Goal: Task Accomplishment & Management: Manage account settings

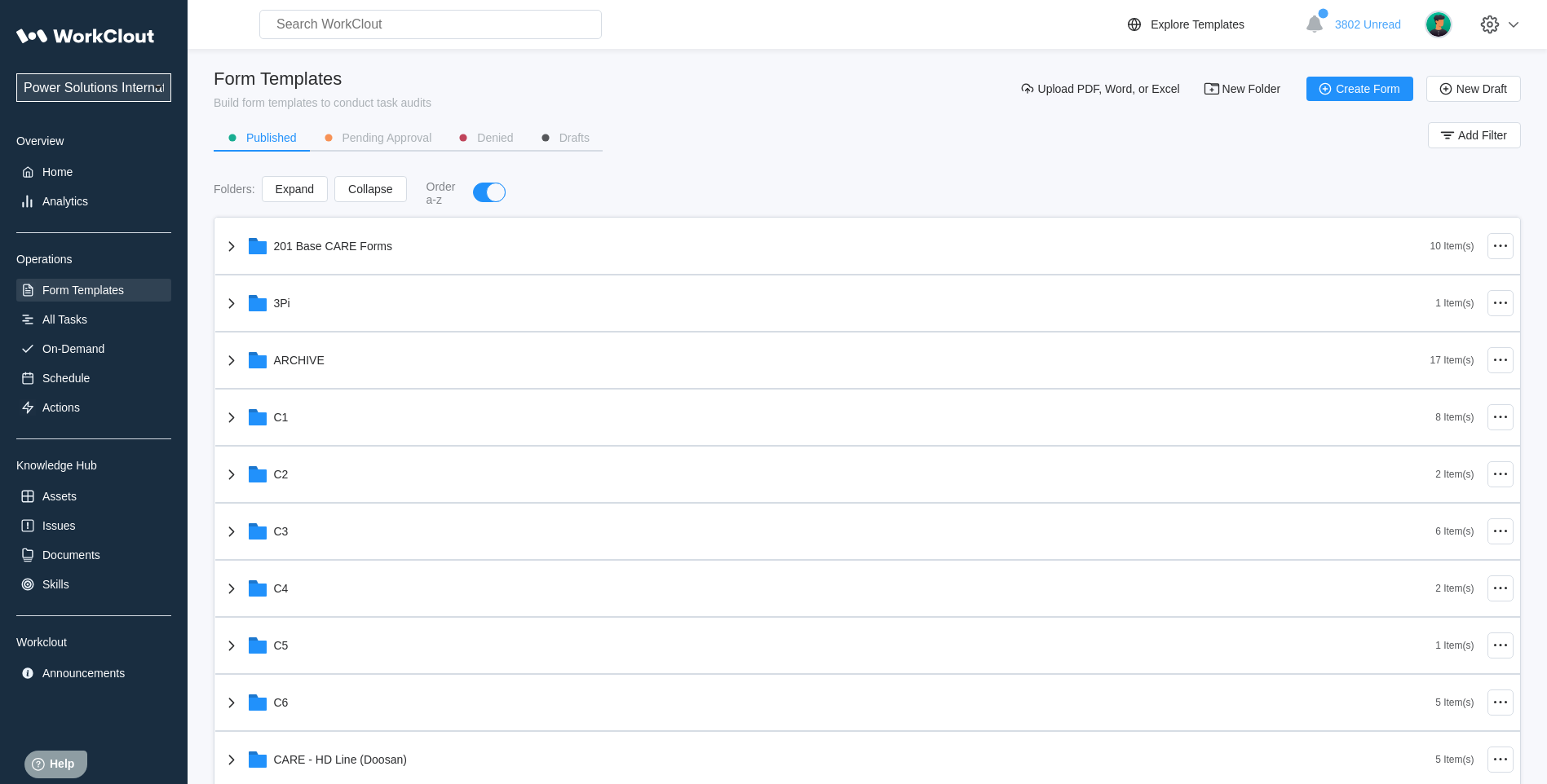
click at [322, 31] on input "text" at bounding box center [430, 24] width 342 height 29
type input "59007041"
click at [61, 360] on div "On-Demand" at bounding box center [94, 349] width 155 height 23
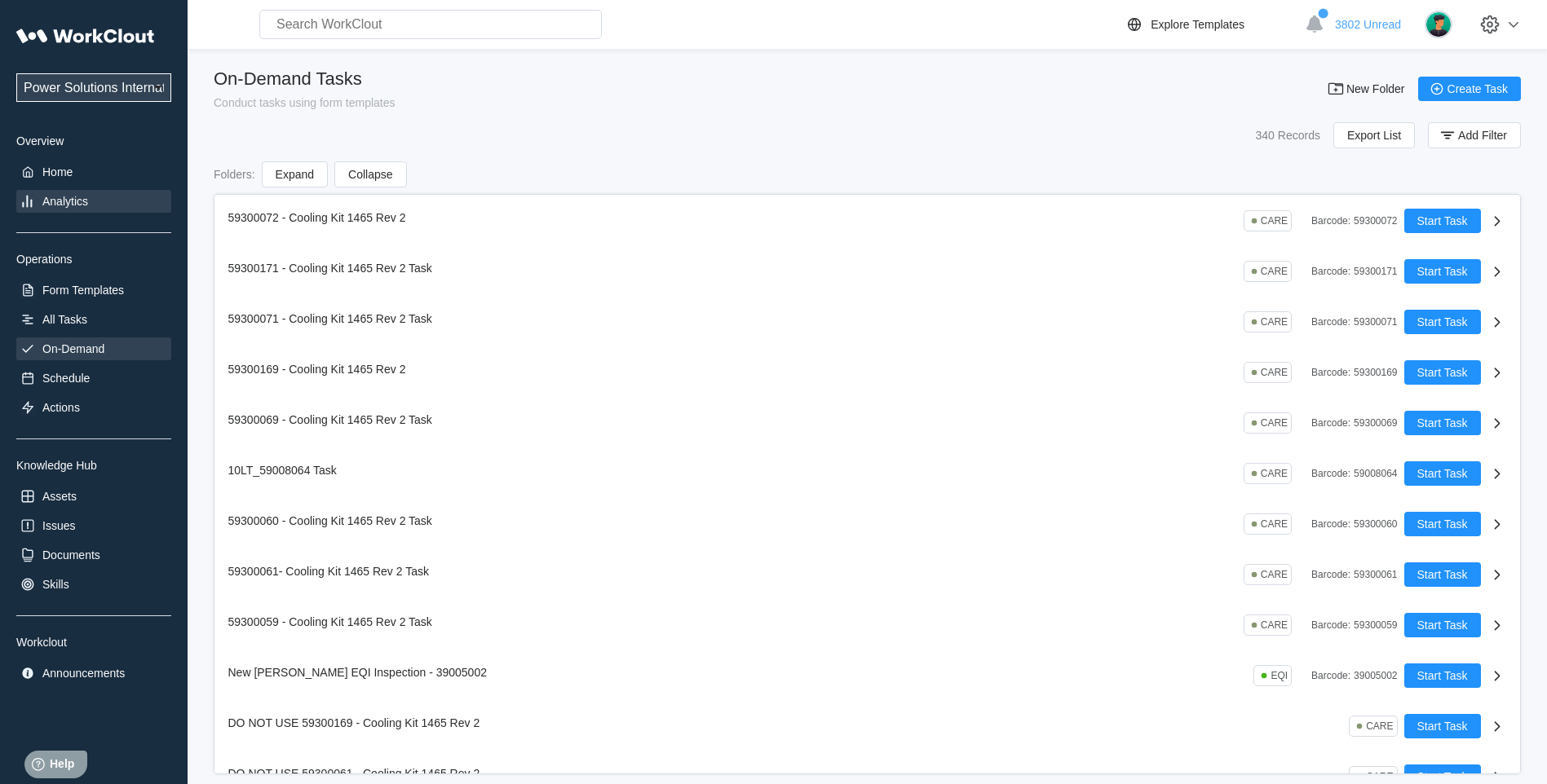
click at [84, 200] on div "Analytics" at bounding box center [65, 201] width 46 height 13
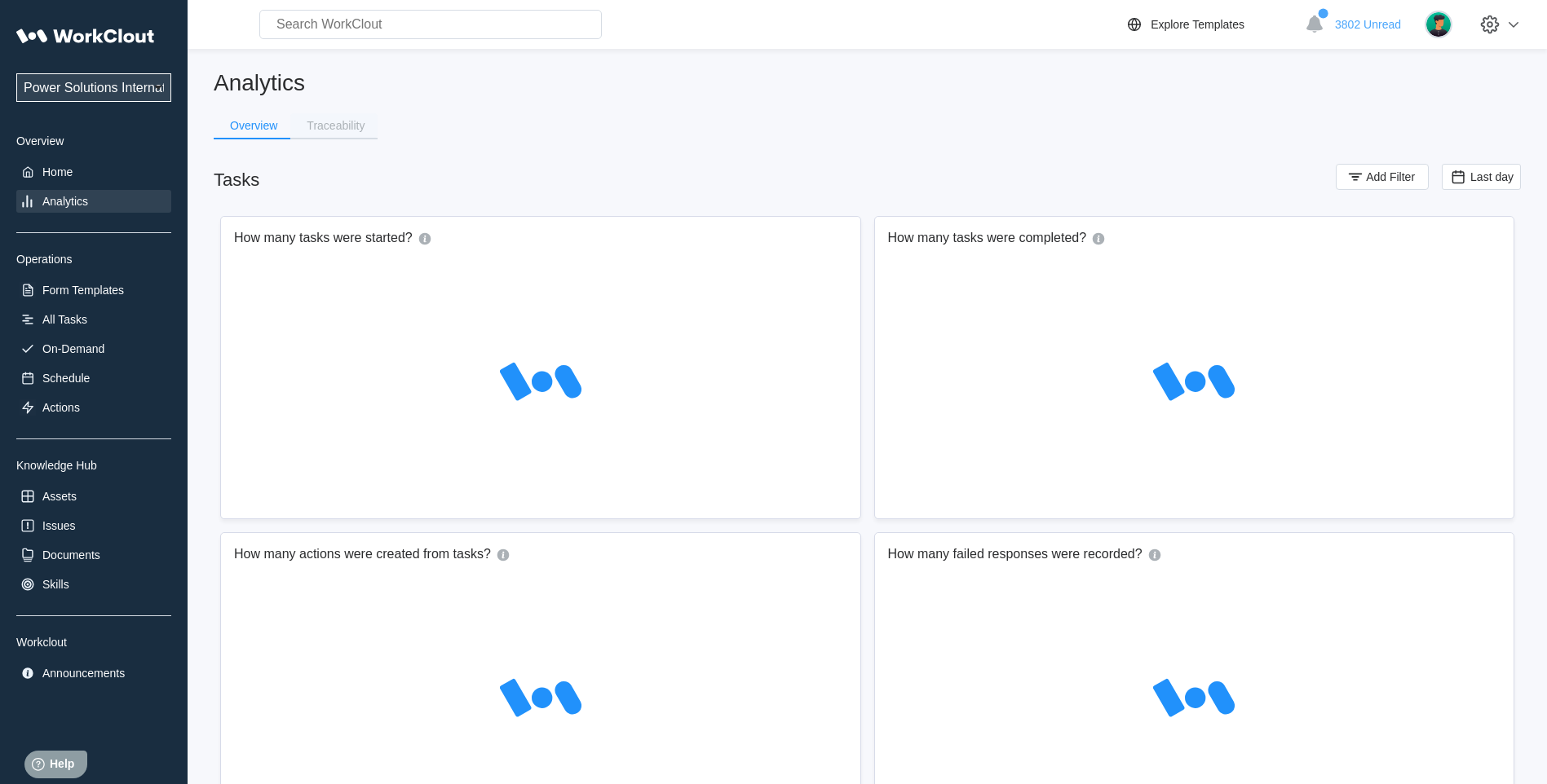
click at [344, 128] on div "Traceability" at bounding box center [335, 125] width 58 height 11
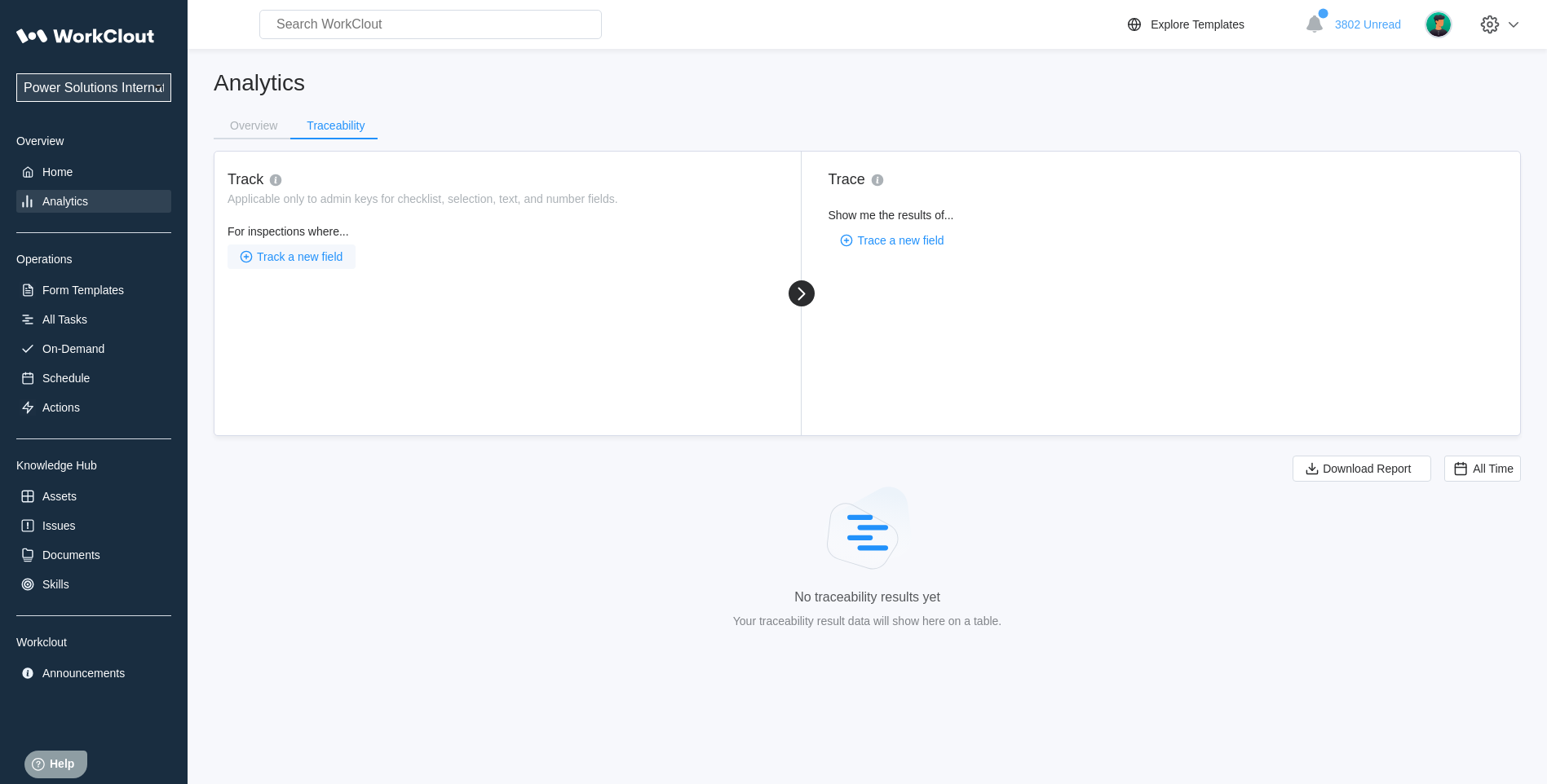
click at [282, 256] on span "Track a new field" at bounding box center [299, 256] width 86 height 11
click at [274, 289] on div "Search for an admin key" at bounding box center [322, 292] width 157 height 26
click at [278, 287] on div "Search for an admin key" at bounding box center [322, 292] width 157 height 26
click at [322, 293] on div "Search for an admin key" at bounding box center [322, 292] width 157 height 26
click at [261, 286] on icon at bounding box center [256, 291] width 16 height 16
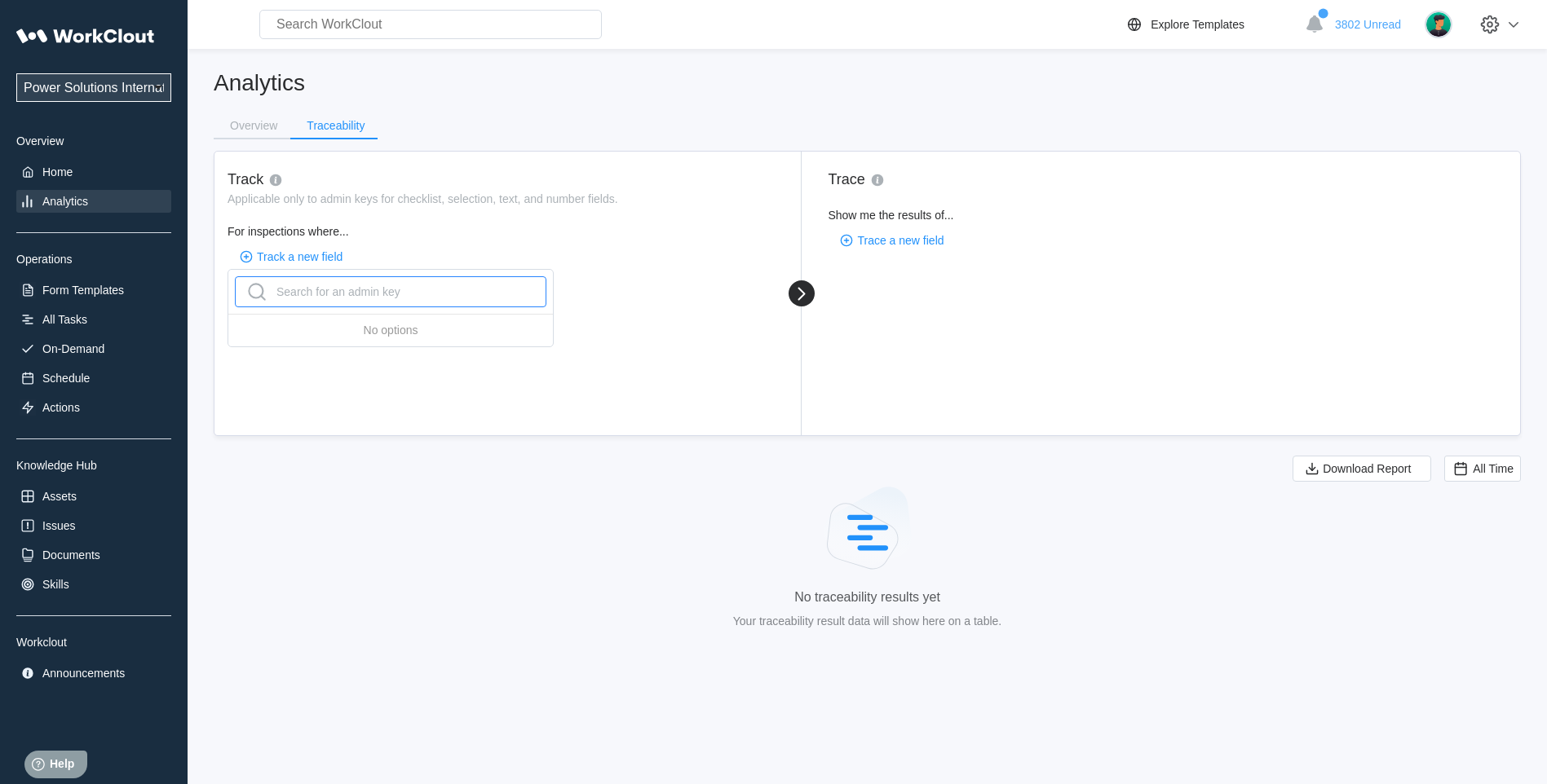
click at [257, 290] on icon at bounding box center [257, 292] width 26 height 26
click at [262, 254] on span "Track a new field" at bounding box center [299, 256] width 86 height 11
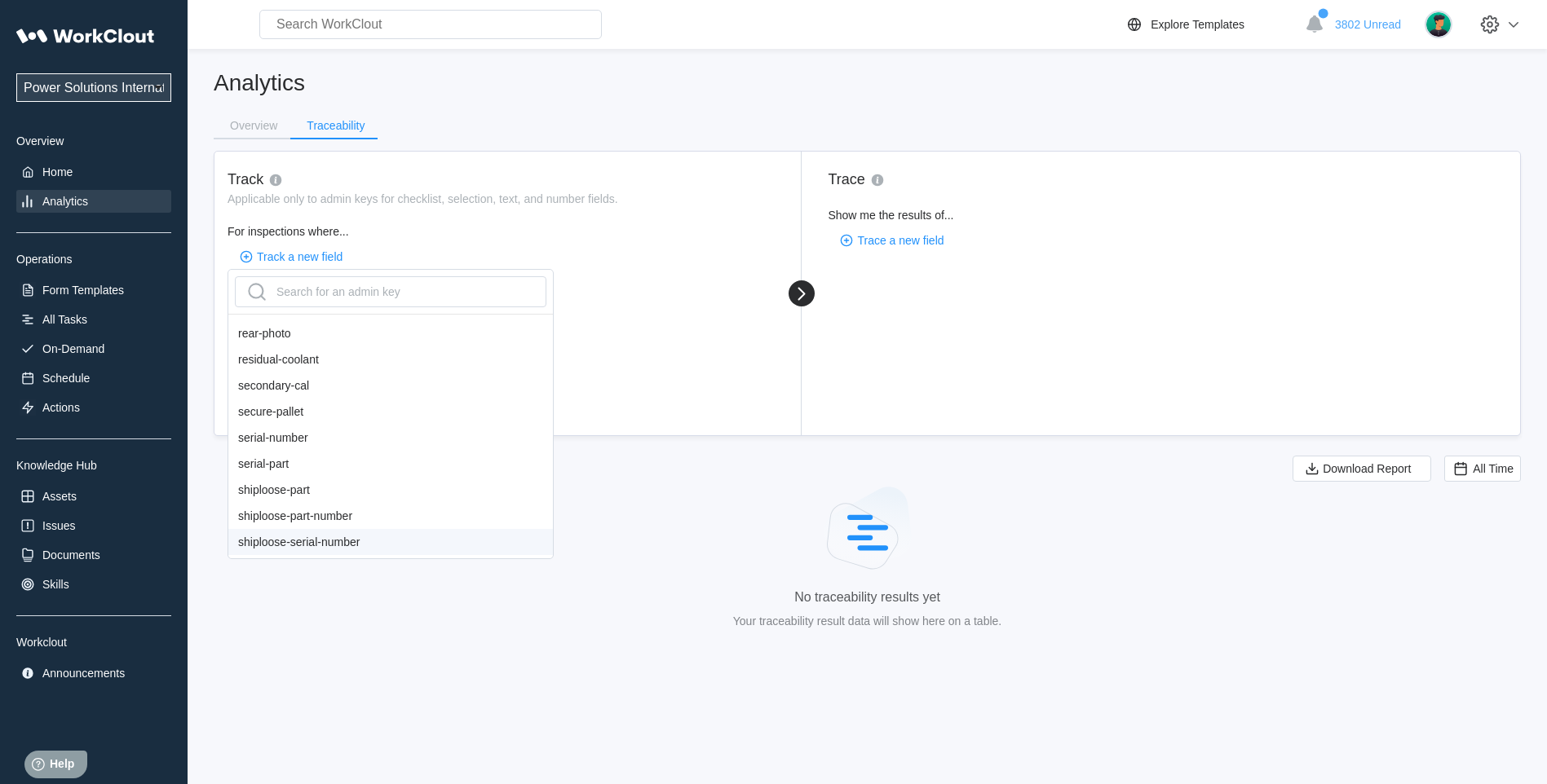
scroll to position [1327, 0]
click at [310, 496] on div "spec-number" at bounding box center [390, 489] width 324 height 26
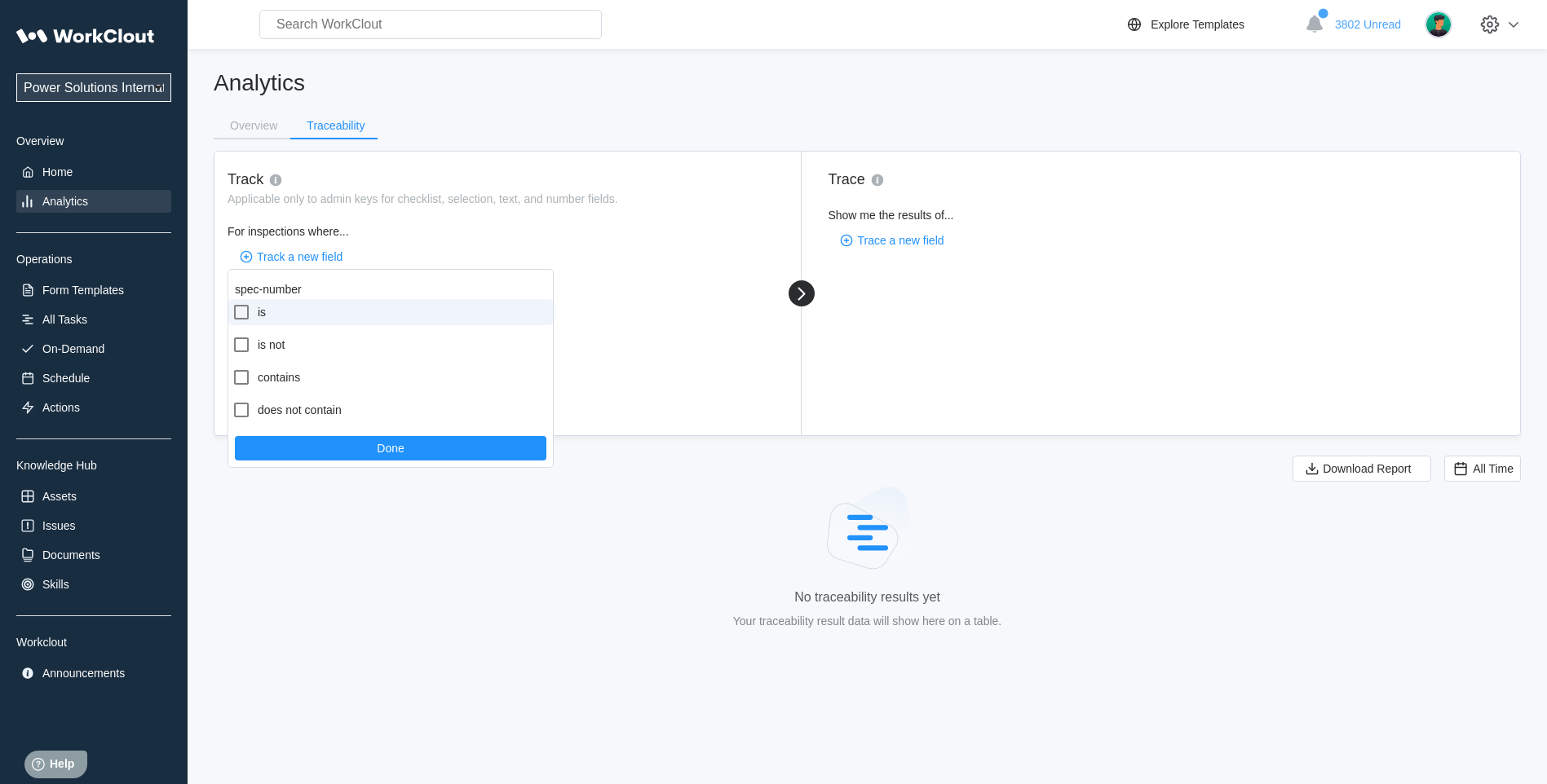
click at [242, 312] on icon at bounding box center [241, 312] width 20 height 20
click at [232, 303] on input "is" at bounding box center [231, 302] width 1 height 1
checkbox input "true"
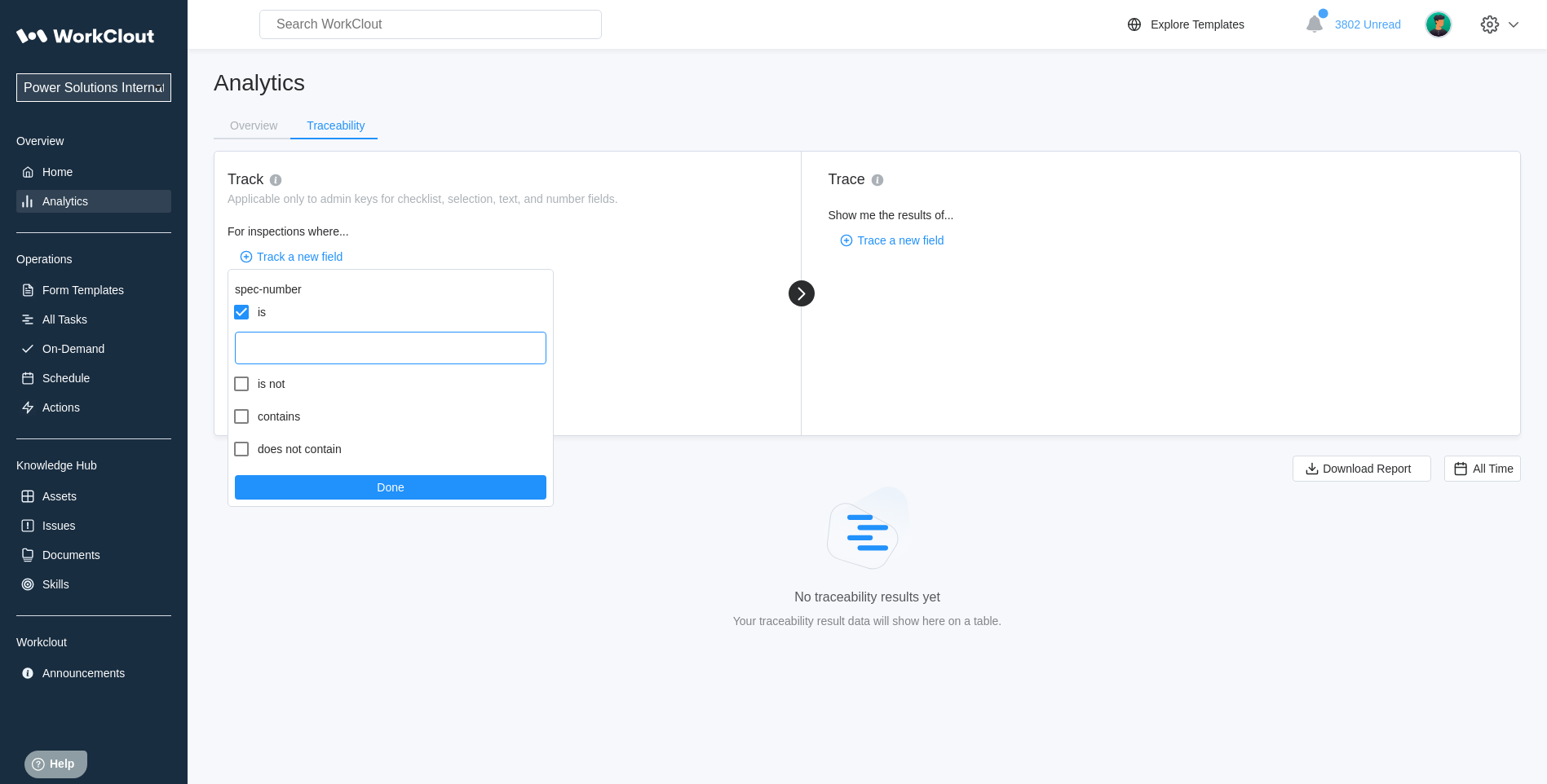
click at [277, 349] on input "text" at bounding box center [390, 348] width 311 height 33
type input "59007041"
click at [307, 487] on button "Done" at bounding box center [390, 488] width 311 height 24
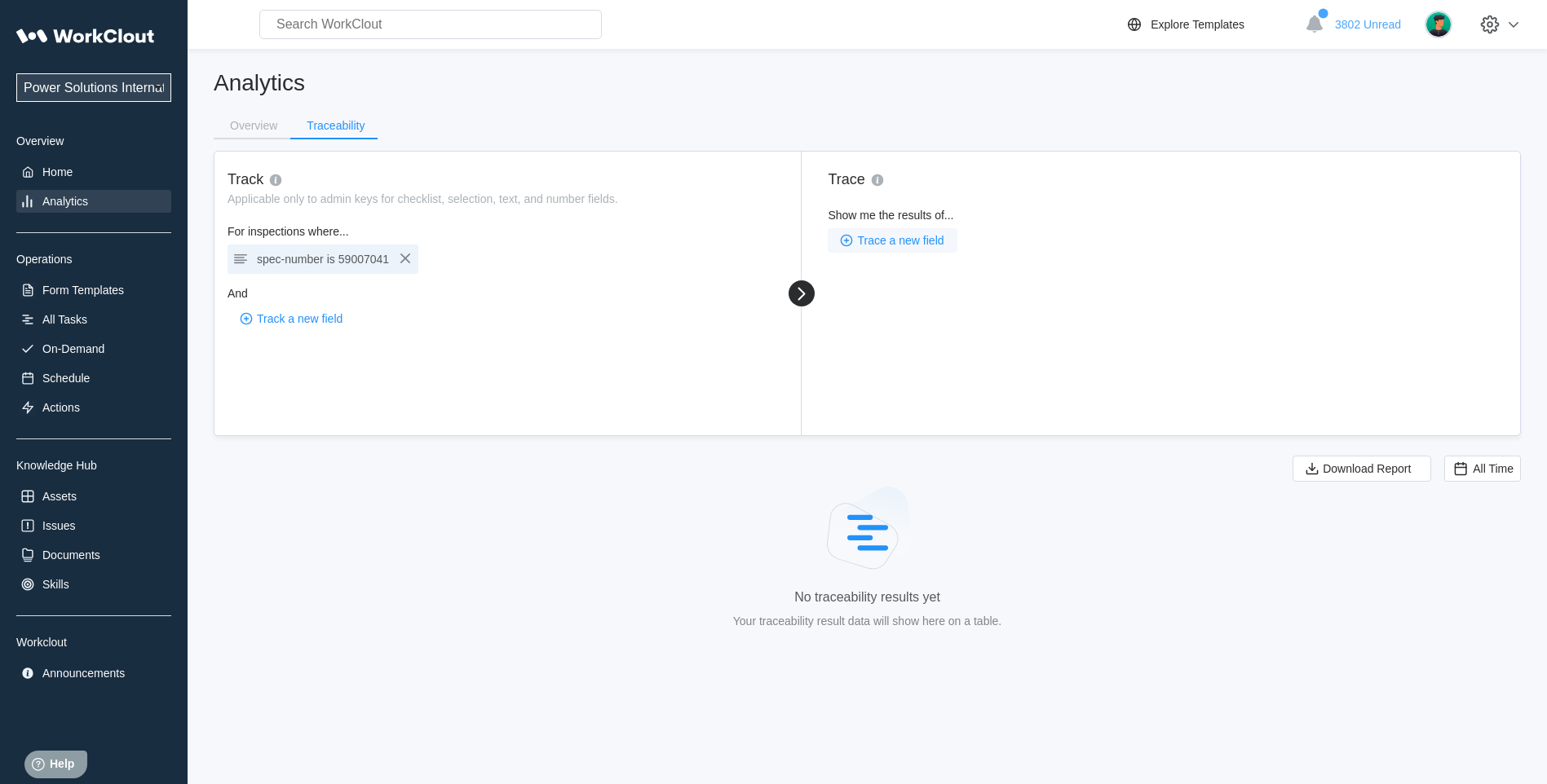
click at [923, 241] on span "Trace a new field" at bounding box center [900, 240] width 87 height 11
click at [905, 275] on div "Search for an admin key" at bounding box center [922, 275] width 157 height 26
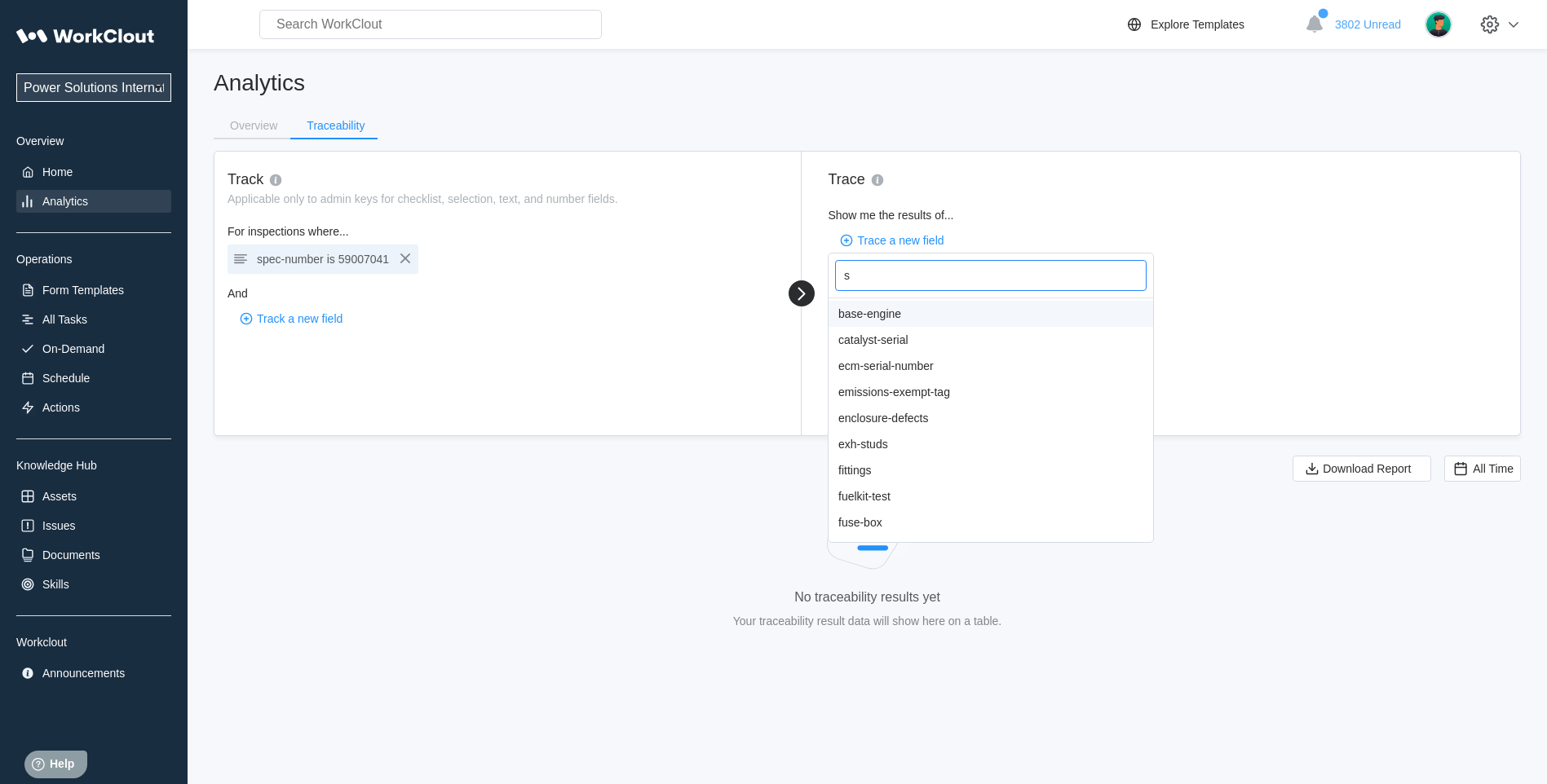
type input "sp"
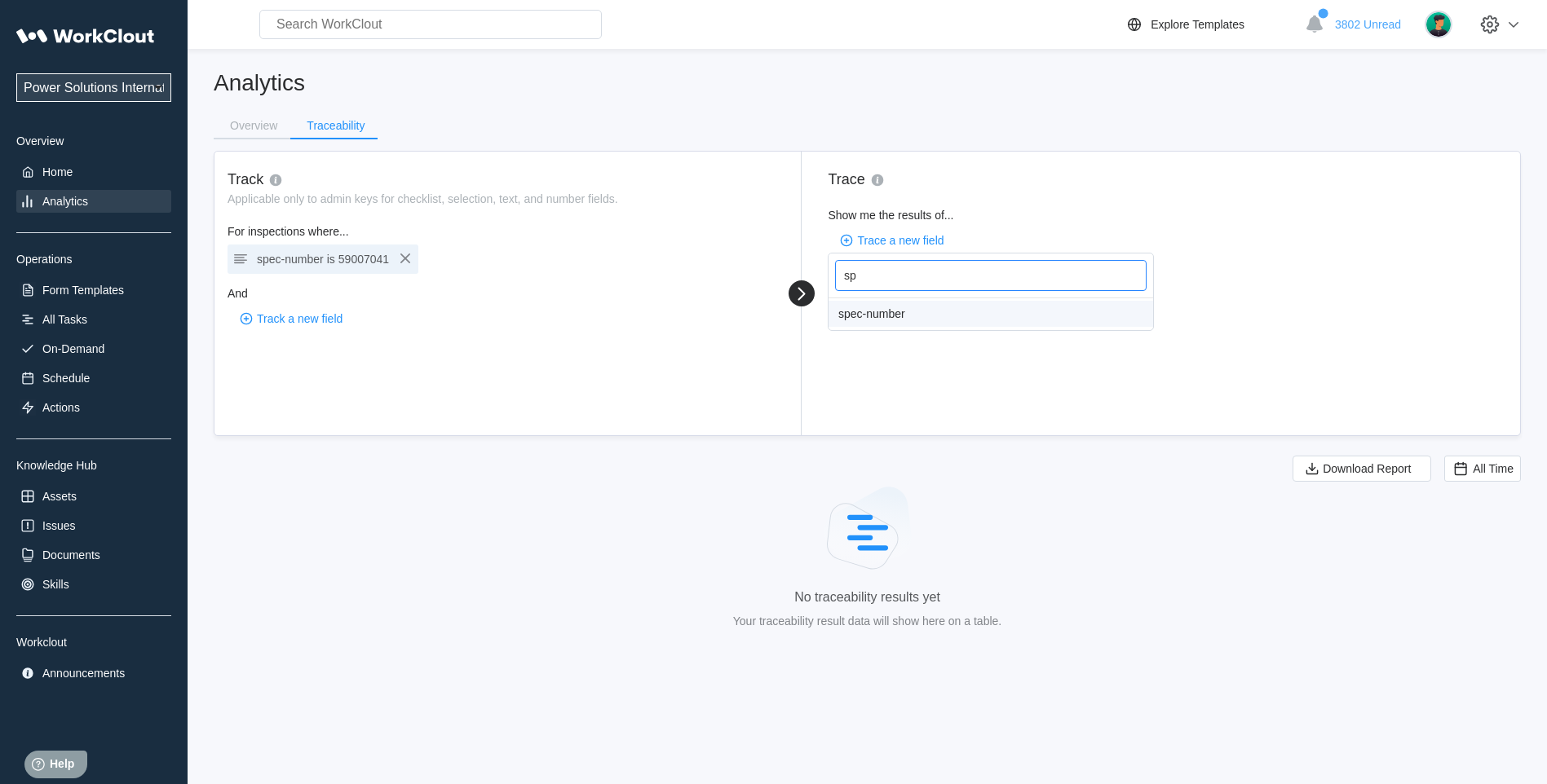
click at [866, 315] on div "spec-number" at bounding box center [991, 314] width 324 height 26
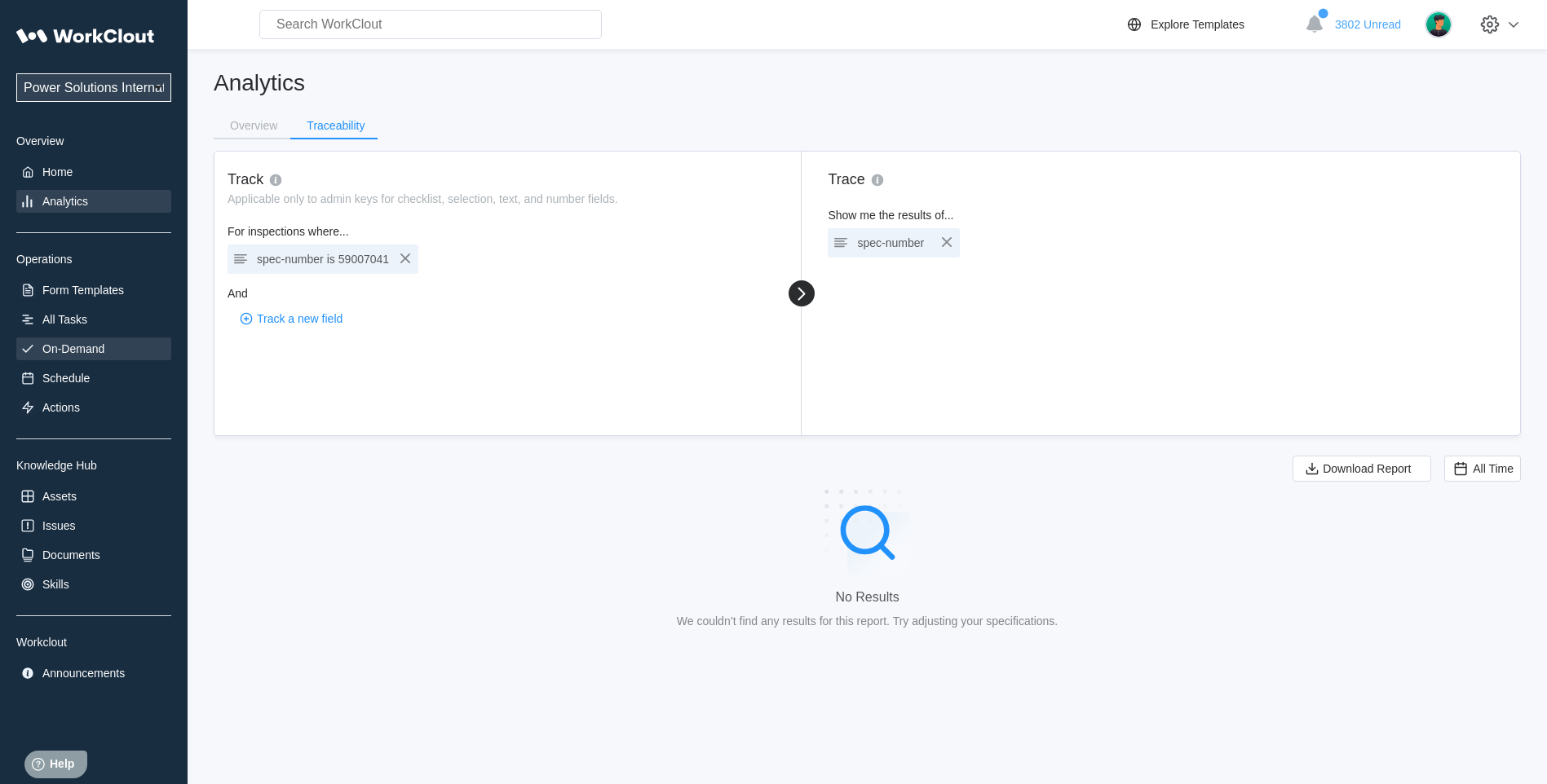
click at [53, 350] on div "On-Demand" at bounding box center [74, 348] width 62 height 13
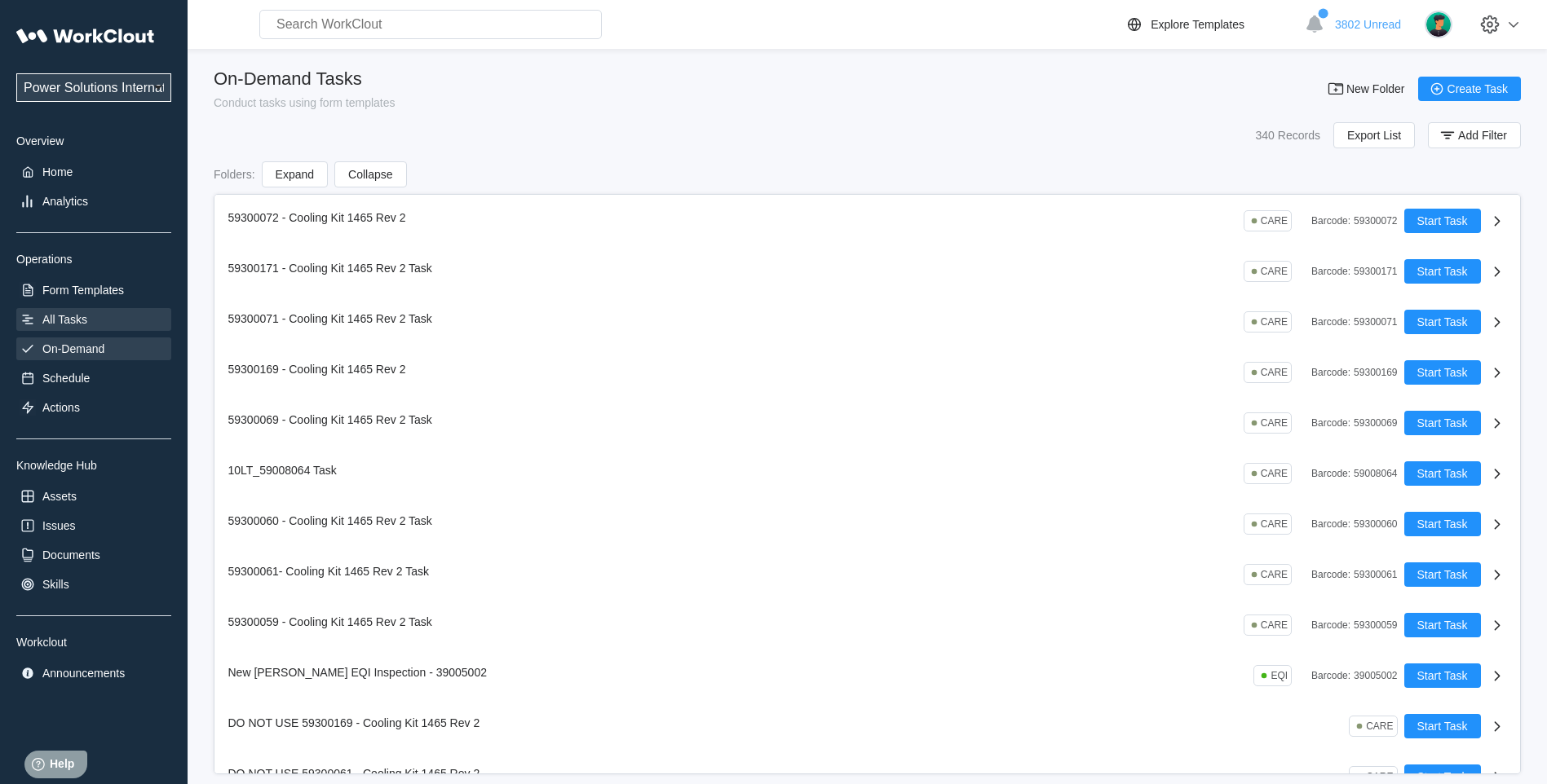
click at [60, 327] on div "All Tasks" at bounding box center [94, 320] width 155 height 23
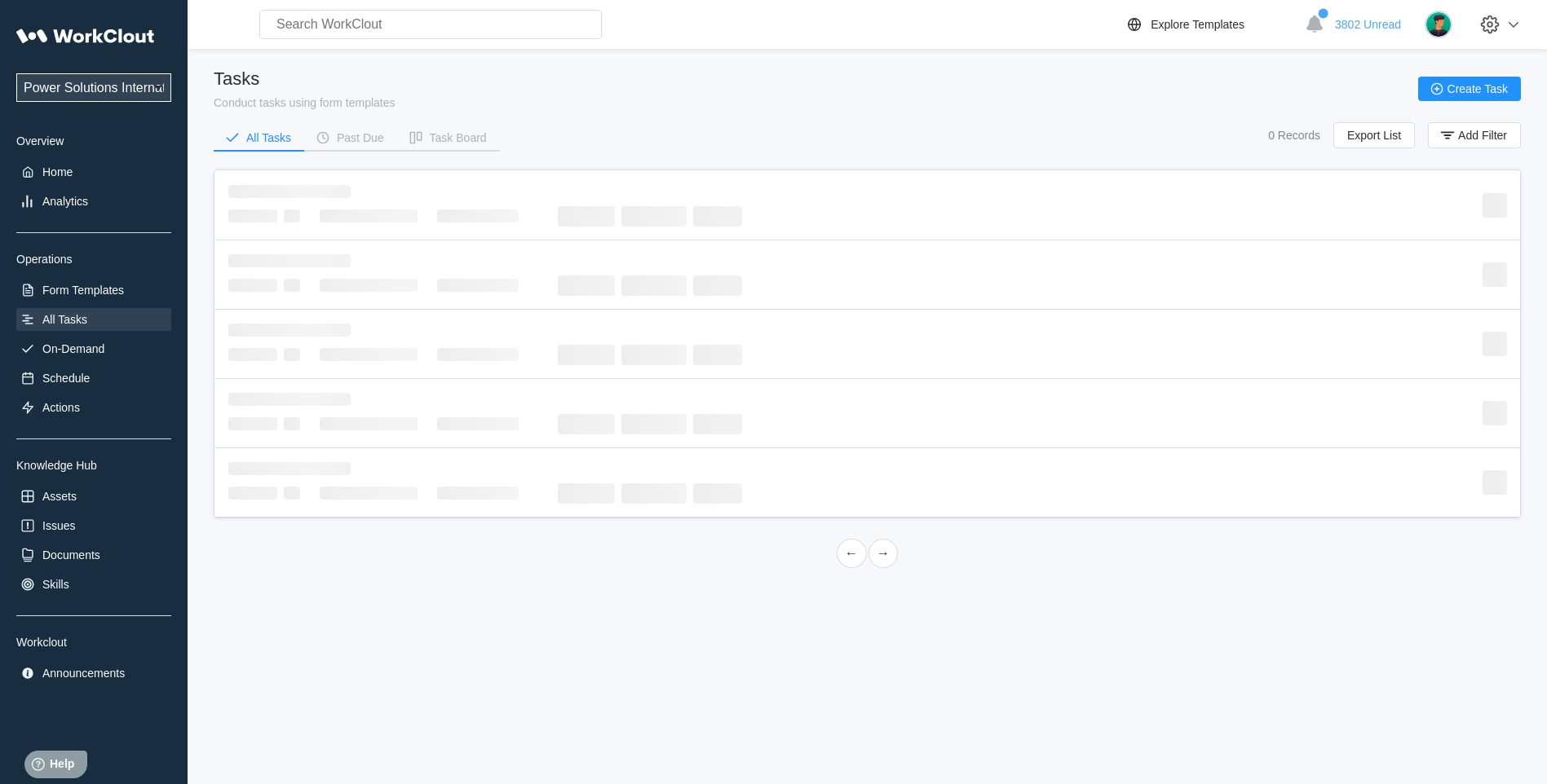
click at [60, 327] on div "All Tasks" at bounding box center [94, 320] width 155 height 23
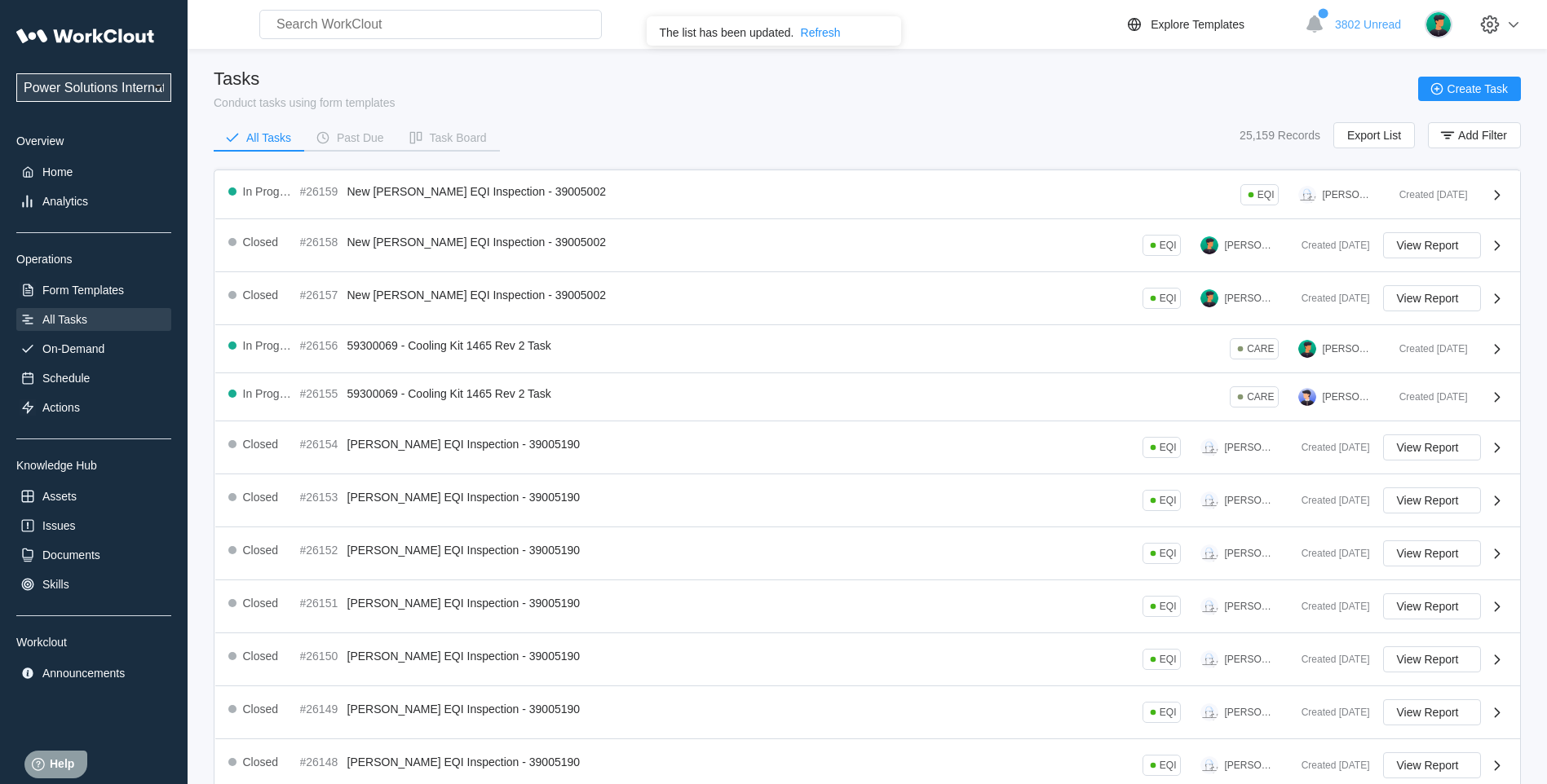
click at [347, 29] on input "text" at bounding box center [430, 24] width 342 height 29
type input "59007041"
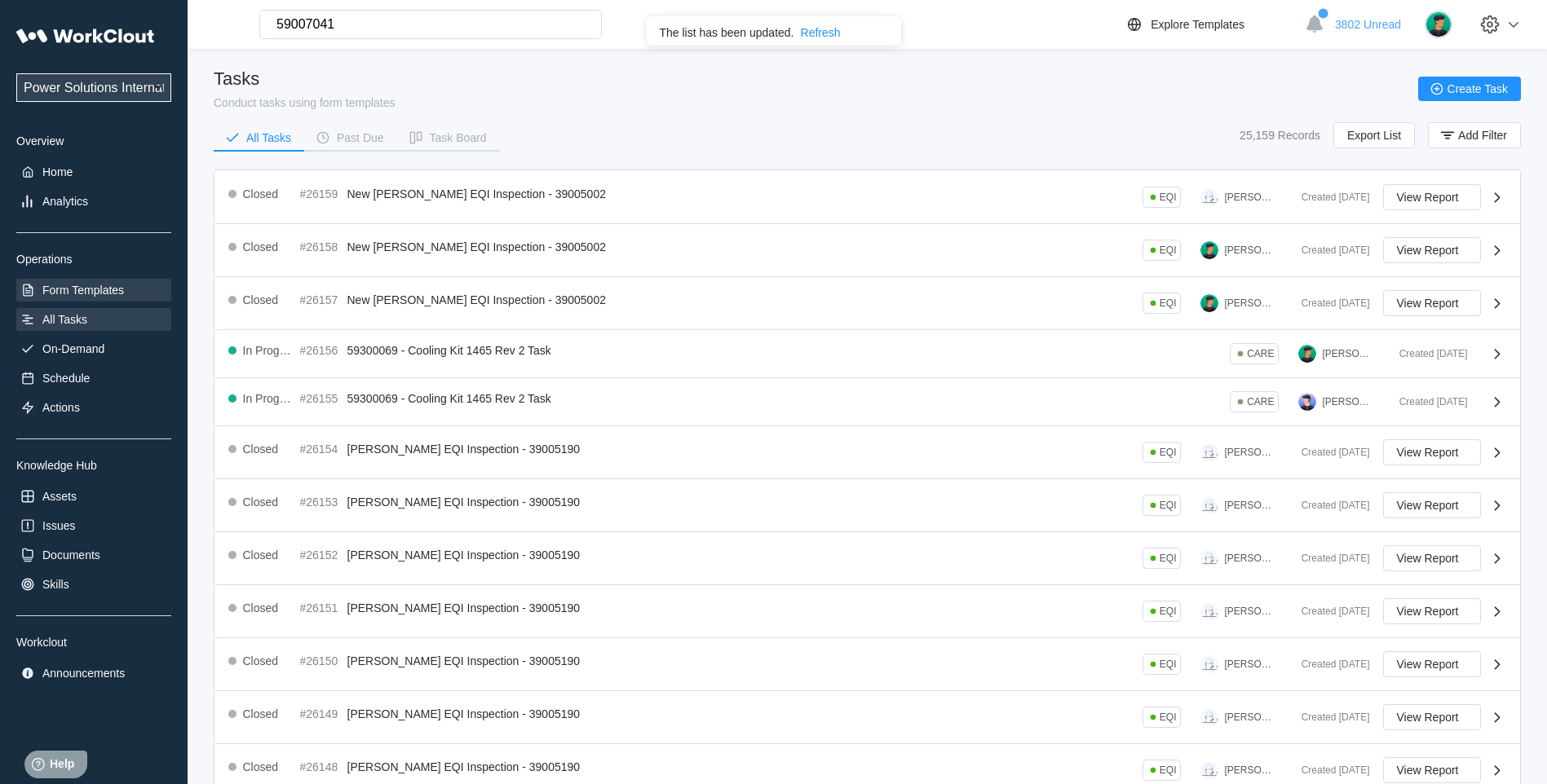
click at [100, 294] on div "Form Templates" at bounding box center [83, 289] width 81 height 13
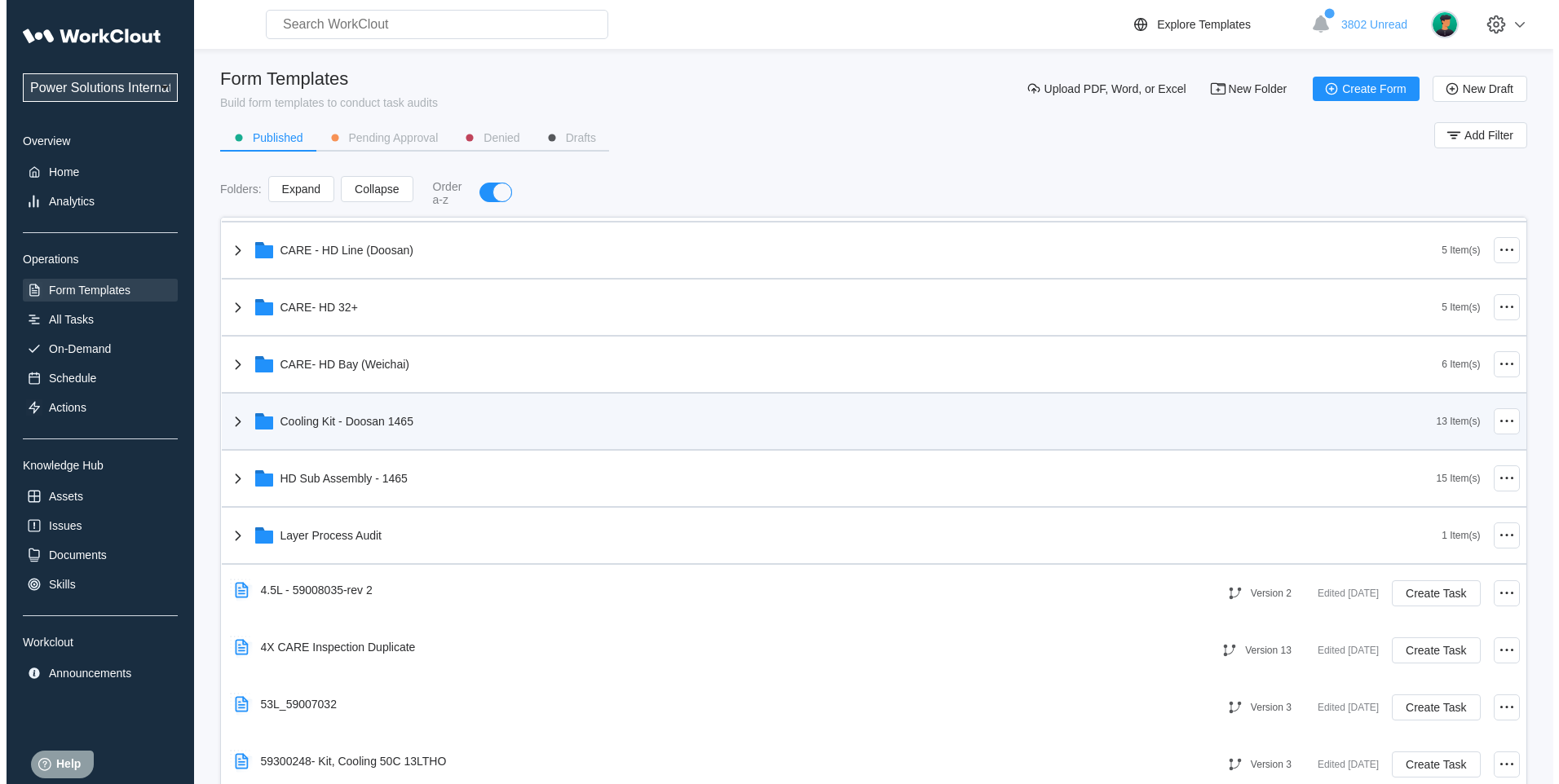
scroll to position [544, 0]
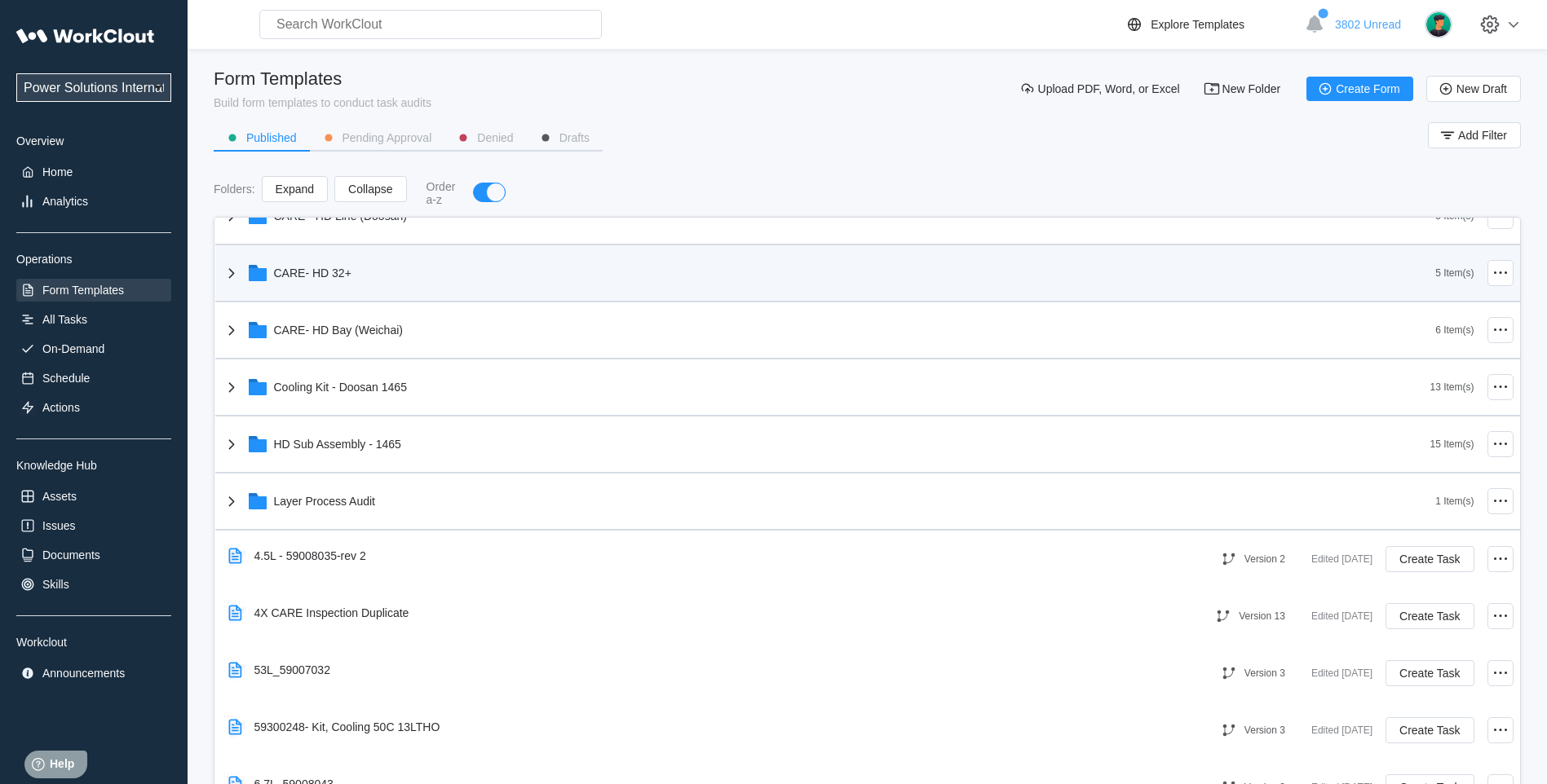
click at [226, 280] on icon at bounding box center [231, 273] width 20 height 20
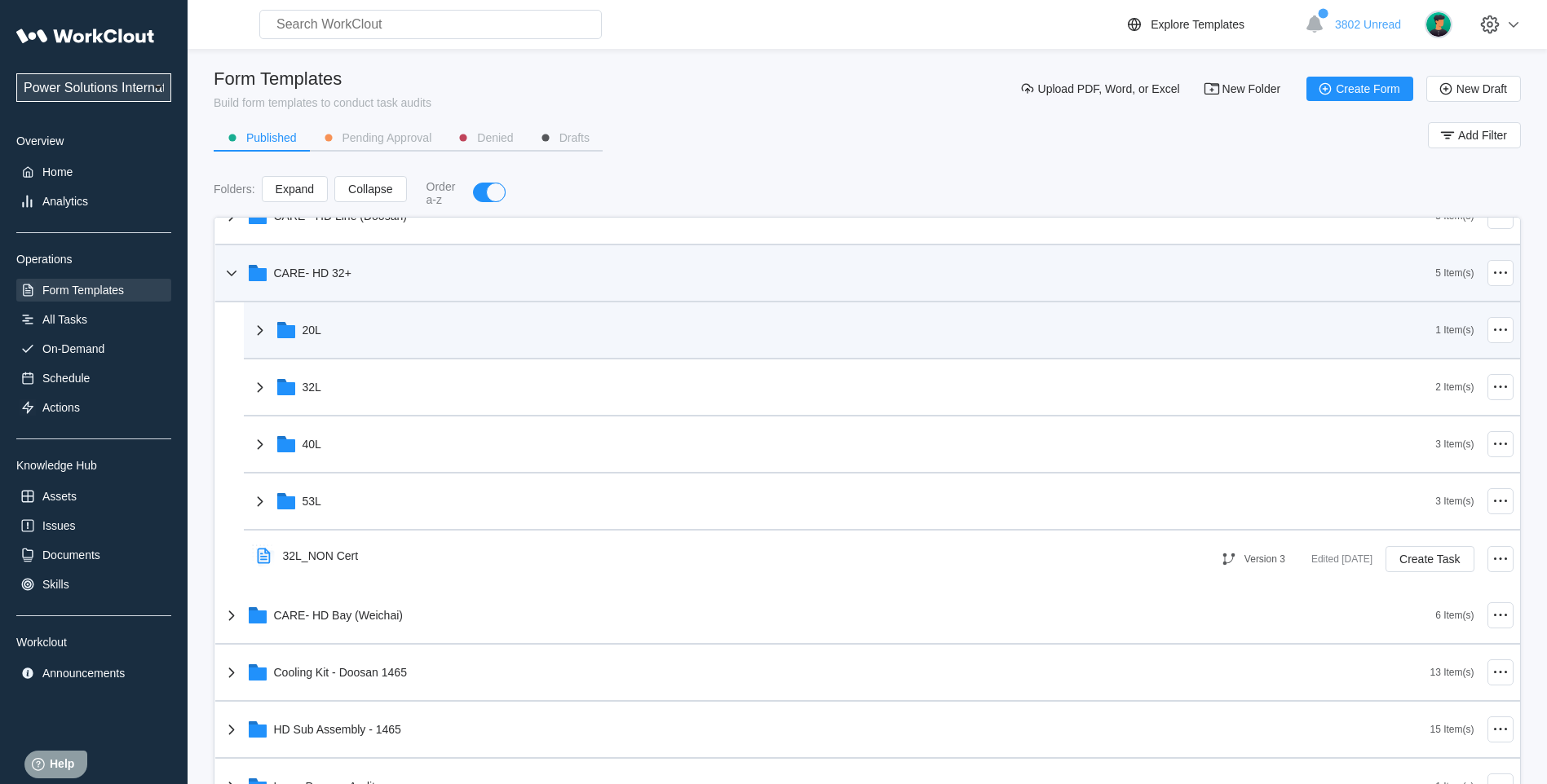
click at [257, 327] on icon at bounding box center [260, 330] width 20 height 20
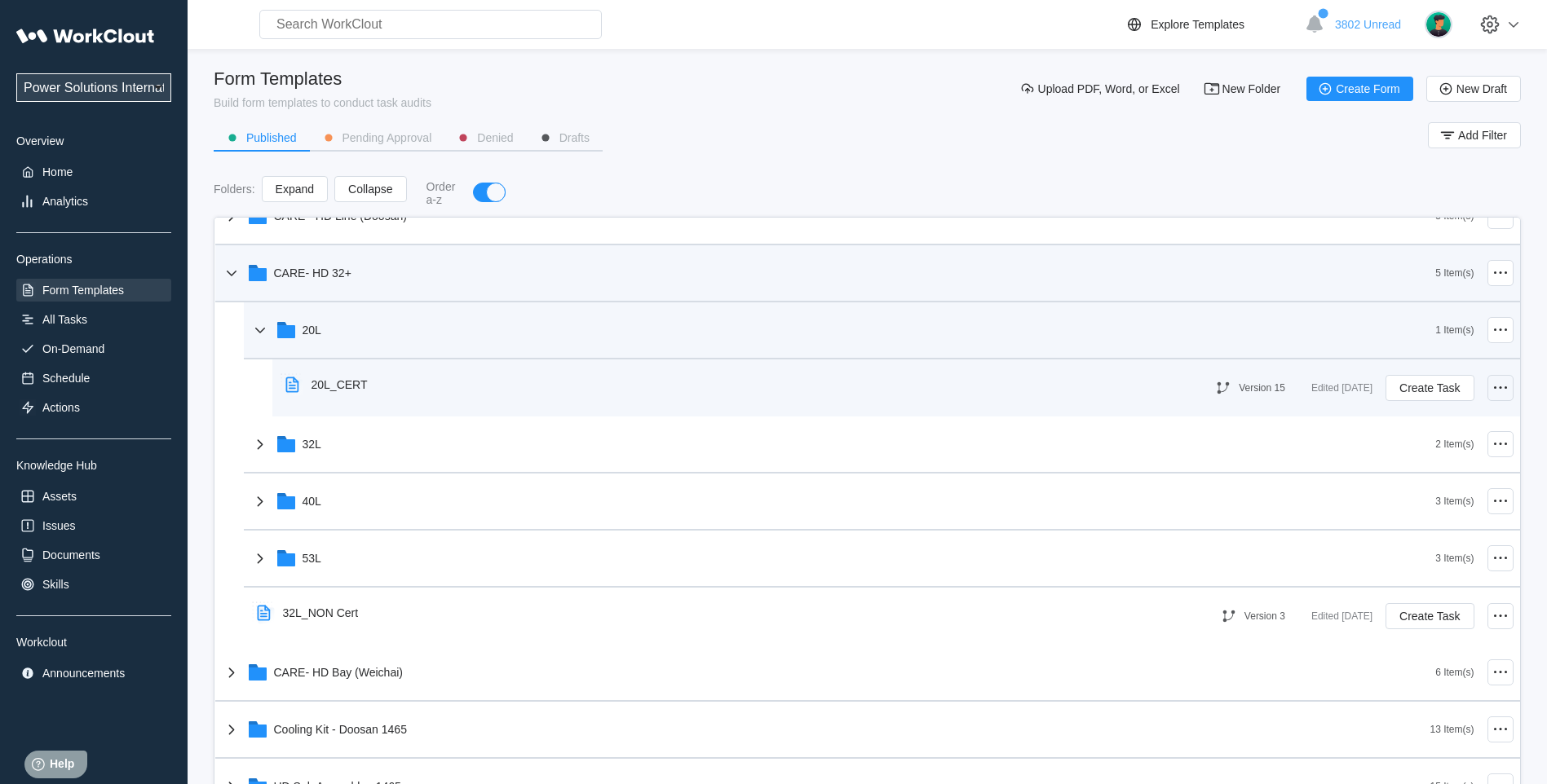
click at [1491, 380] on icon at bounding box center [1500, 388] width 20 height 20
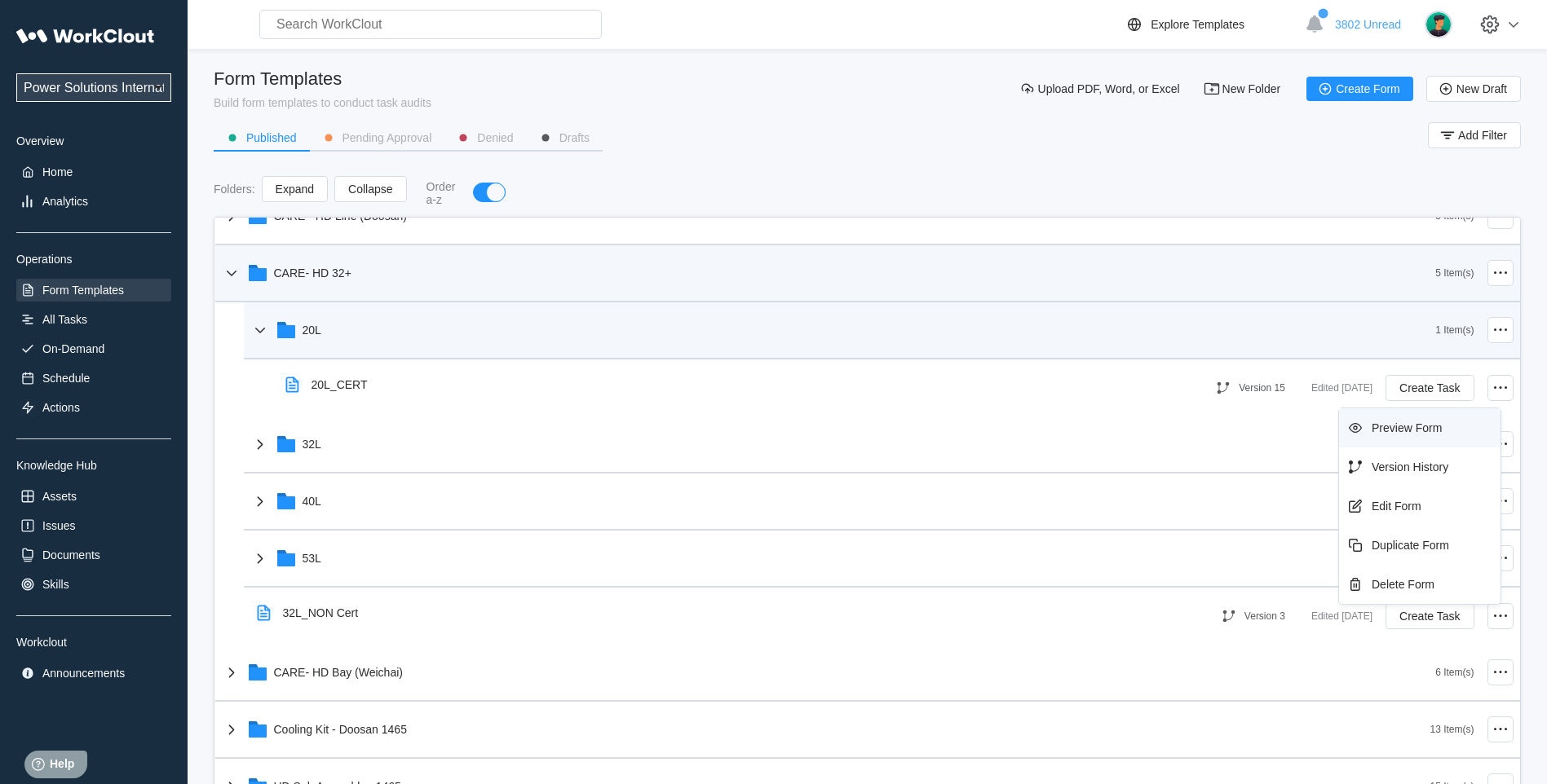
click at [1446, 431] on div "Preview Form" at bounding box center [1420, 428] width 148 height 26
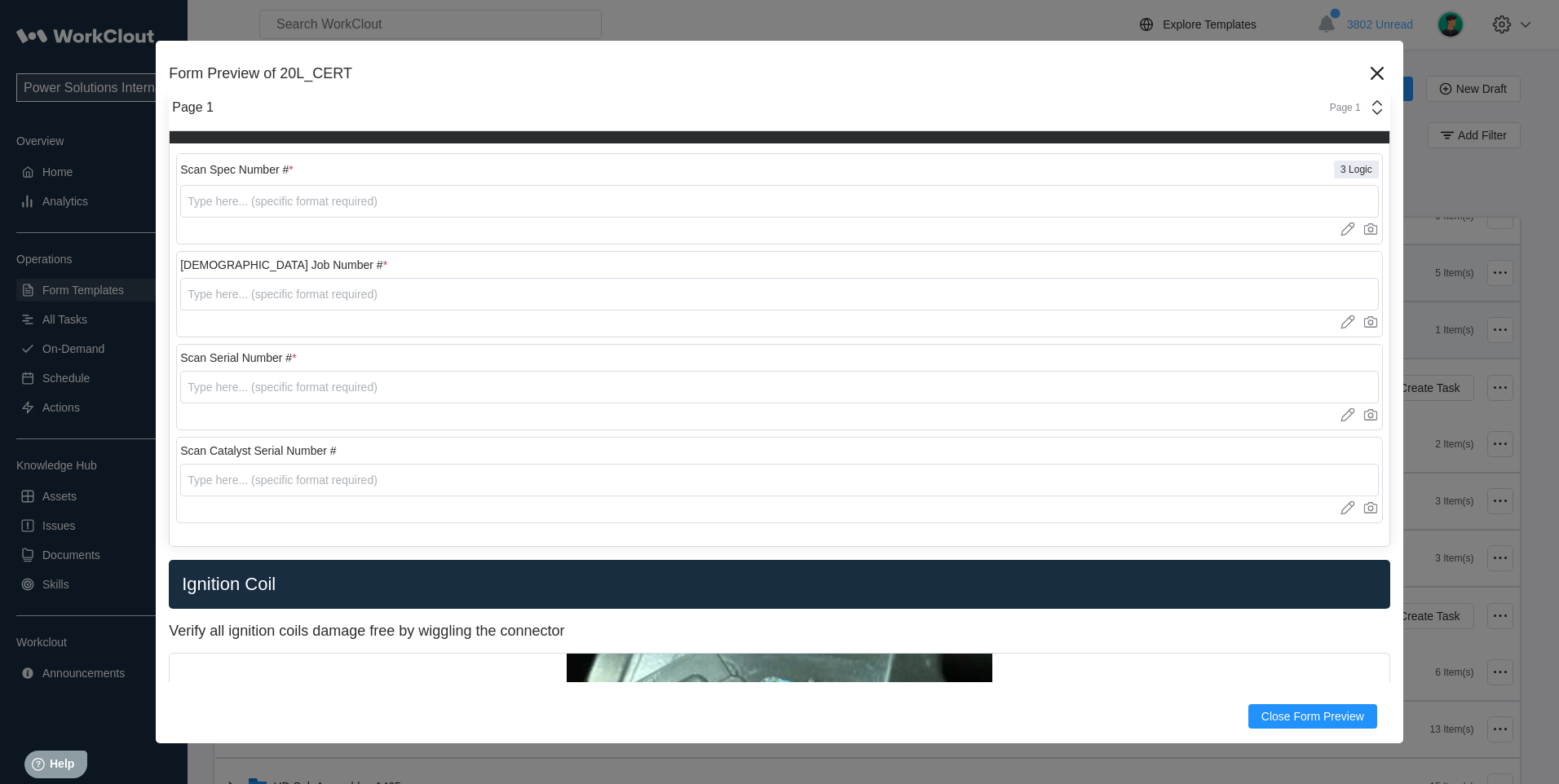
scroll to position [136, 0]
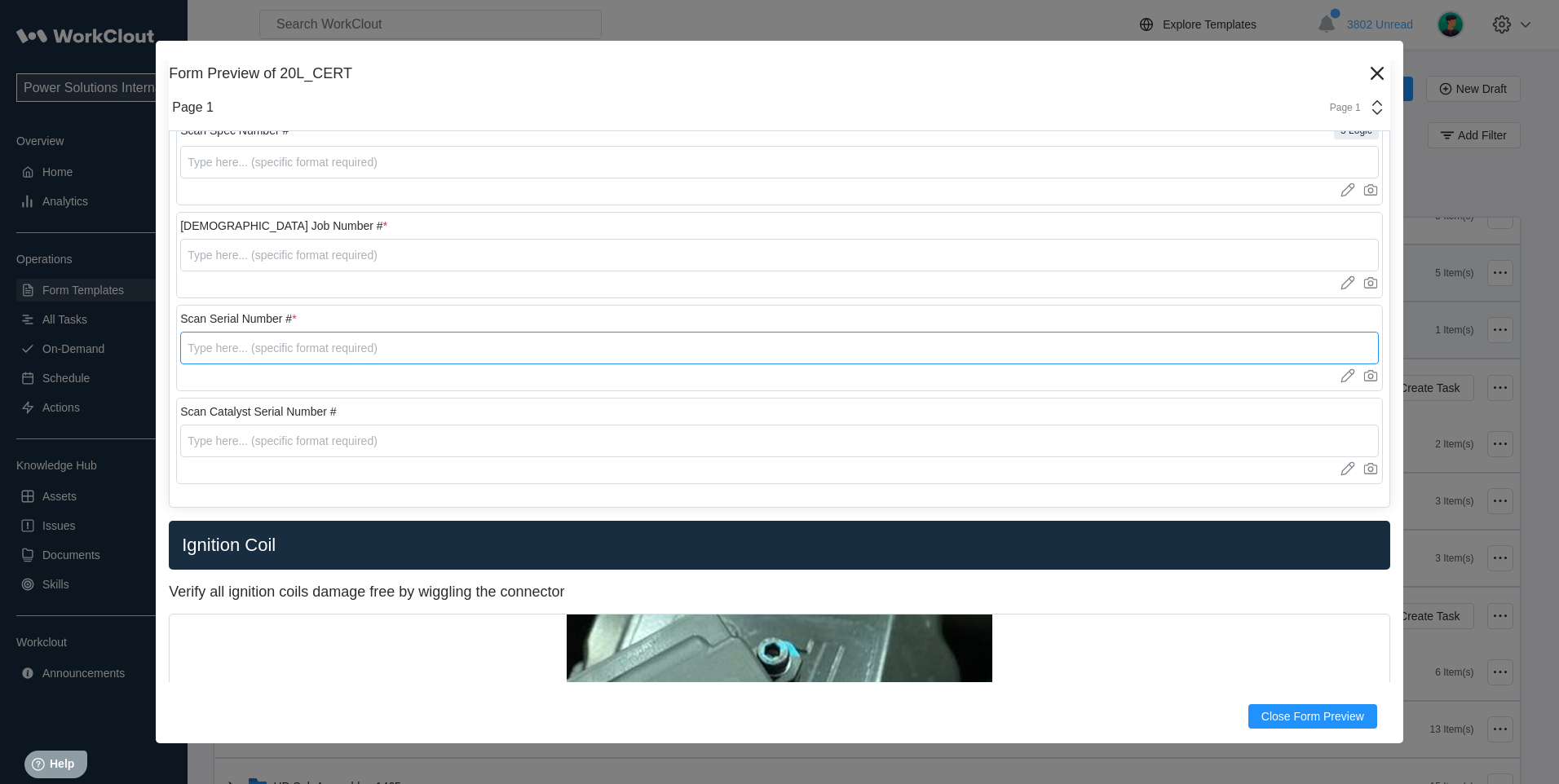
click at [270, 347] on input "text" at bounding box center [779, 348] width 1198 height 33
click at [230, 447] on input "text" at bounding box center [779, 441] width 1198 height 33
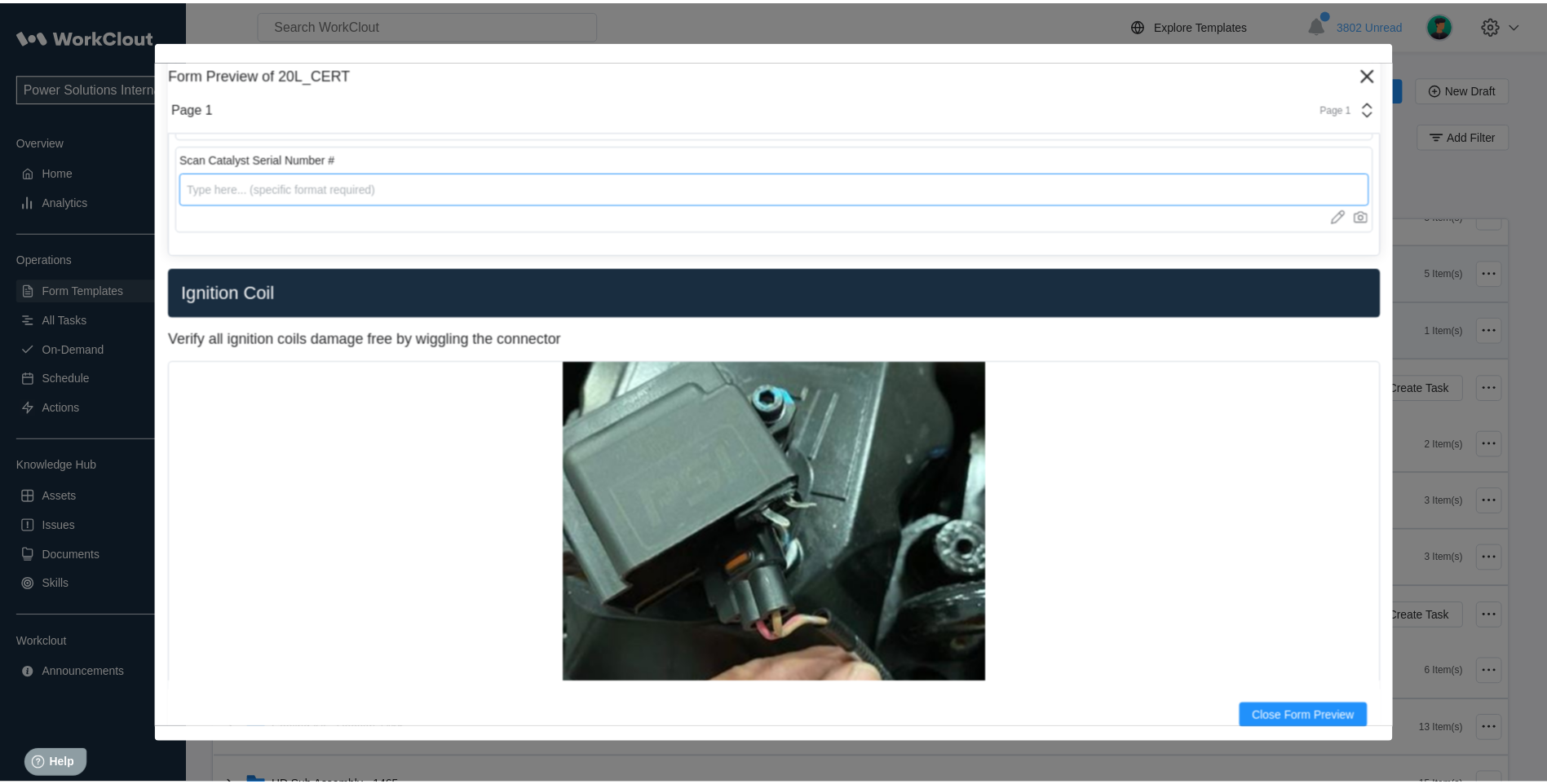
scroll to position [407, 0]
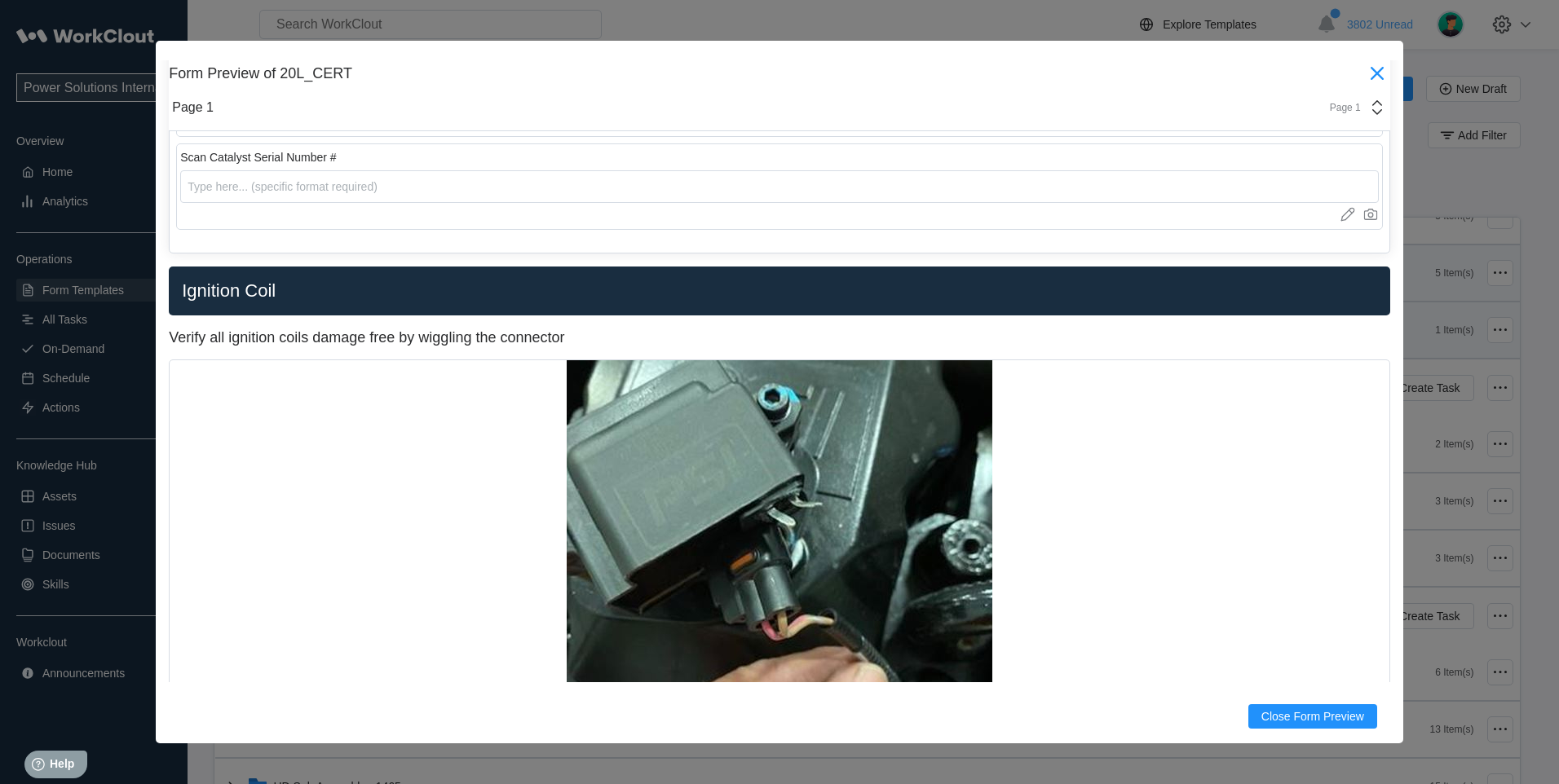
click at [1364, 78] on icon at bounding box center [1377, 74] width 26 height 26
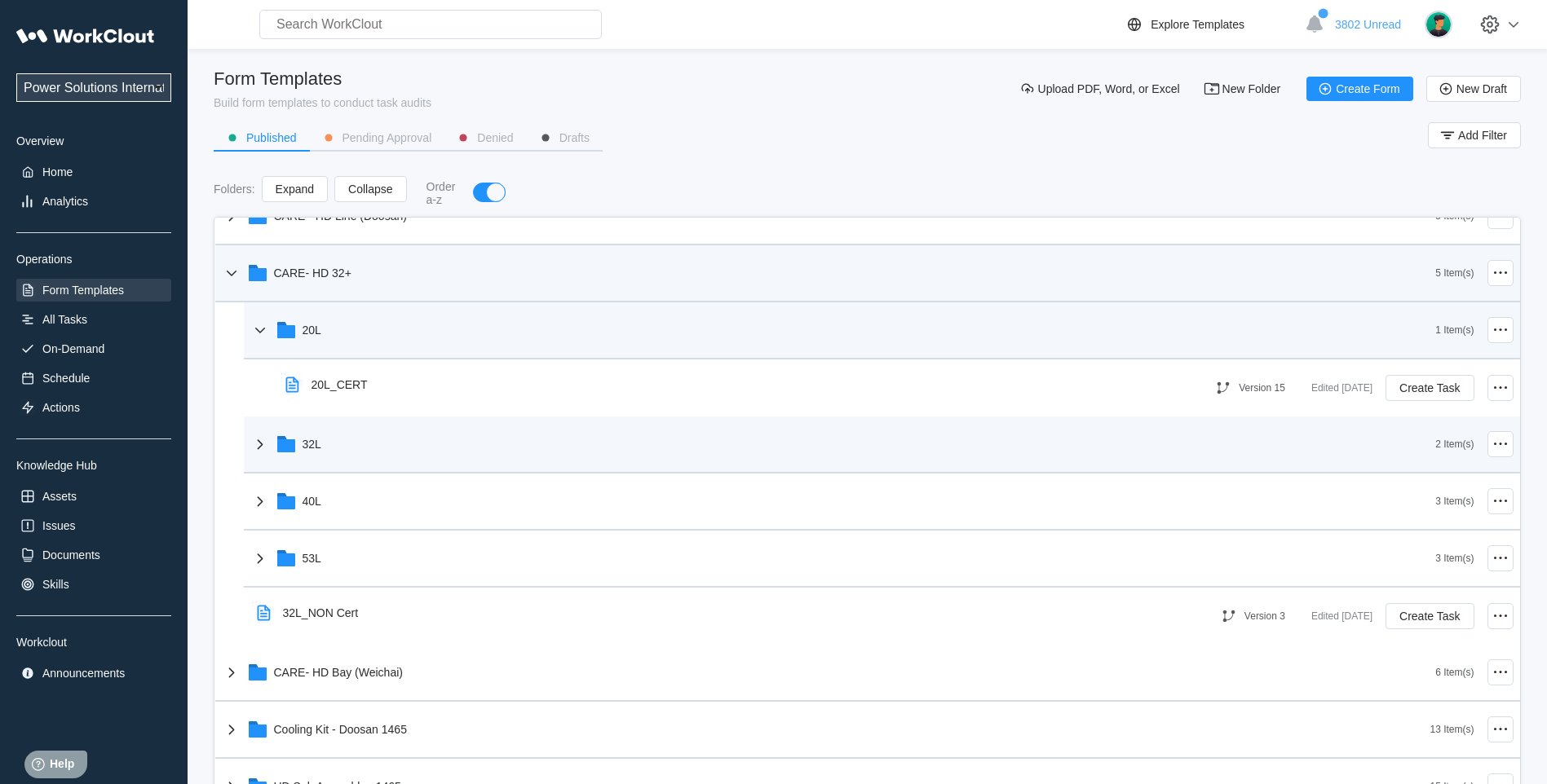
click at [253, 444] on icon at bounding box center [260, 444] width 20 height 20
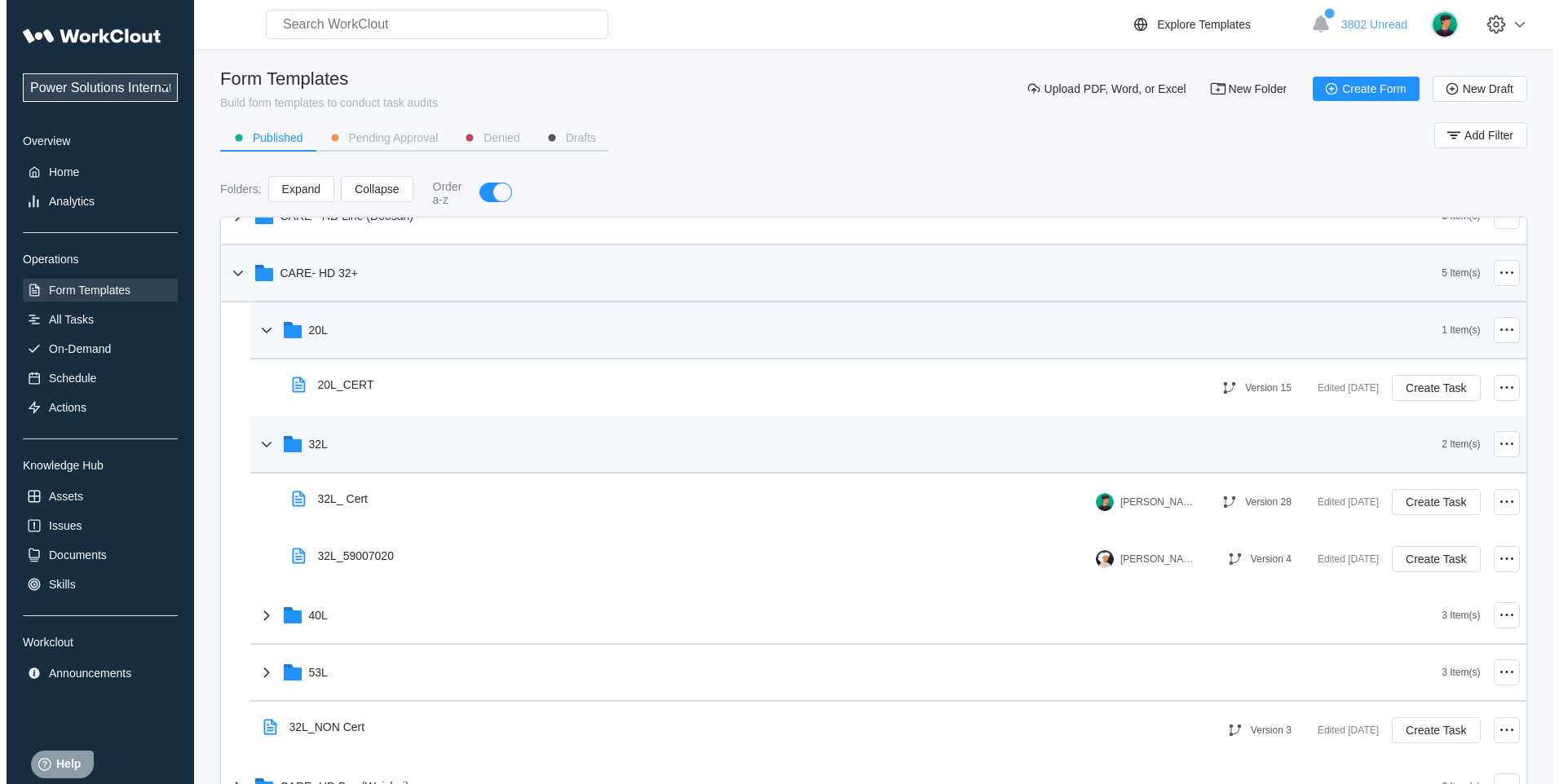
scroll to position [679, 0]
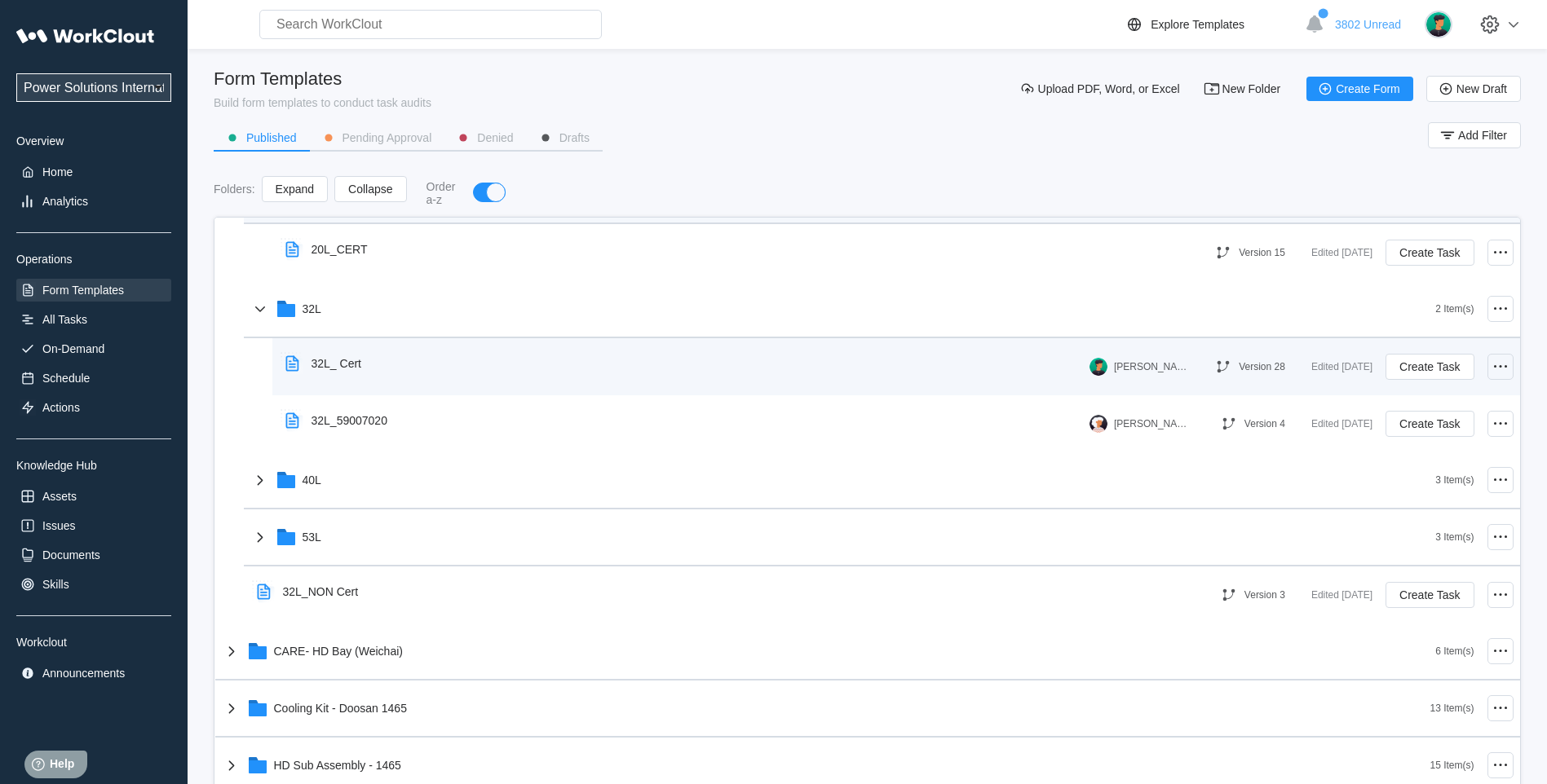
click at [1491, 360] on icon at bounding box center [1500, 366] width 20 height 20
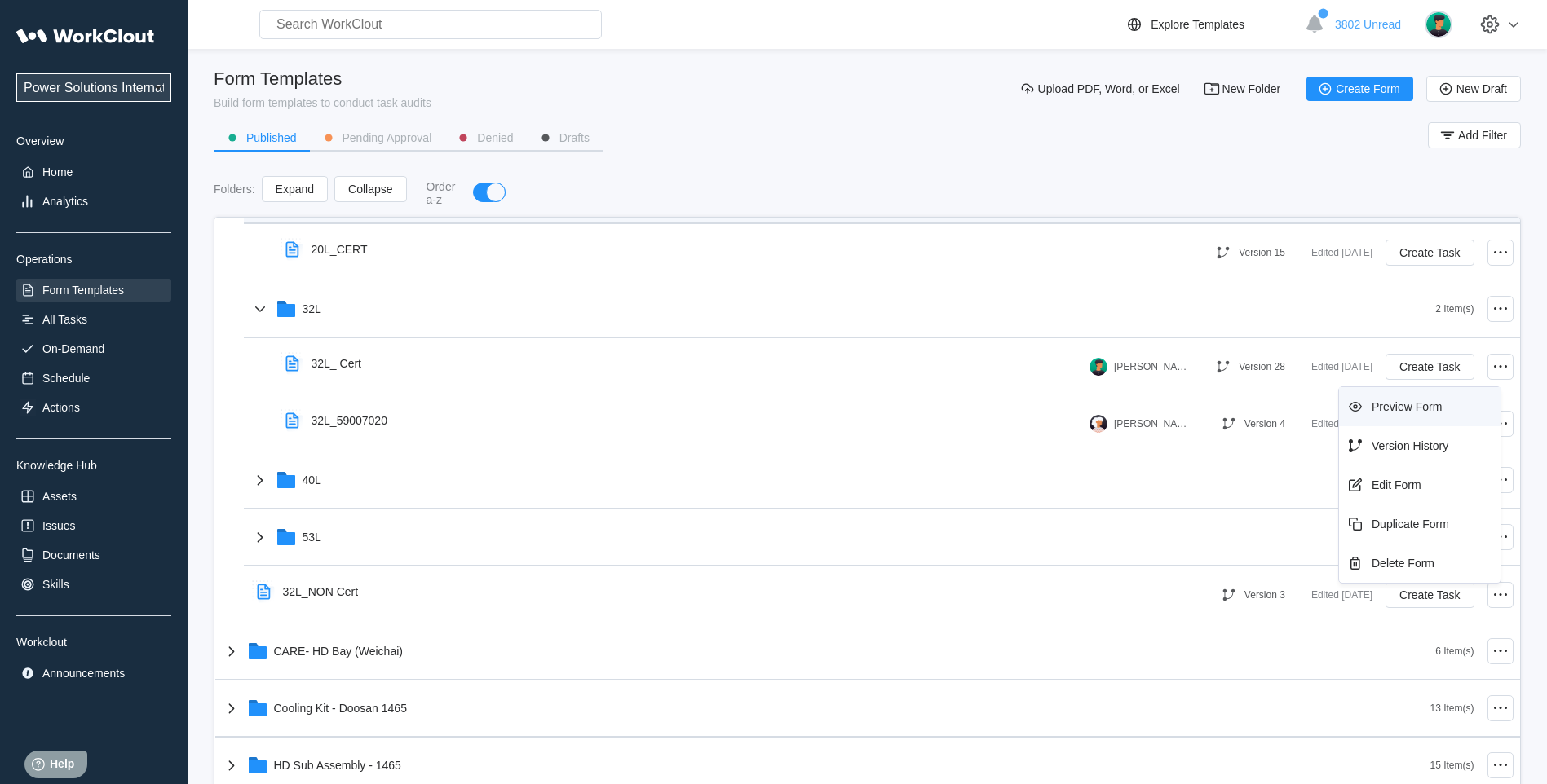
click at [1406, 405] on div "Preview Form" at bounding box center [1407, 406] width 70 height 13
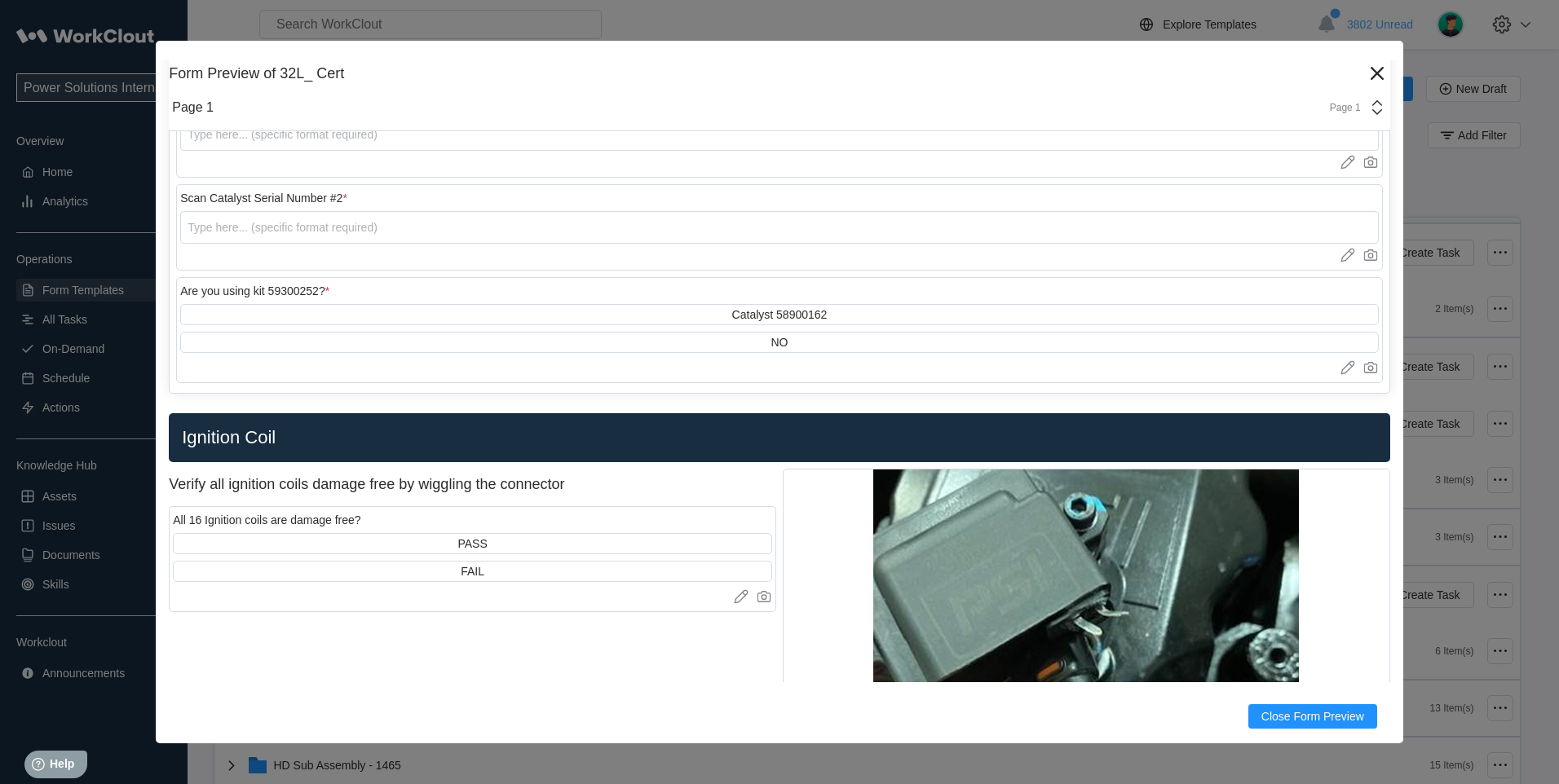
scroll to position [407, 0]
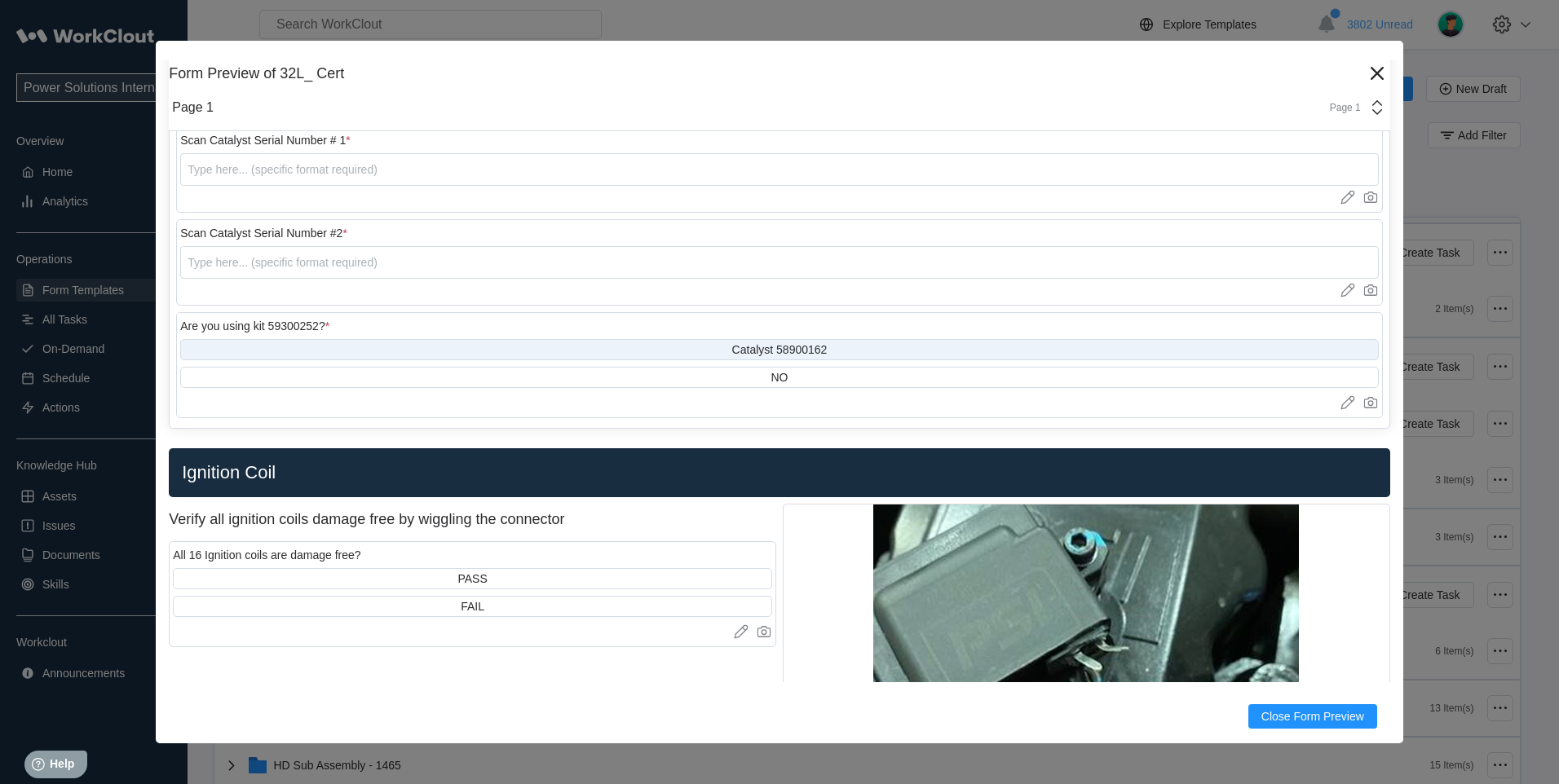
click at [385, 353] on div "Catalyst 58900162" at bounding box center [779, 349] width 1198 height 21
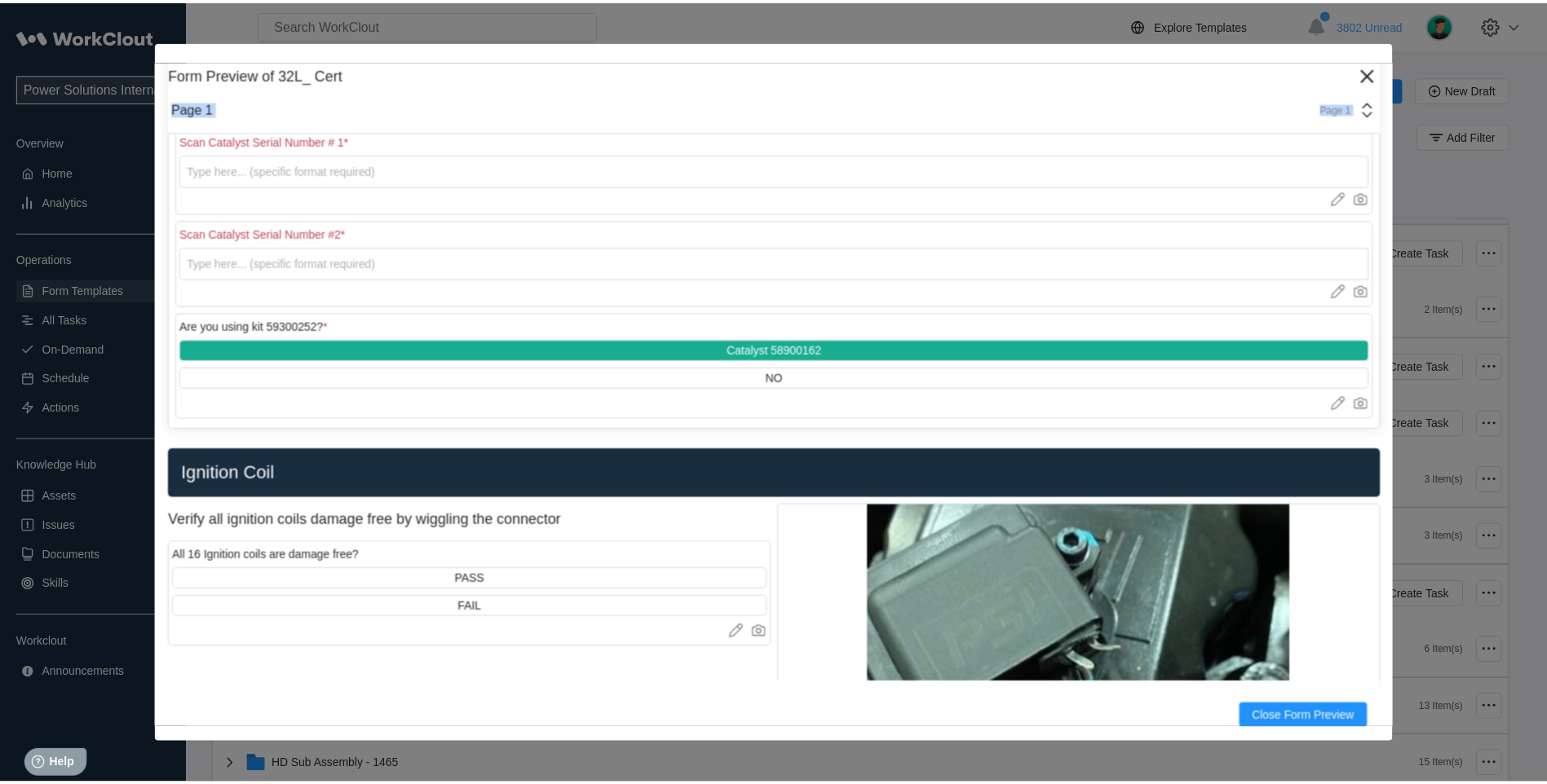
scroll to position [381, 0]
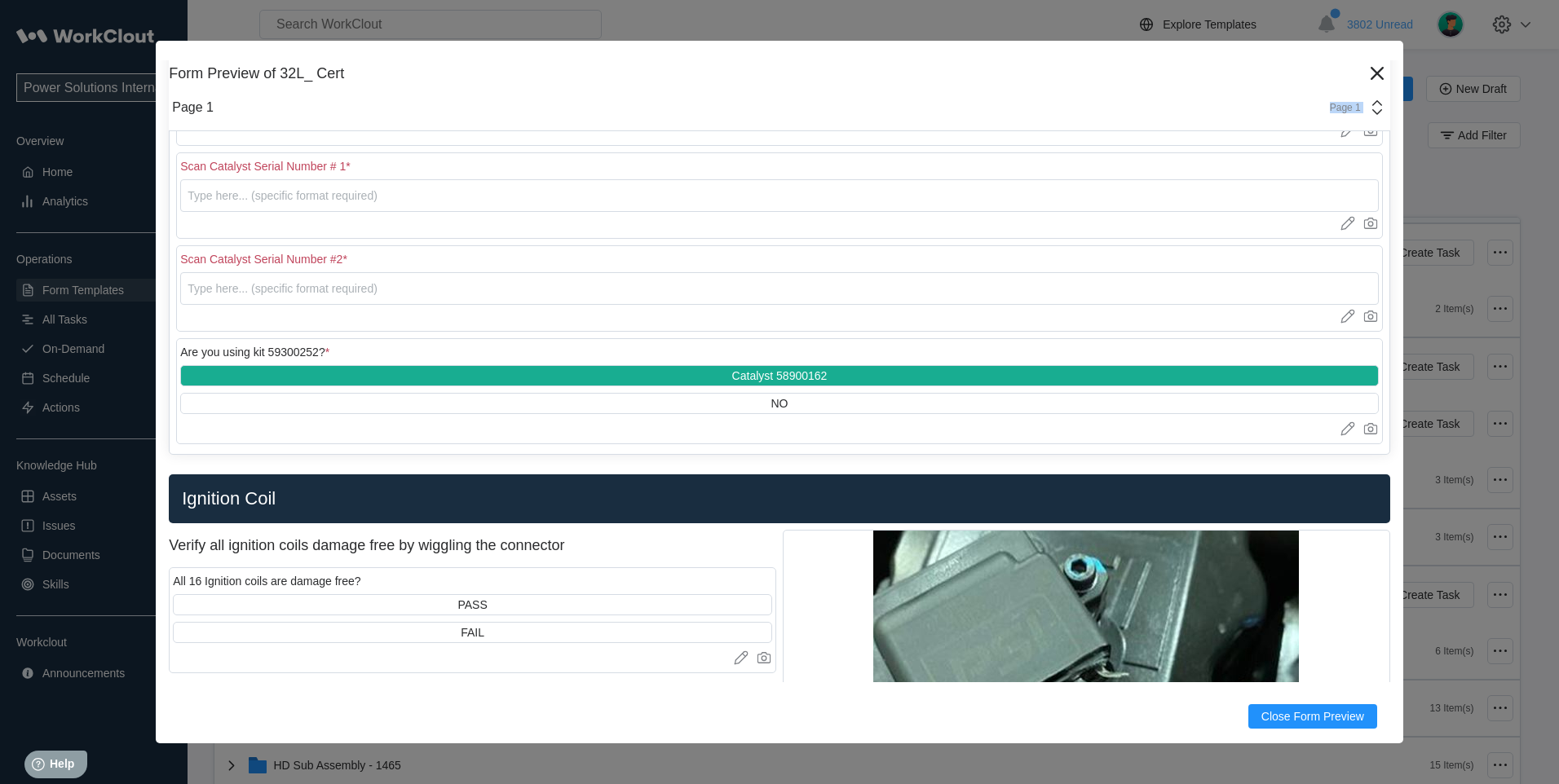
drag, startPoint x: 529, startPoint y: 51, endPoint x: 1009, endPoint y: 122, distance: 485.2
click at [1009, 122] on div "Form Preview of 32L_ Cert Version 28 Page 1 Page 1 Inspection Information Scan …" at bounding box center [780, 392] width 1248 height 703
click at [1364, 65] on icon at bounding box center [1377, 74] width 26 height 26
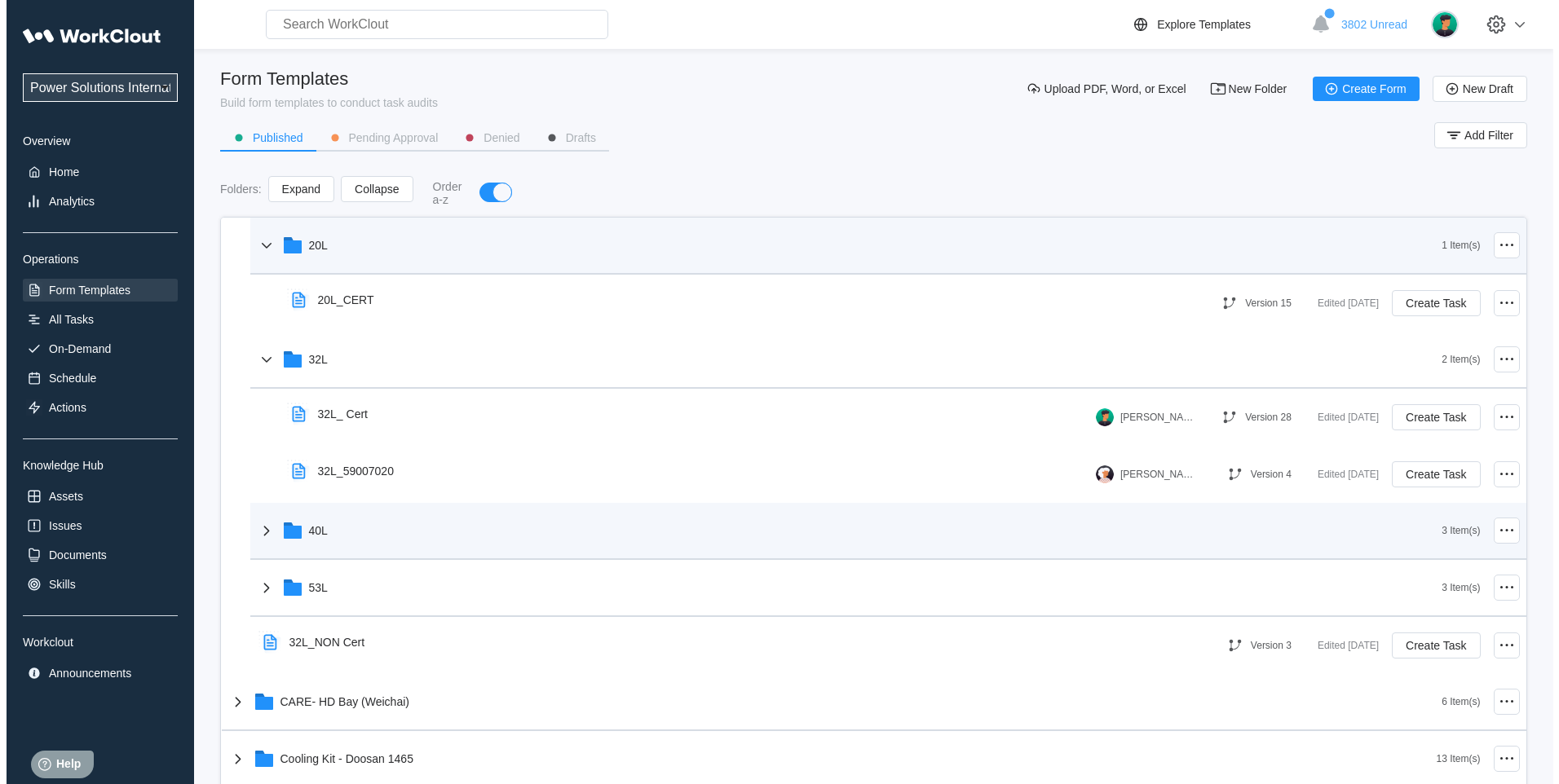
scroll to position [679, 0]
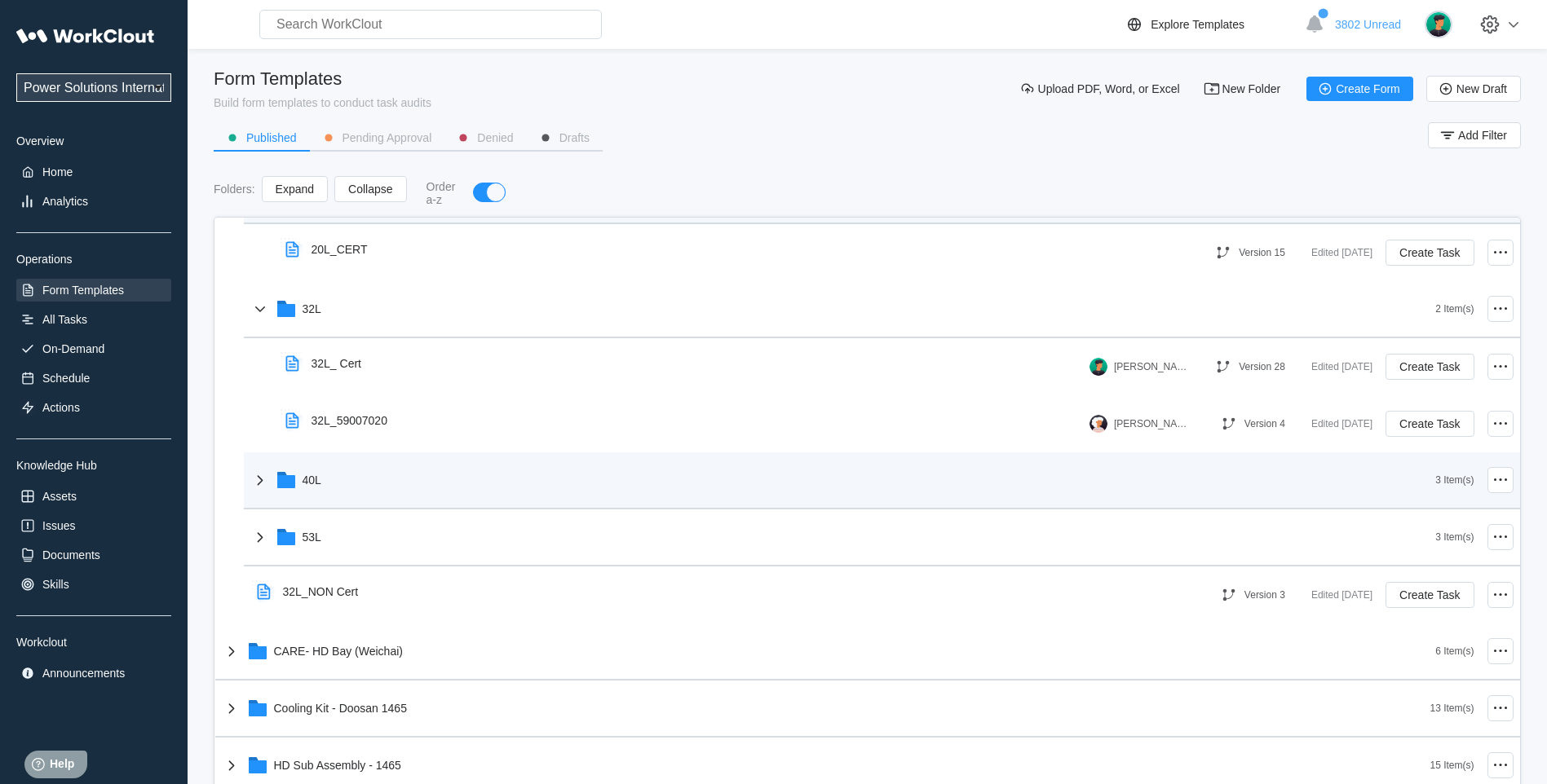
click at [267, 486] on div "40L" at bounding box center [843, 480] width 1186 height 42
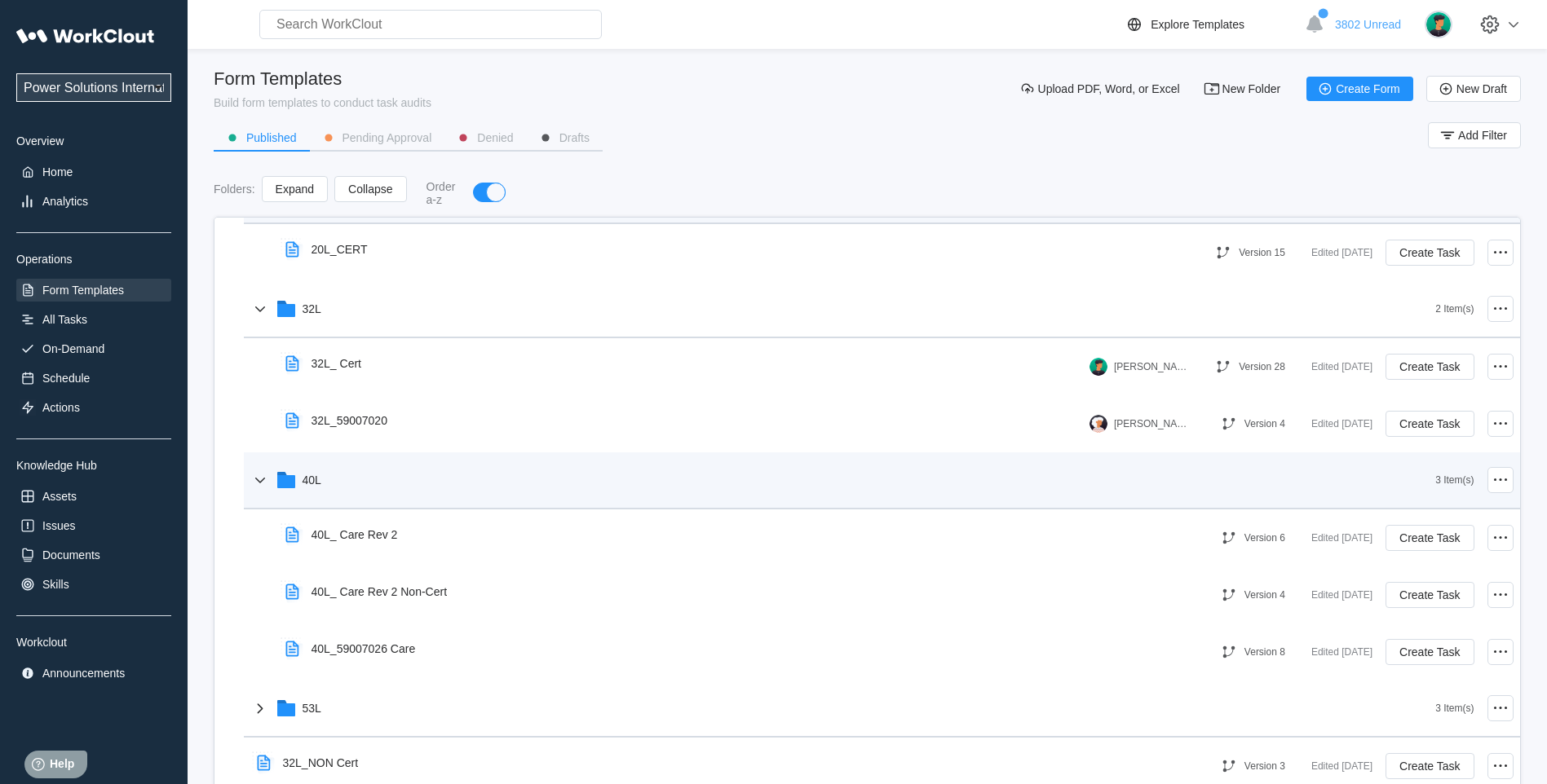
click at [262, 482] on icon at bounding box center [260, 480] width 20 height 20
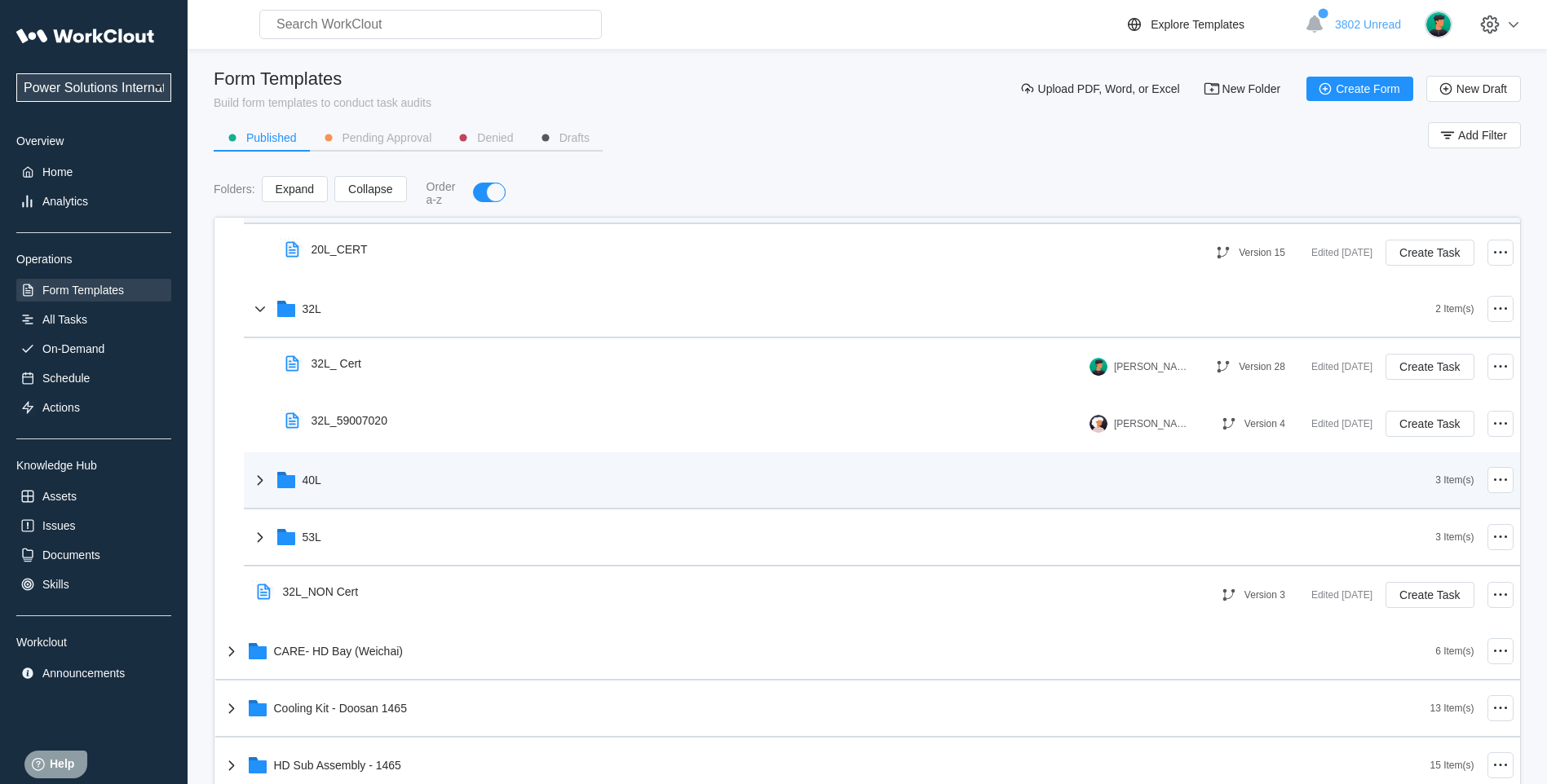
click at [262, 482] on icon at bounding box center [260, 480] width 20 height 20
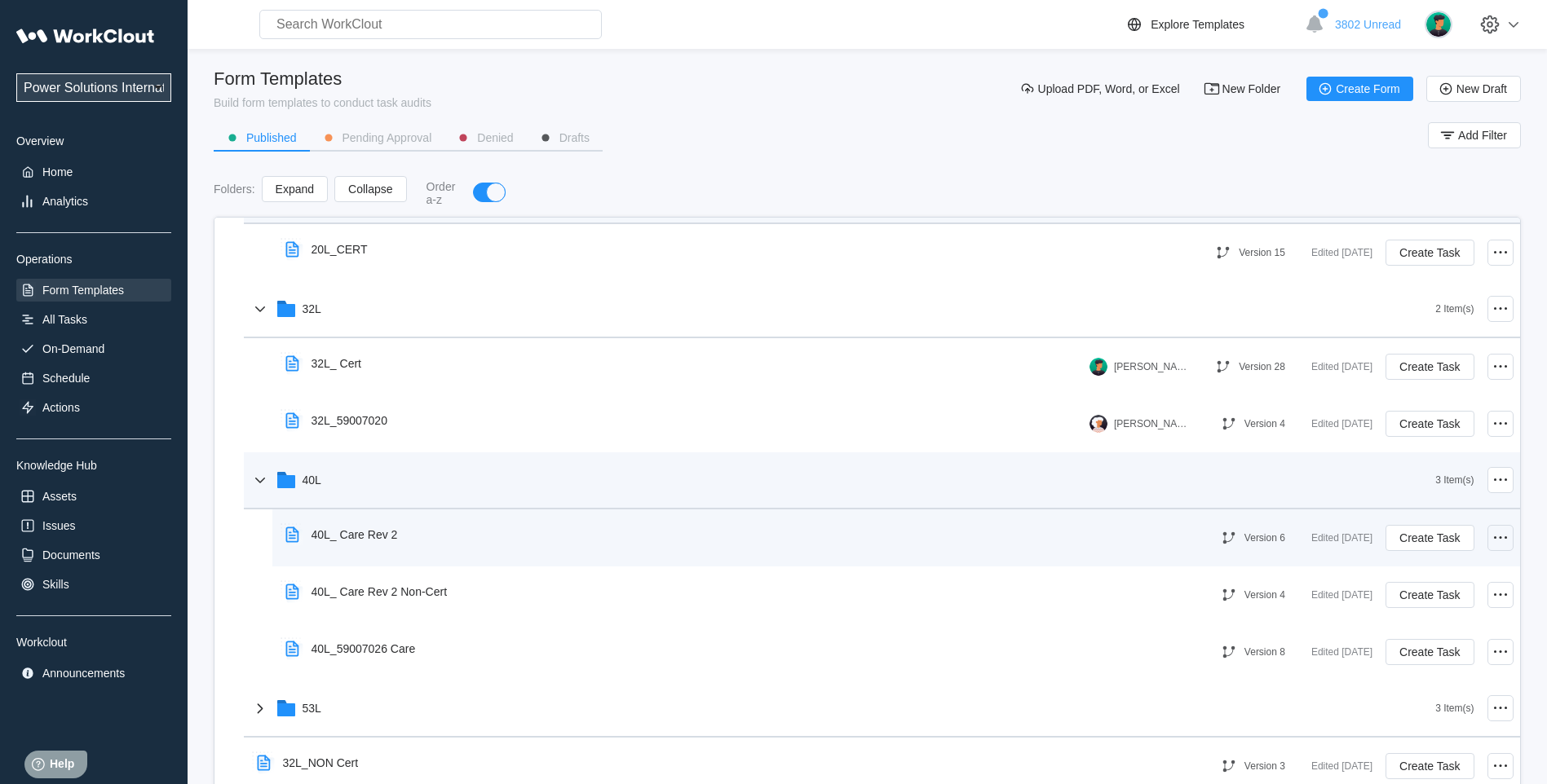
click at [1492, 539] on icon at bounding box center [1500, 538] width 20 height 20
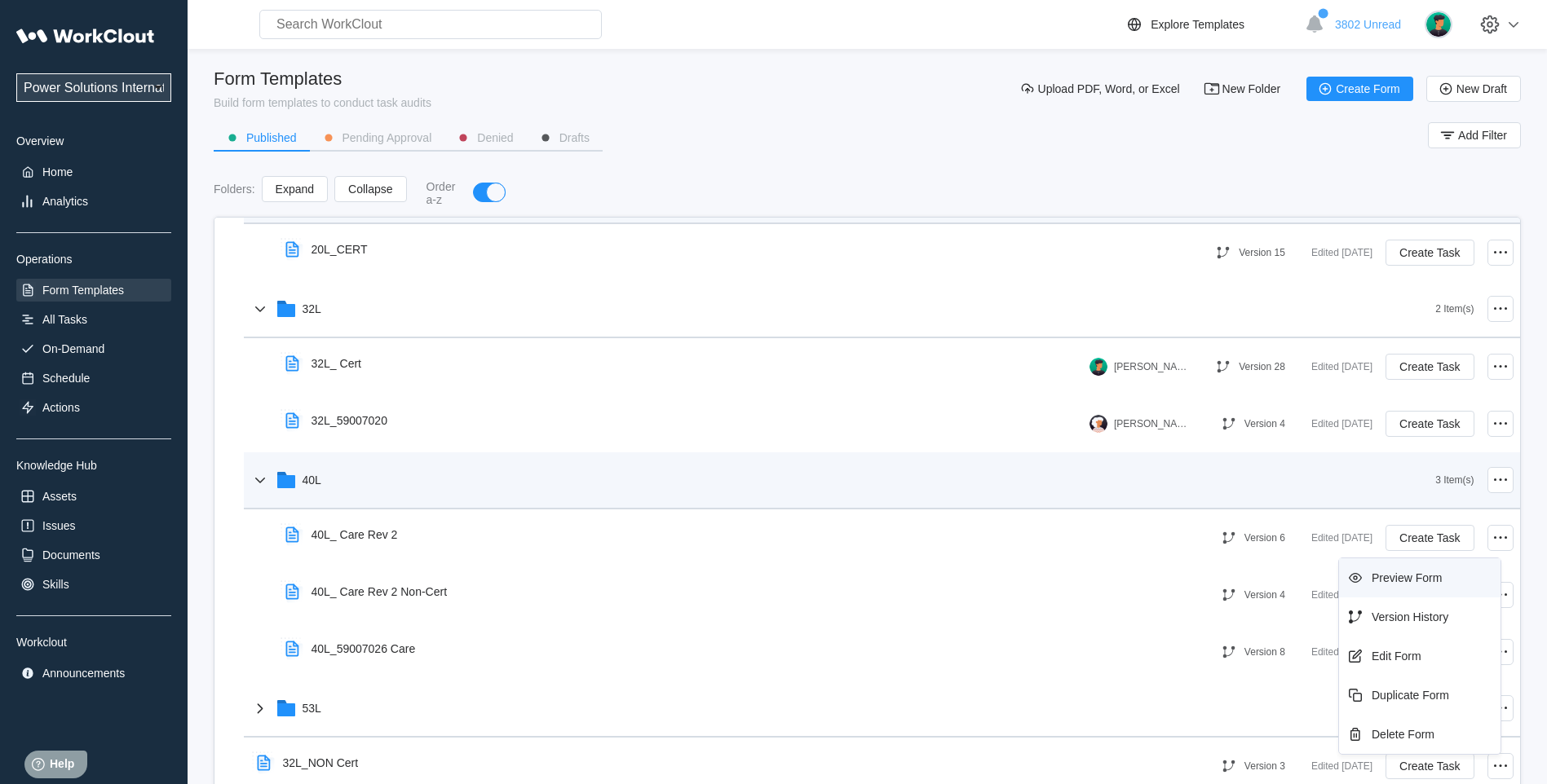
click at [1398, 574] on div "Preview Form" at bounding box center [1407, 578] width 70 height 13
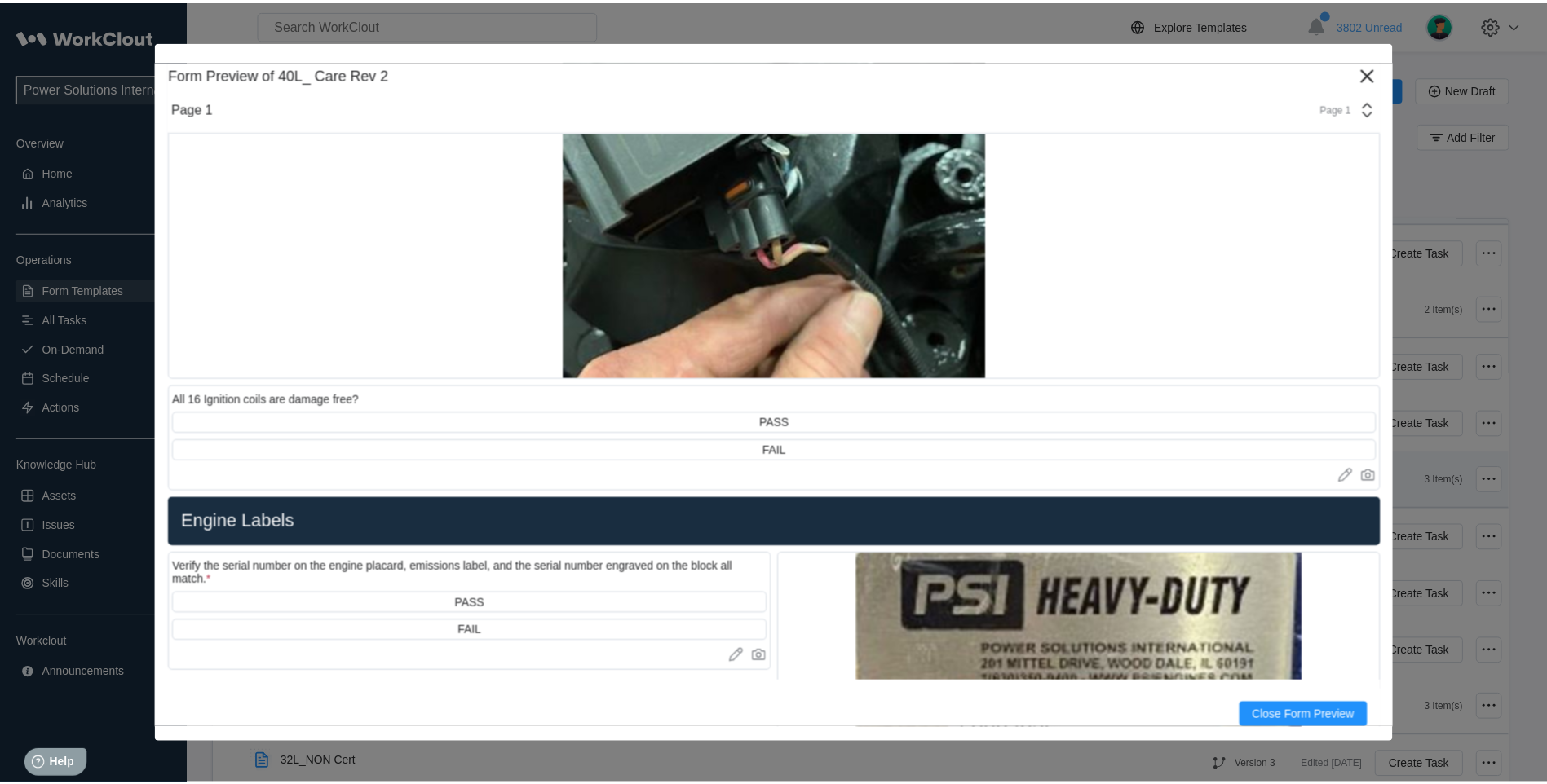
scroll to position [1222, 0]
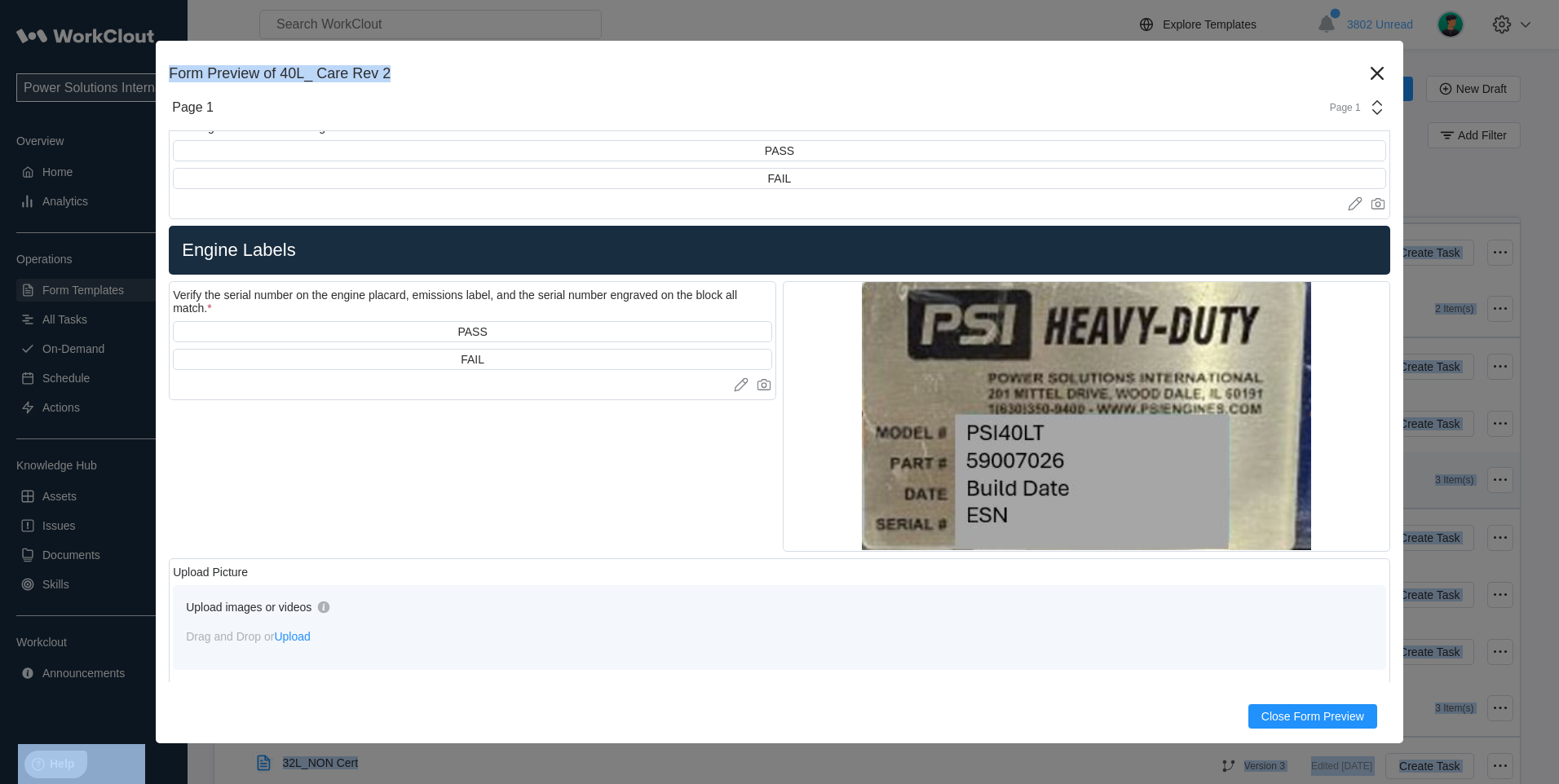
drag, startPoint x: 1114, startPoint y: 62, endPoint x: 1713, endPoint y: 110, distance: 600.9
click at [1546, 110] on html "Power Solutions International Power Solutions International 201 Overview Home A…" at bounding box center [779, 392] width 1559 height 784
click at [1262, 719] on span "Close Form Preview" at bounding box center [1313, 716] width 103 height 11
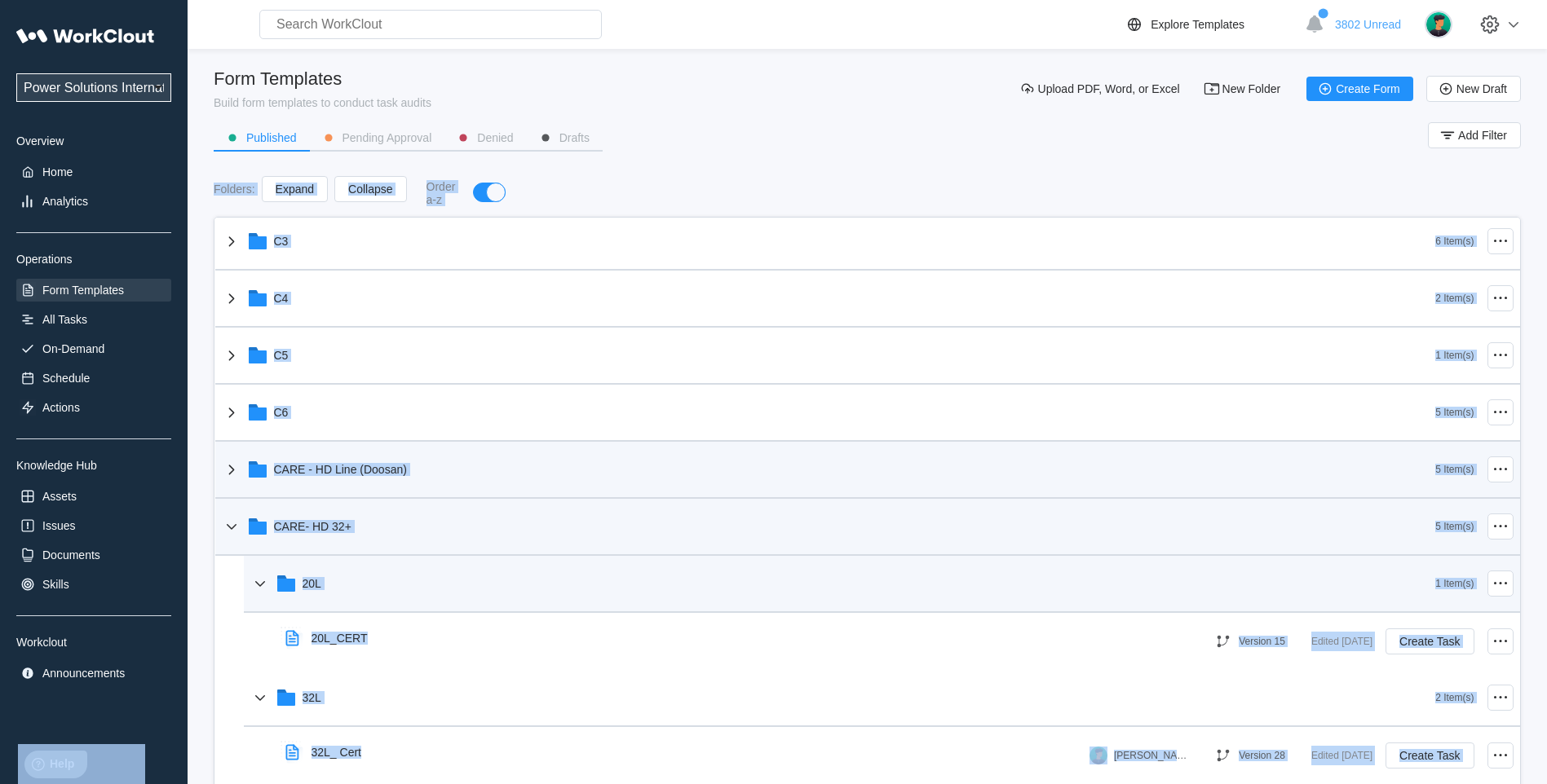
scroll to position [271, 0]
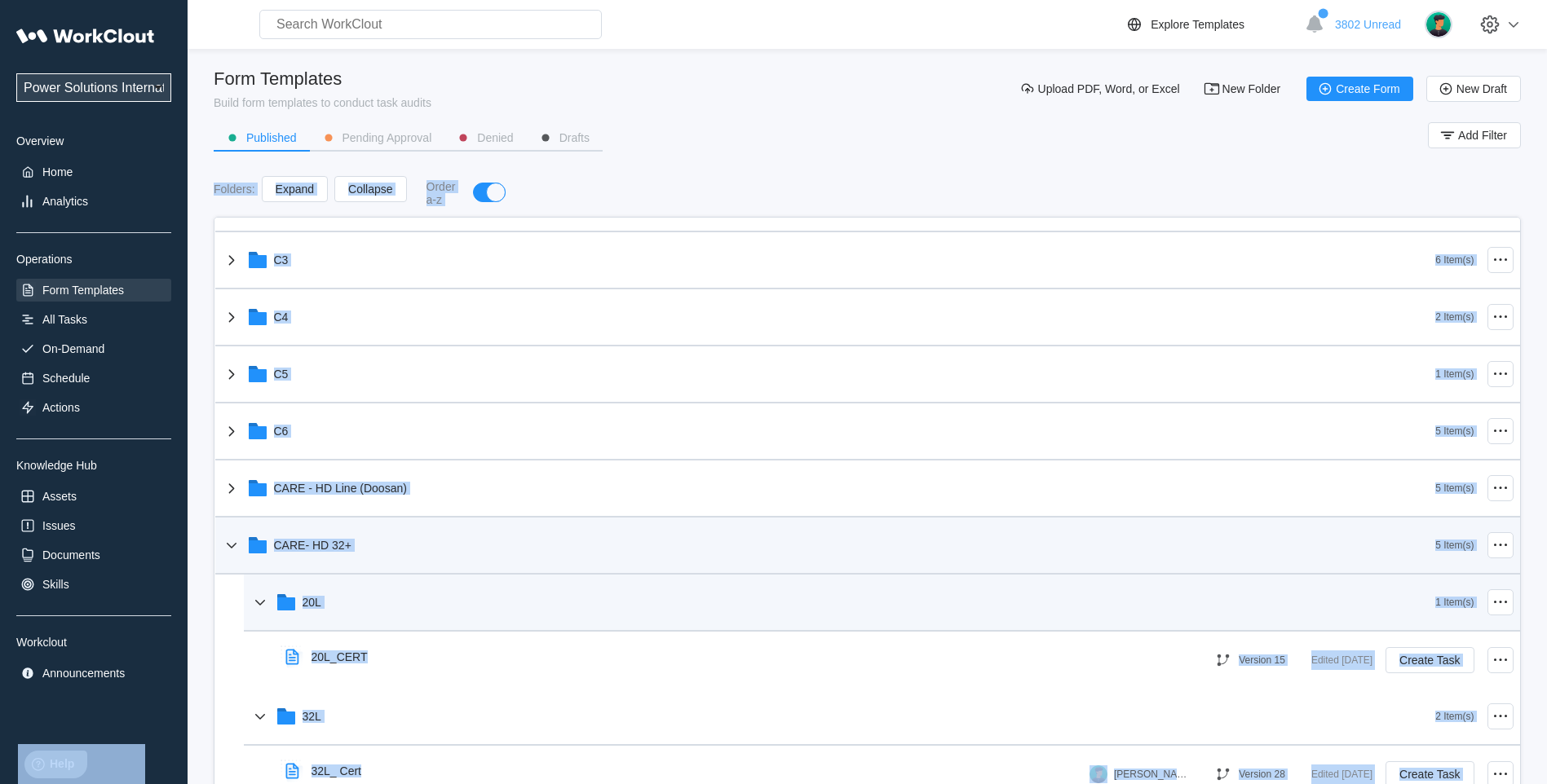
click at [134, 295] on div "Form Templates" at bounding box center [94, 290] width 155 height 23
click at [211, 233] on div "Search for anything... Assets • Employees • Skills • Documents • Issues • Tasks…" at bounding box center [867, 415] width 1360 height 830
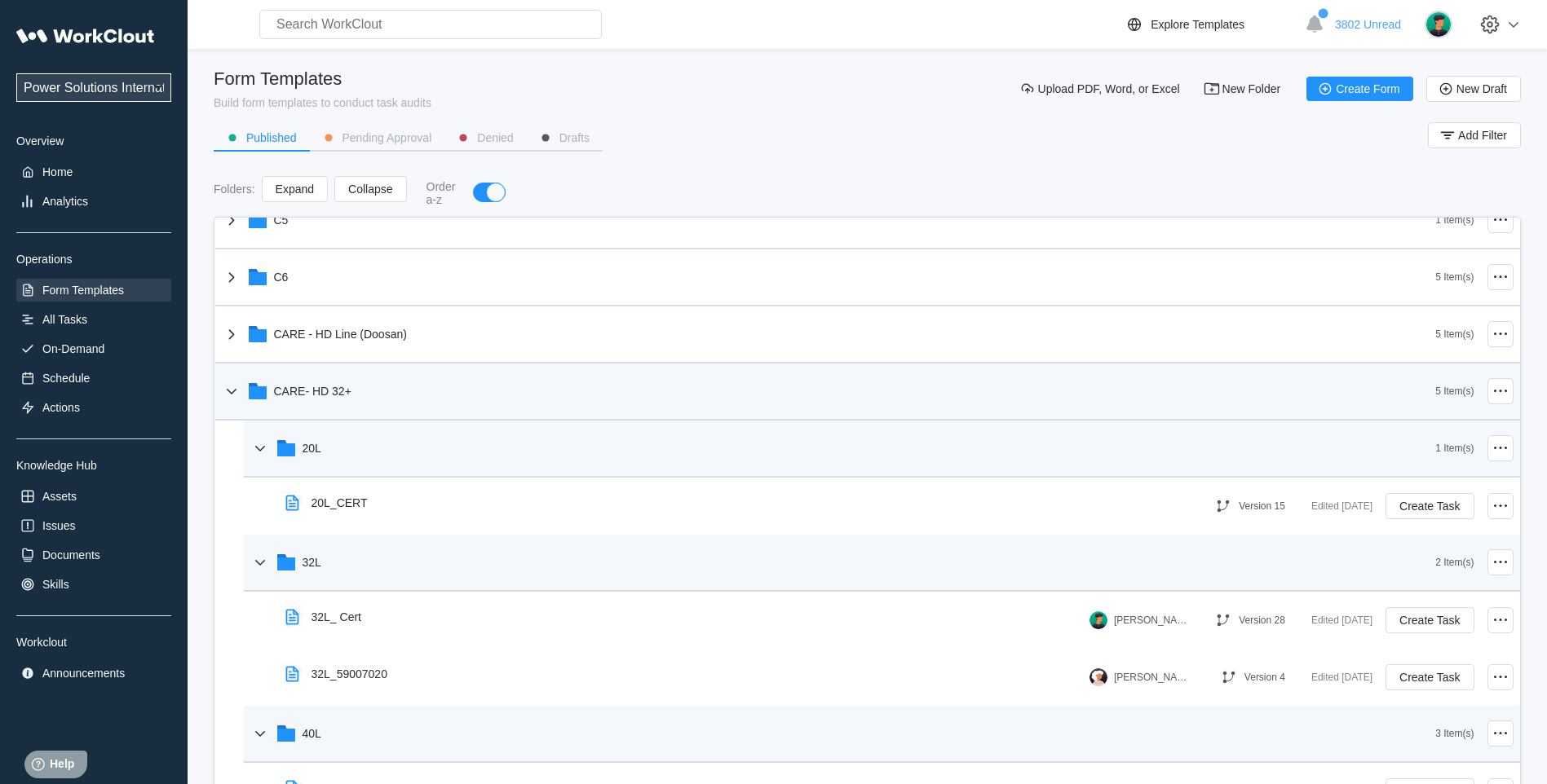
scroll to position [407, 0]
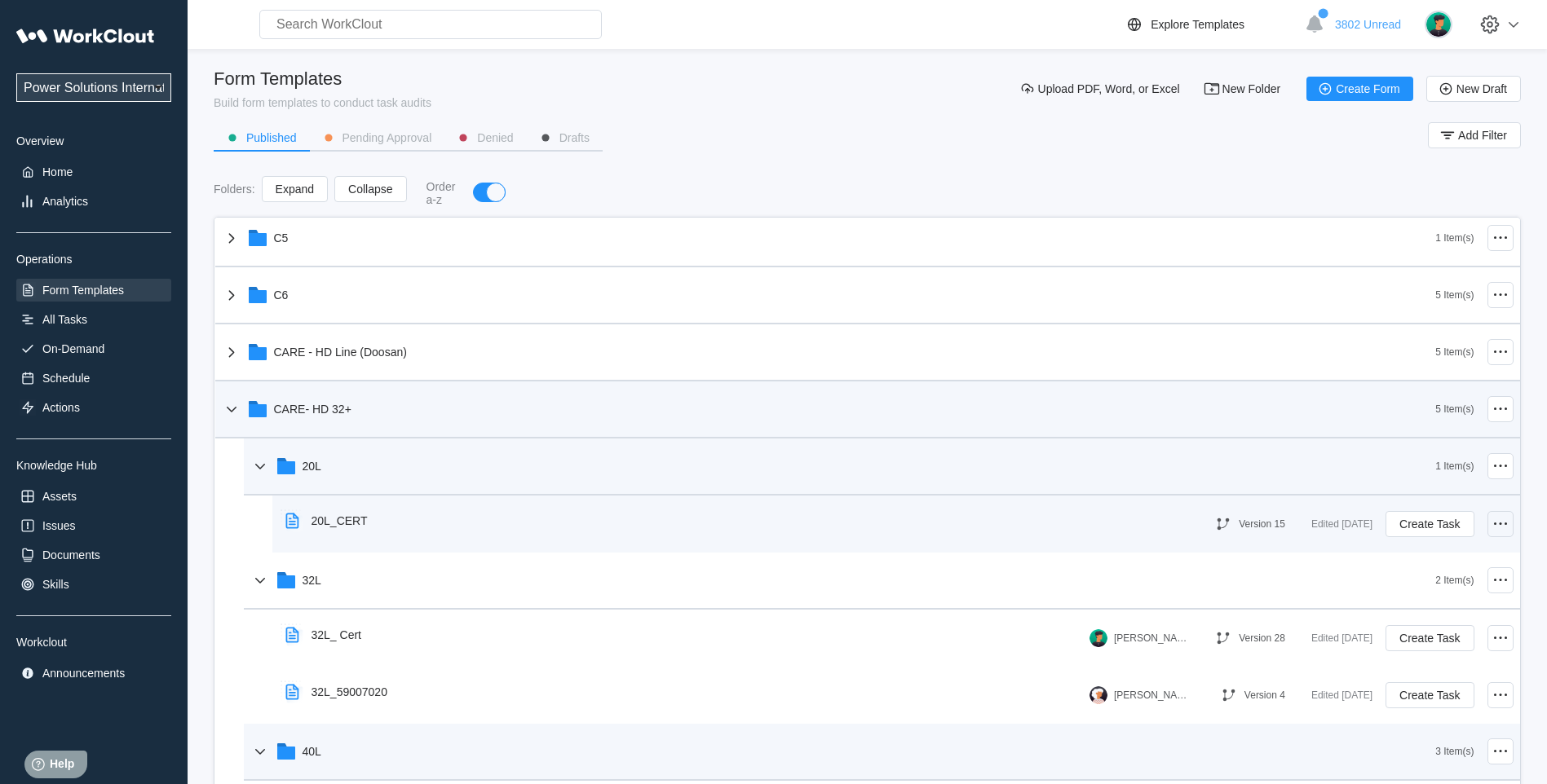
click at [1491, 526] on icon at bounding box center [1500, 524] width 20 height 20
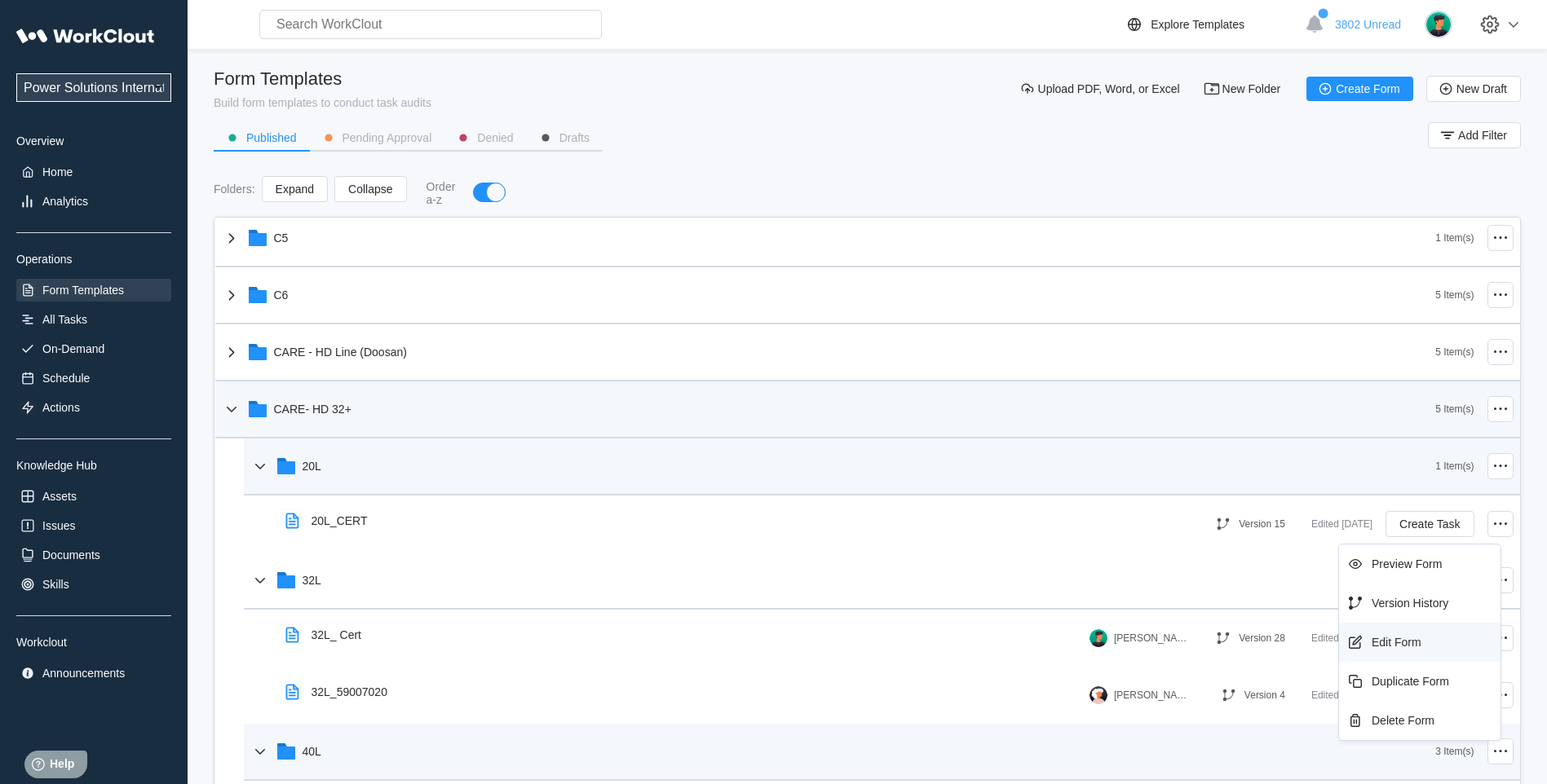
click at [1397, 642] on div "Edit Form" at bounding box center [1396, 642] width 49 height 13
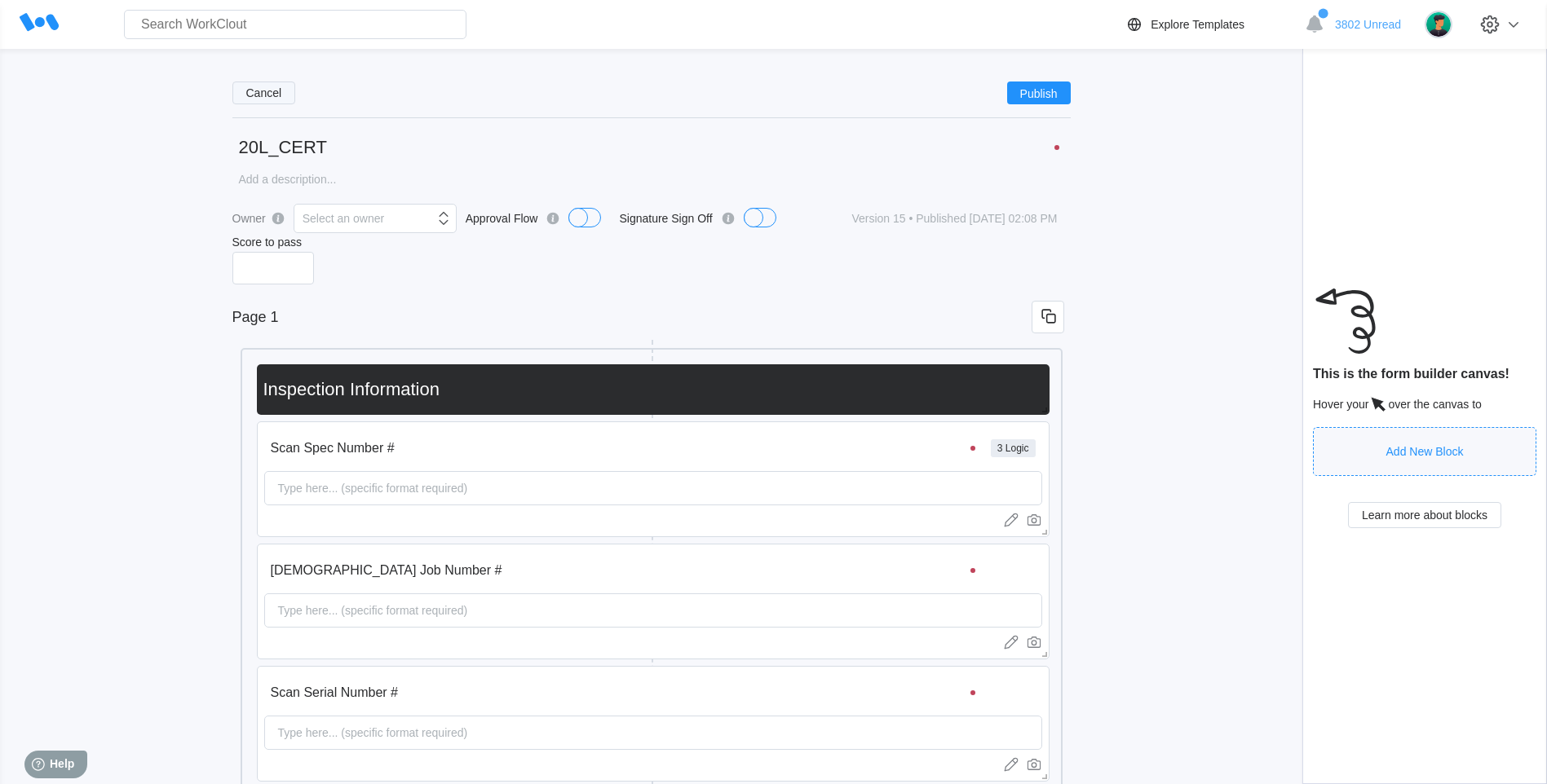
click at [261, 99] on span "Cancel" at bounding box center [263, 93] width 36 height 11
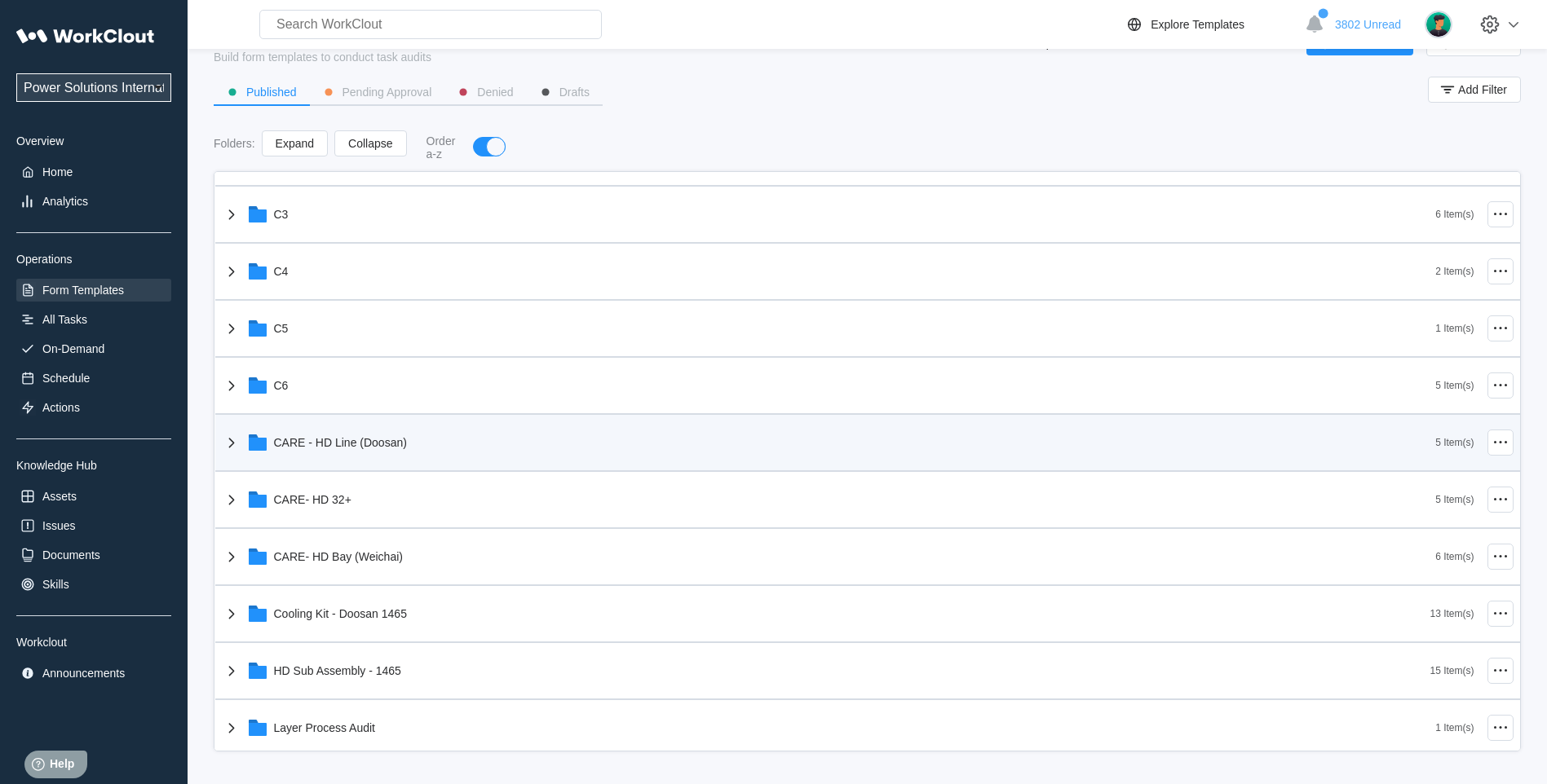
scroll to position [407, 0]
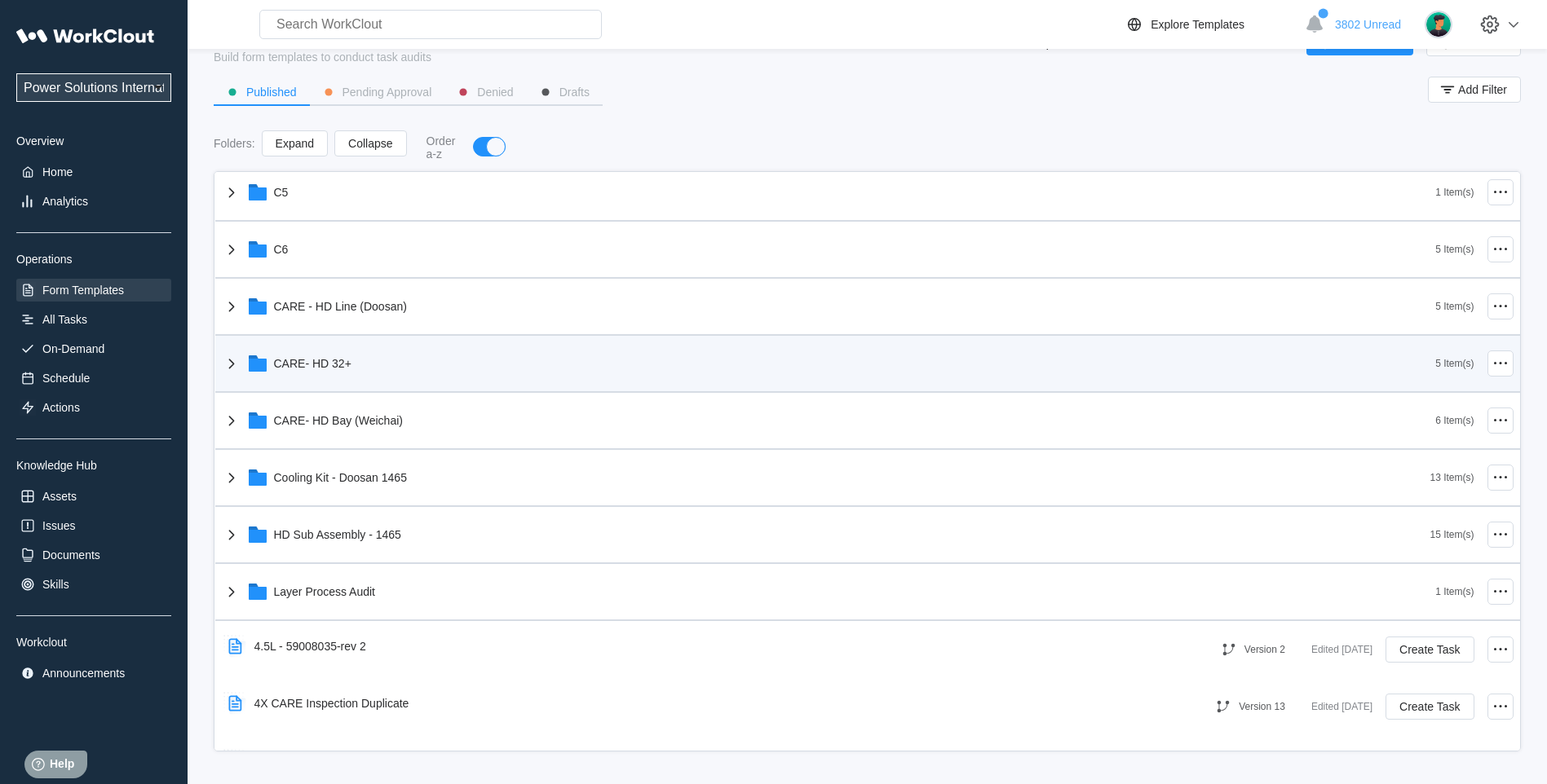
click at [229, 358] on icon at bounding box center [231, 363] width 20 height 20
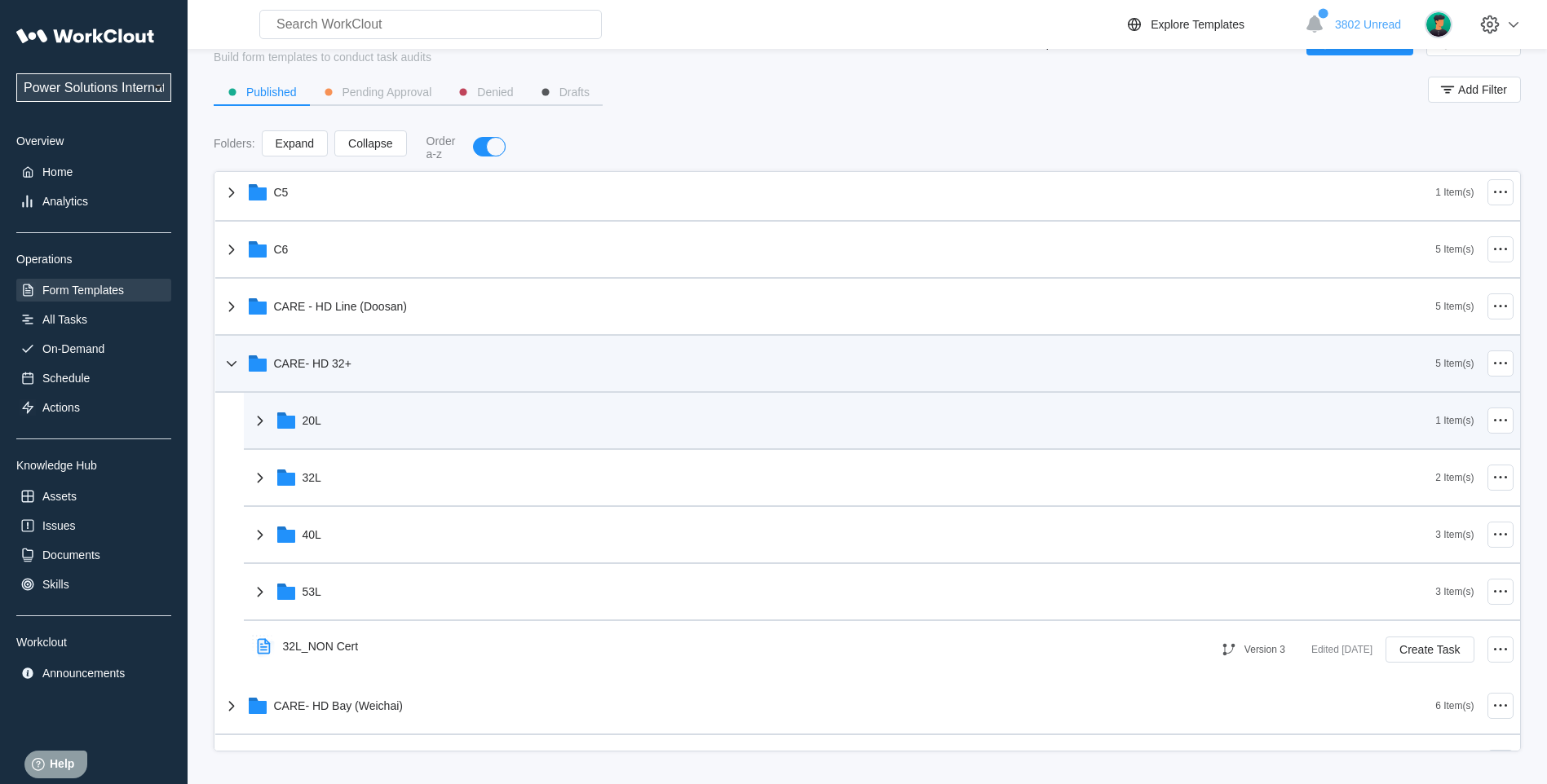
click at [282, 427] on icon at bounding box center [286, 422] width 18 height 13
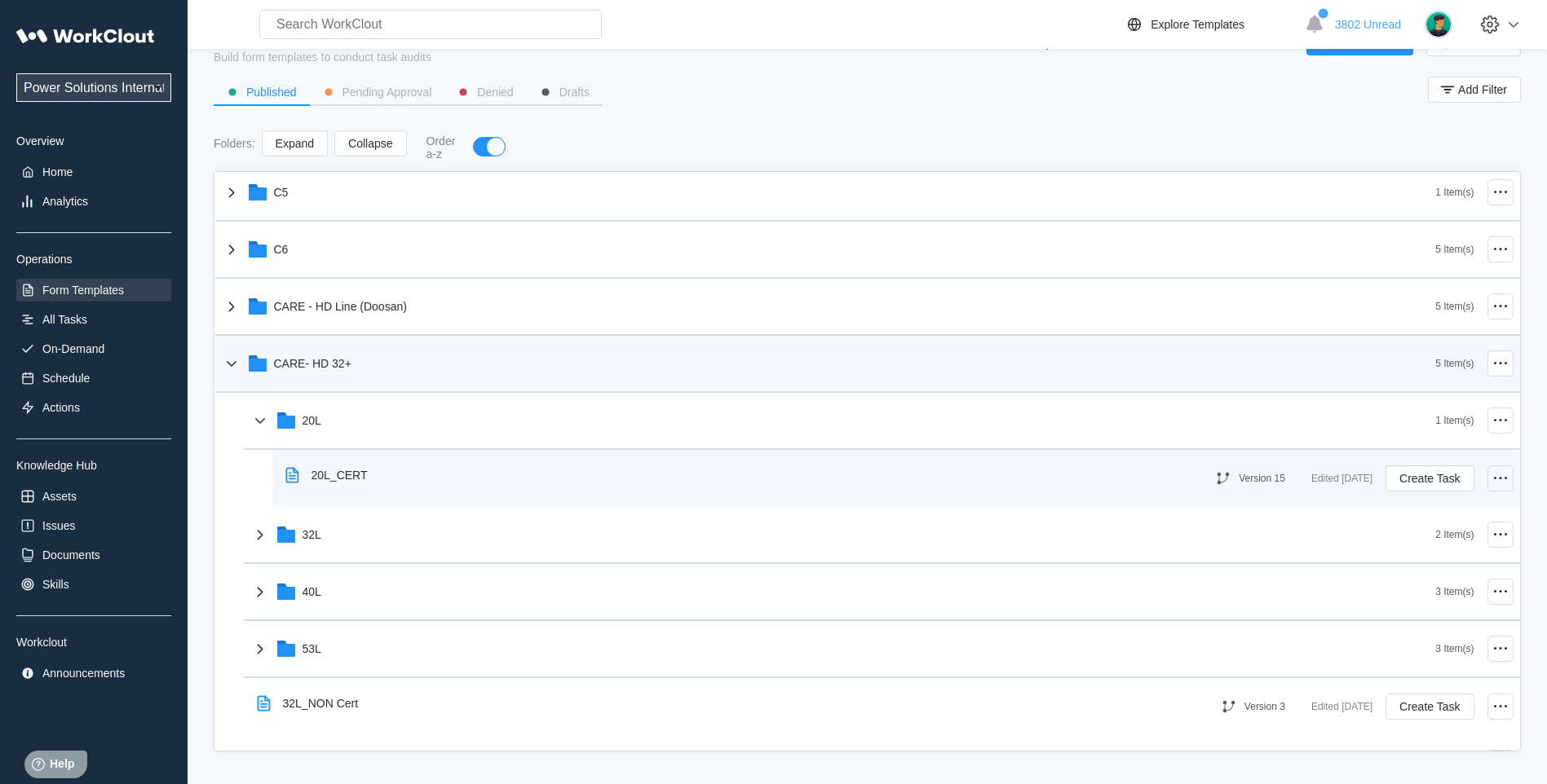
click at [1498, 470] on icon at bounding box center [1500, 478] width 20 height 20
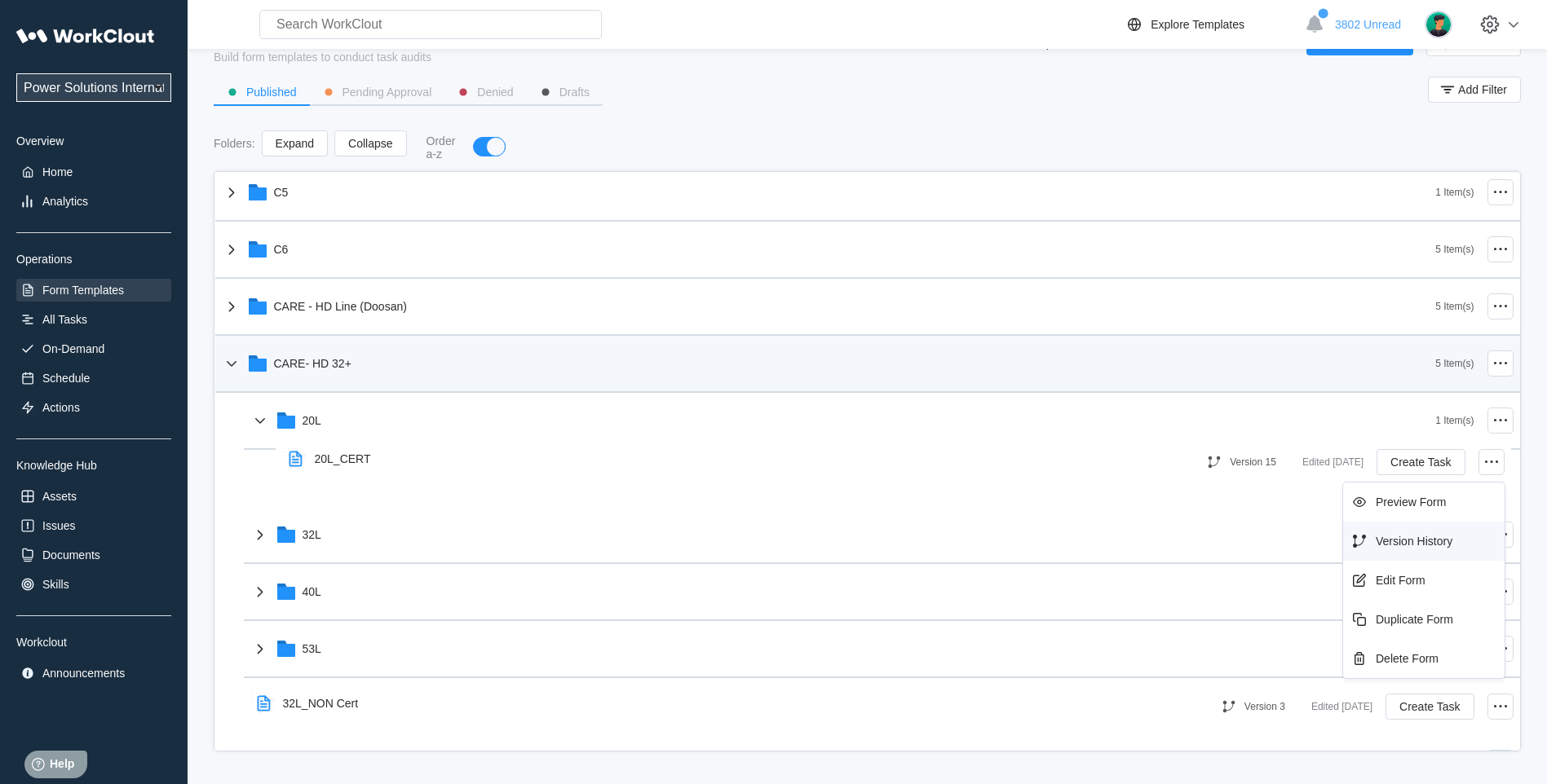
scroll to position [46, 1]
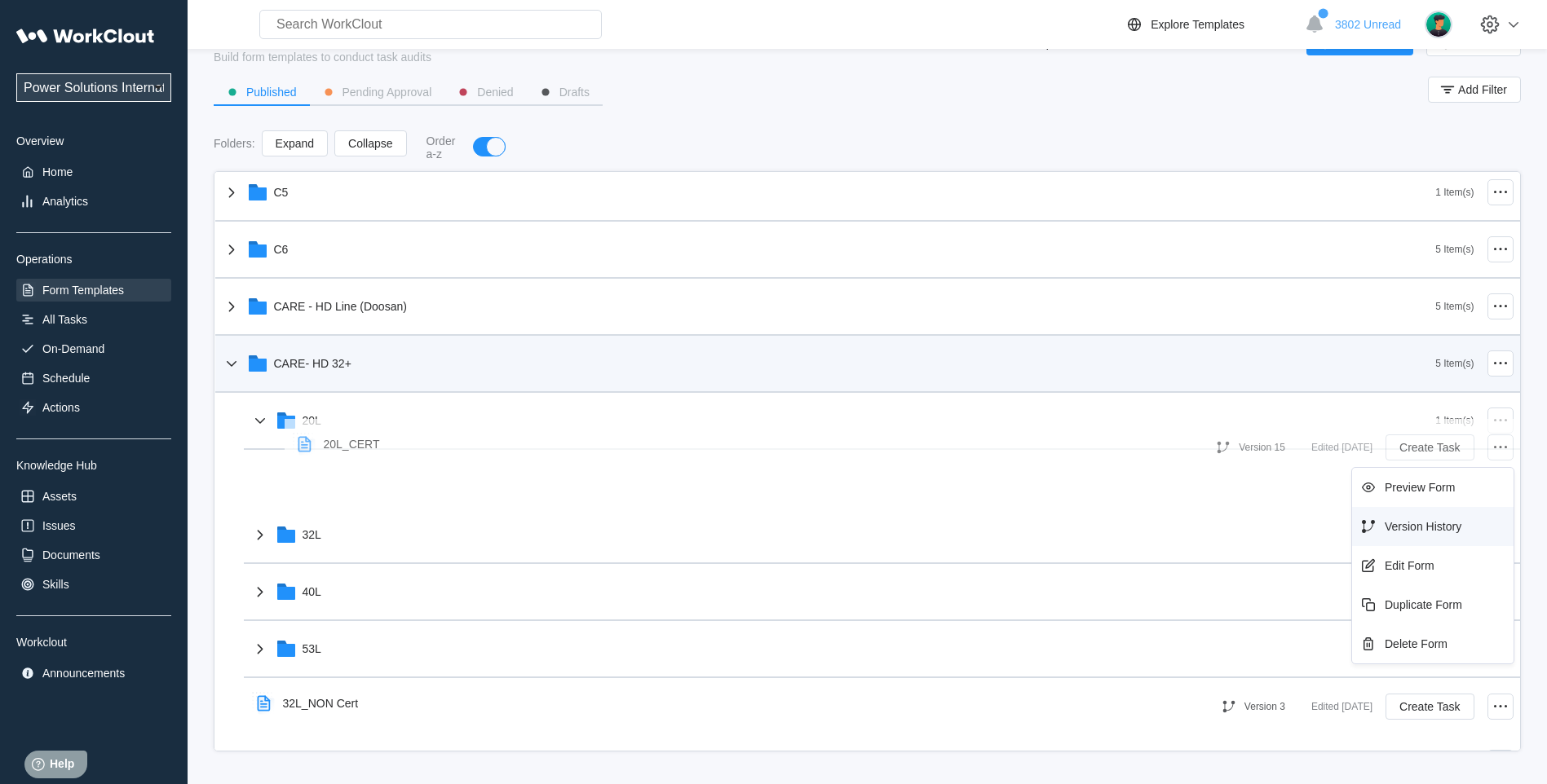
drag, startPoint x: 1395, startPoint y: 546, endPoint x: 1407, endPoint y: 515, distance: 33.2
click at [1407, 515] on div "Version History" at bounding box center [1433, 527] width 148 height 26
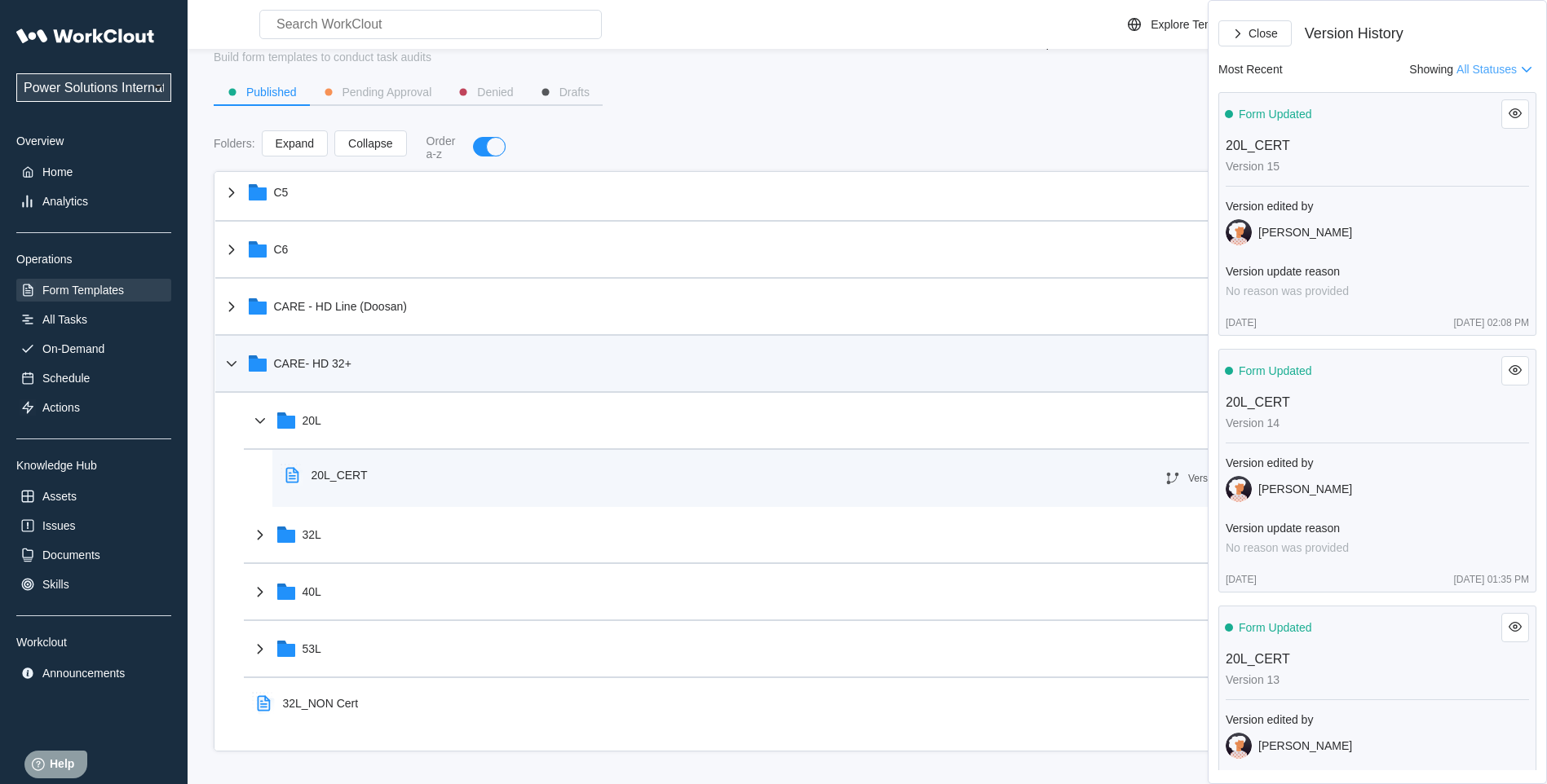
click at [302, 469] on icon at bounding box center [292, 476] width 26 height 26
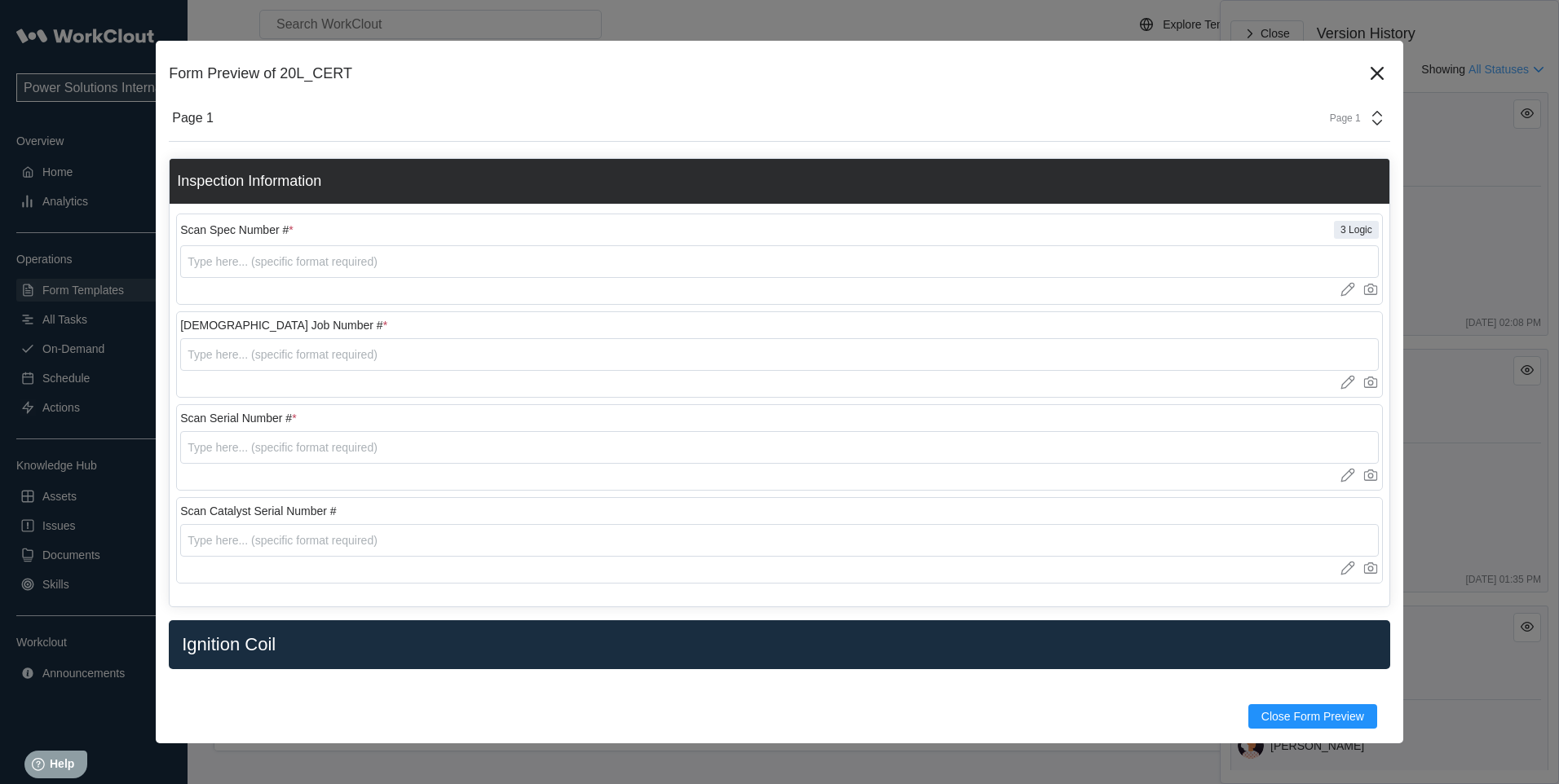
scroll to position [136, 0]
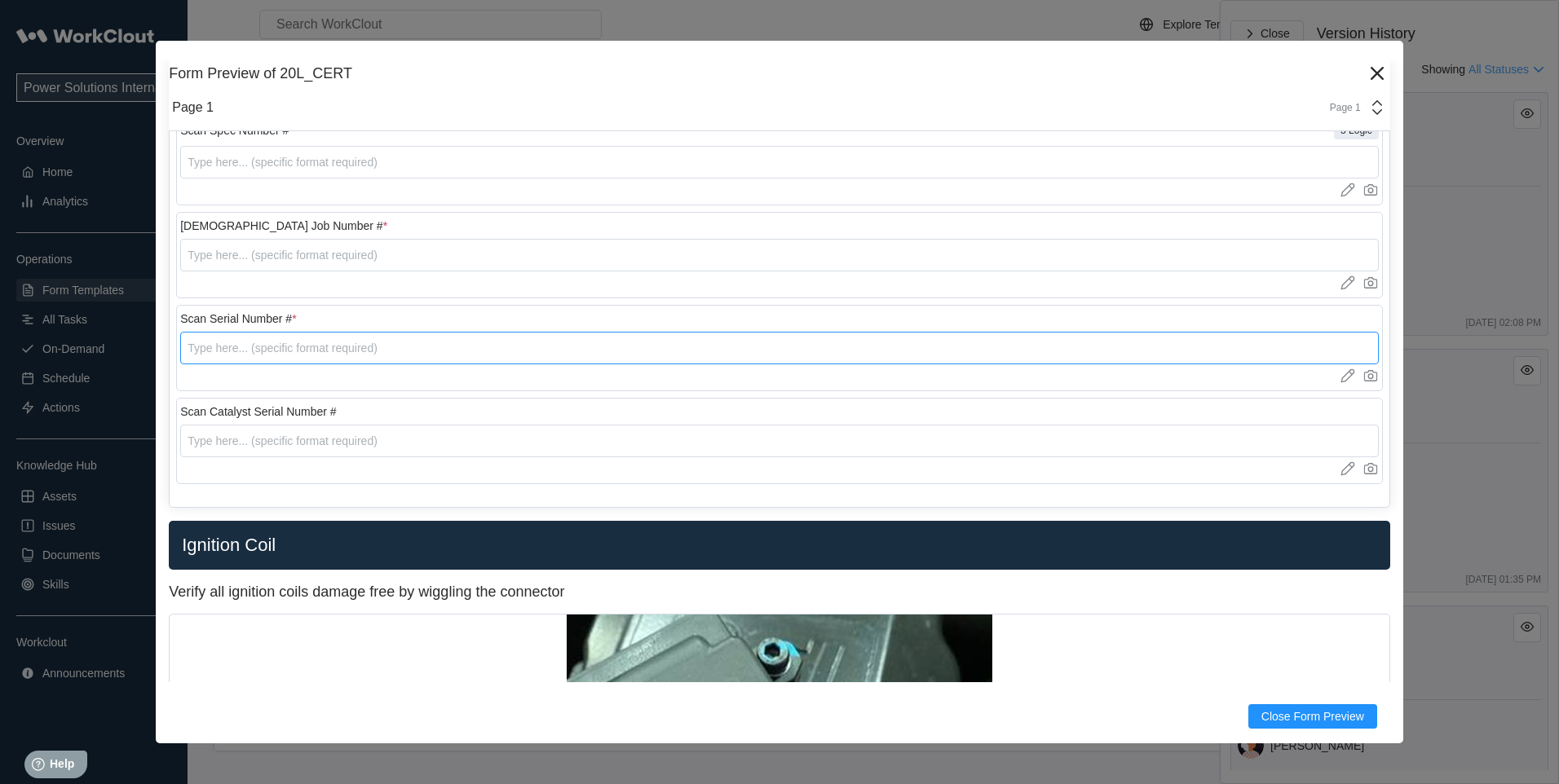
click at [200, 352] on input "text" at bounding box center [779, 348] width 1198 height 33
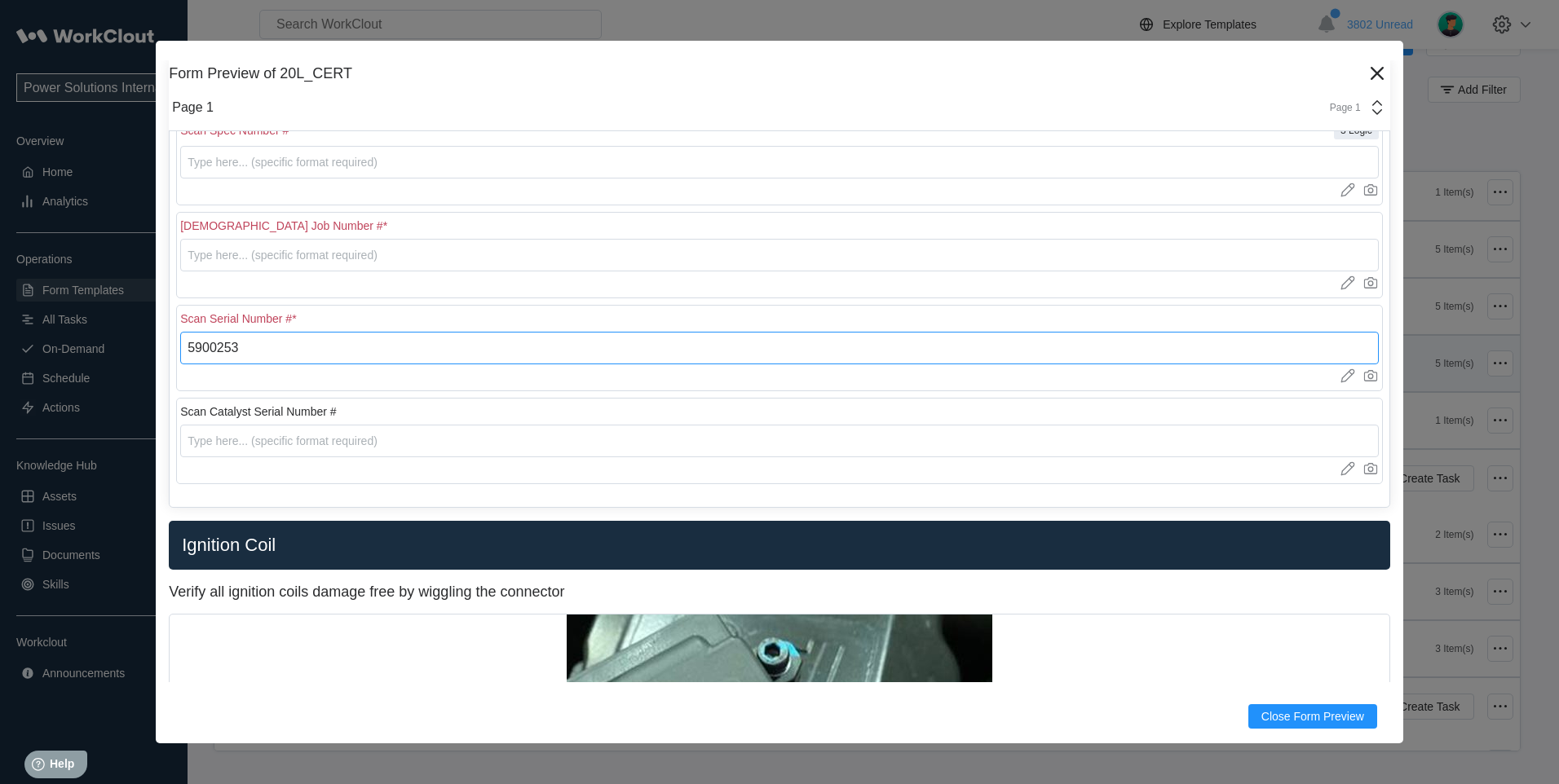
click at [236, 347] on input "5900253" at bounding box center [779, 348] width 1198 height 33
type input "5"
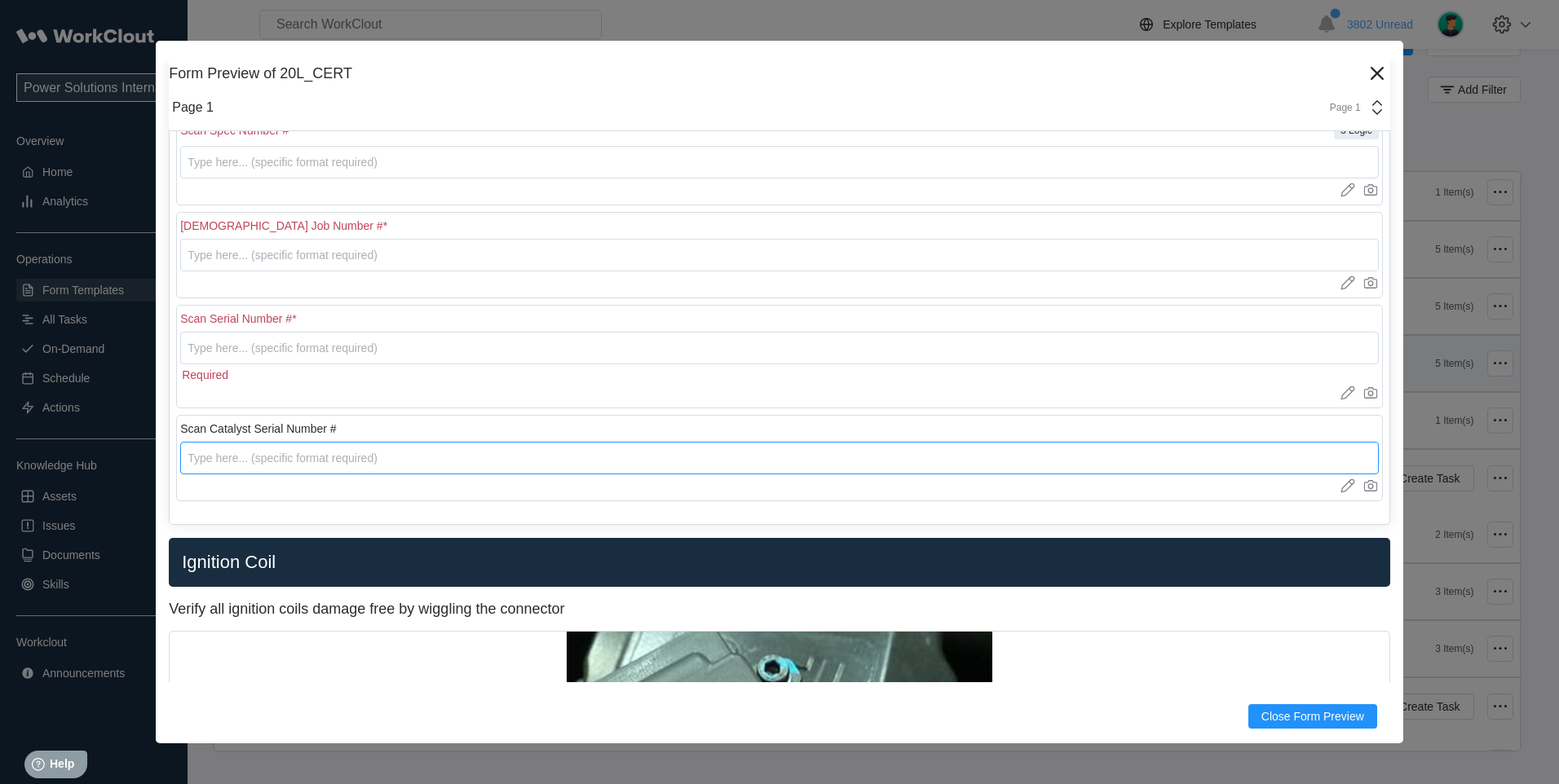
click at [270, 435] on div "Scan Catalyst Serial Number # Upload images or videos to this field Drag and Dr…" at bounding box center [779, 458] width 1207 height 87
click at [309, 454] on input "text" at bounding box center [779, 458] width 1198 height 33
type input "5"
type input "1"
click at [277, 347] on input "text" at bounding box center [779, 348] width 1198 height 33
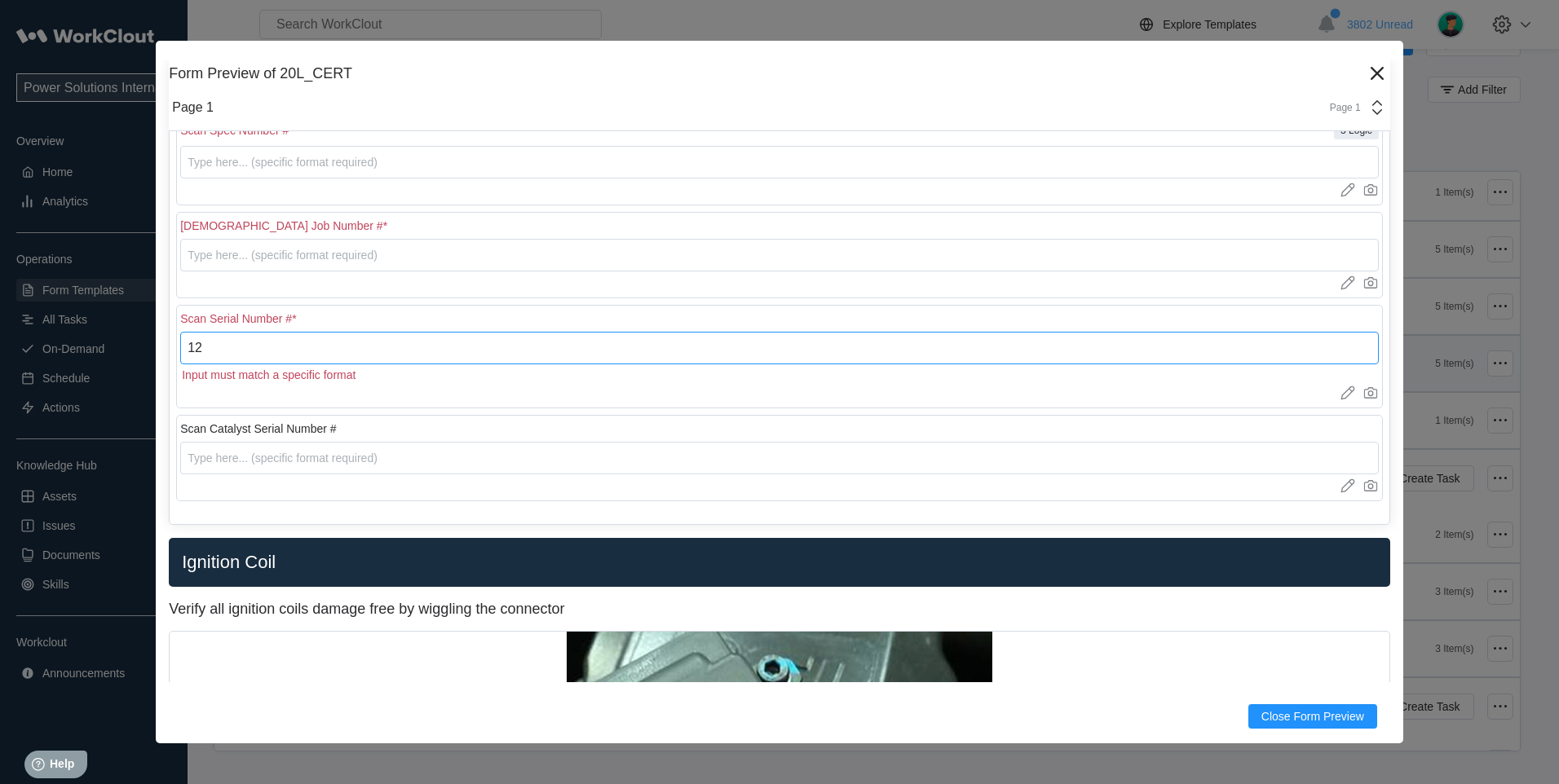
type input "1"
type input "3"
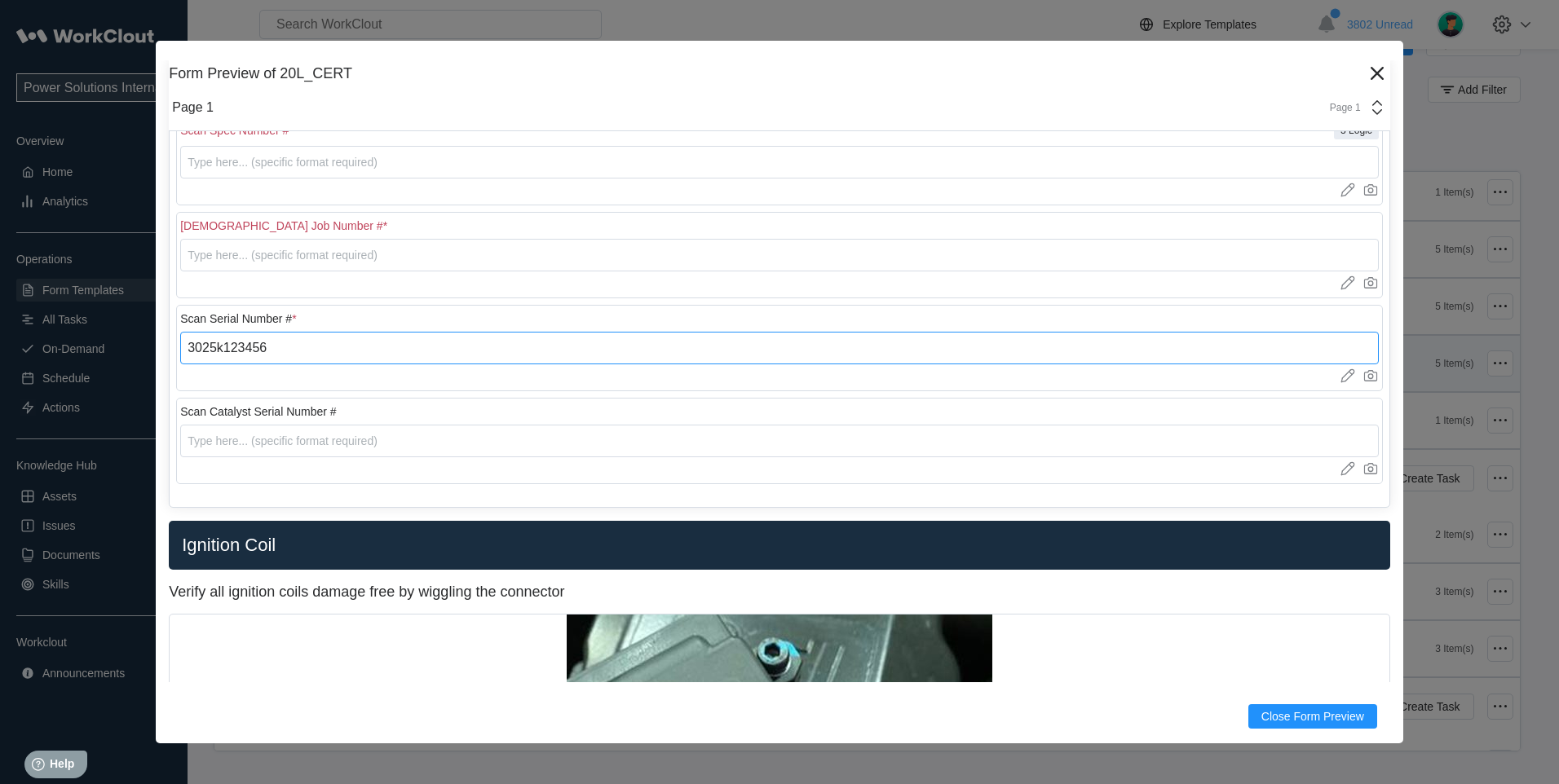
type input "3025k123456"
click at [228, 435] on input "text" at bounding box center [779, 441] width 1198 height 33
type input "9"
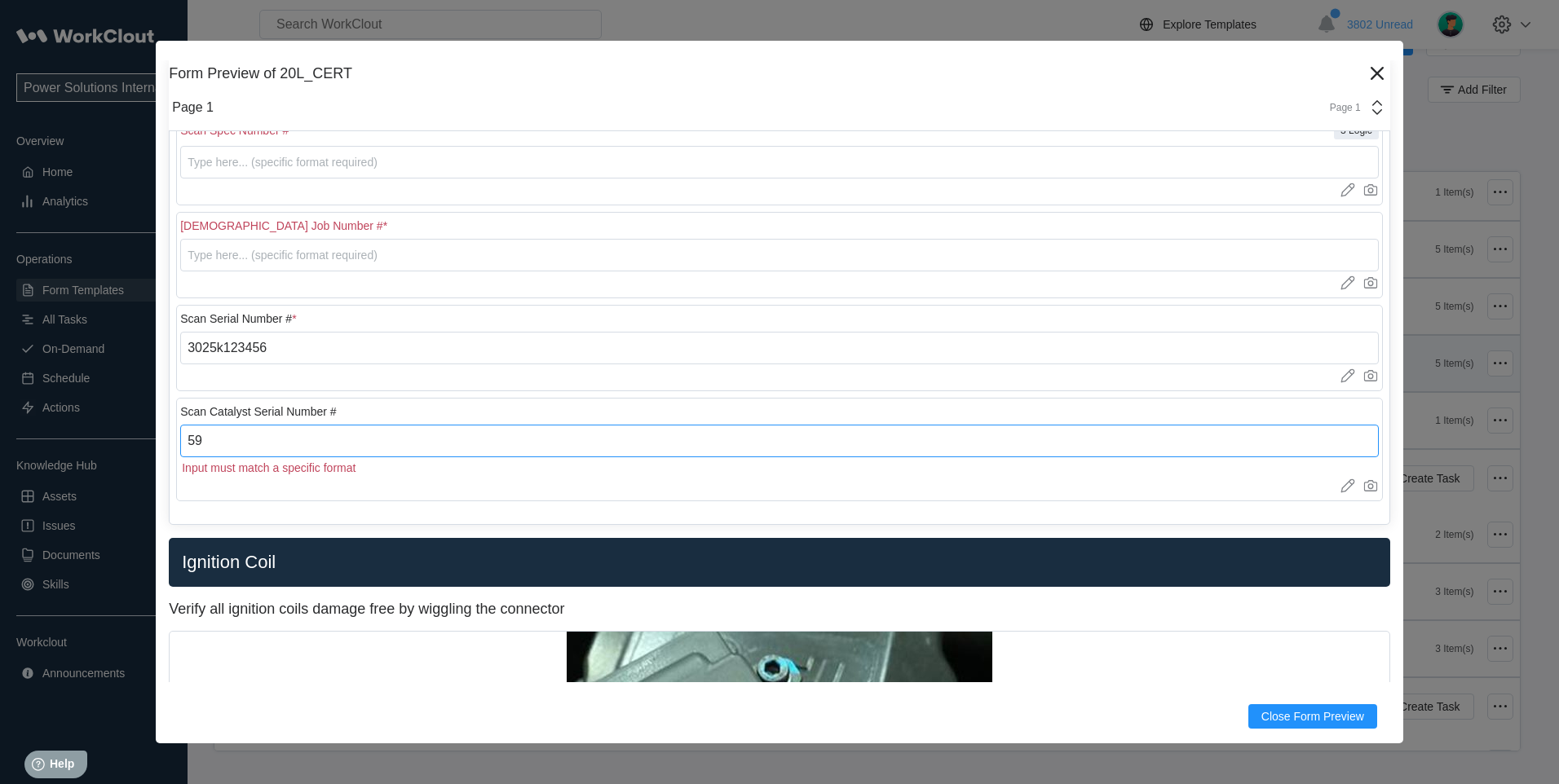
type input "5"
type input "1"
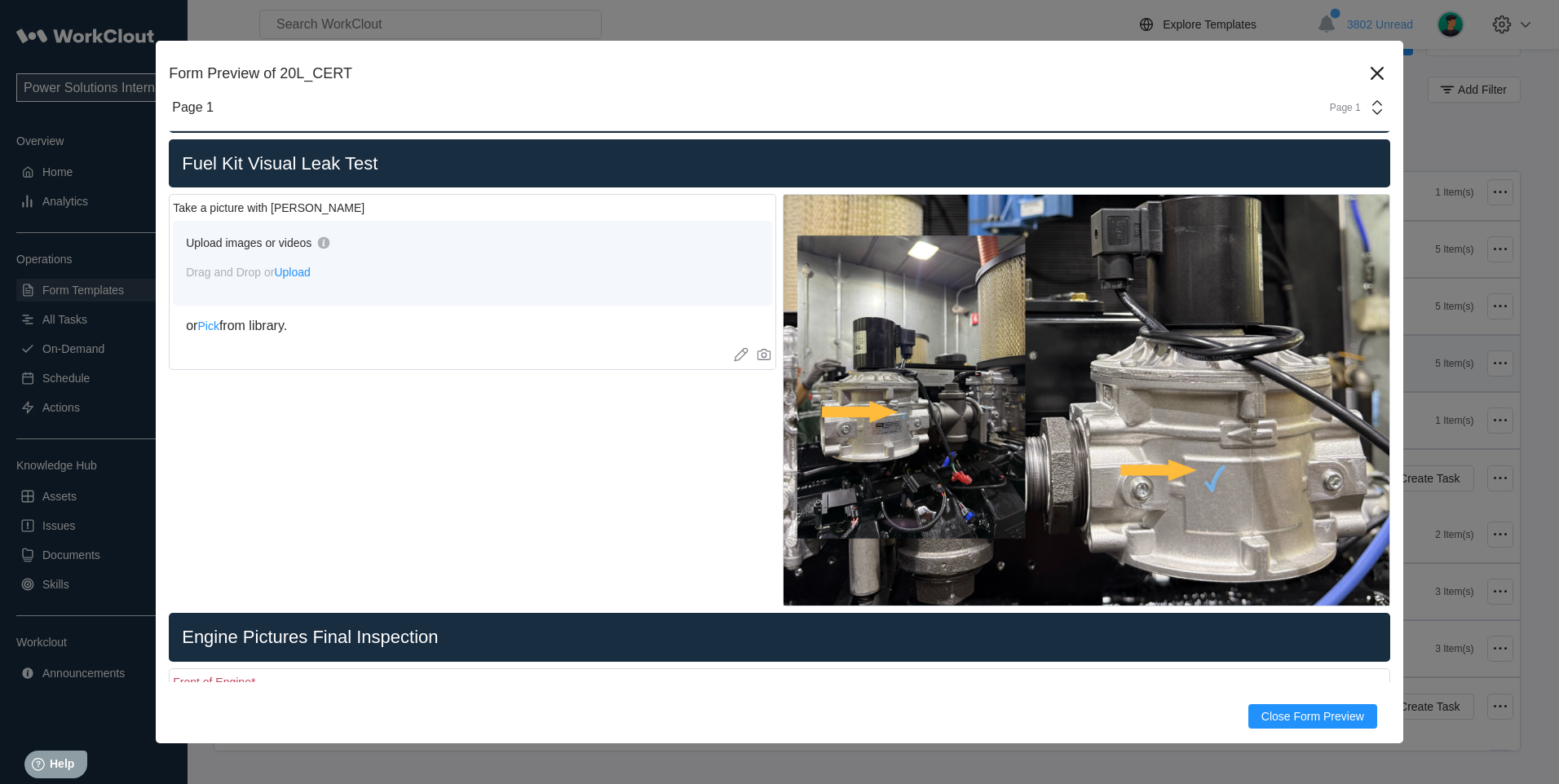
scroll to position [1711, 0]
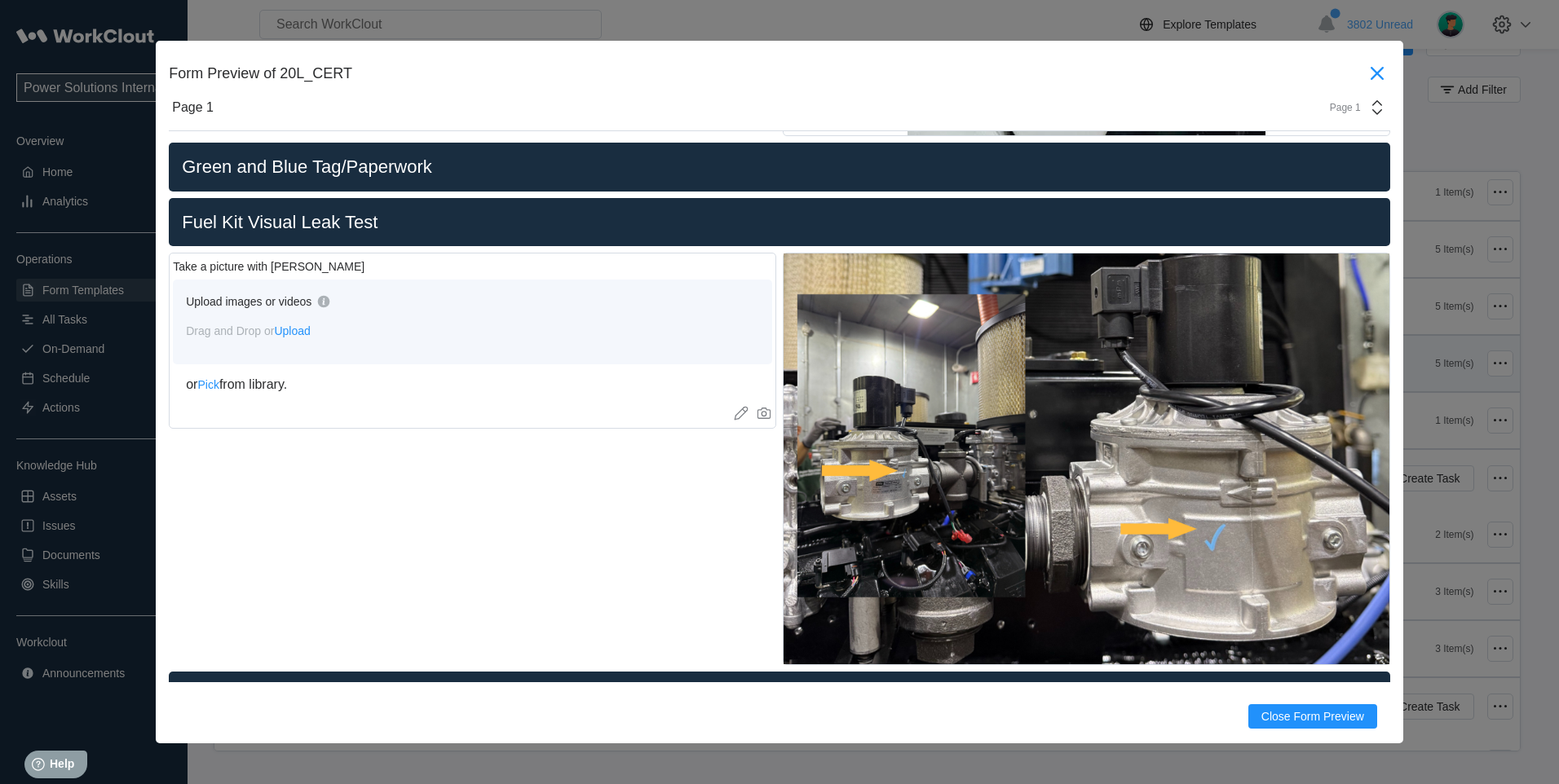
click at [1364, 73] on icon at bounding box center [1377, 74] width 26 height 26
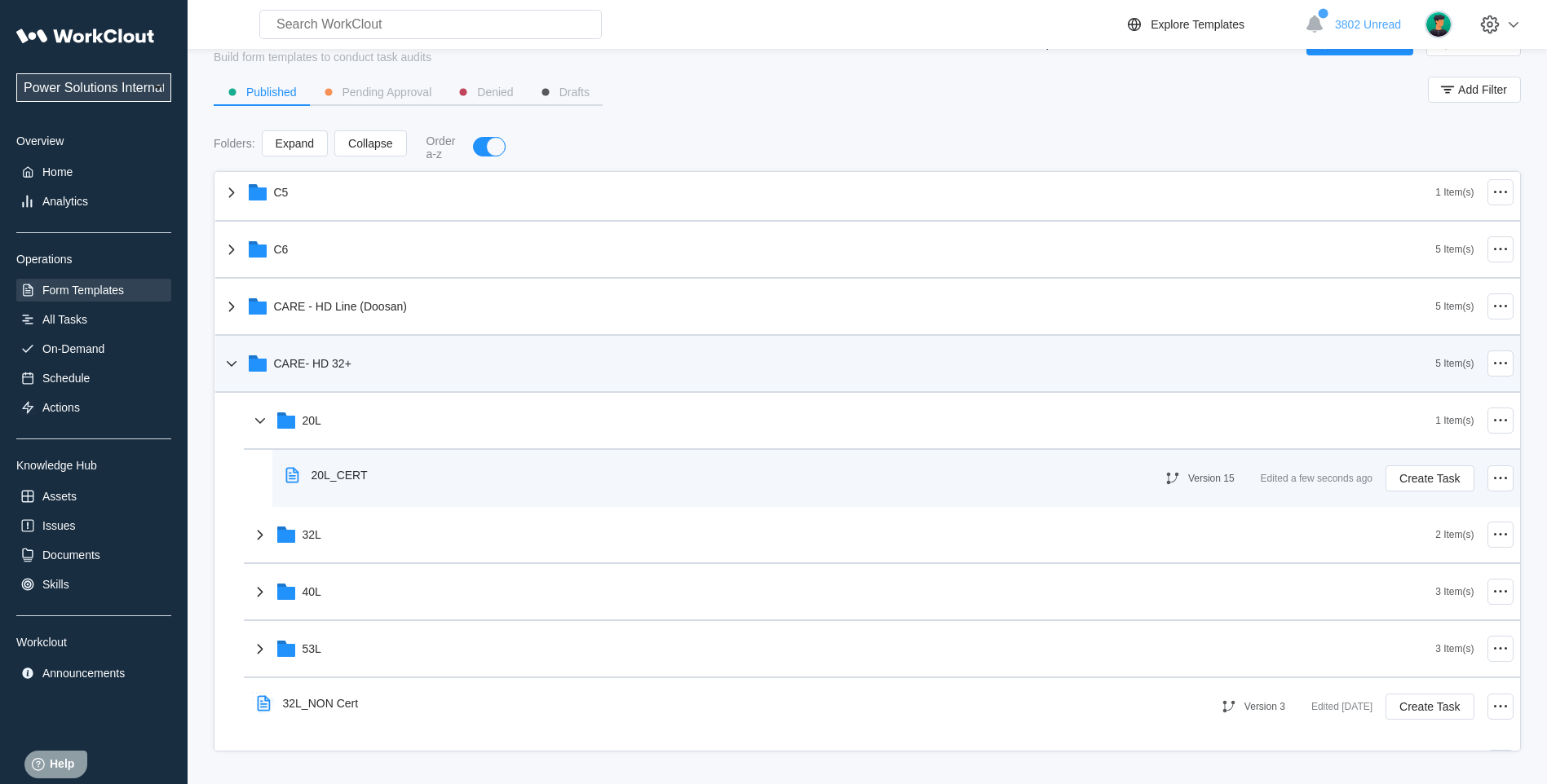
click at [315, 472] on div "20L_CERT" at bounding box center [339, 475] width 56 height 13
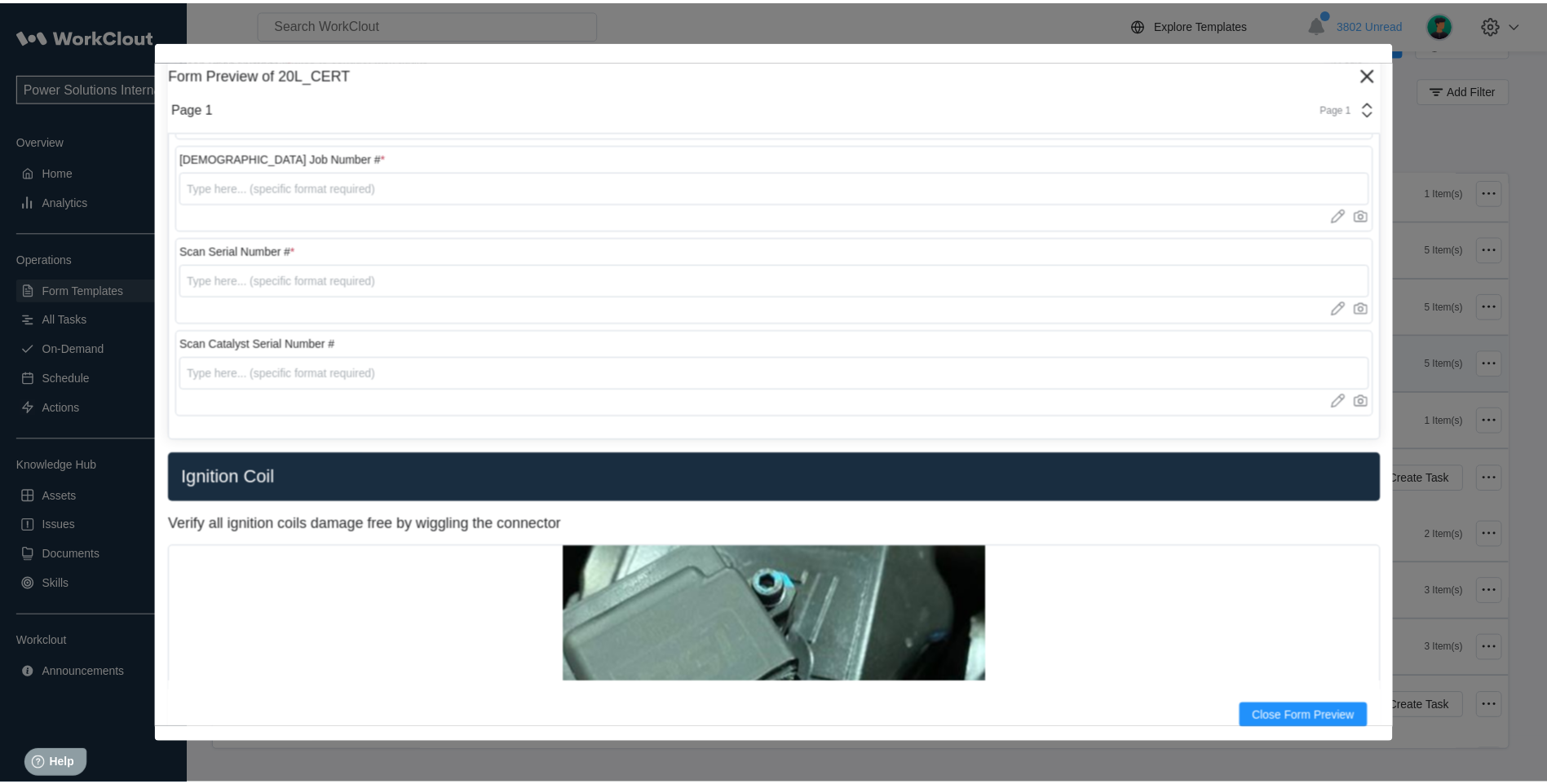
scroll to position [271, 0]
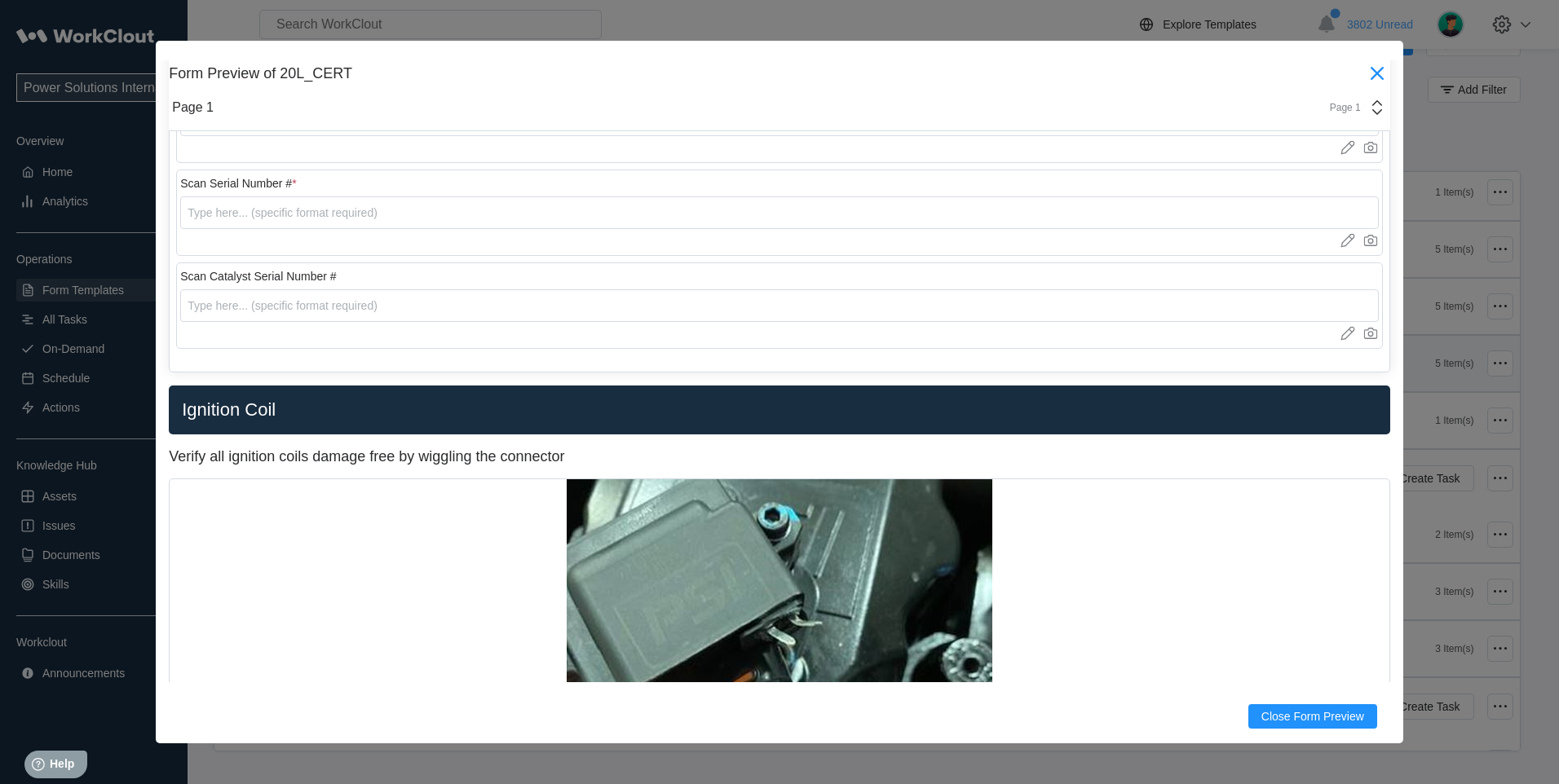
click at [1371, 73] on icon at bounding box center [1377, 73] width 13 height 13
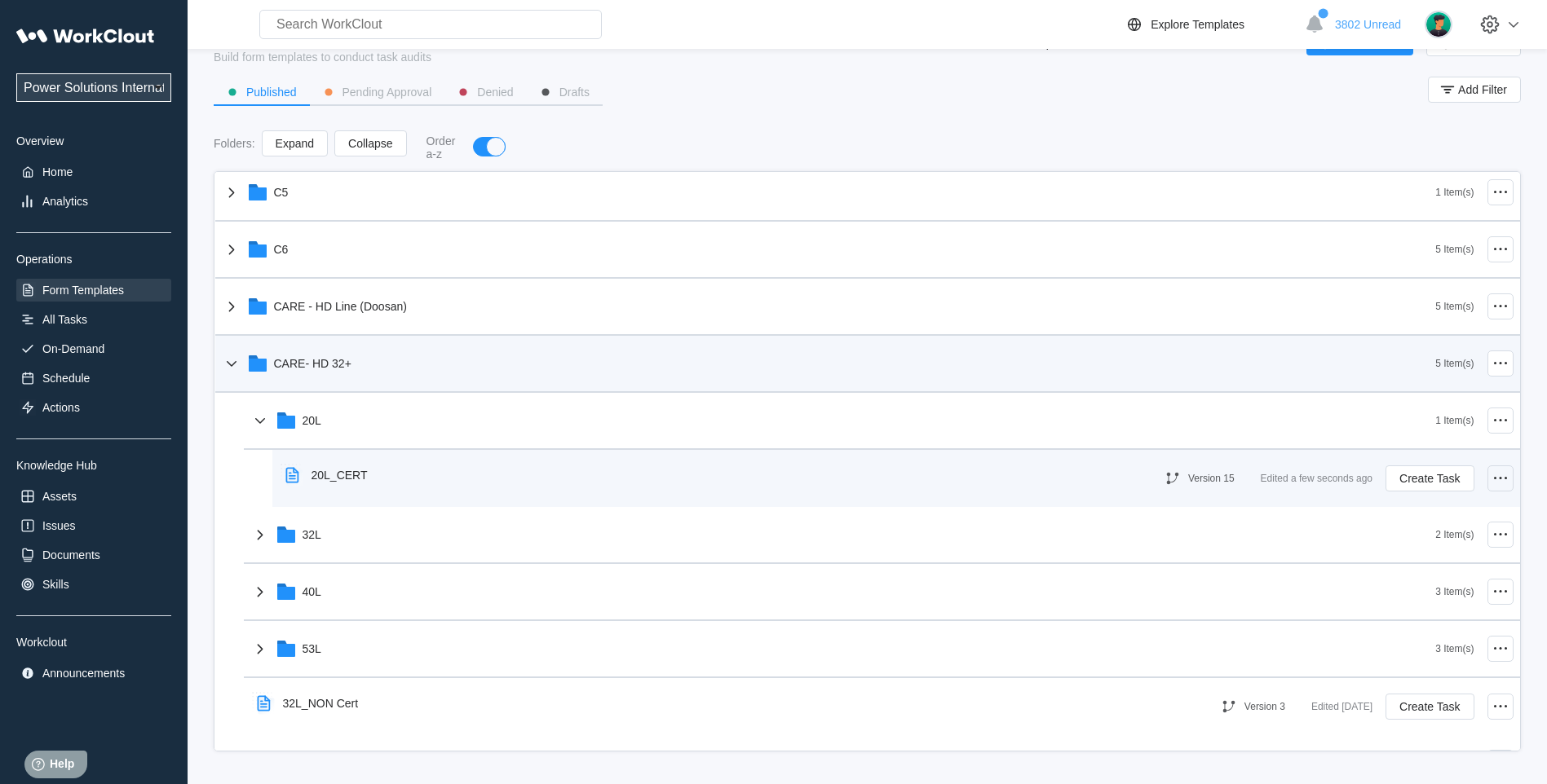
click at [1491, 476] on icon at bounding box center [1500, 478] width 20 height 20
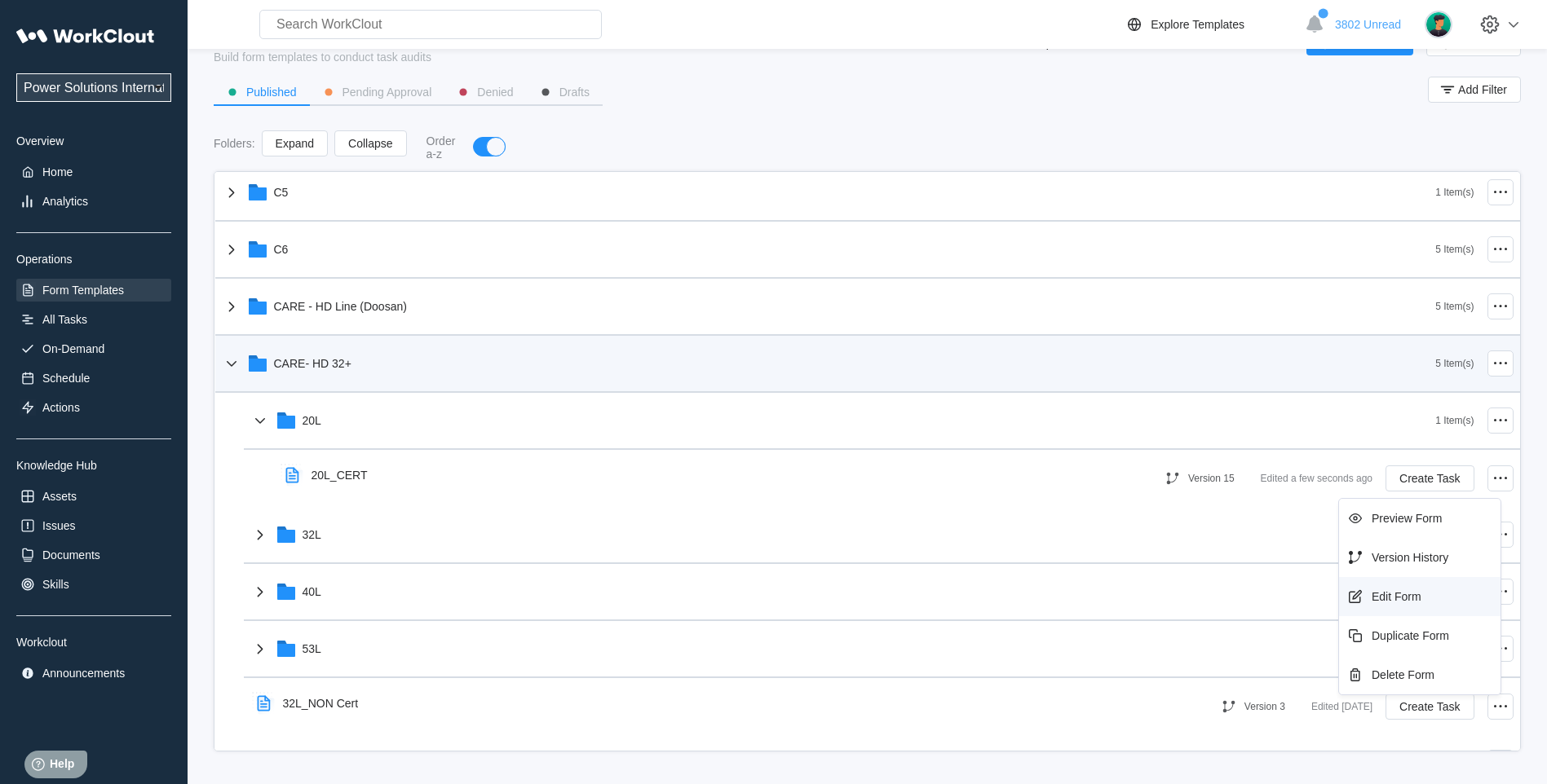
click at [1425, 593] on div "Edit Form" at bounding box center [1420, 597] width 148 height 26
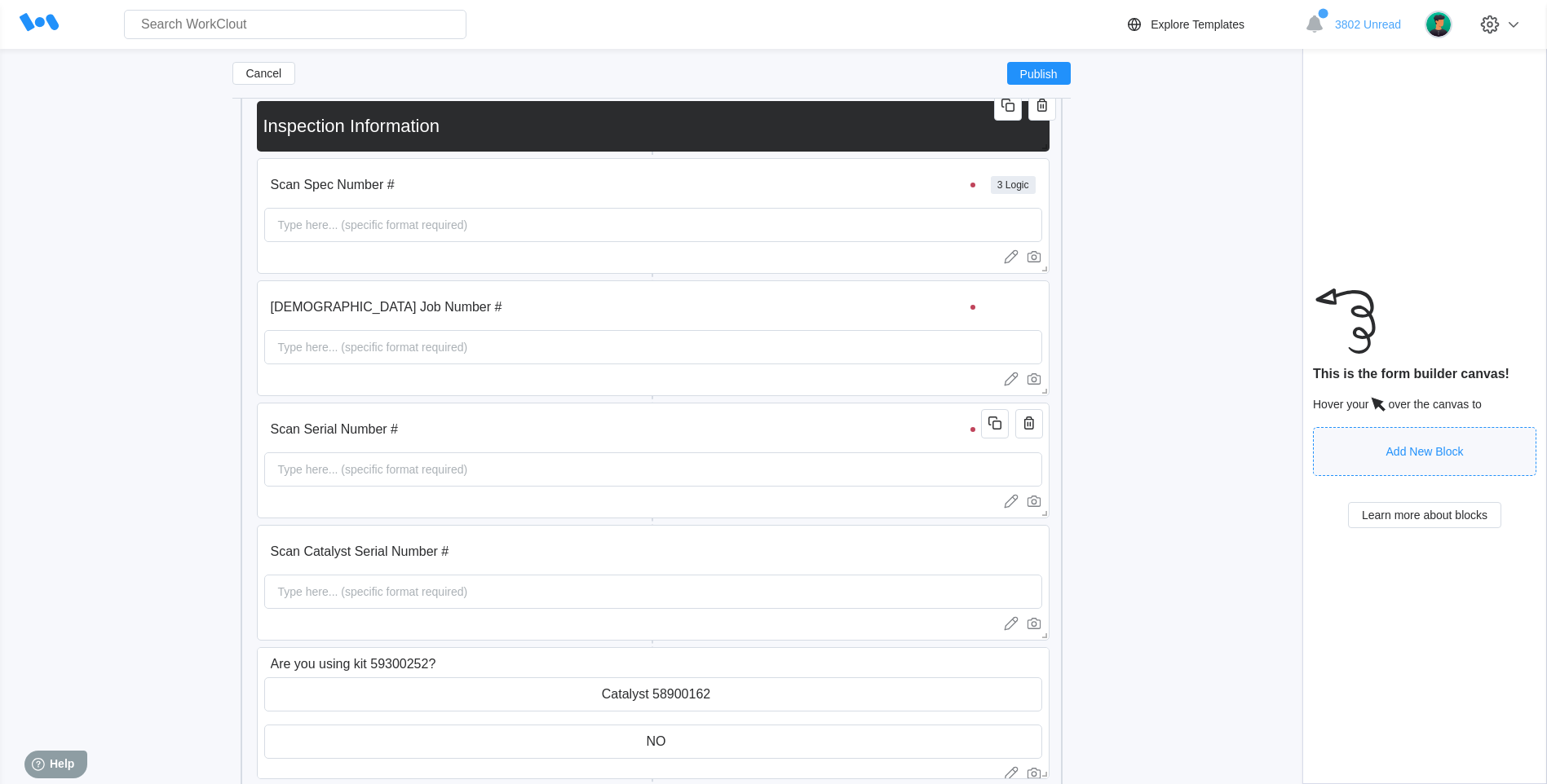
scroll to position [271, 0]
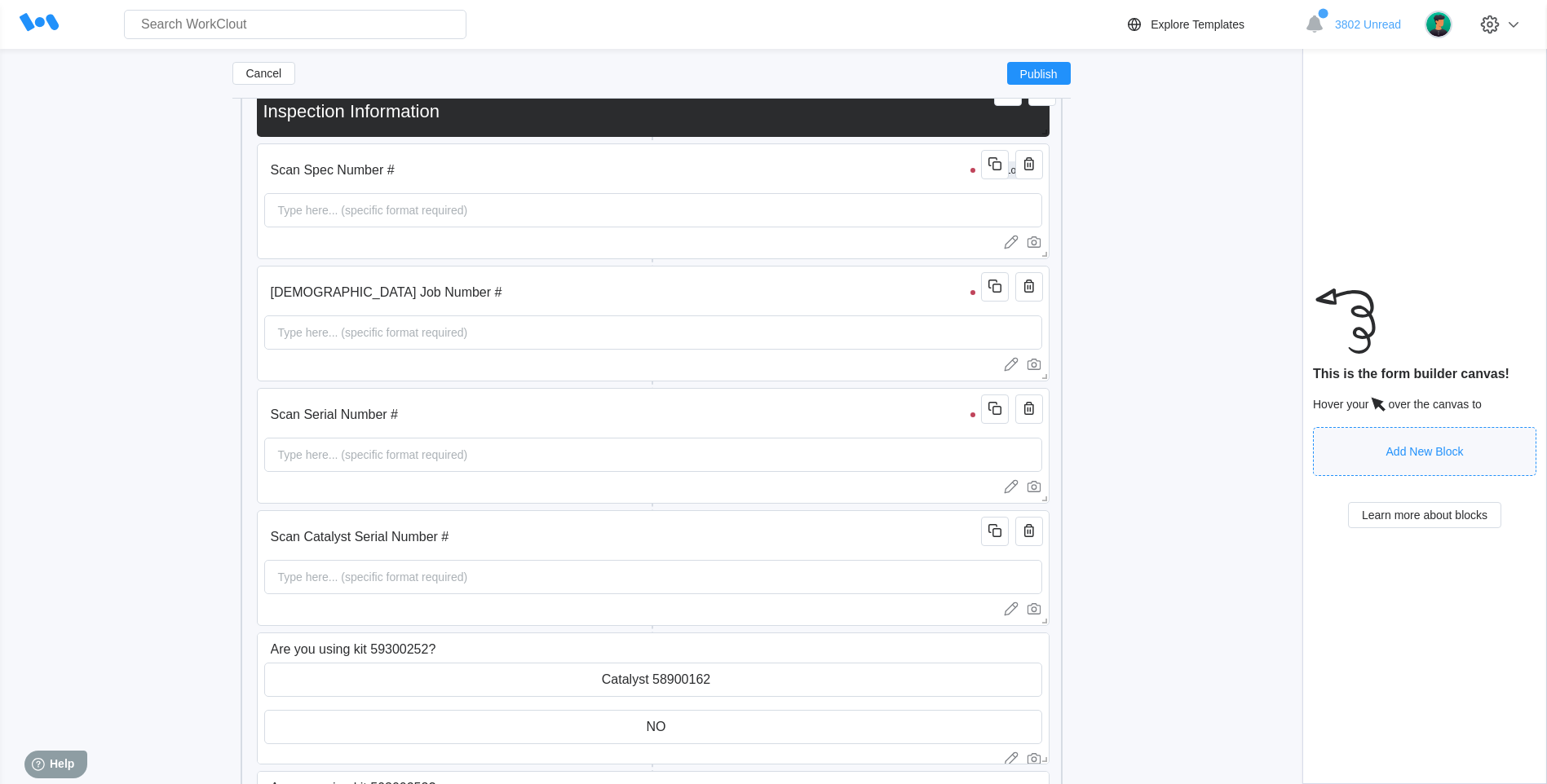
drag, startPoint x: 285, startPoint y: 220, endPoint x: 205, endPoint y: 243, distance: 83.2
click at [286, 219] on div "Type here... (specific format required)" at bounding box center [373, 211] width 203 height 33
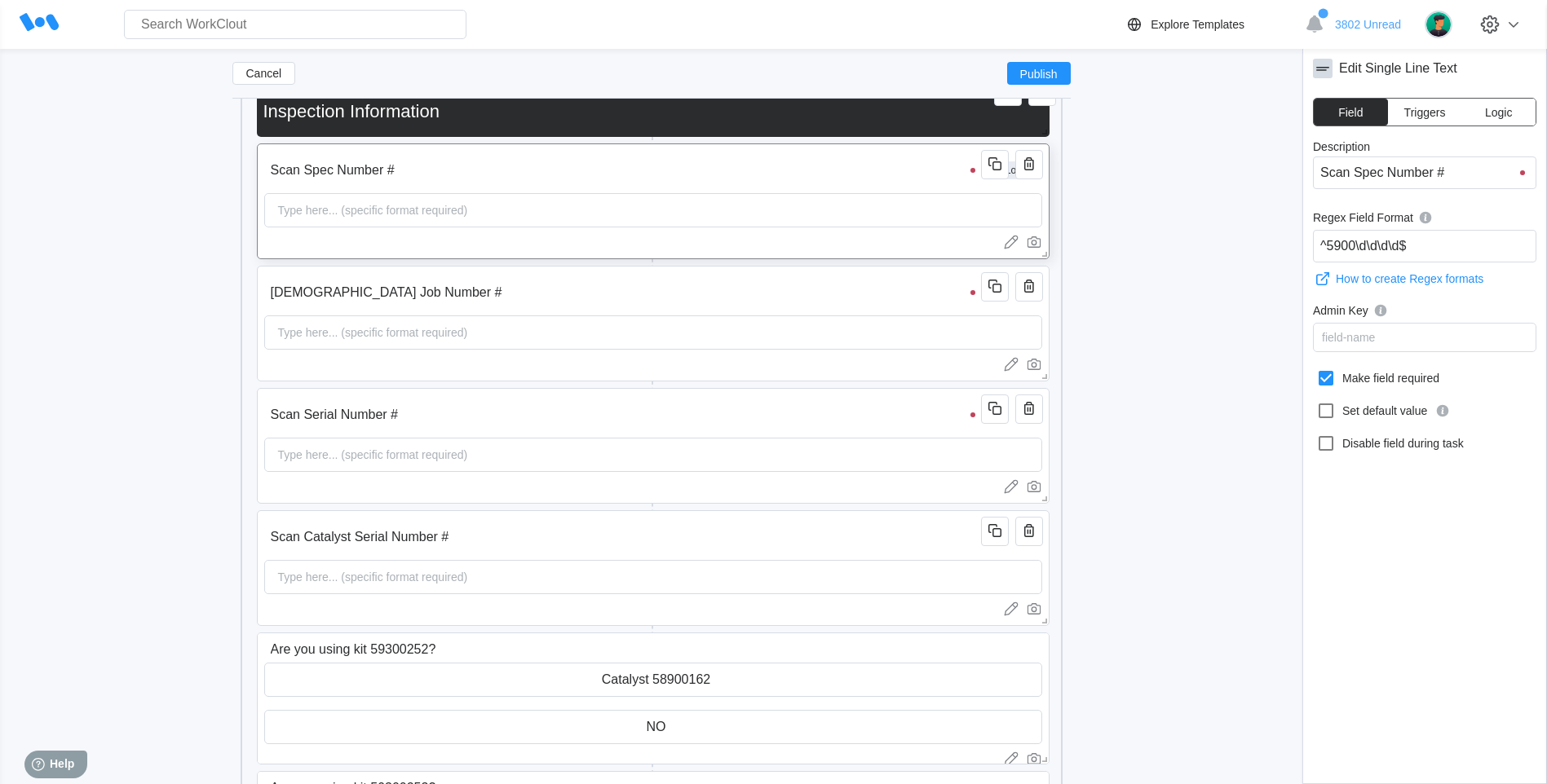
click at [338, 213] on div "Type here... (specific format required)" at bounding box center [373, 211] width 203 height 33
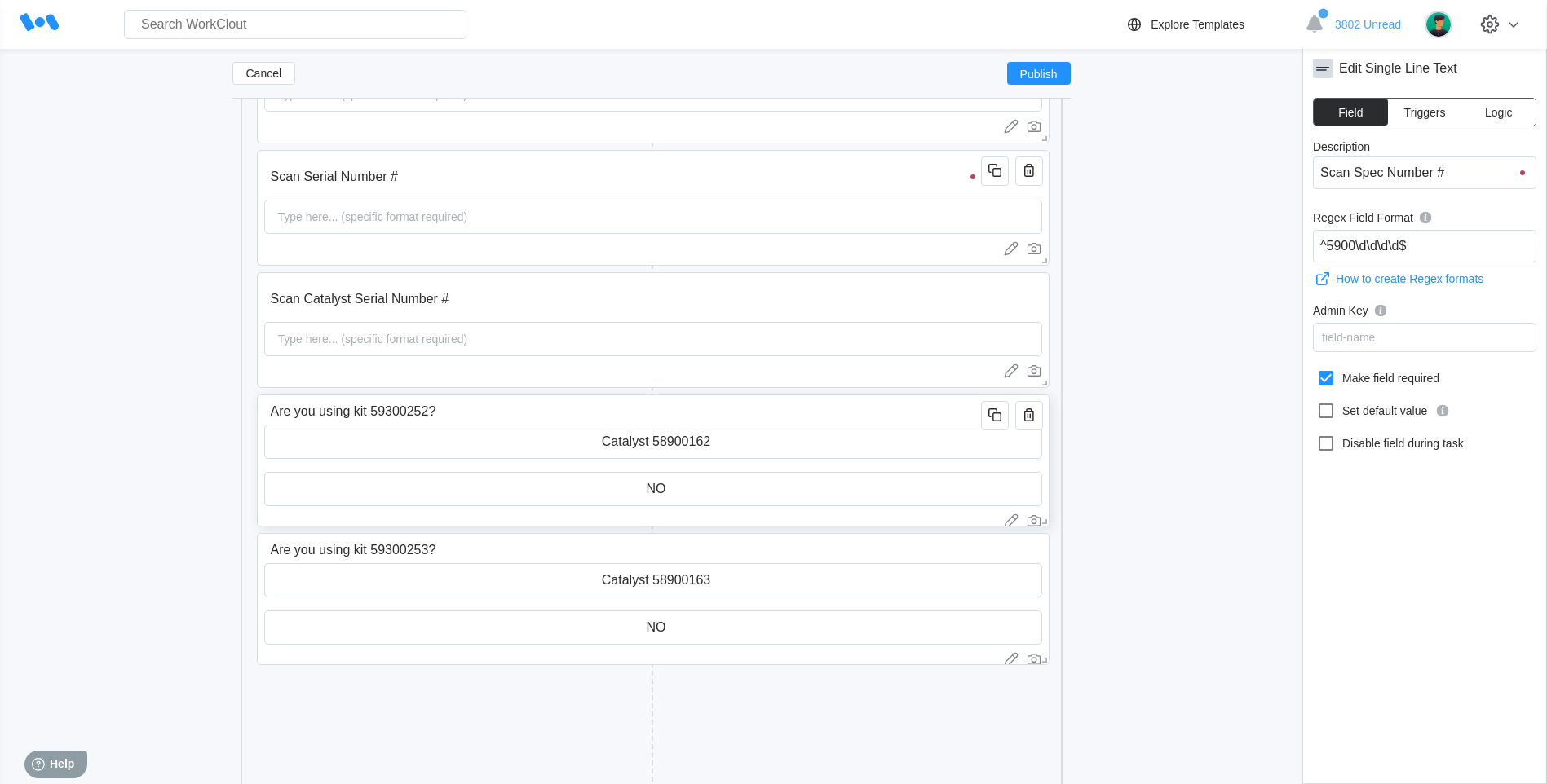
scroll to position [557, 0]
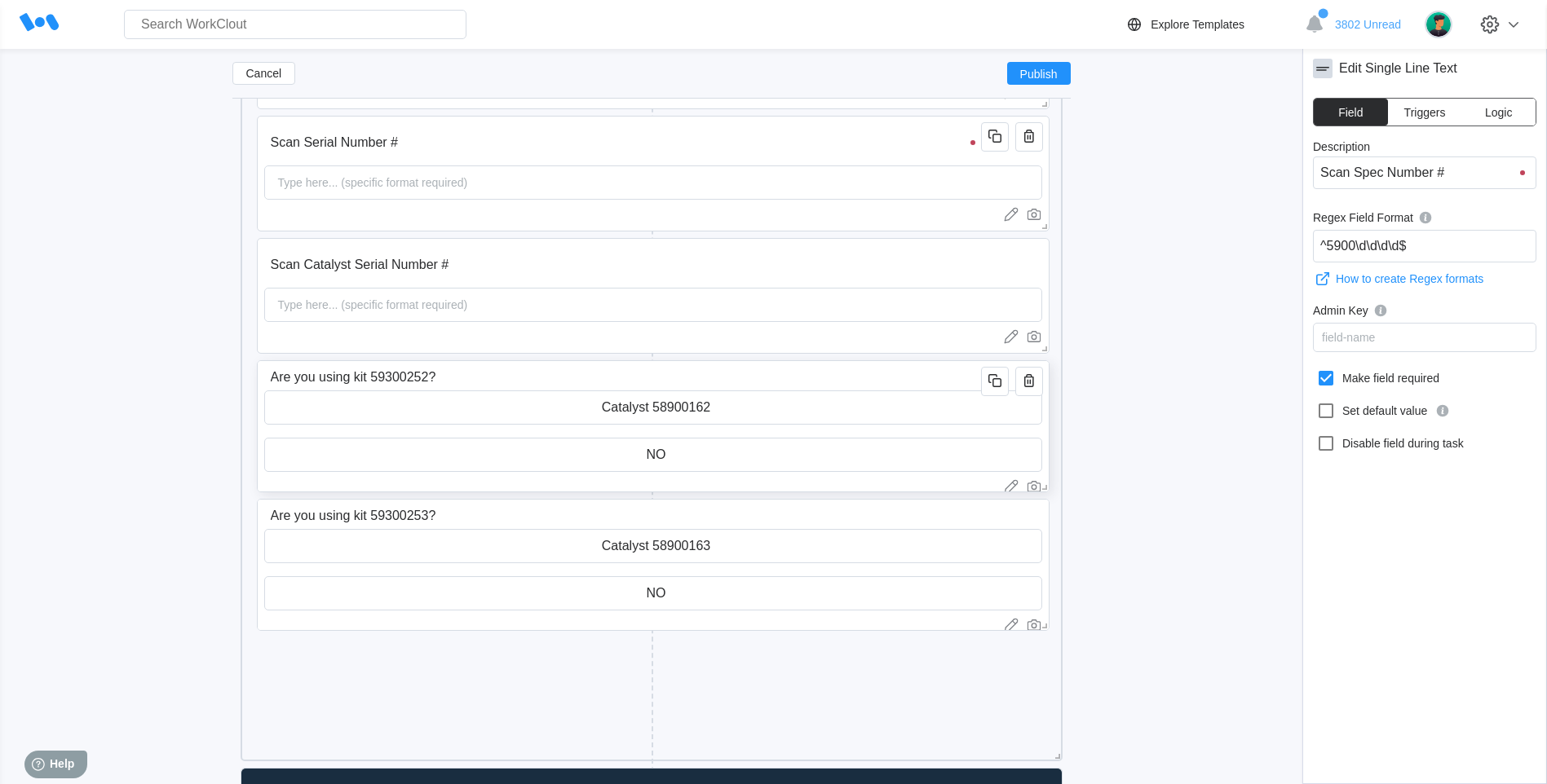
click at [310, 402] on input "Catalyst 58900162" at bounding box center [653, 408] width 777 height 33
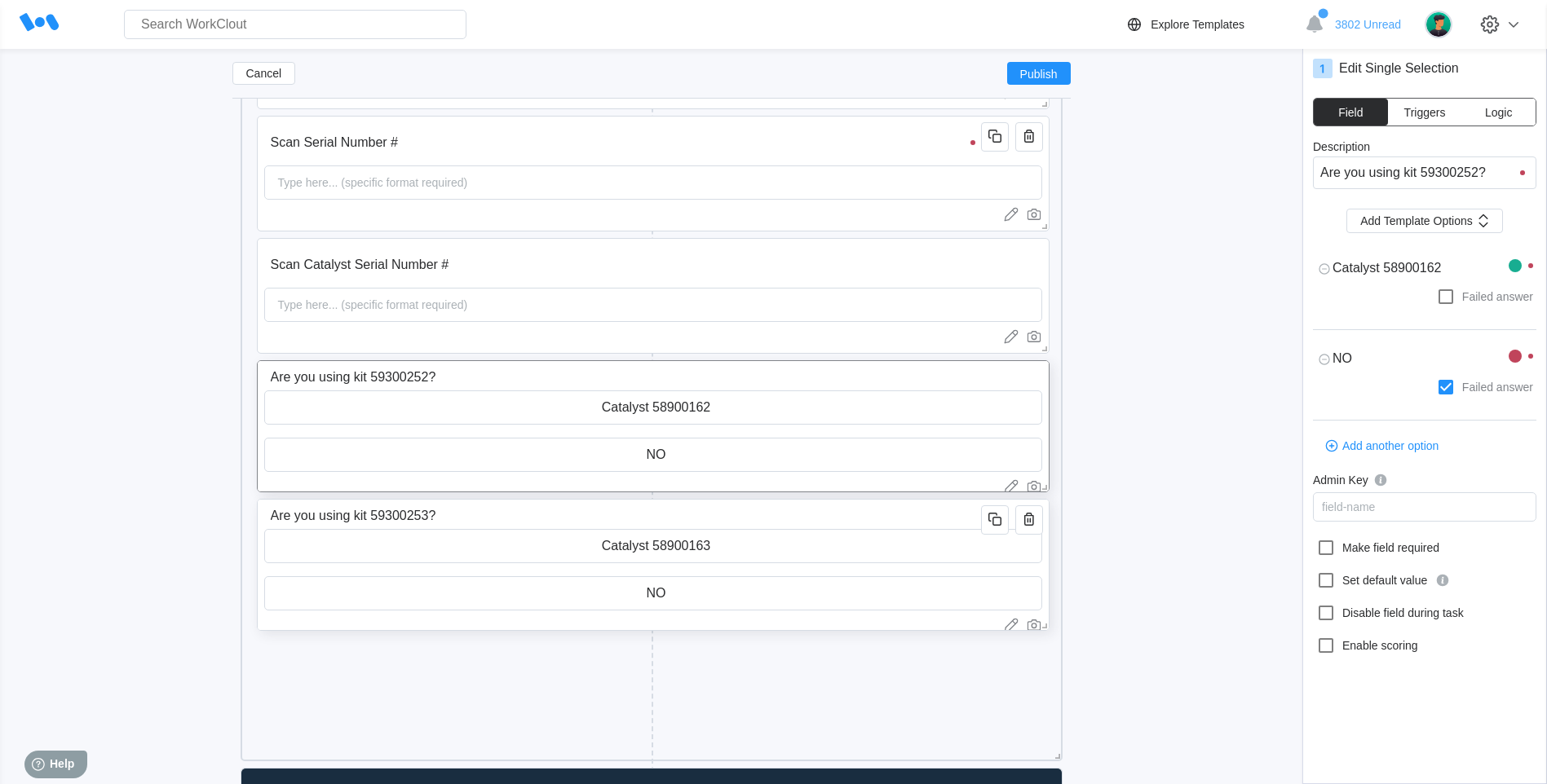
type textarea "x"
click at [313, 547] on input "Catalyst 58900163" at bounding box center [653, 547] width 777 height 33
type textarea "x"
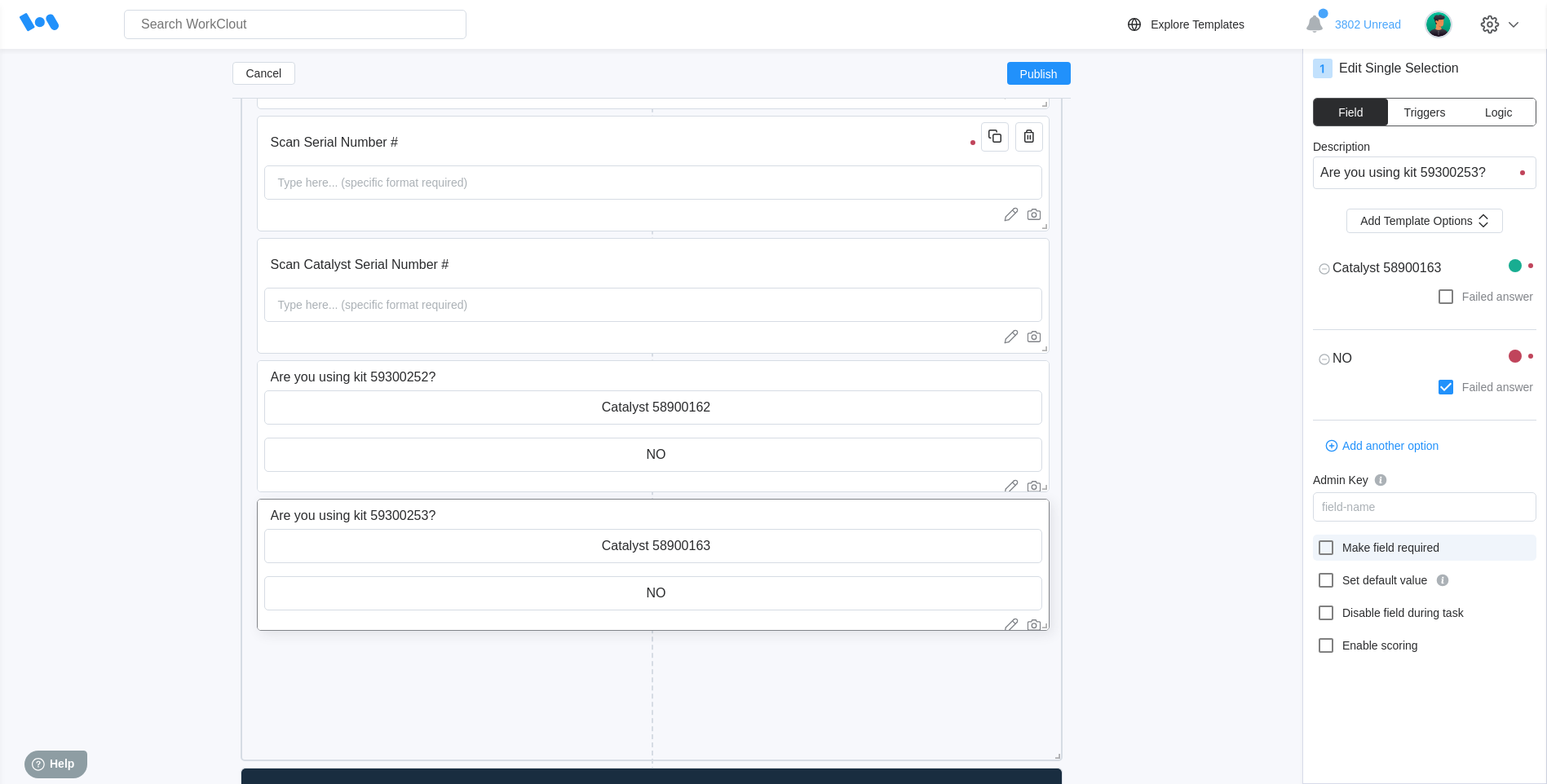
click at [1320, 546] on icon at bounding box center [1326, 548] width 15 height 15
click at [1317, 539] on input "Make field required" at bounding box center [1316, 538] width 1 height 1
checkbox input "true"
type textarea "x"
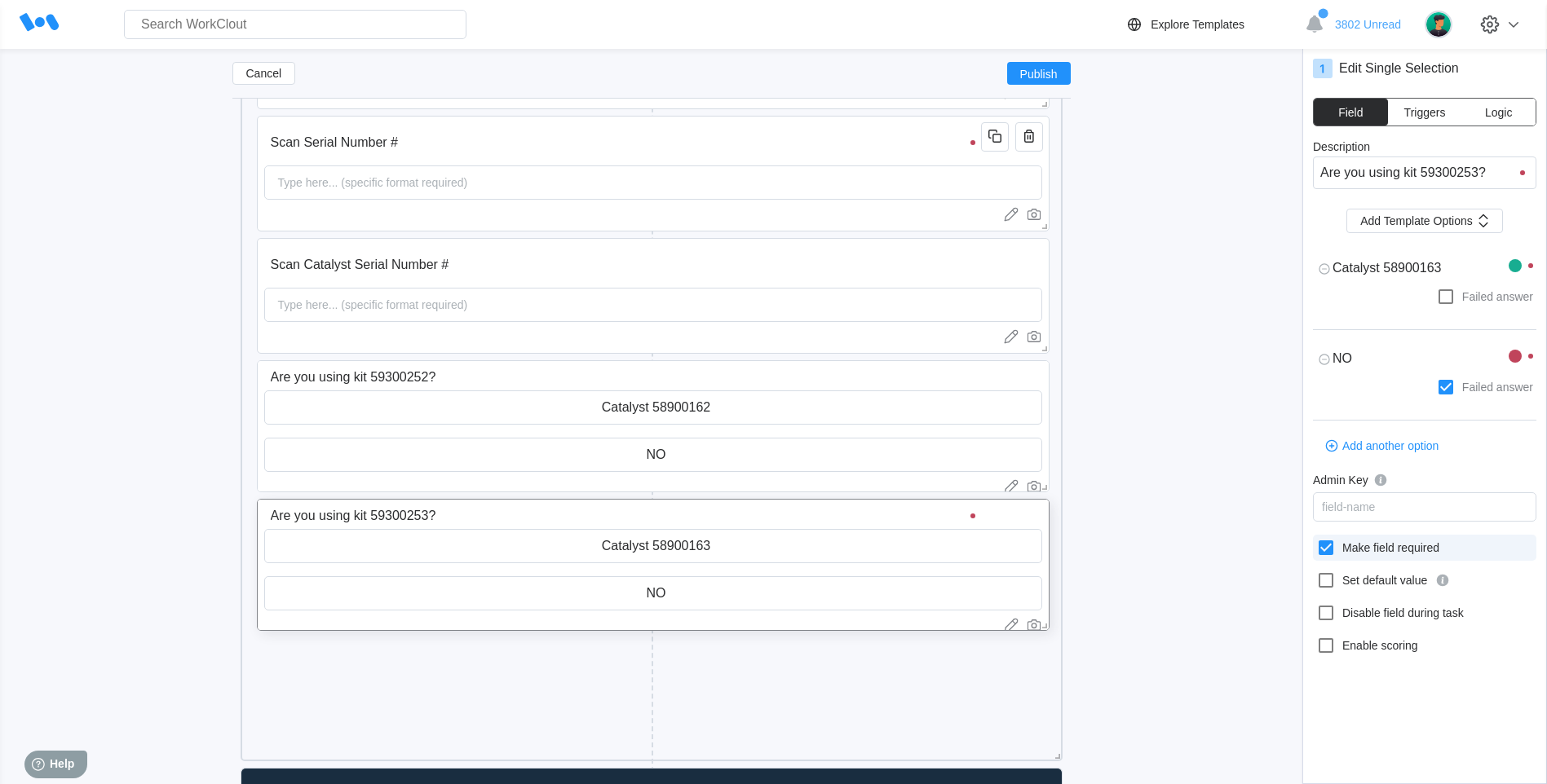
click at [1320, 546] on icon at bounding box center [1326, 548] width 15 height 15
click at [1317, 539] on input "Make field required" at bounding box center [1316, 538] width 1 height 1
checkbox input "false"
type textarea "x"
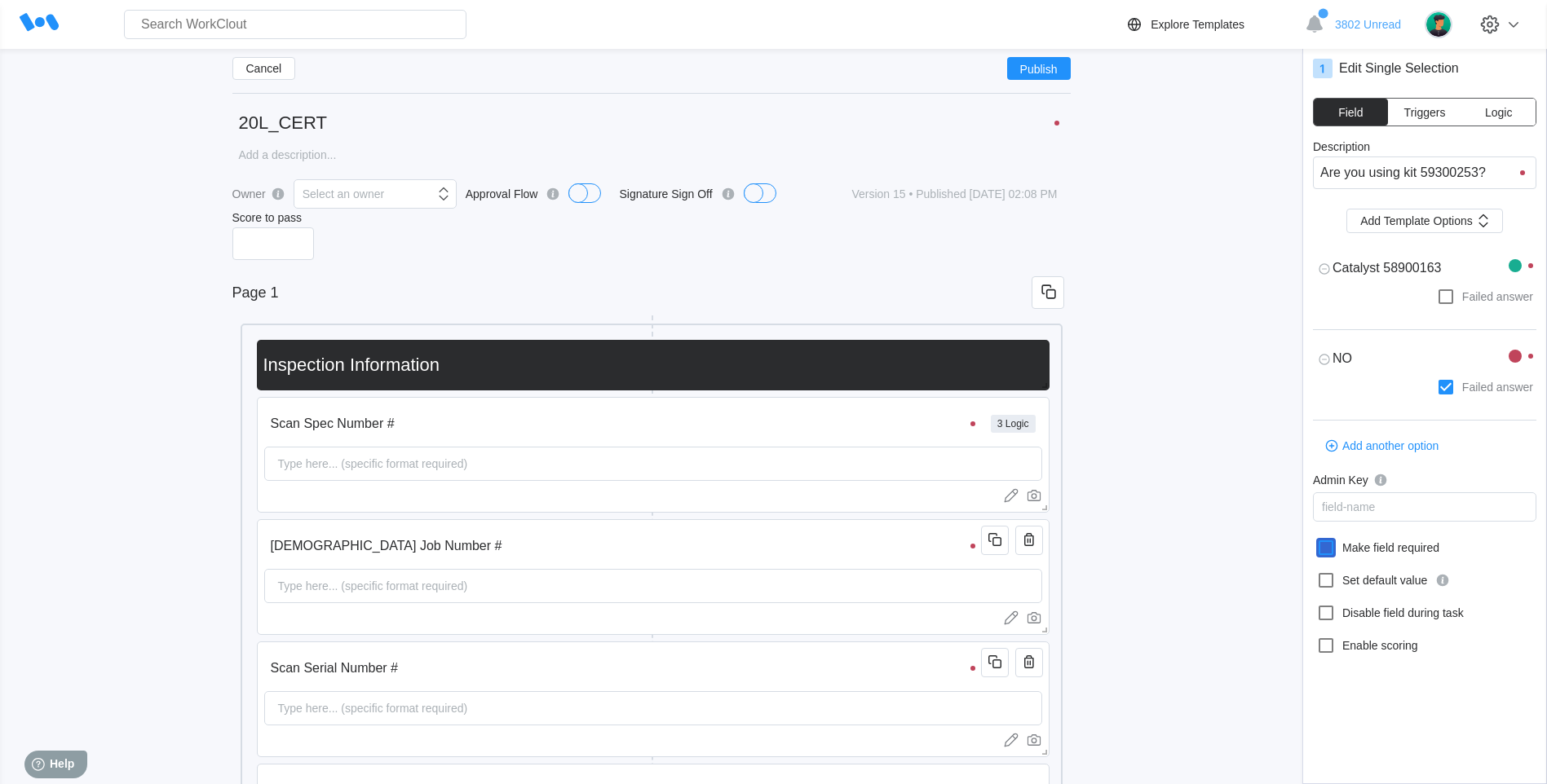
scroll to position [13, 0]
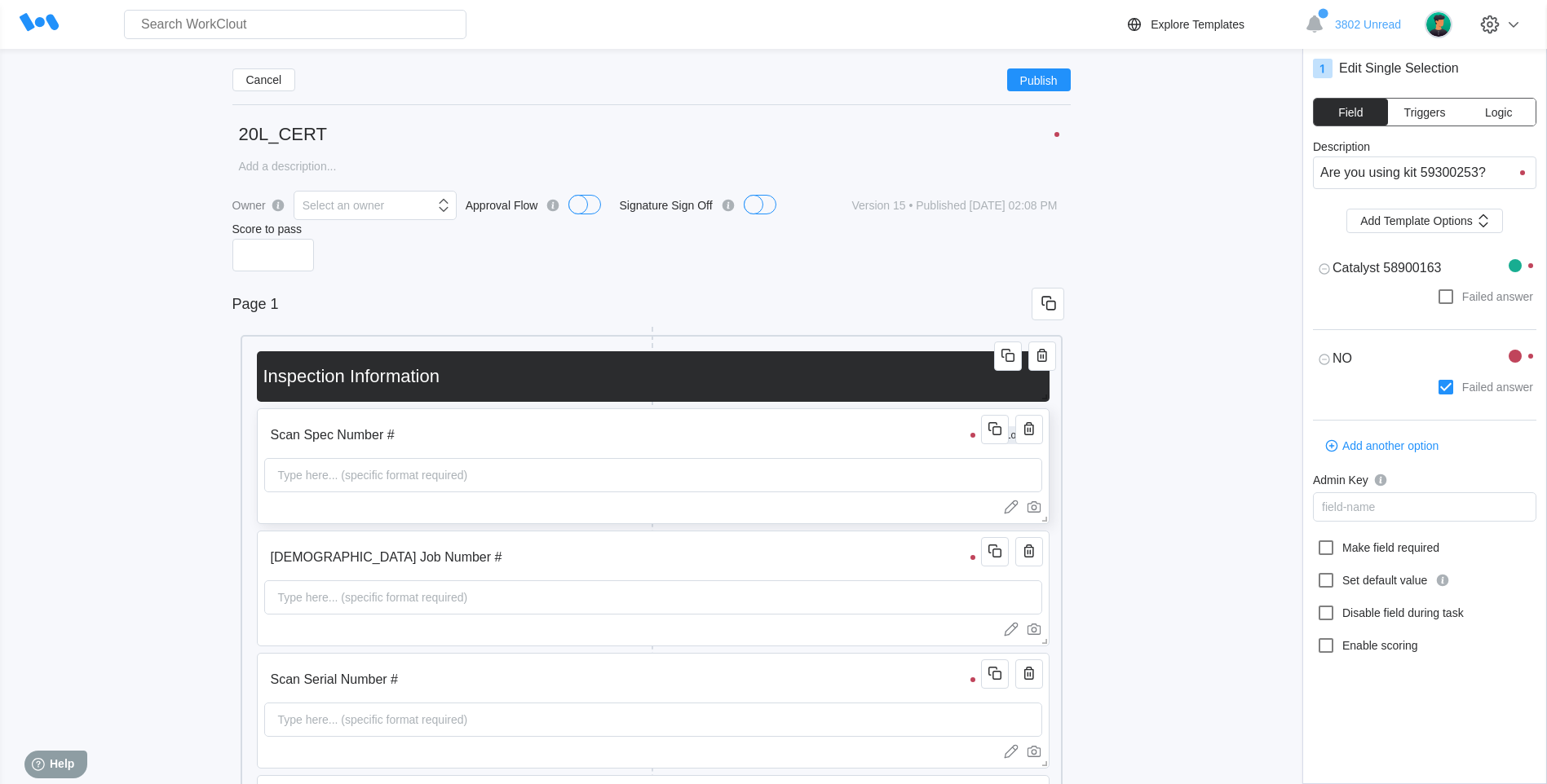
click at [317, 482] on div "Type here... (specific format required)" at bounding box center [373, 476] width 203 height 33
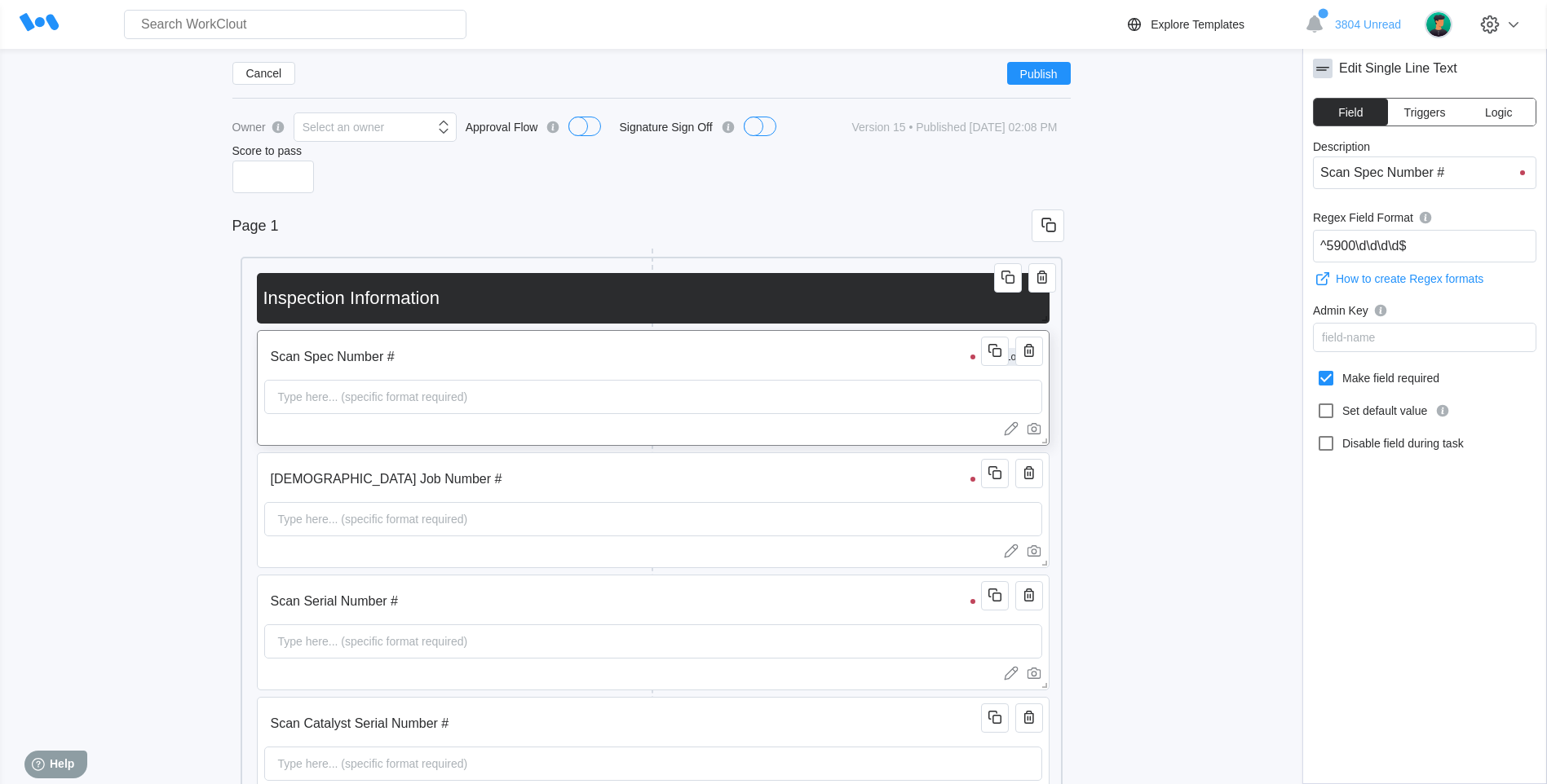
scroll to position [136, 0]
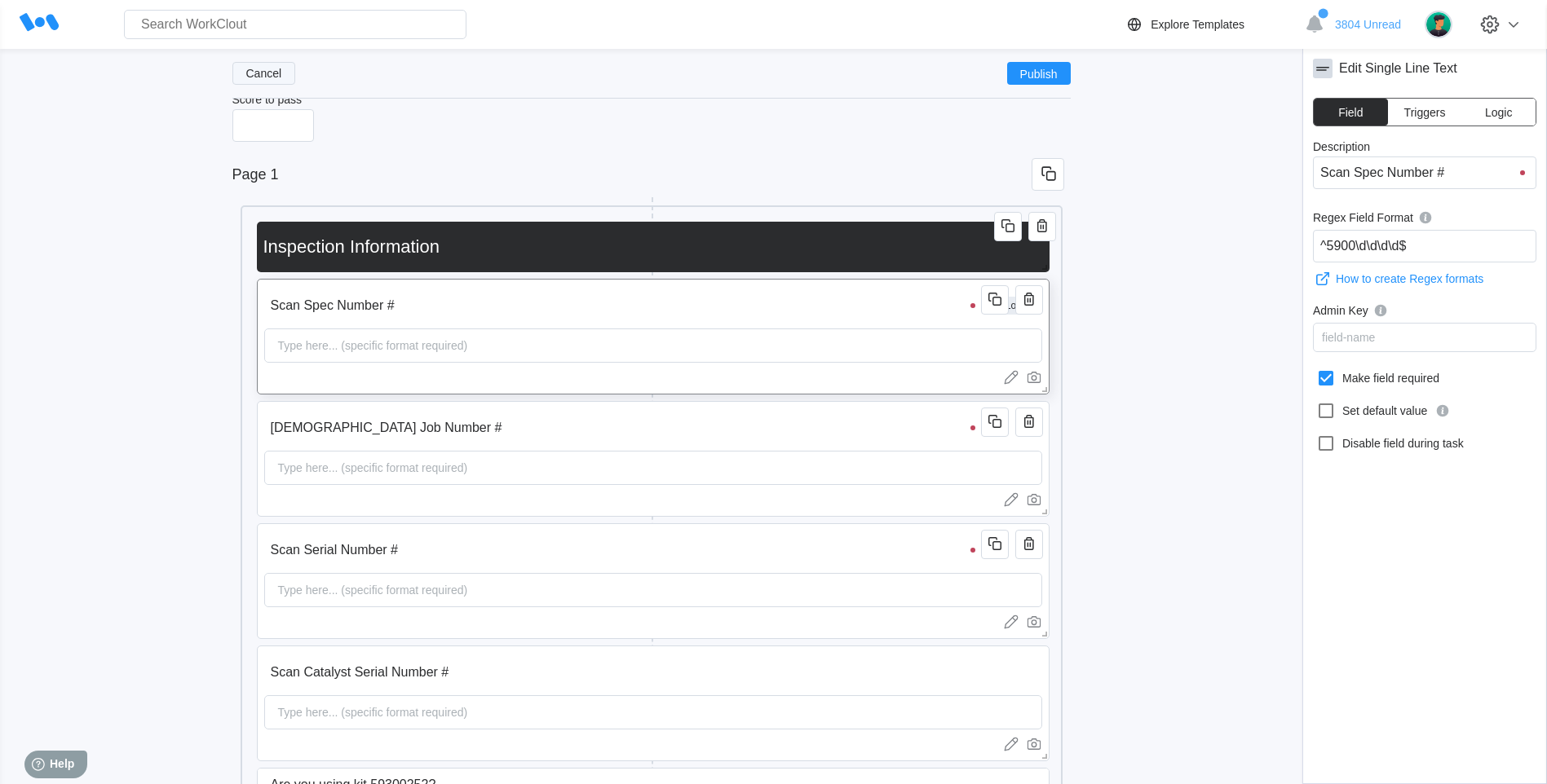
click at [290, 75] on button "Cancel" at bounding box center [263, 74] width 63 height 23
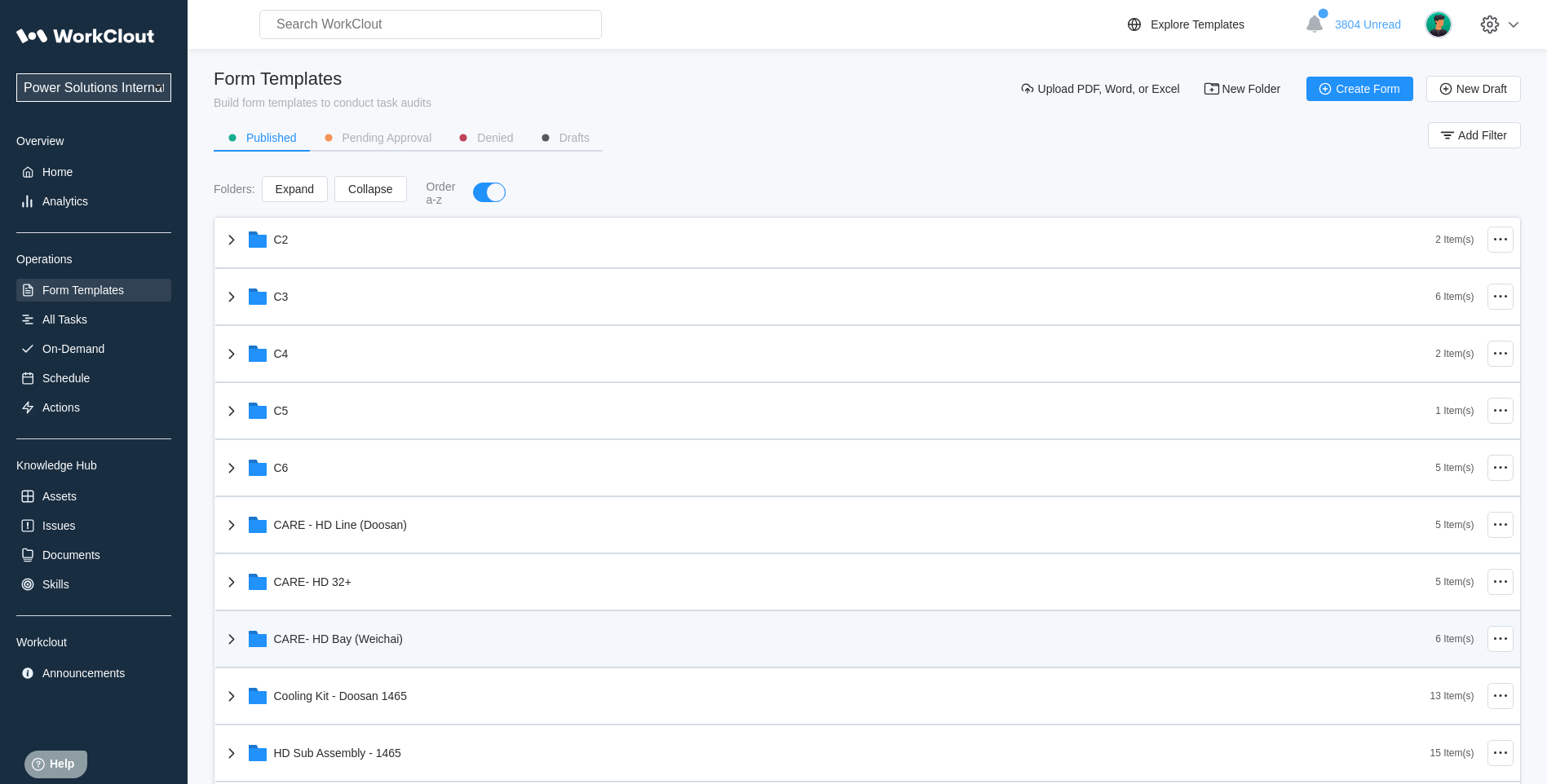
scroll to position [271, 0]
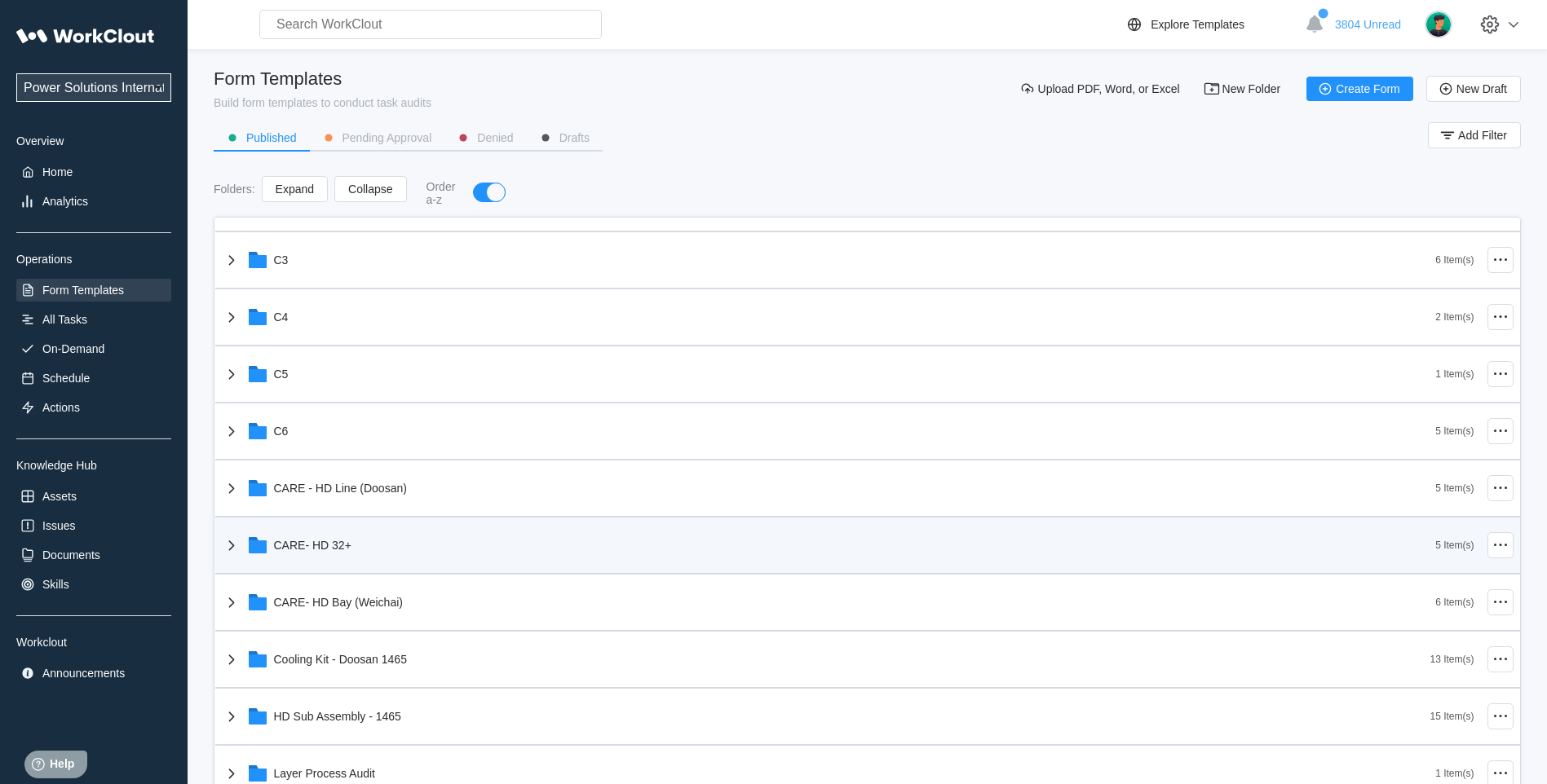
click at [223, 549] on icon at bounding box center [231, 545] width 20 height 20
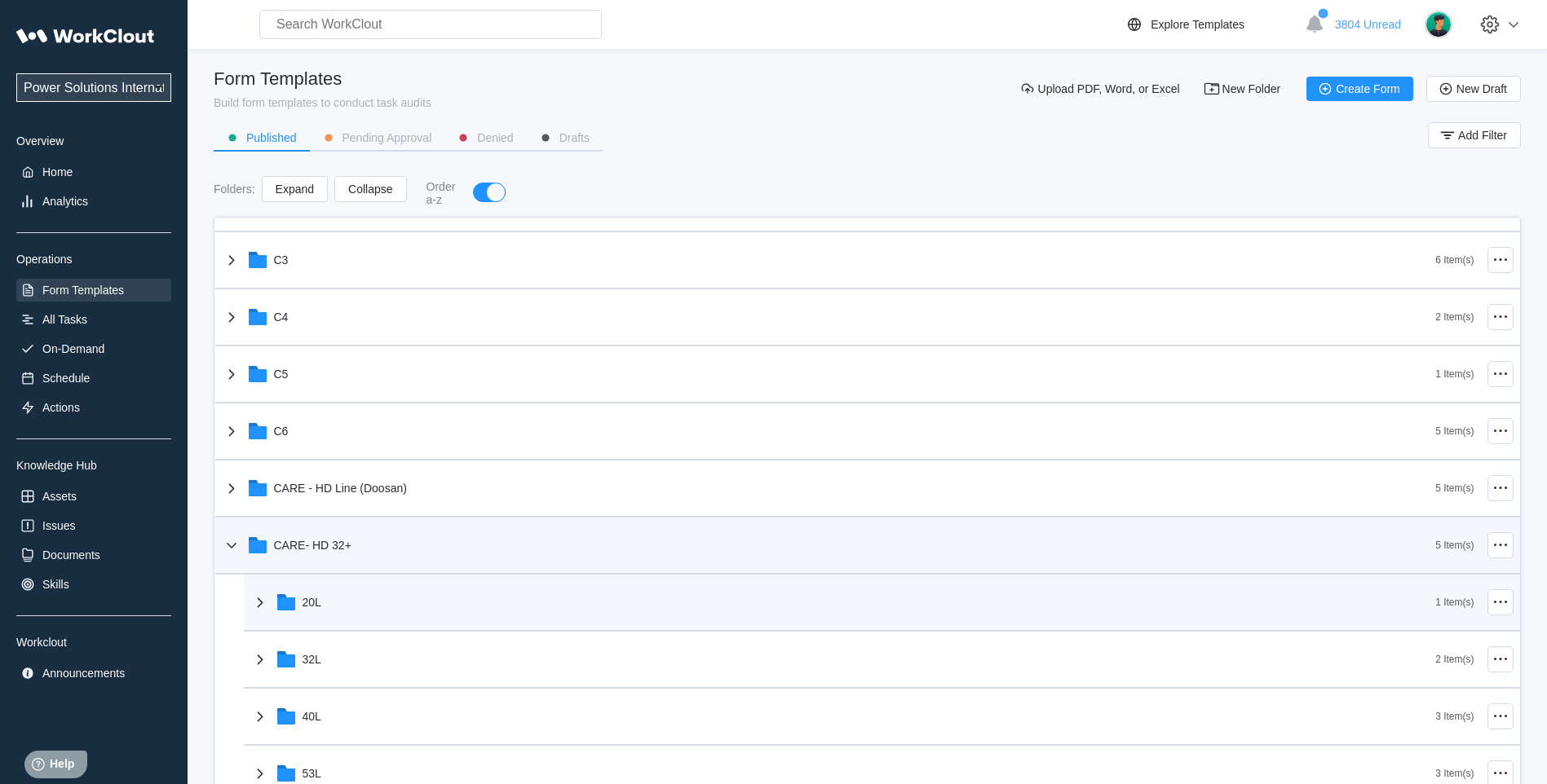
click at [260, 597] on icon at bounding box center [260, 602] width 20 height 20
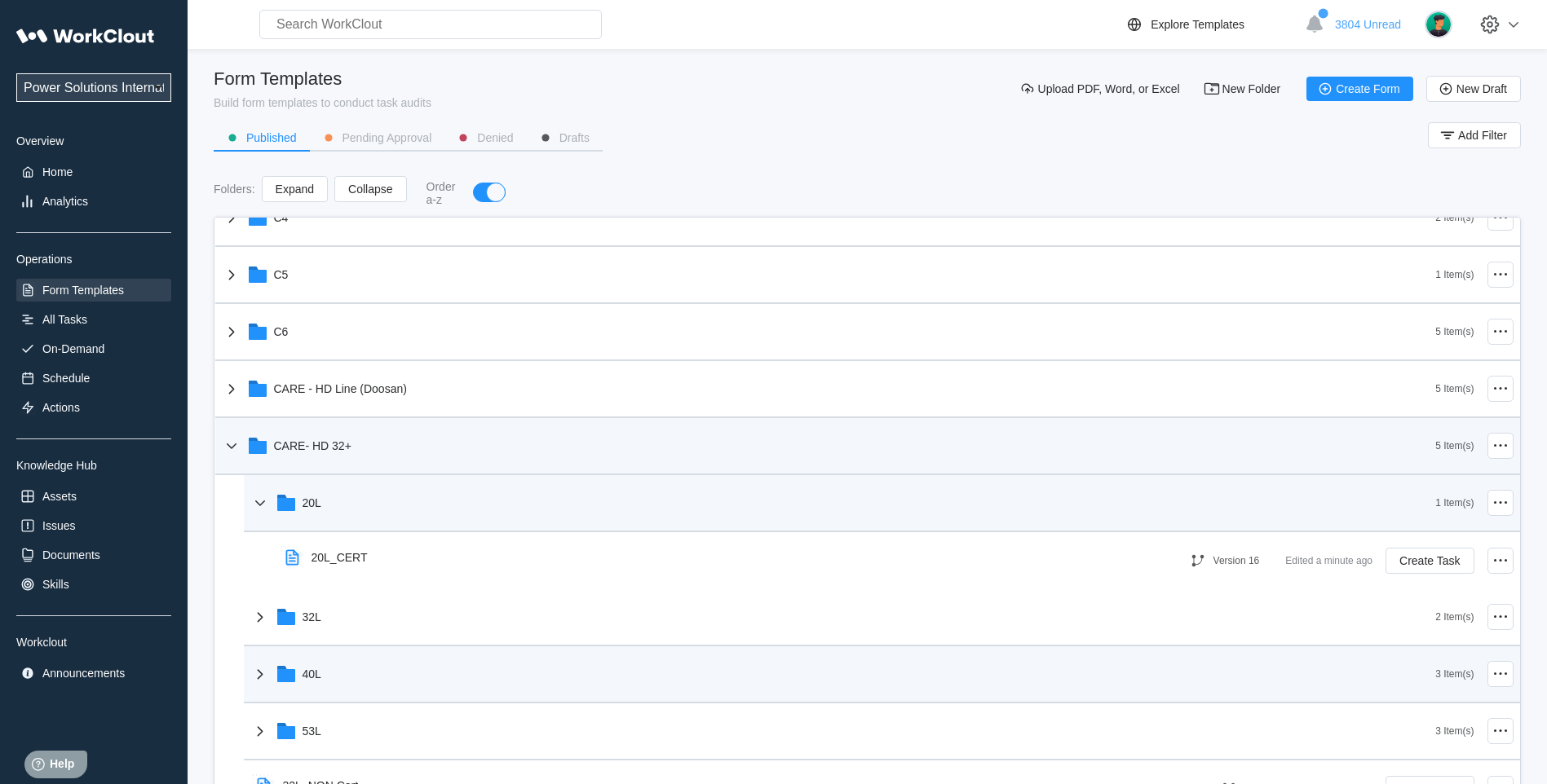
scroll to position [407, 0]
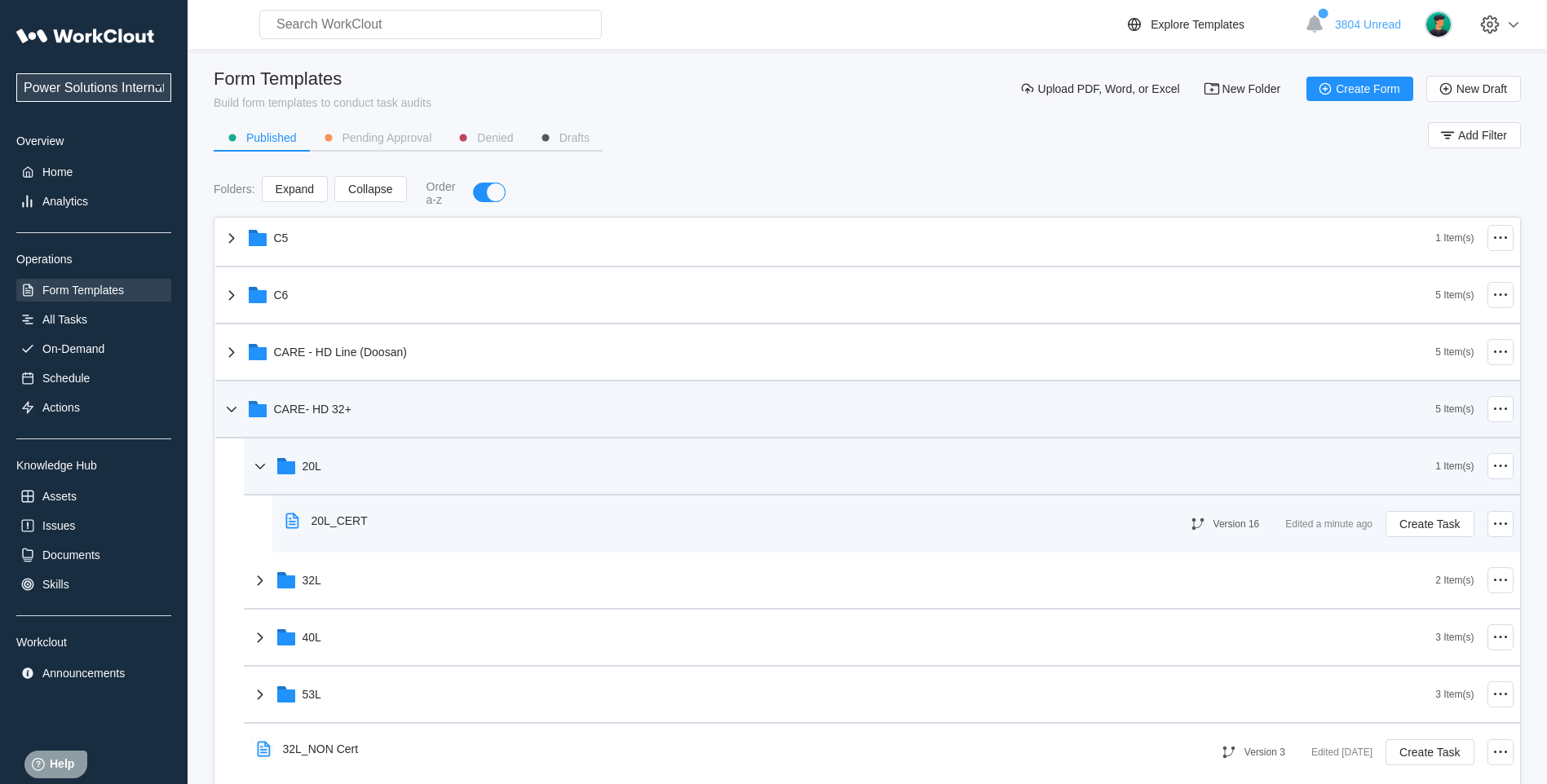
click at [341, 526] on div "20L_CERT" at bounding box center [339, 521] width 56 height 13
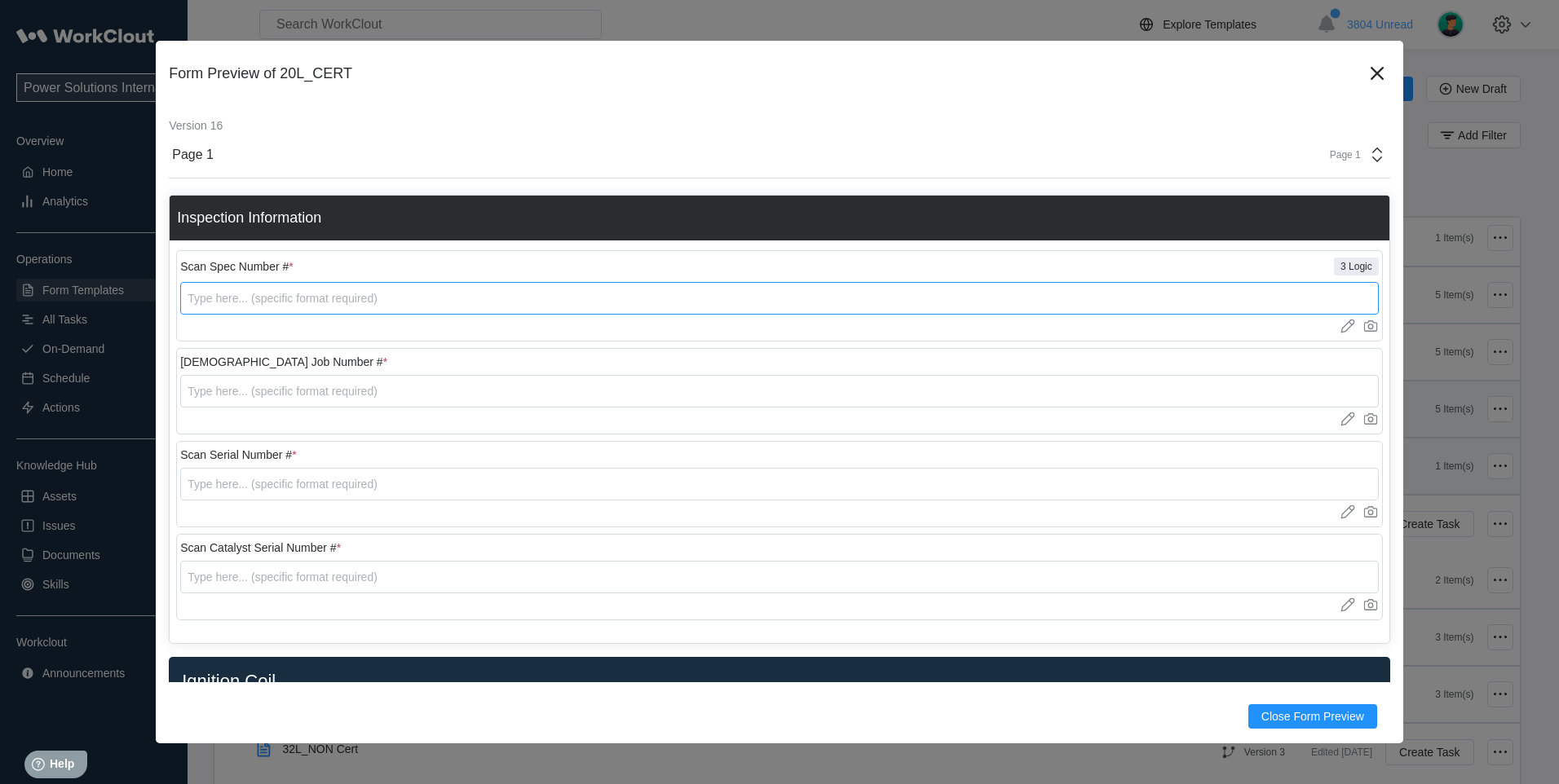
click at [314, 296] on input "text" at bounding box center [779, 299] width 1198 height 33
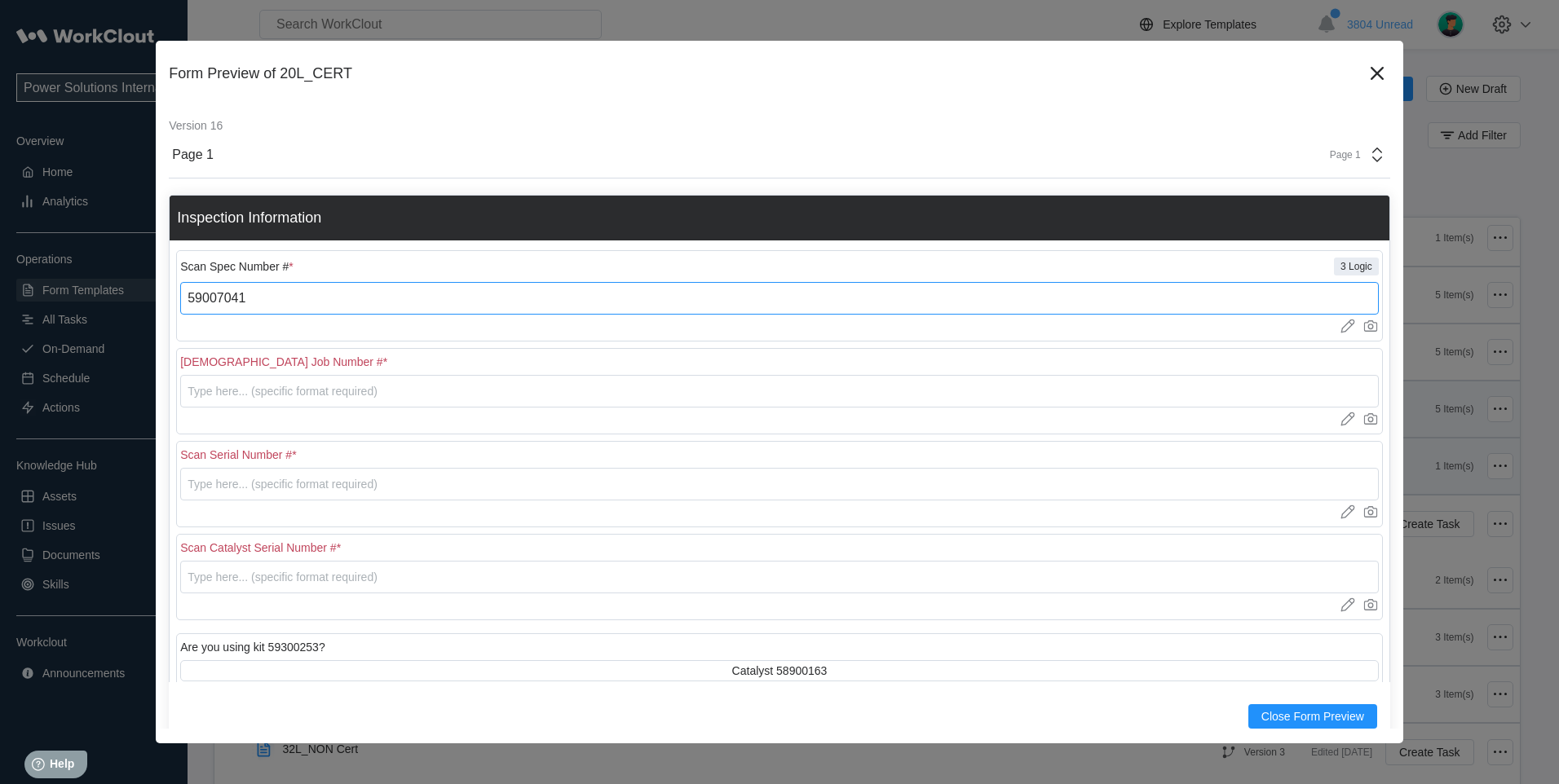
type input "59007041"
click at [228, 447] on div "Scan Serial Number # * Upload images or videos to this field Drag and Drop or U…" at bounding box center [779, 484] width 1207 height 87
click at [218, 460] on div "Scan Serial Number # *" at bounding box center [238, 455] width 116 height 13
click at [1262, 711] on span "Close Form Preview" at bounding box center [1313, 716] width 103 height 11
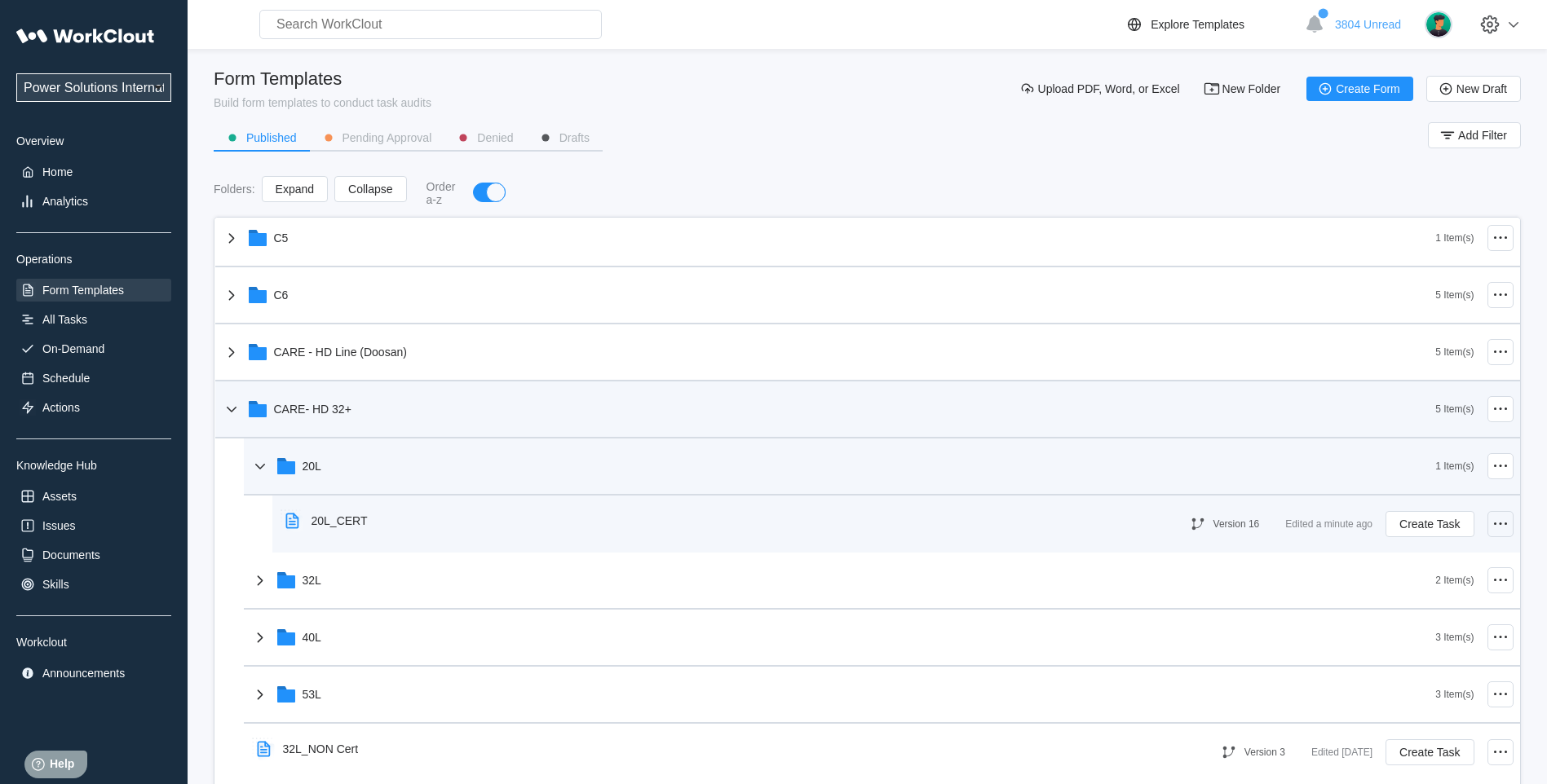
click at [1491, 528] on icon at bounding box center [1500, 524] width 20 height 20
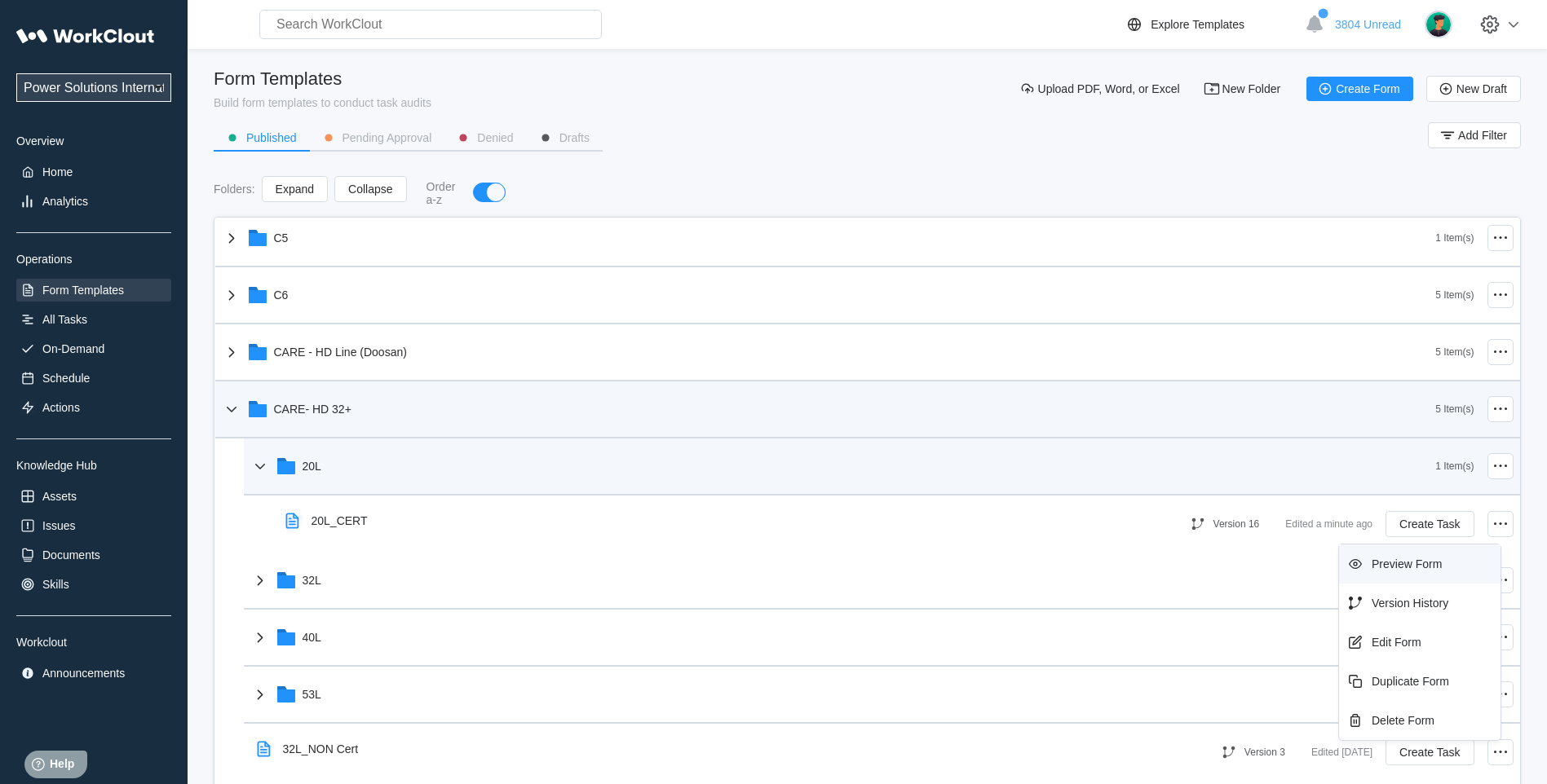
click at [1429, 560] on div "Preview Form" at bounding box center [1407, 564] width 70 height 13
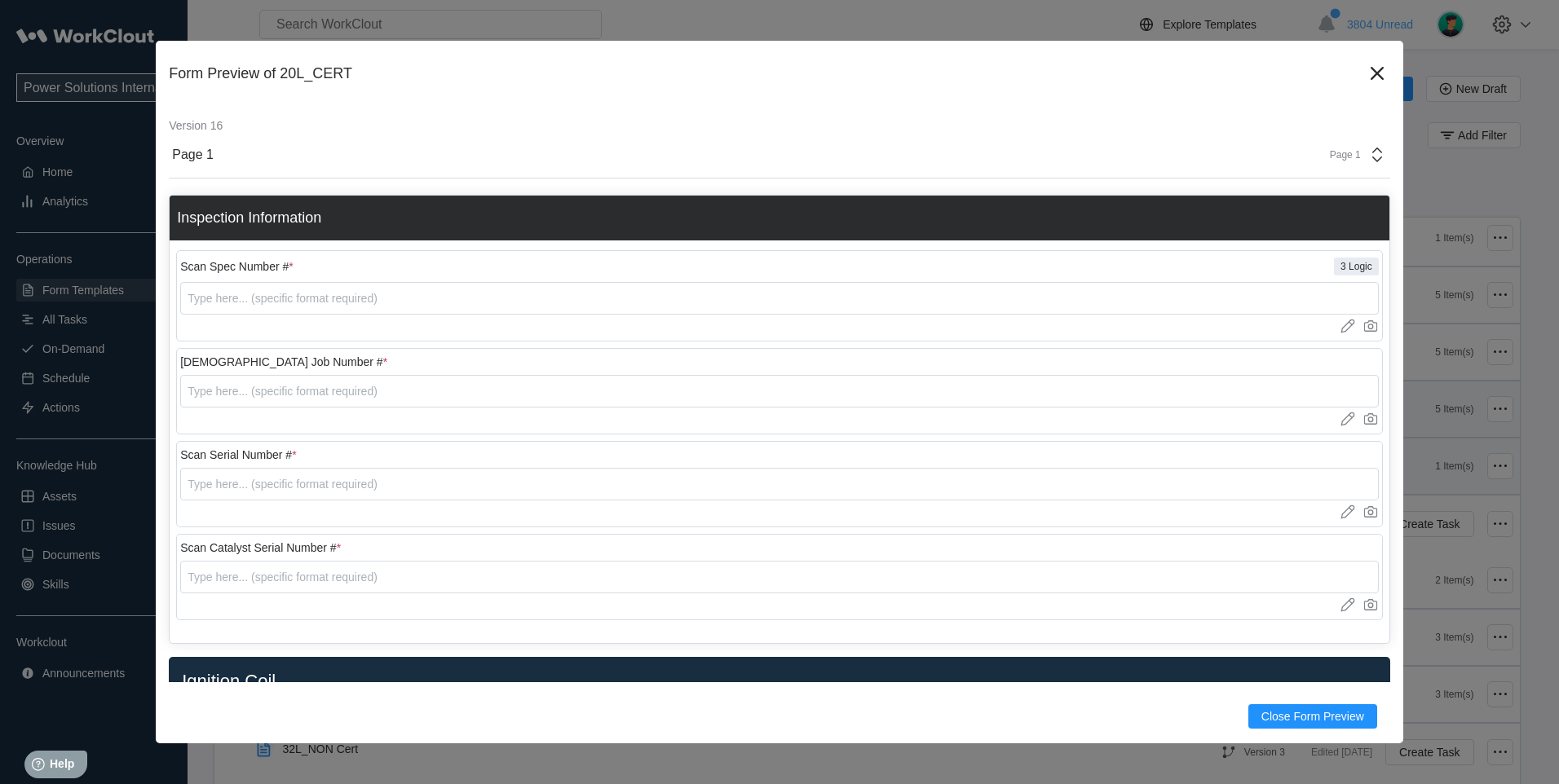
click at [1334, 733] on div "Form Preview of 20L_CERT Version 16 Page 1 Page 1 Inspection Information Scan S…" at bounding box center [780, 392] width 1248 height 703
click at [1335, 726] on button "Close Form Preview" at bounding box center [1313, 716] width 129 height 24
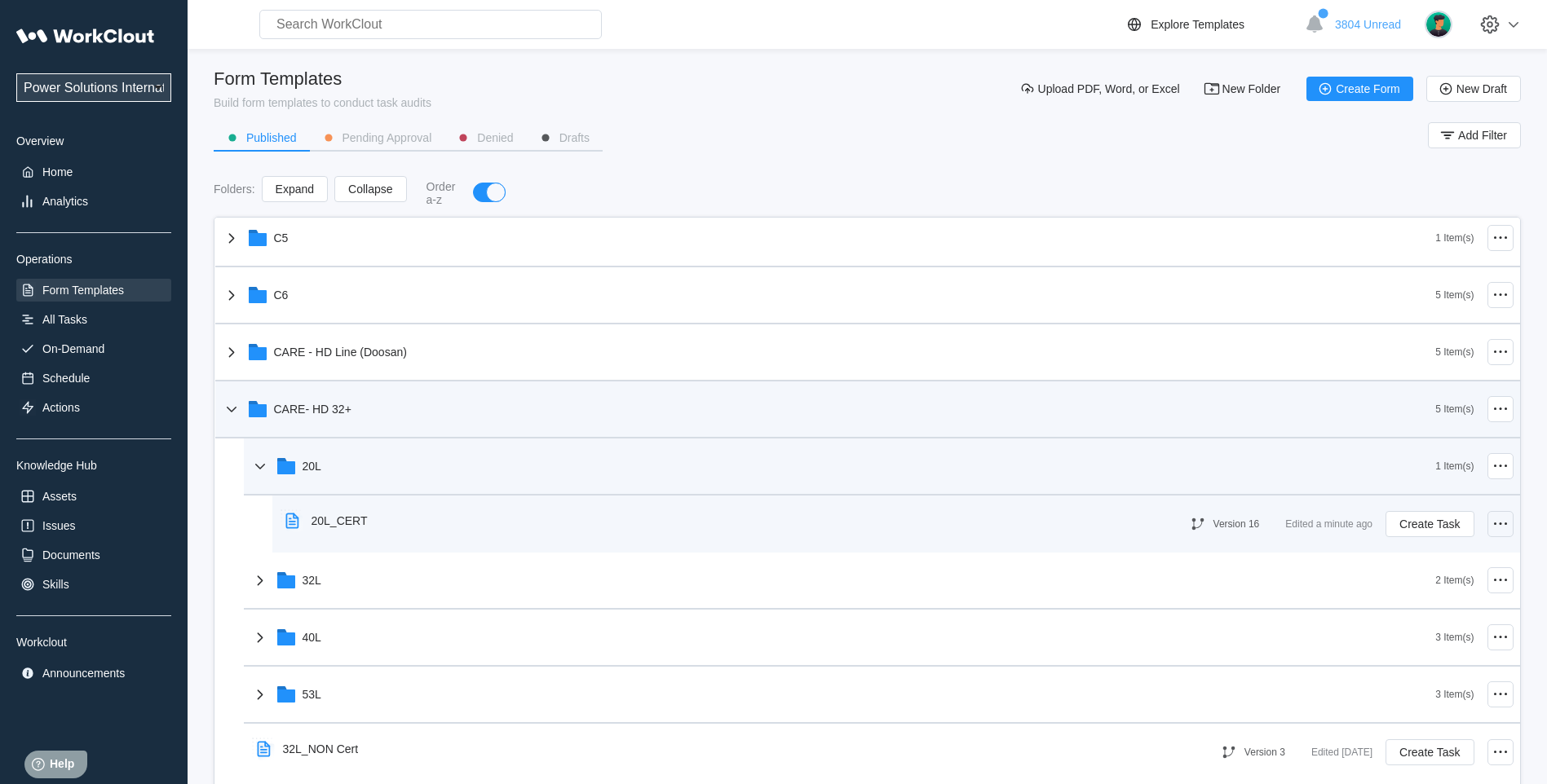
click at [1487, 521] on div at bounding box center [1500, 524] width 26 height 26
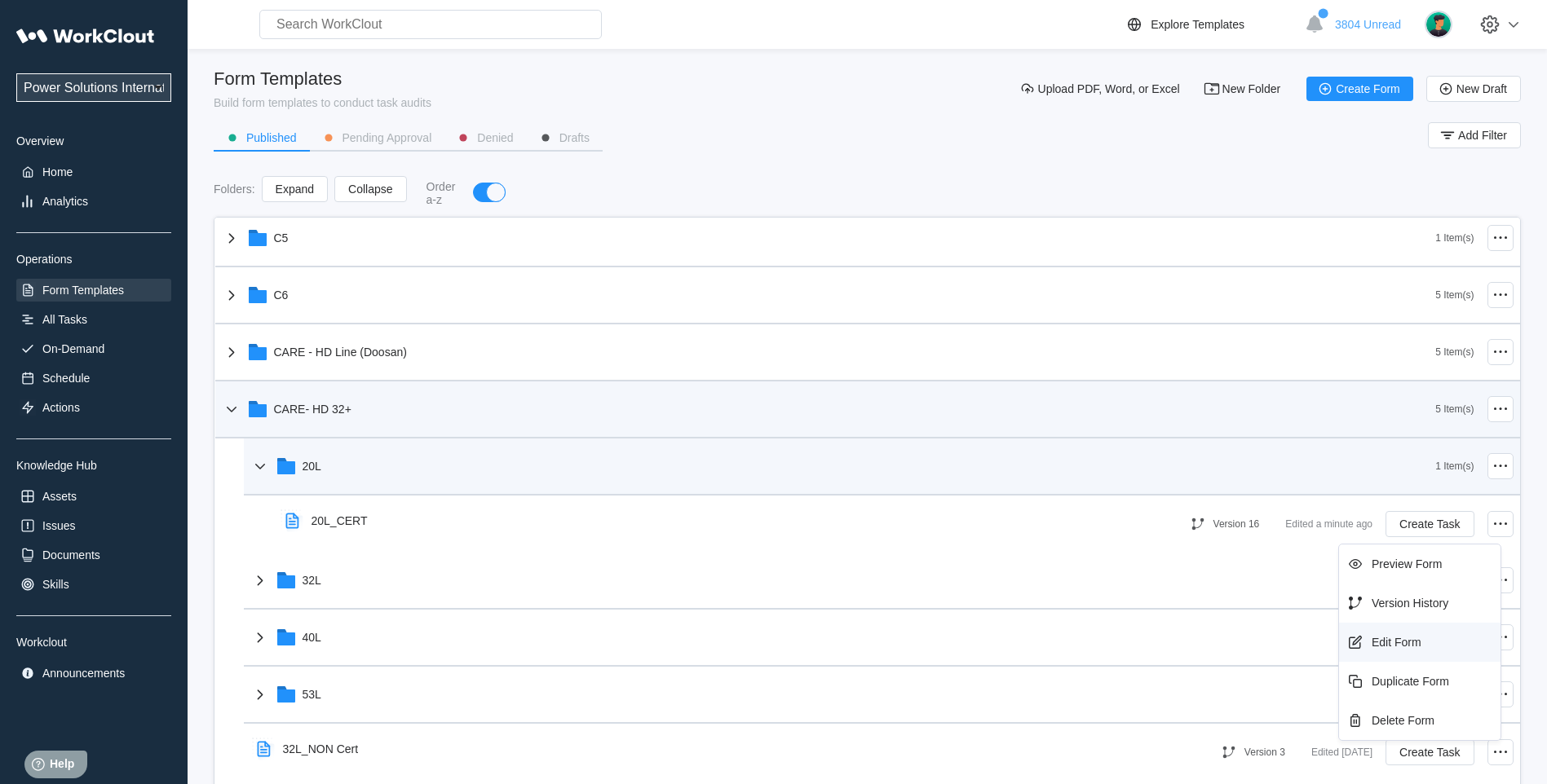
click at [1404, 636] on div "Edit Form" at bounding box center [1396, 642] width 49 height 13
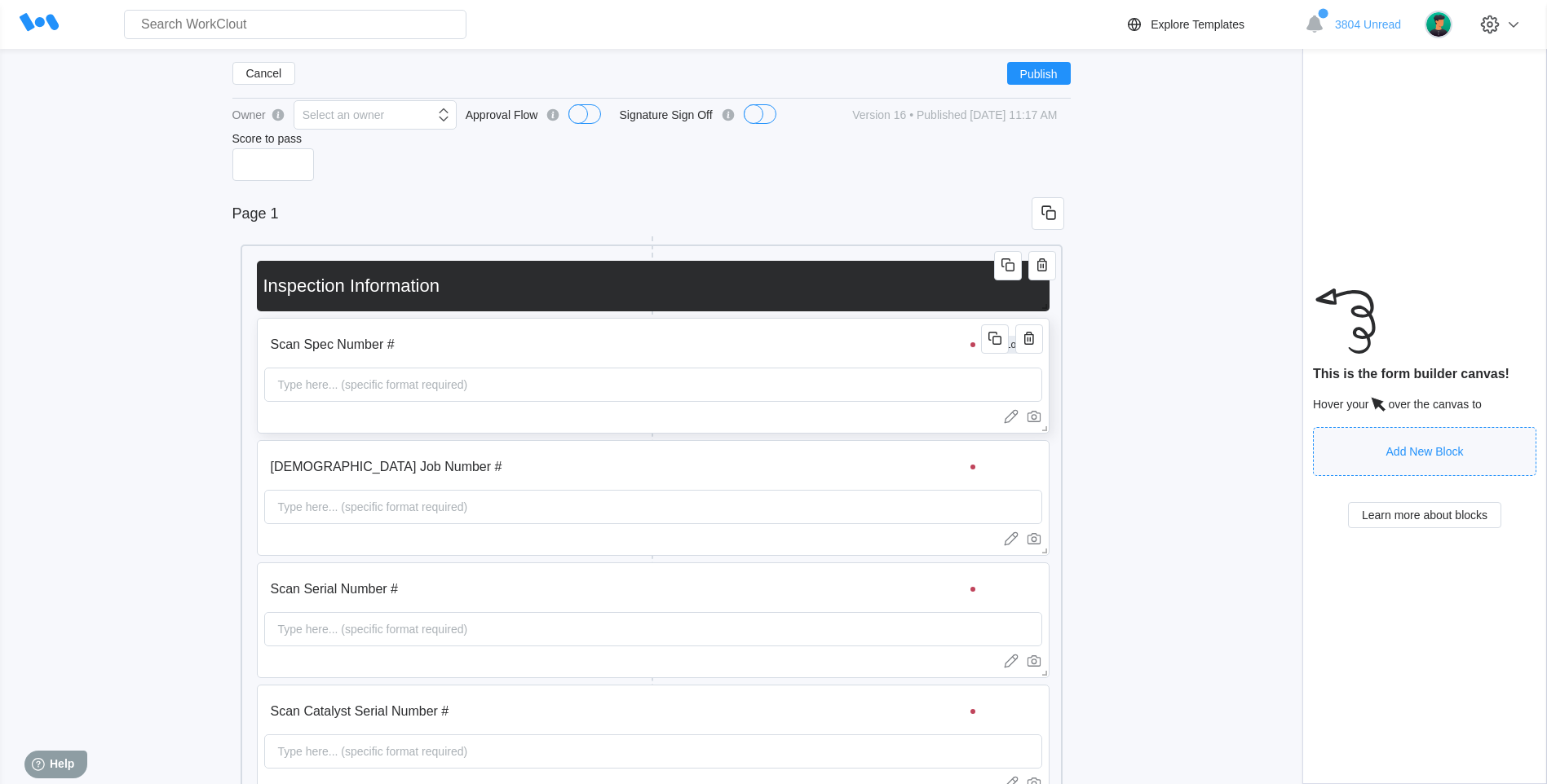
scroll to position [136, 0]
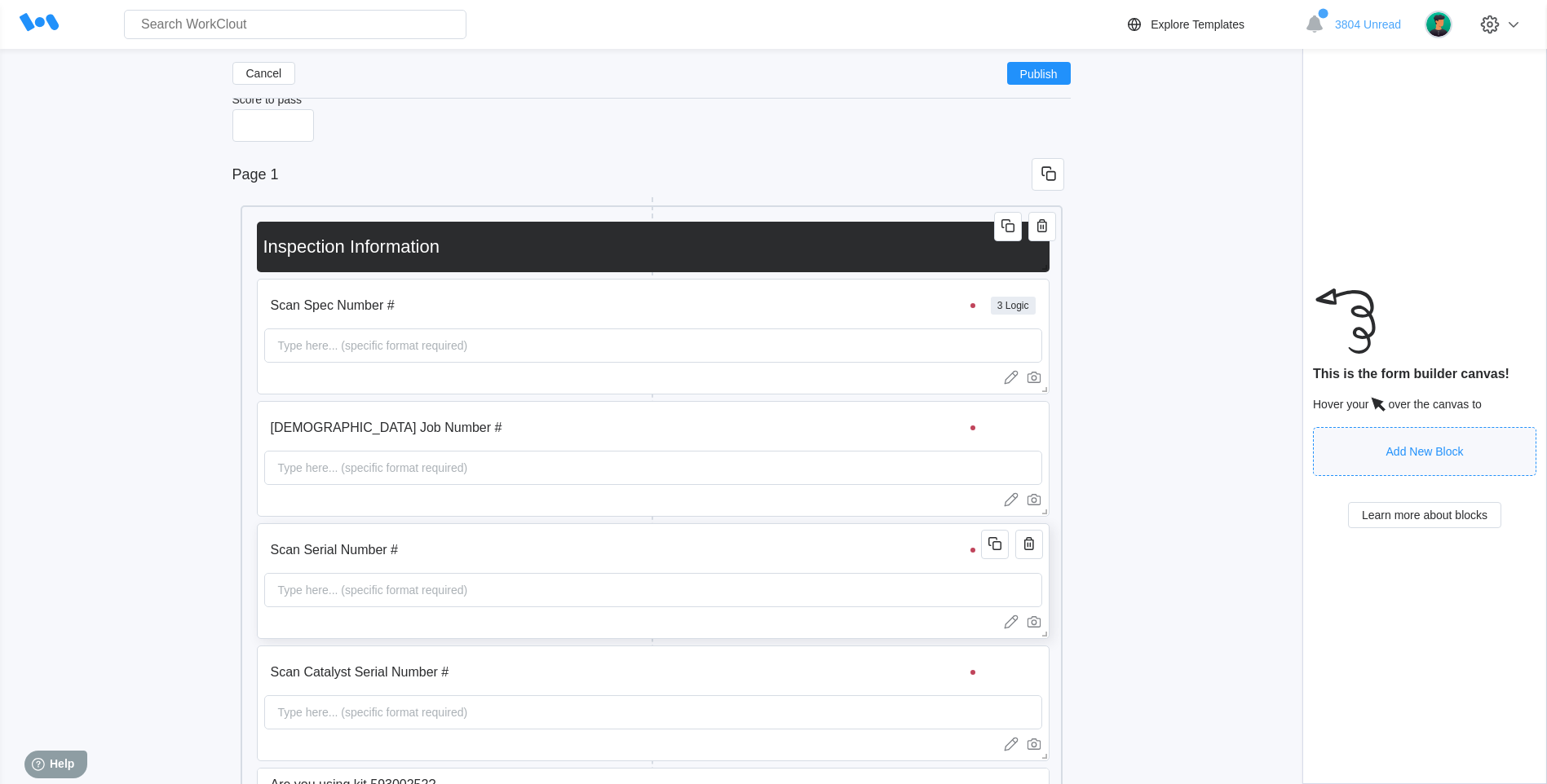
click at [313, 554] on input "Scan Serial Number #" at bounding box center [626, 550] width 723 height 33
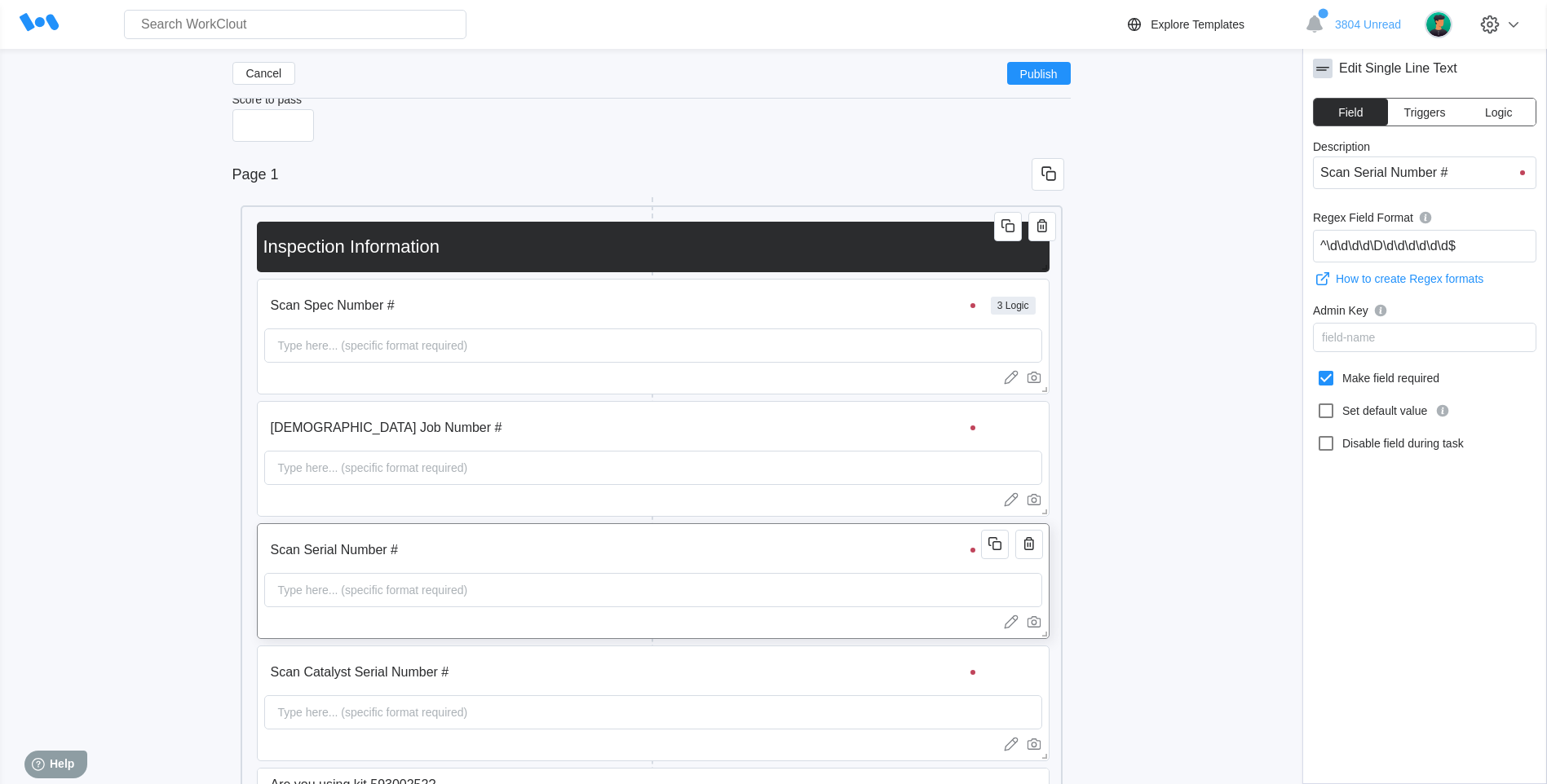
click at [302, 552] on input "Scan Serial Number #" at bounding box center [626, 550] width 723 height 33
type input "Scan Serial Number #"
type input "Scan E Serial Number #"
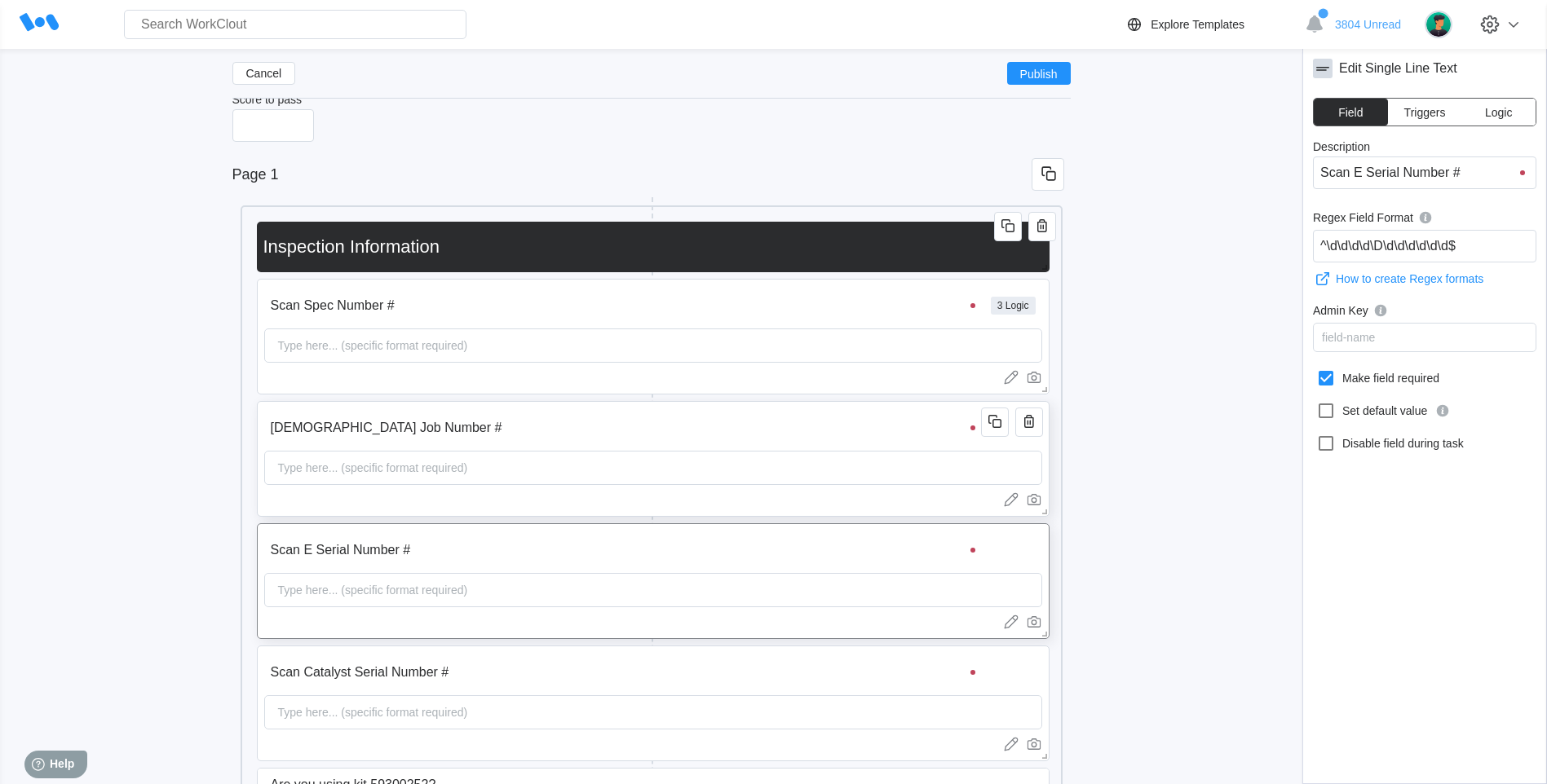
type input "Scan En Serial Number #"
type input "Scan Eng Serial Number #"
type input "Scan Engn Serial Number #"
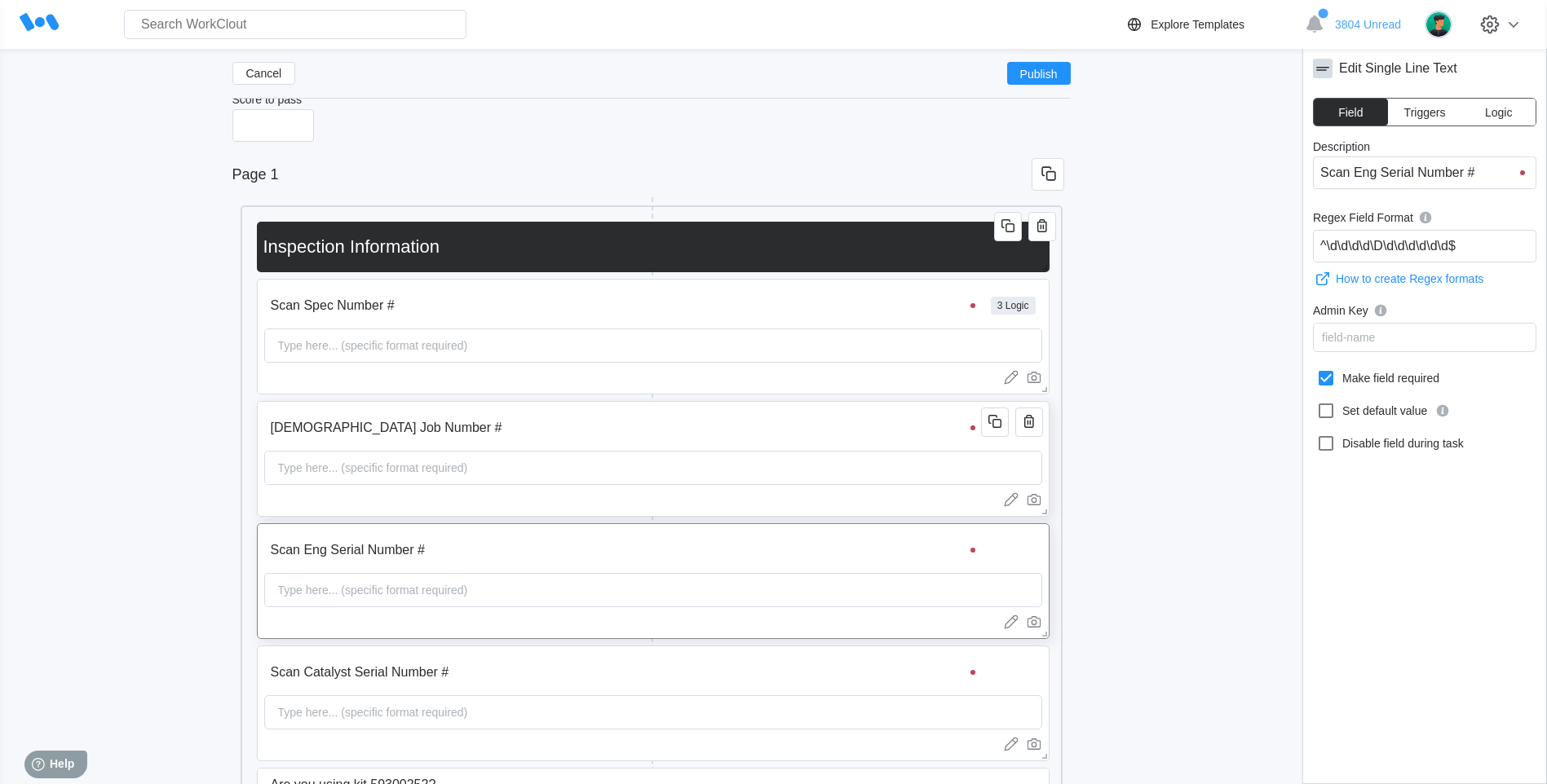
type input "Scan Engn Serial Number #"
type input "Scan Eng Serial Number #"
type input "Scan Engine Serial Number #"
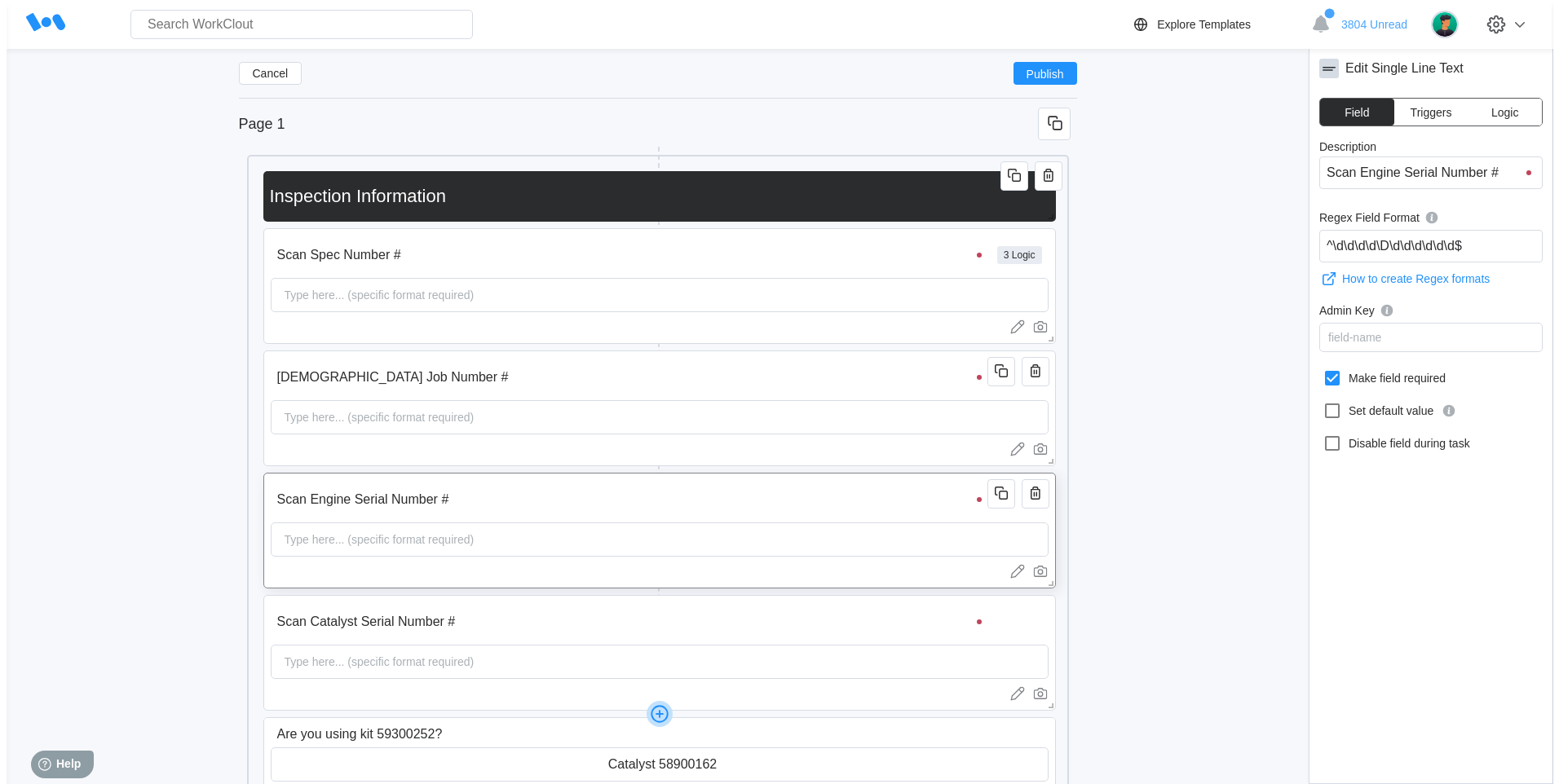
scroll to position [149, 0]
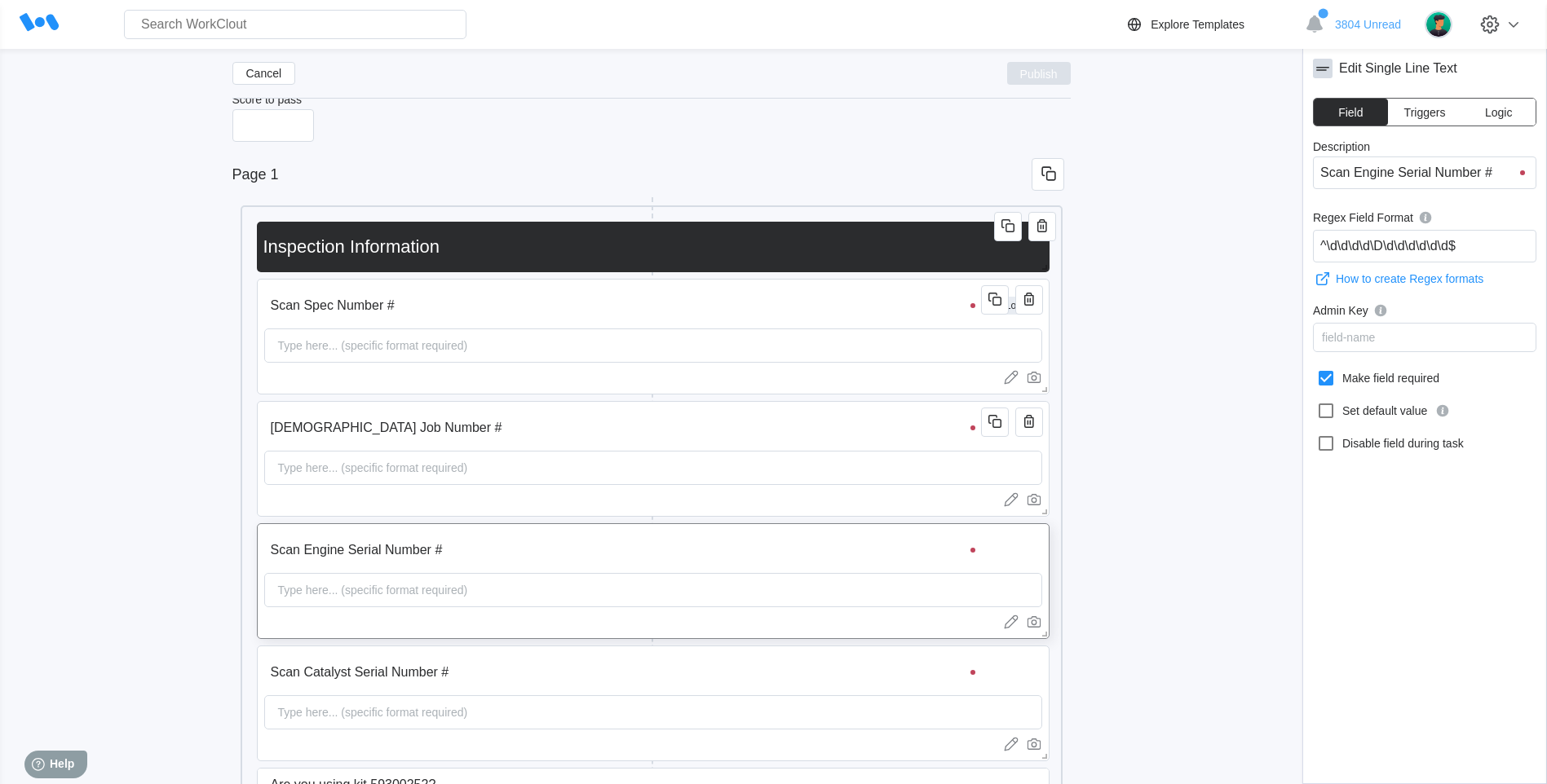
type input "Scan Engine Serial Number #"
click at [1058, 76] on button "Publish" at bounding box center [1038, 74] width 63 height 23
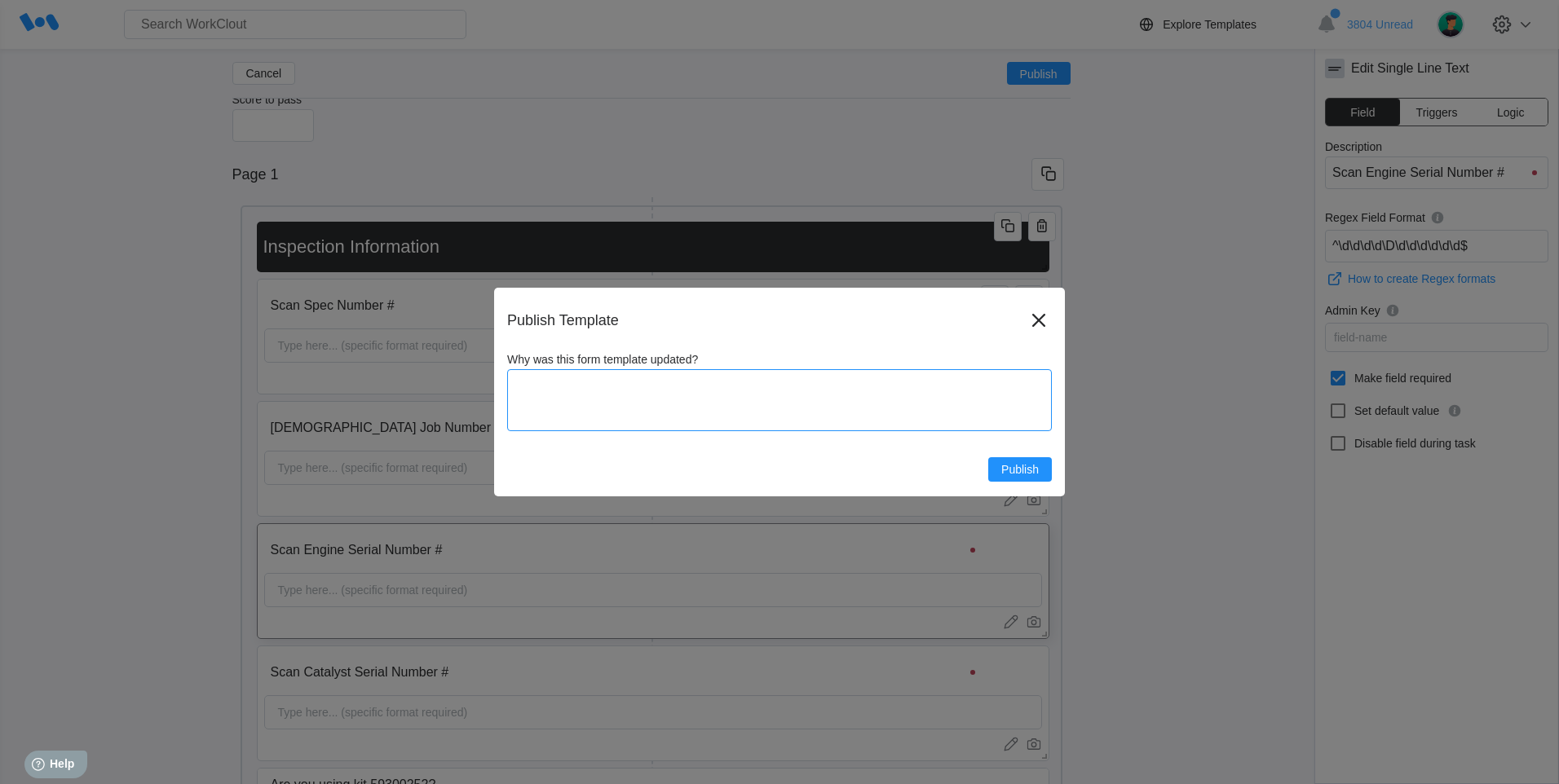
click at [615, 385] on textarea "Why was this form template updated?" at bounding box center [779, 400] width 545 height 62
type textarea "m"
type textarea "x"
type textarea "ma"
type textarea "x"
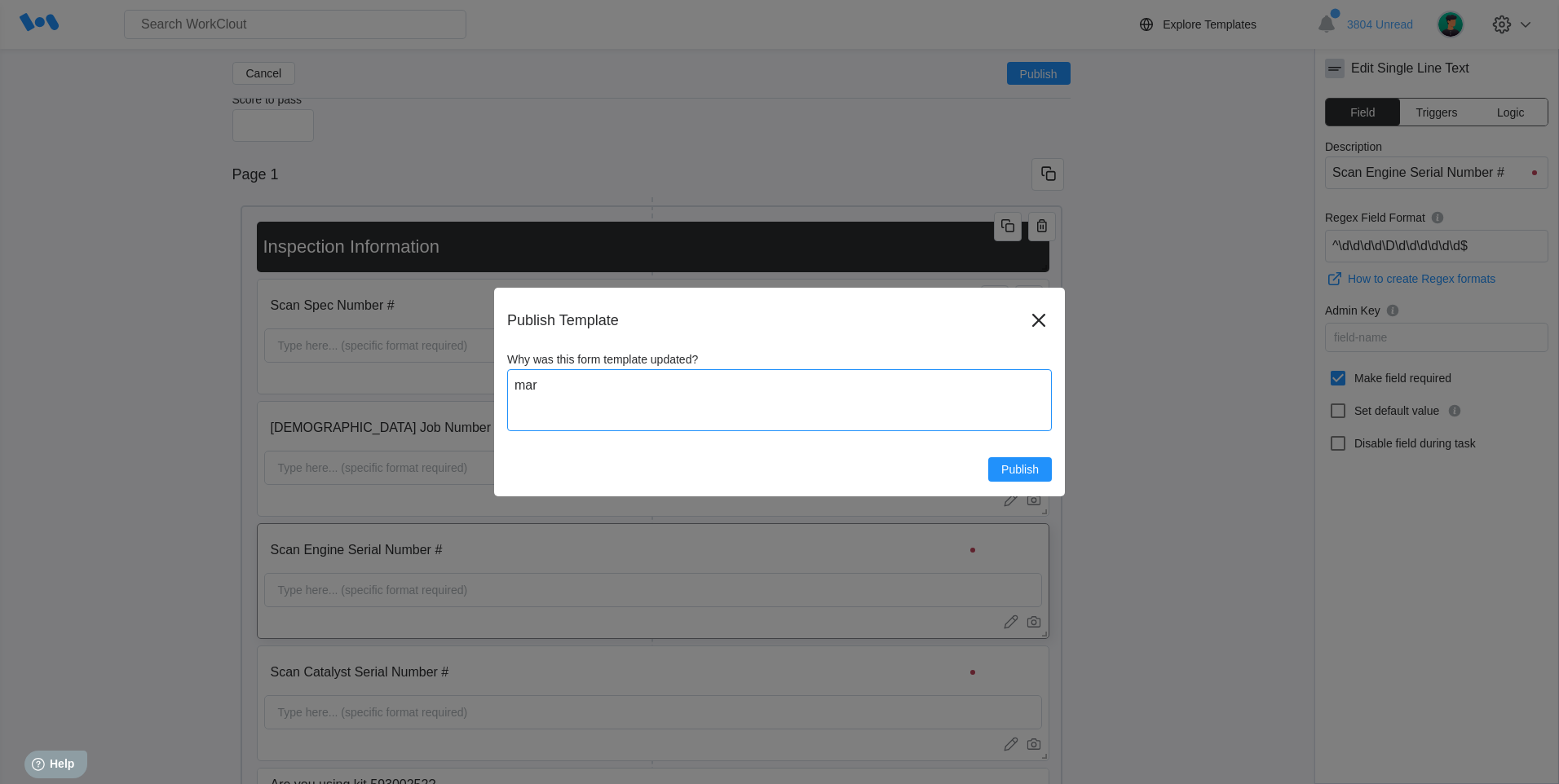
type textarea "mark"
type textarea "x"
type textarea "mark"
type textarea "x"
type textarea "mark f"
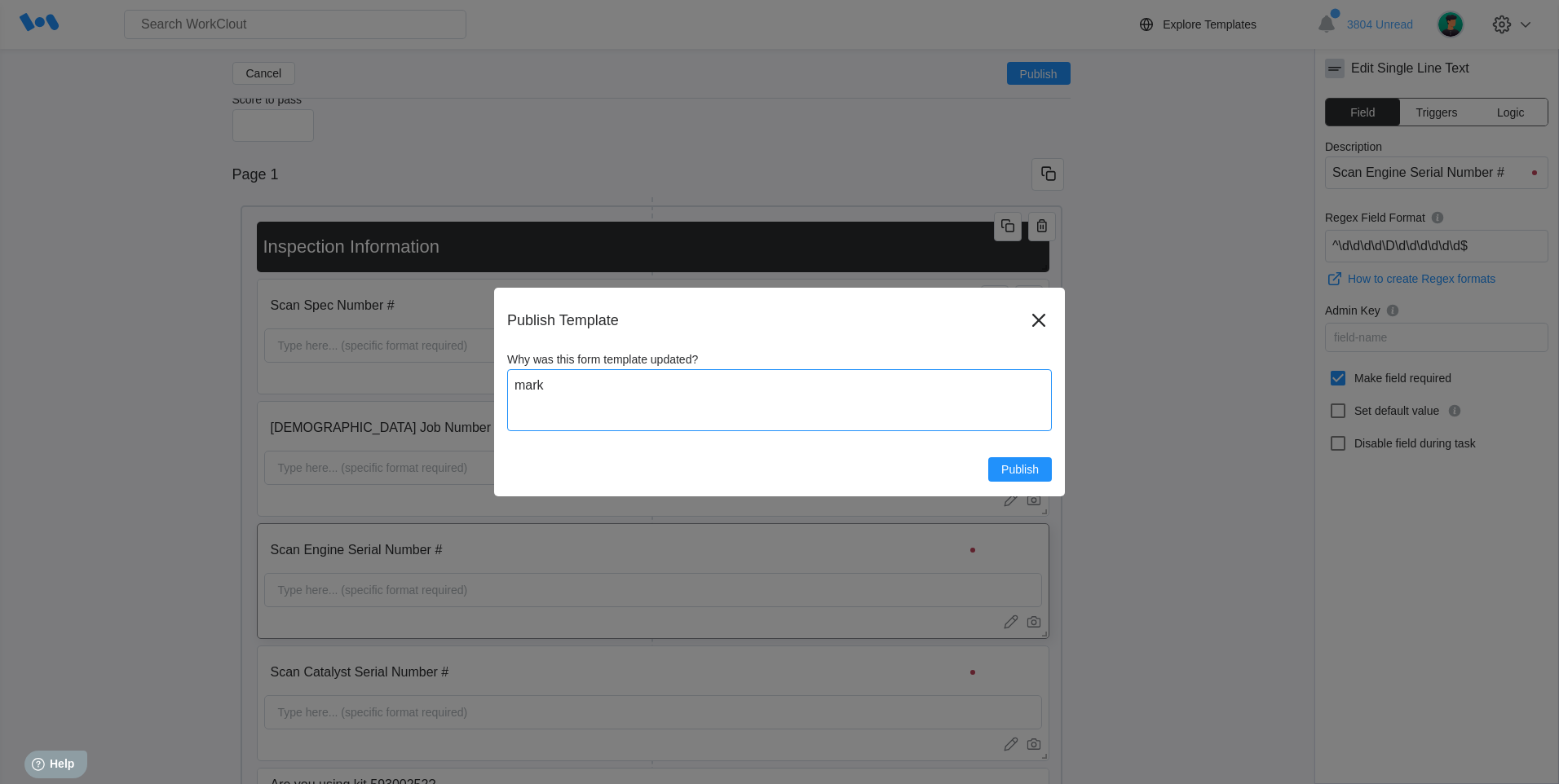
type textarea "x"
type textarea "mark fi"
type textarea "x"
type textarea "mark fiel"
type textarea "x"
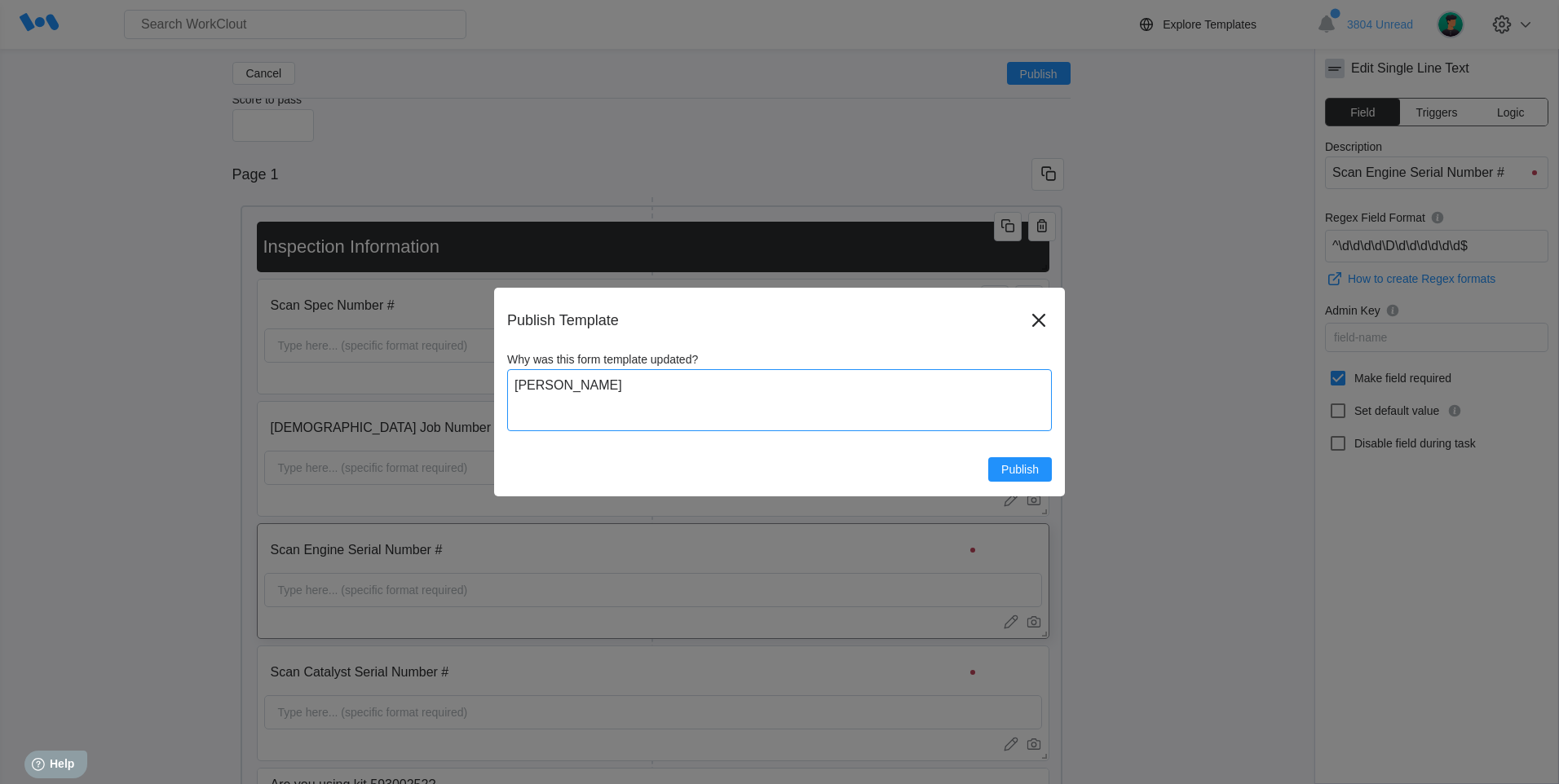
type textarea "mark field"
type textarea "x"
type textarea "mark field"
type textarea "x"
type textarea "mark field r"
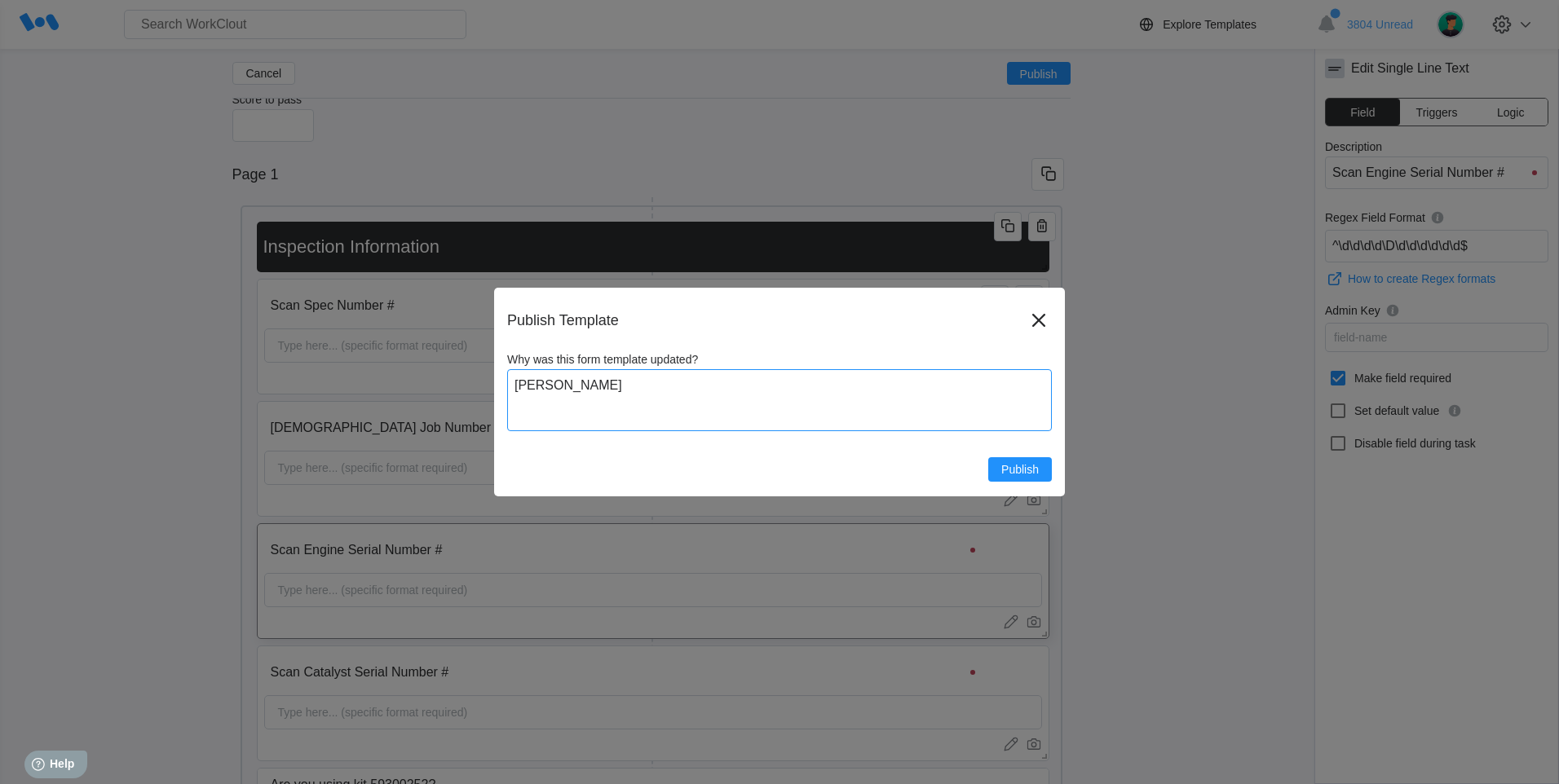
type textarea "x"
type textarea "mark field re"
type textarea "x"
type textarea "mark field req"
type textarea "x"
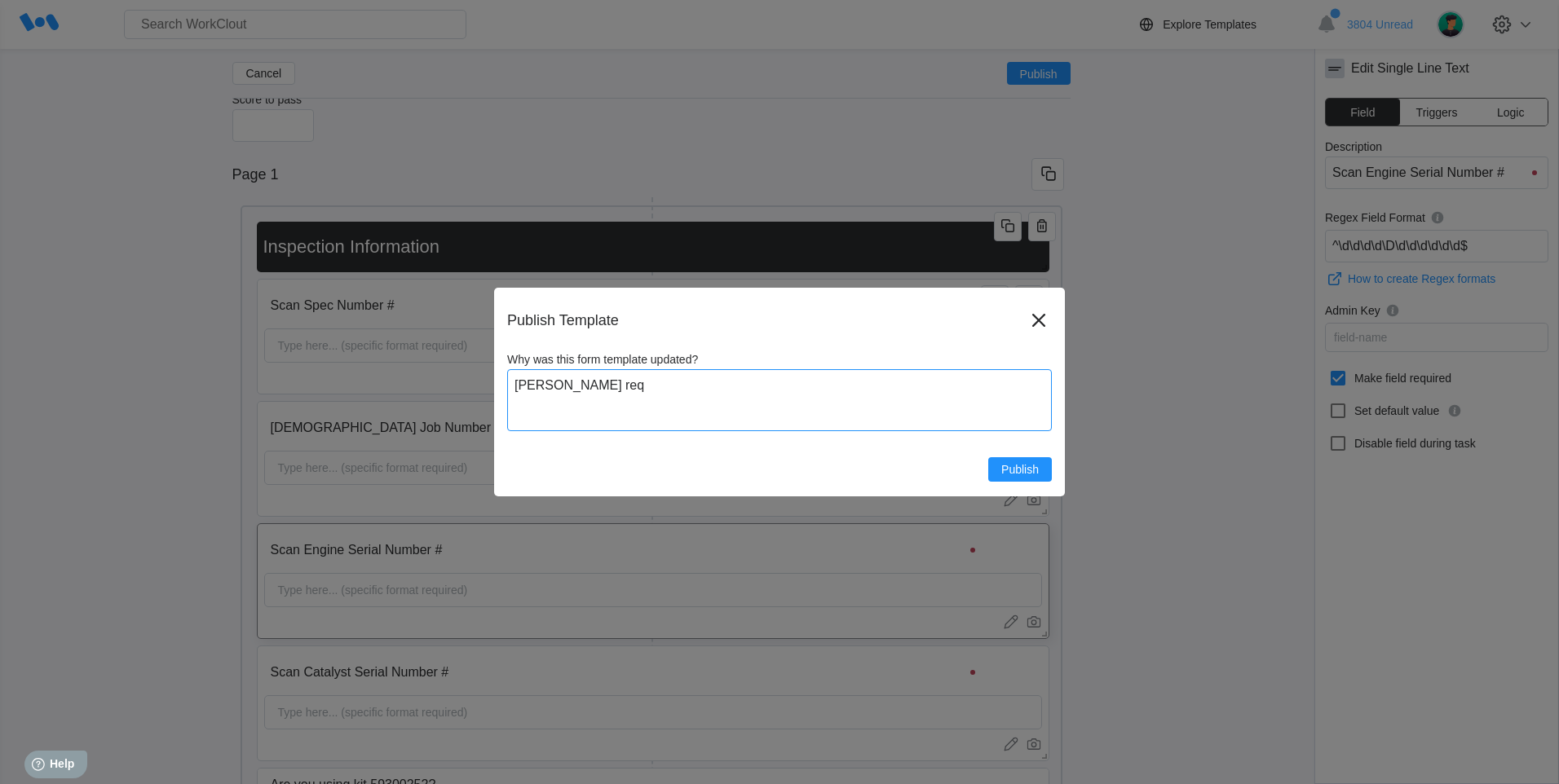
type textarea "mark field requ"
type textarea "x"
type textarea "mark field requi"
type textarea "x"
type textarea "mark field requir"
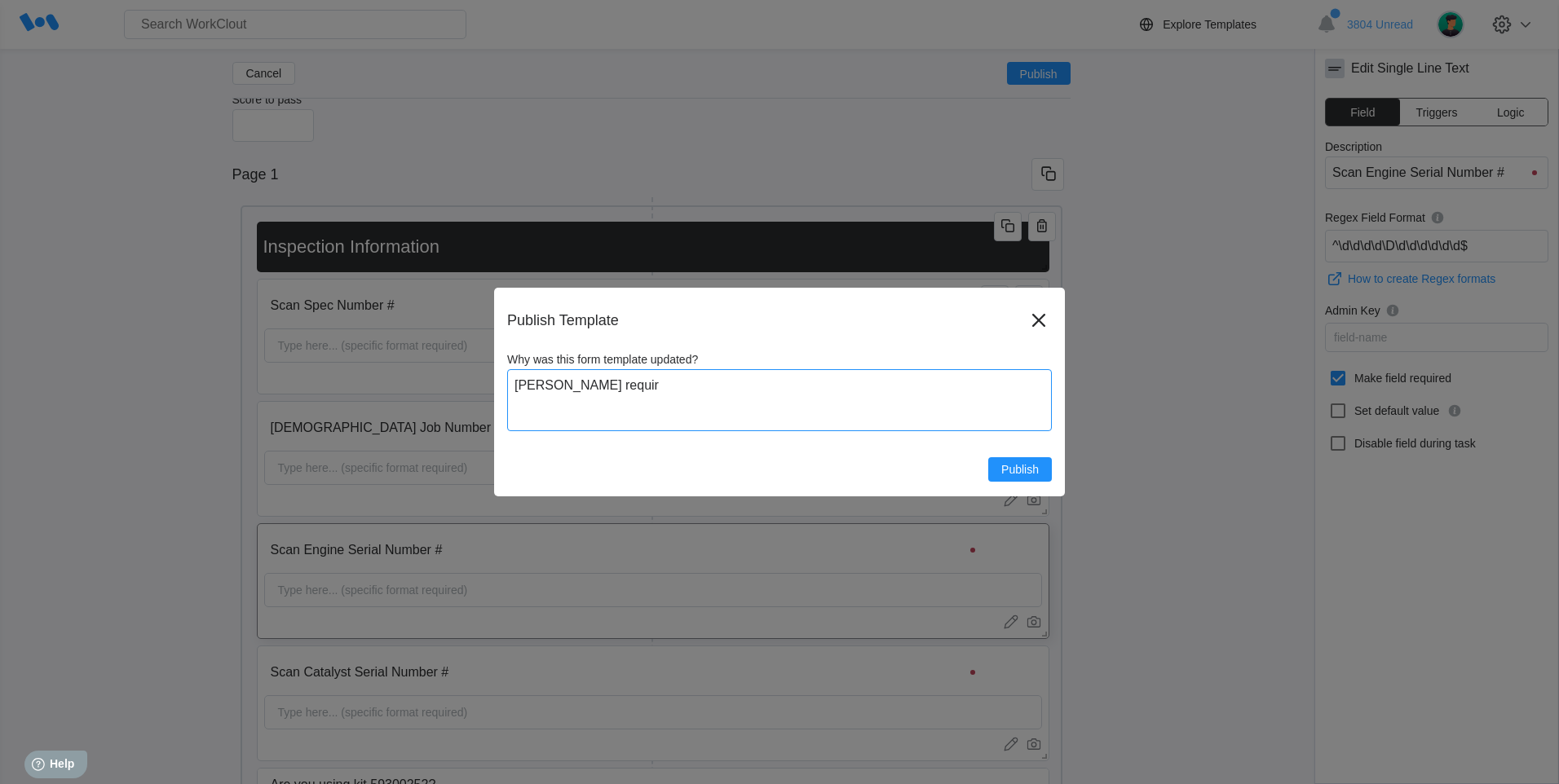
type textarea "x"
type textarea "mark field require"
type textarea "x"
type textarea "mark field required"
type textarea "x"
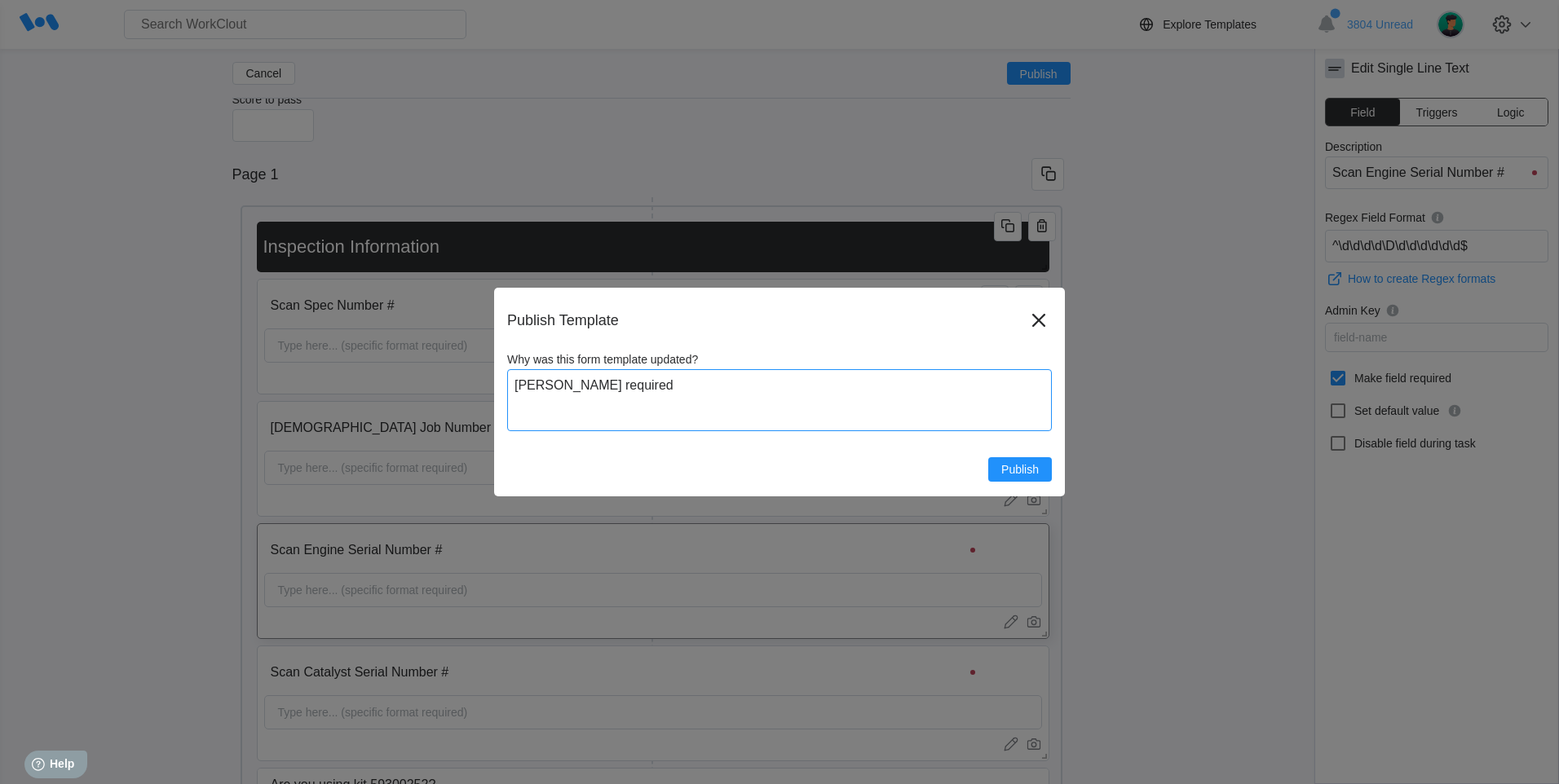
type textarea "mark field required"
type textarea "x"
type textarea "mark field required up"
type textarea "x"
type textarea "mark field required upd"
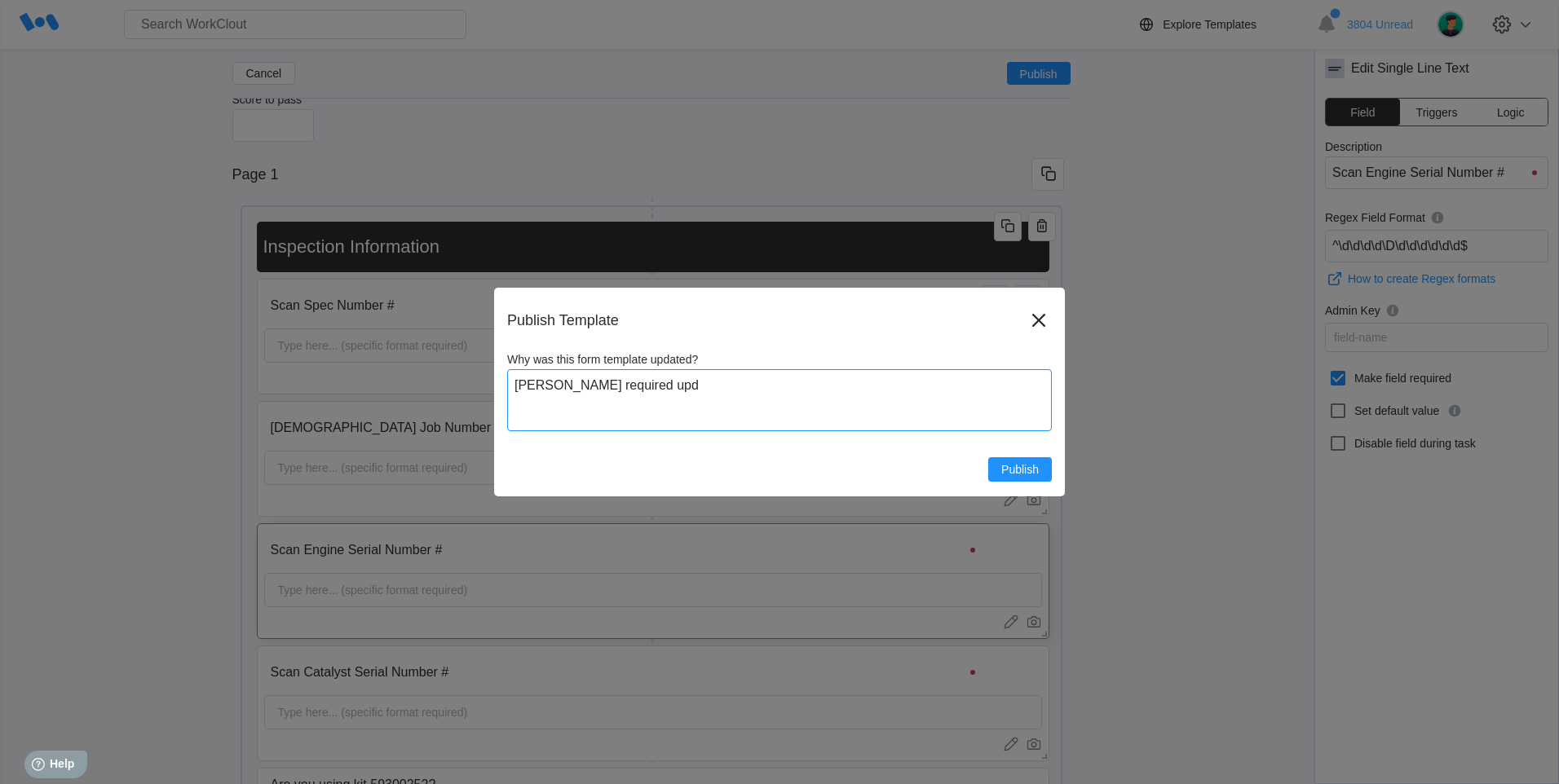
type textarea "x"
type textarea "mark field required upda"
type textarea "x"
type textarea "mark field required updae"
type textarea "x"
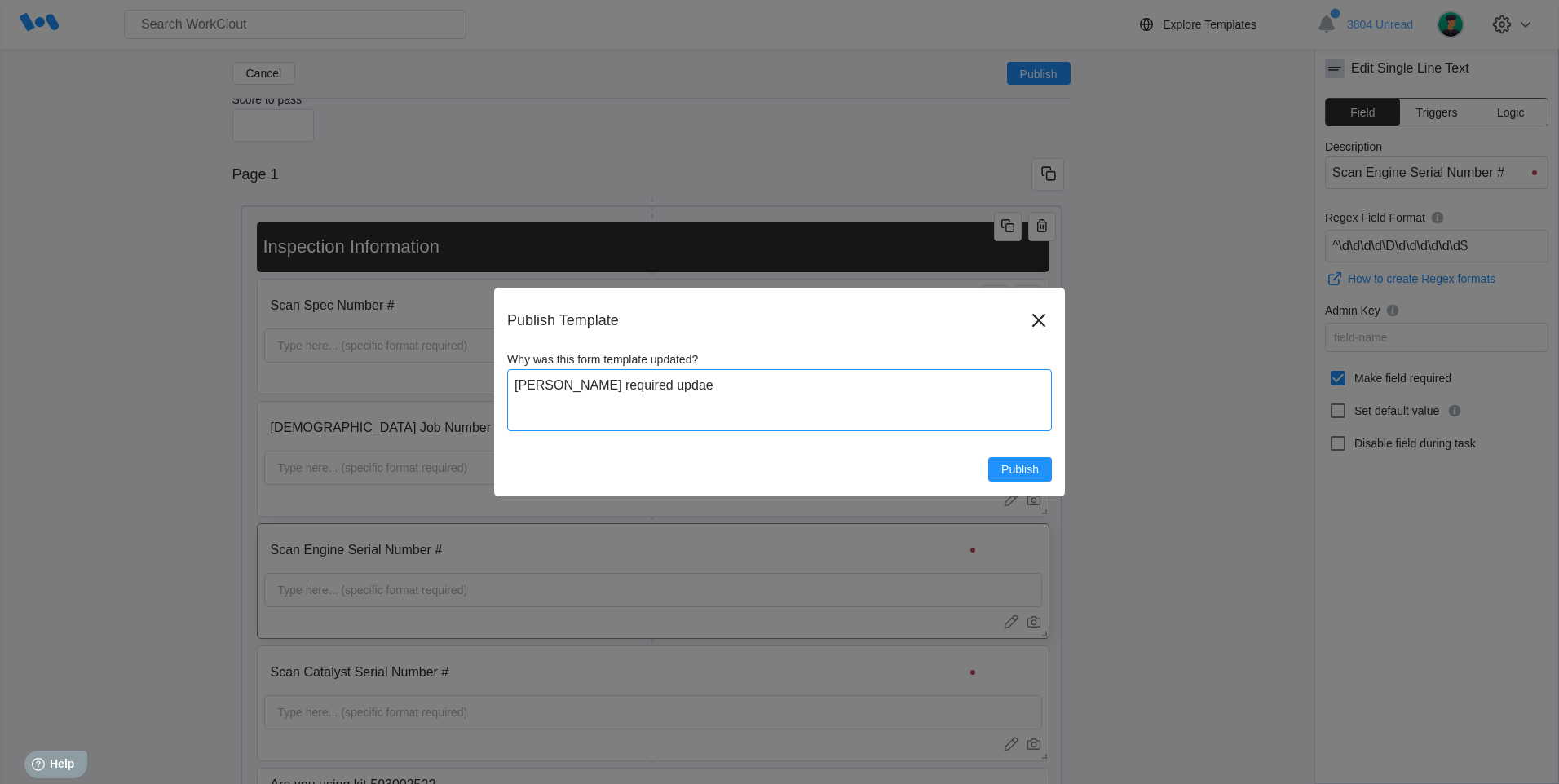
type textarea "mark field required updae"
type textarea "x"
type textarea "mark field required updae"
type textarea "x"
type textarea "mark field required upda"
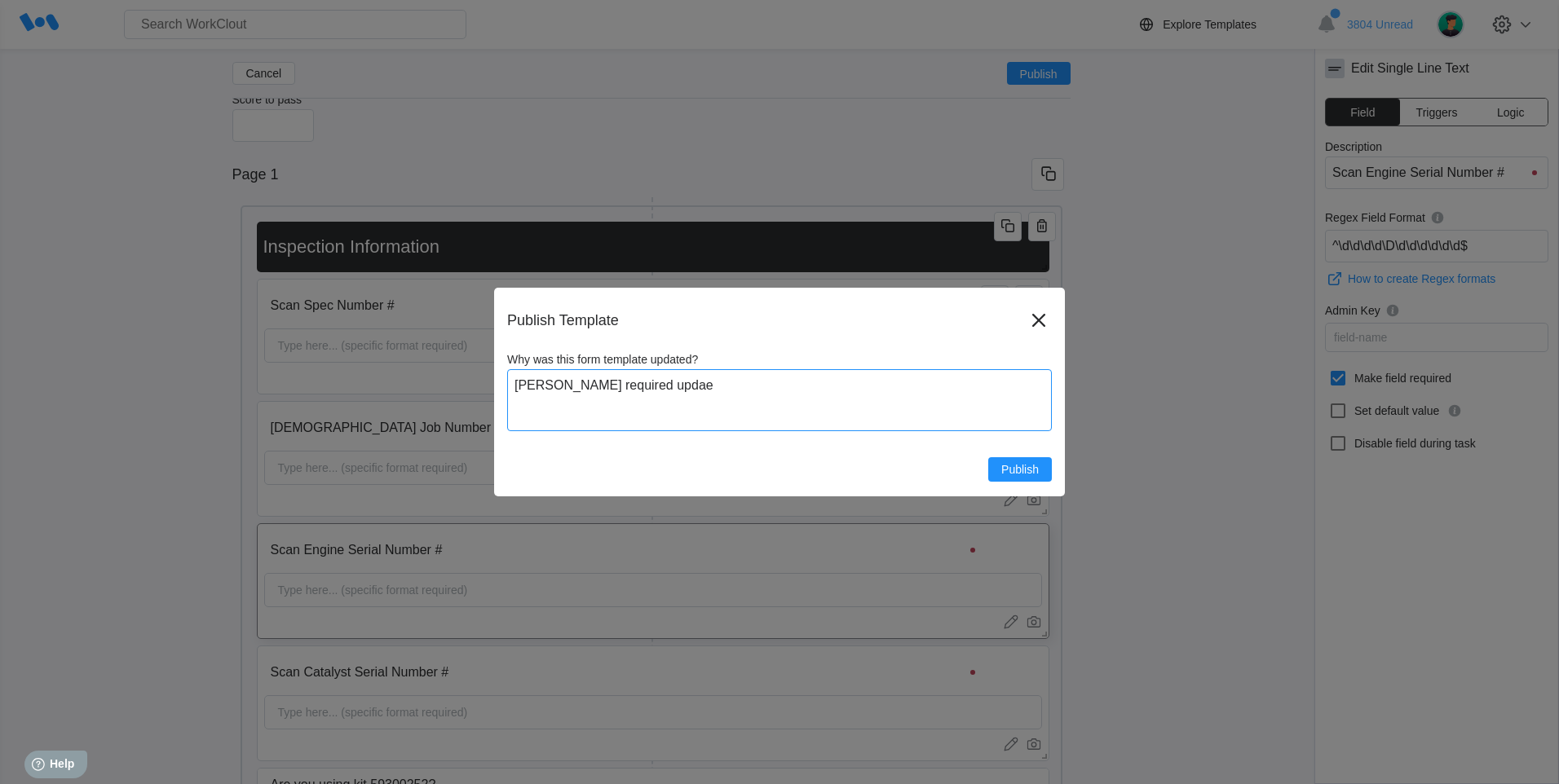
type textarea "x"
type textarea "mark field required updat"
type textarea "x"
type textarea "mark field required update"
type textarea "x"
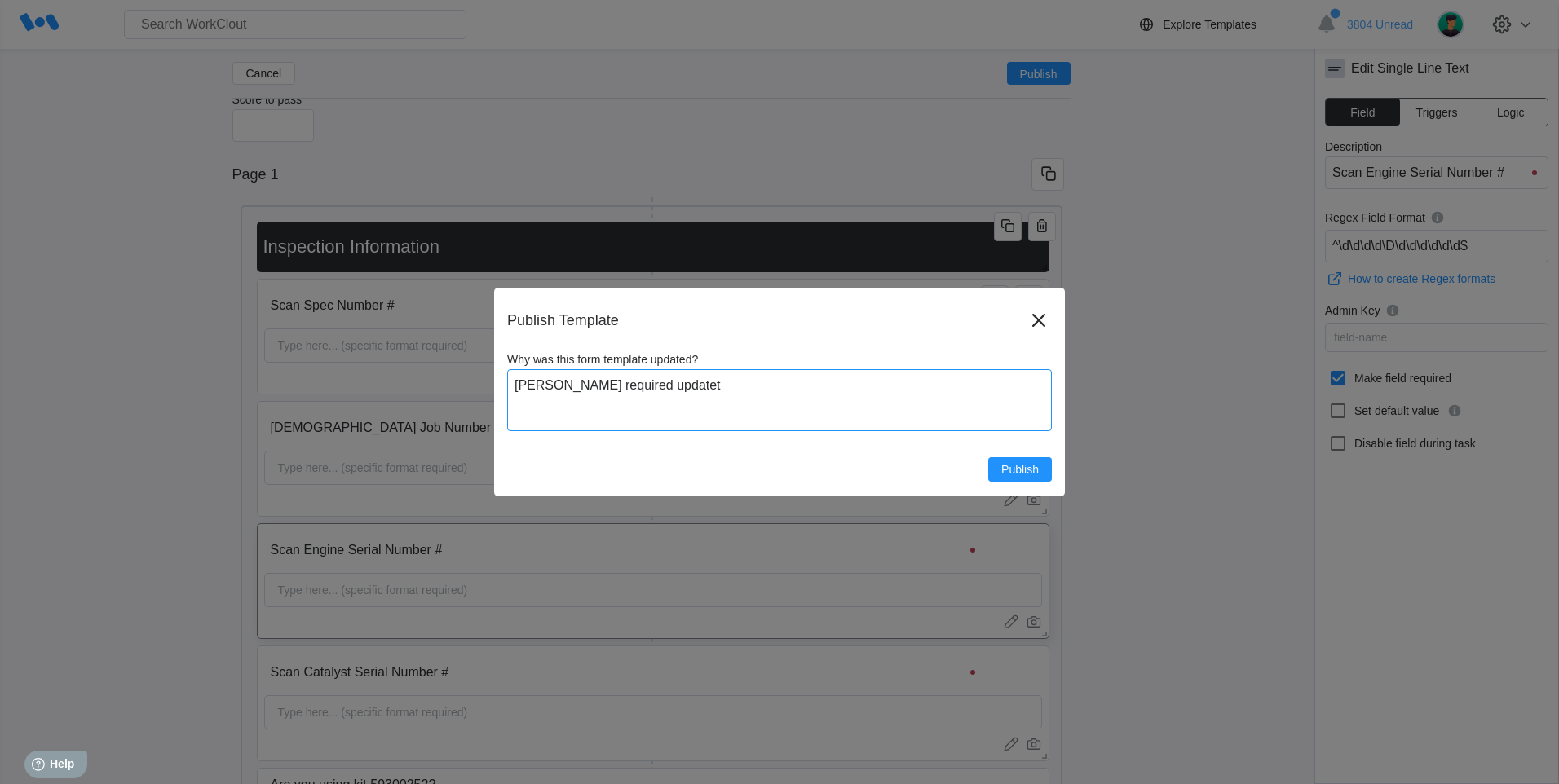
type textarea "mark field required updatet"
type textarea "x"
type textarea "mark field required updatet"
type textarea "x"
type textarea "mark field required updatet"
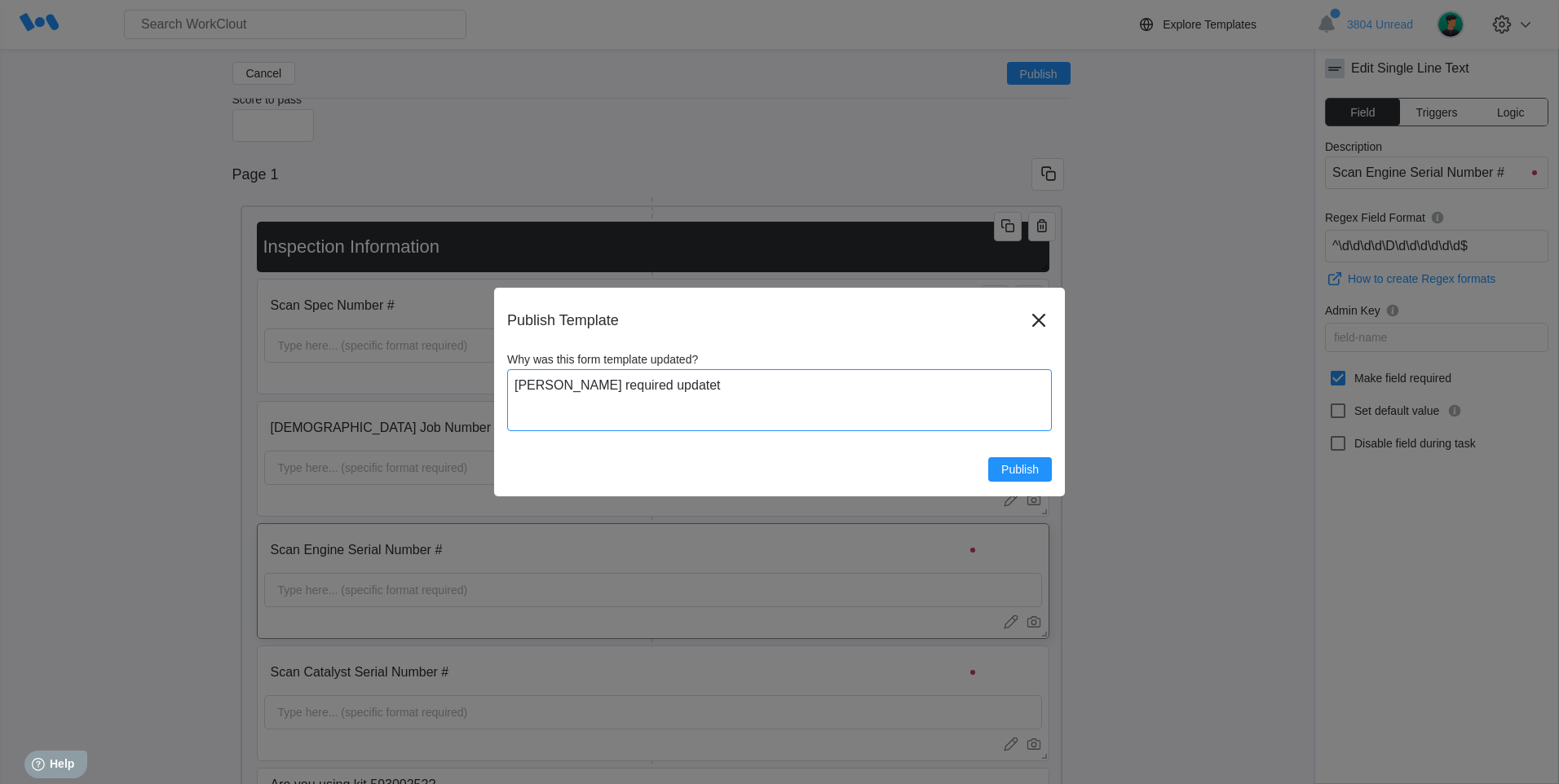
type textarea "x"
type textarea "mark field required updatet"
type textarea "x"
type textarea "mark field required update"
type textarea "x"
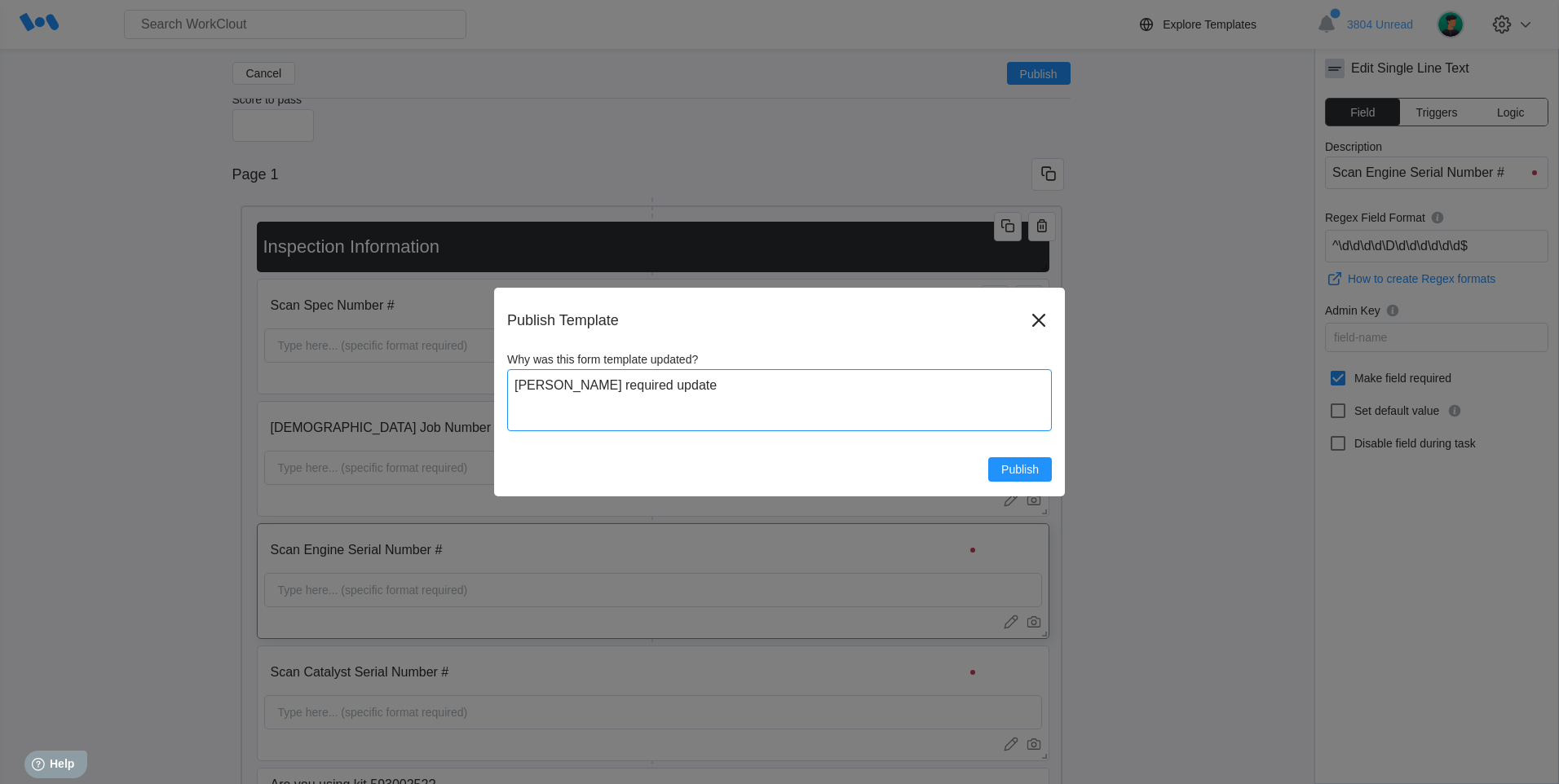
type textarea "mark field required update"
type textarea "x"
type textarea "mark field required update t"
type textarea "x"
type textarea "mark field required update to"
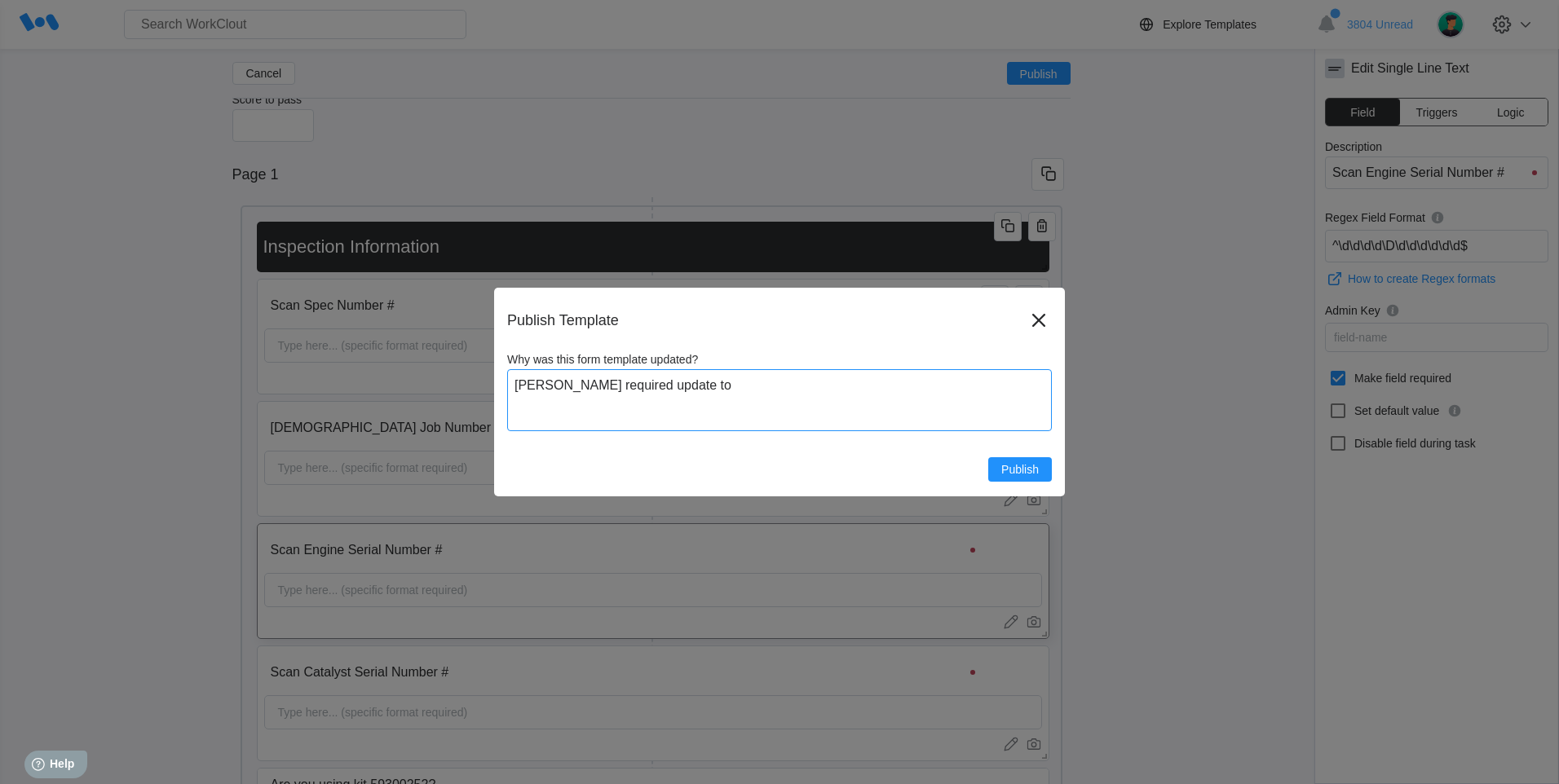
type textarea "x"
type textarea "mark field required update to"
type textarea "x"
type textarea "mark field required update to s"
type textarea "x"
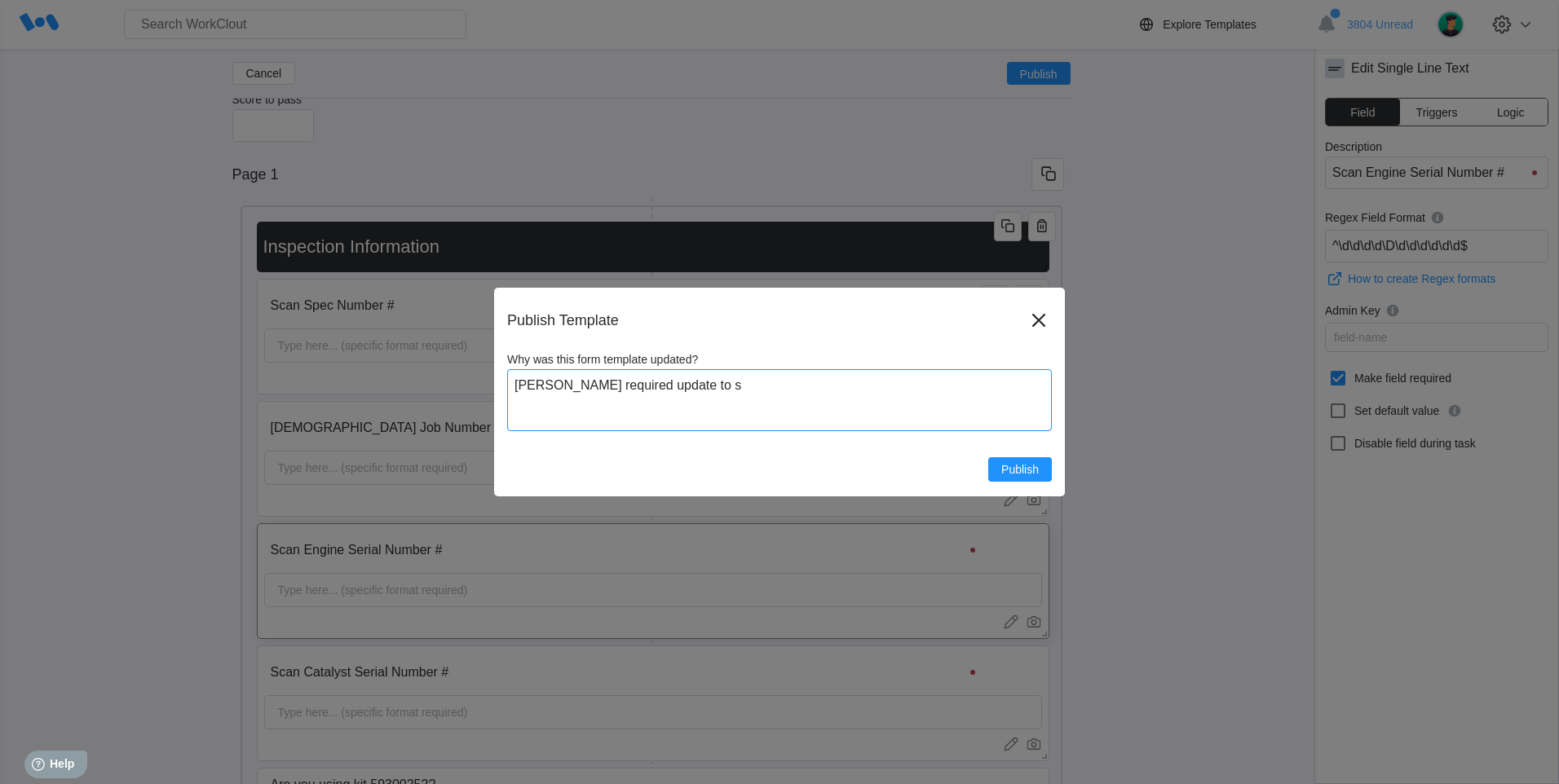
type textarea "mark field required update to sl"
type textarea "x"
type textarea "mark field required update to sli"
type textarea "x"
type textarea "mark field required update to slid"
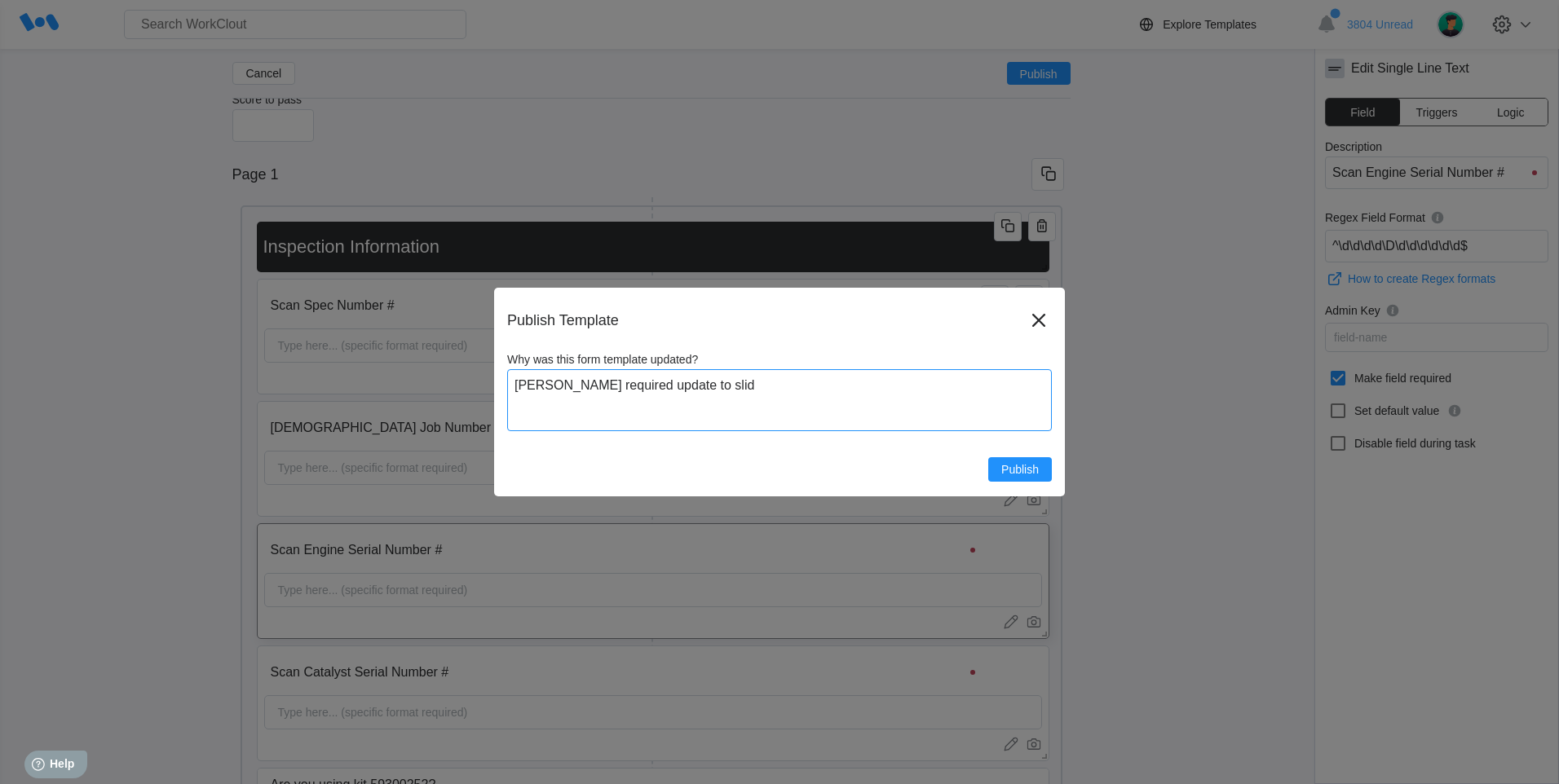
type textarea "x"
type textarea "mark field required update to slide"
type textarea "x"
type textarea "mark field required update to slides"
type textarea "x"
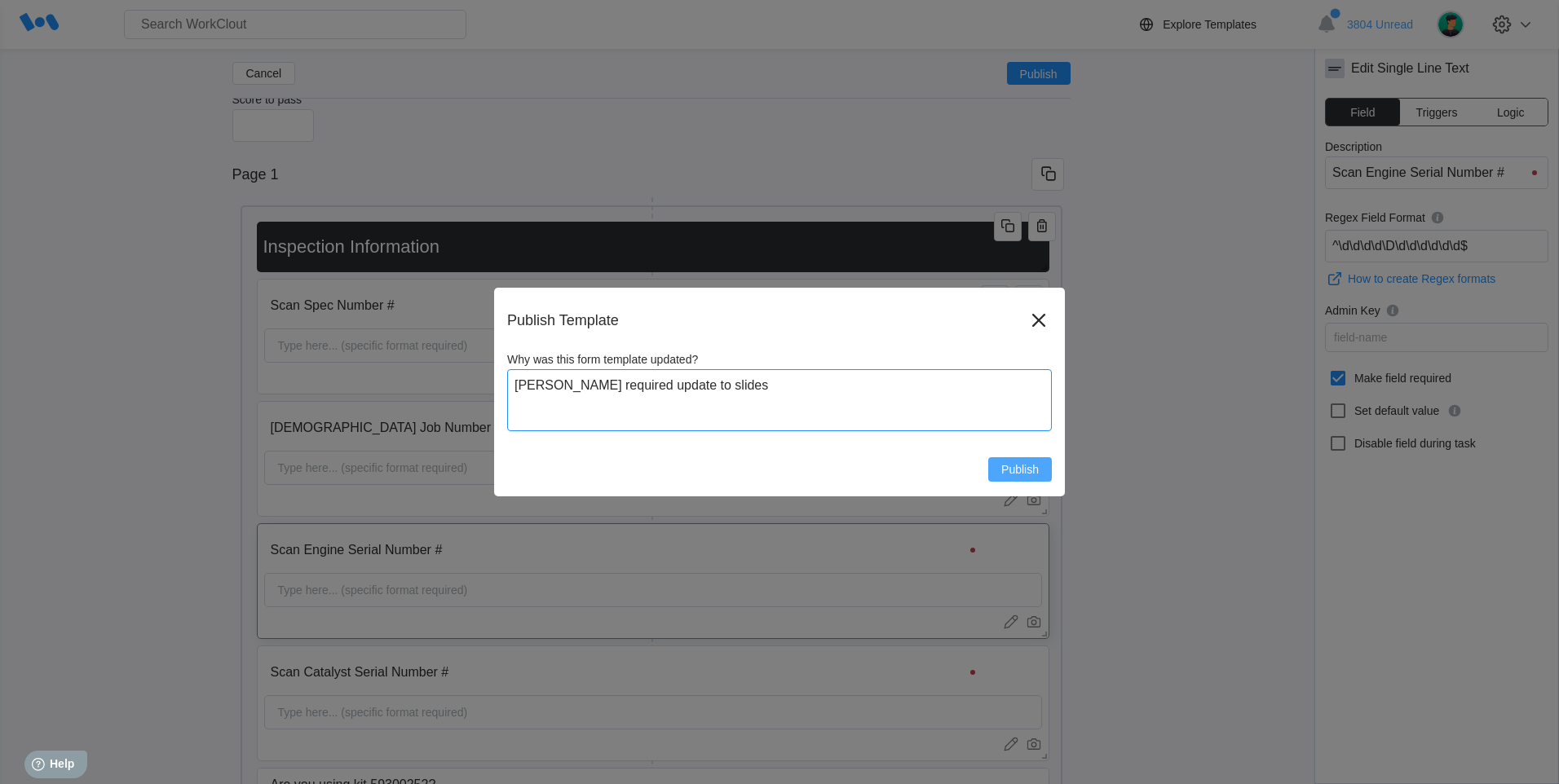
type textarea "mark field required update to slides"
click at [1020, 478] on button "Publish" at bounding box center [1019, 470] width 63 height 24
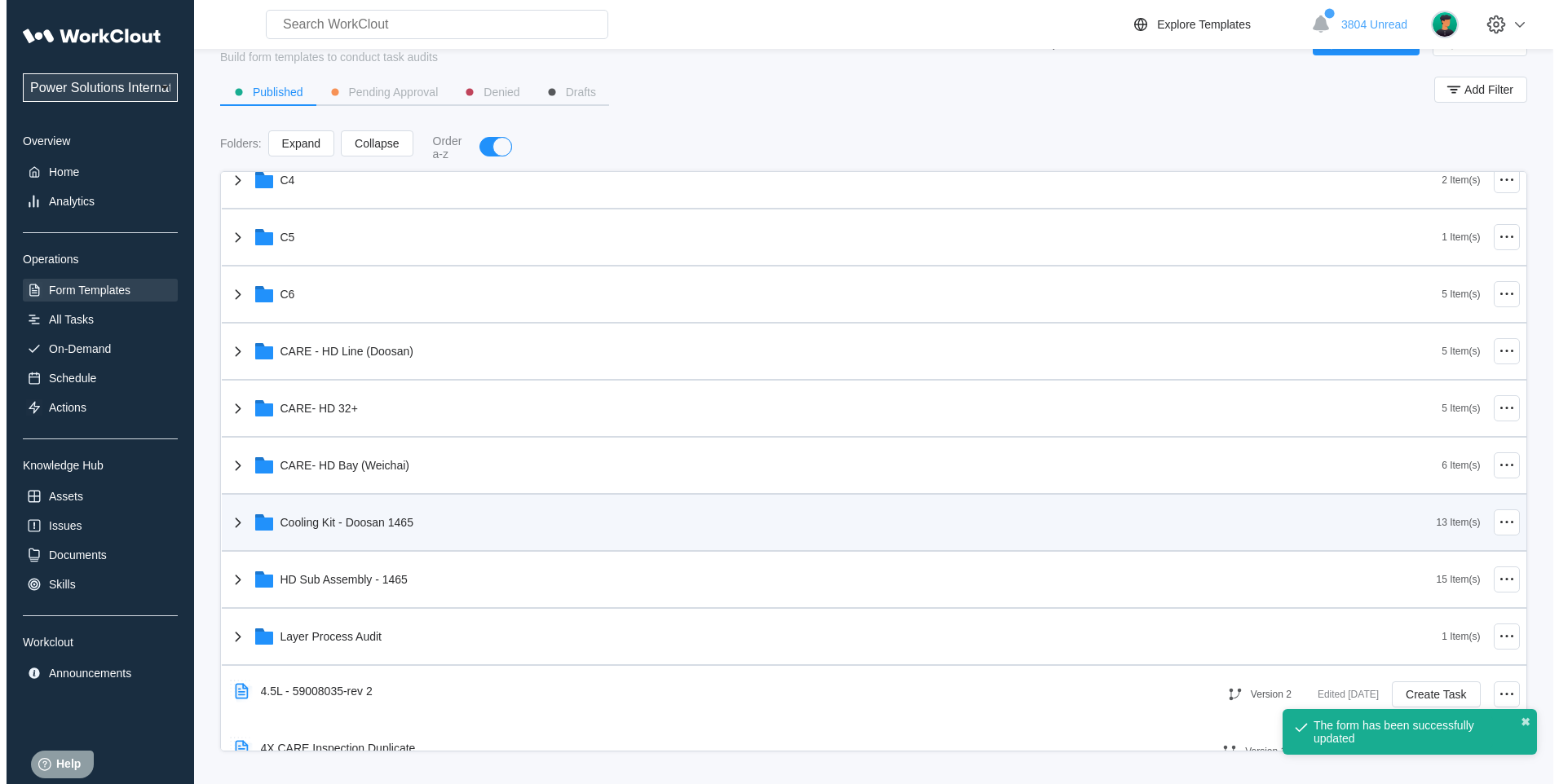
scroll to position [407, 0]
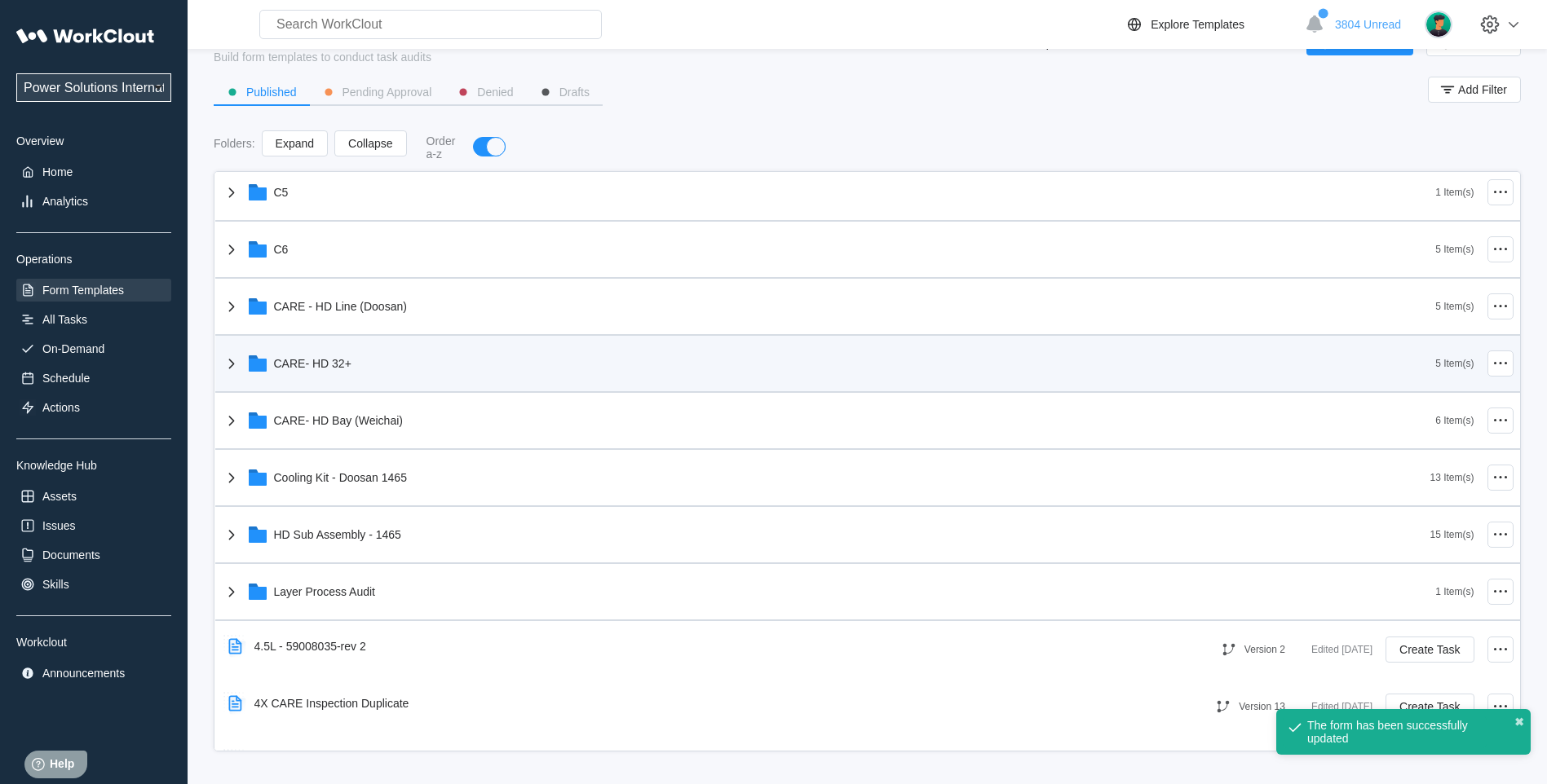
click at [226, 360] on icon at bounding box center [231, 363] width 20 height 20
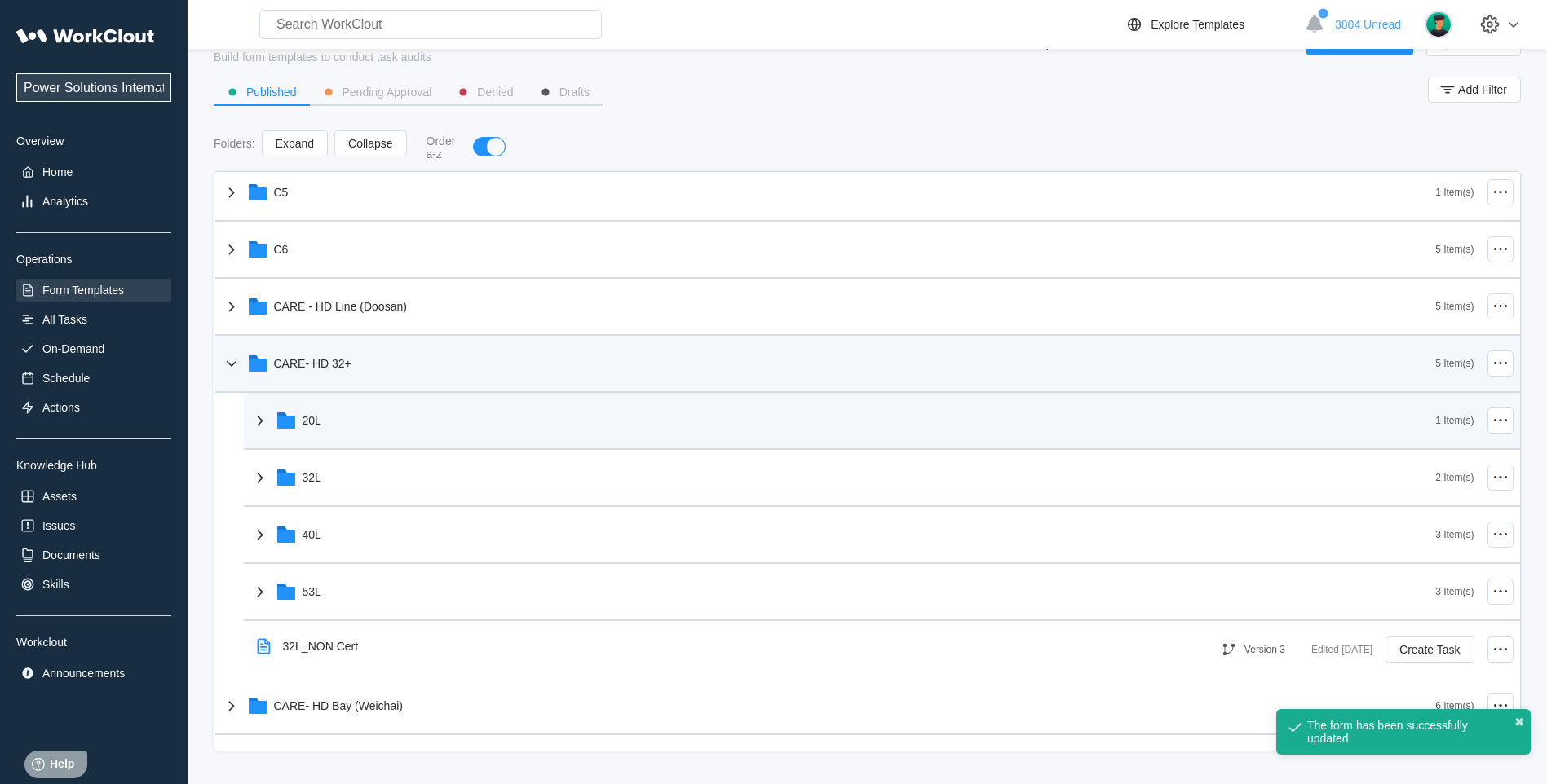
click at [257, 428] on icon at bounding box center [260, 420] width 20 height 20
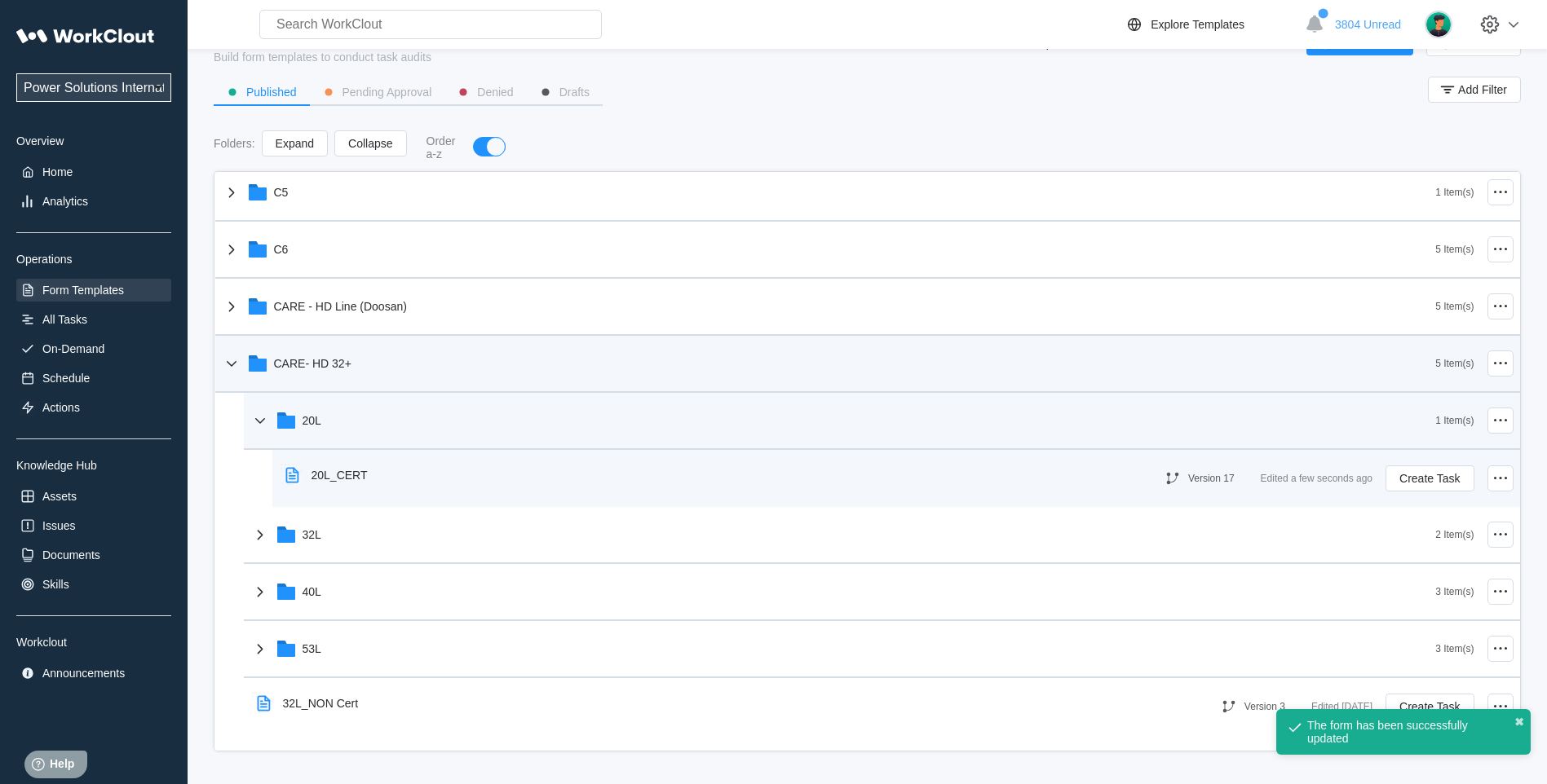
click at [345, 476] on div "20L_CERT" at bounding box center [339, 475] width 56 height 13
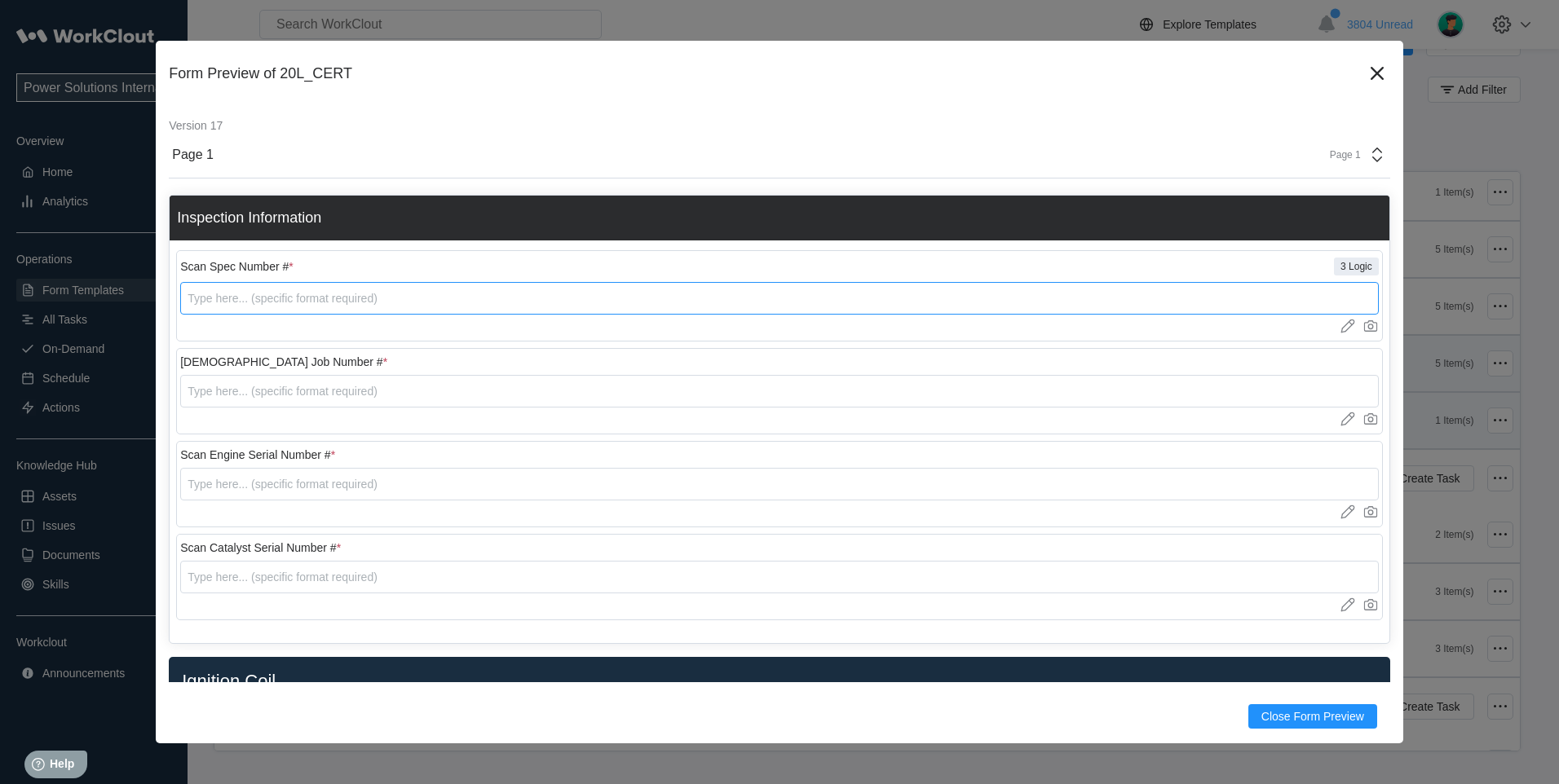
click at [273, 301] on input "text" at bounding box center [779, 299] width 1198 height 33
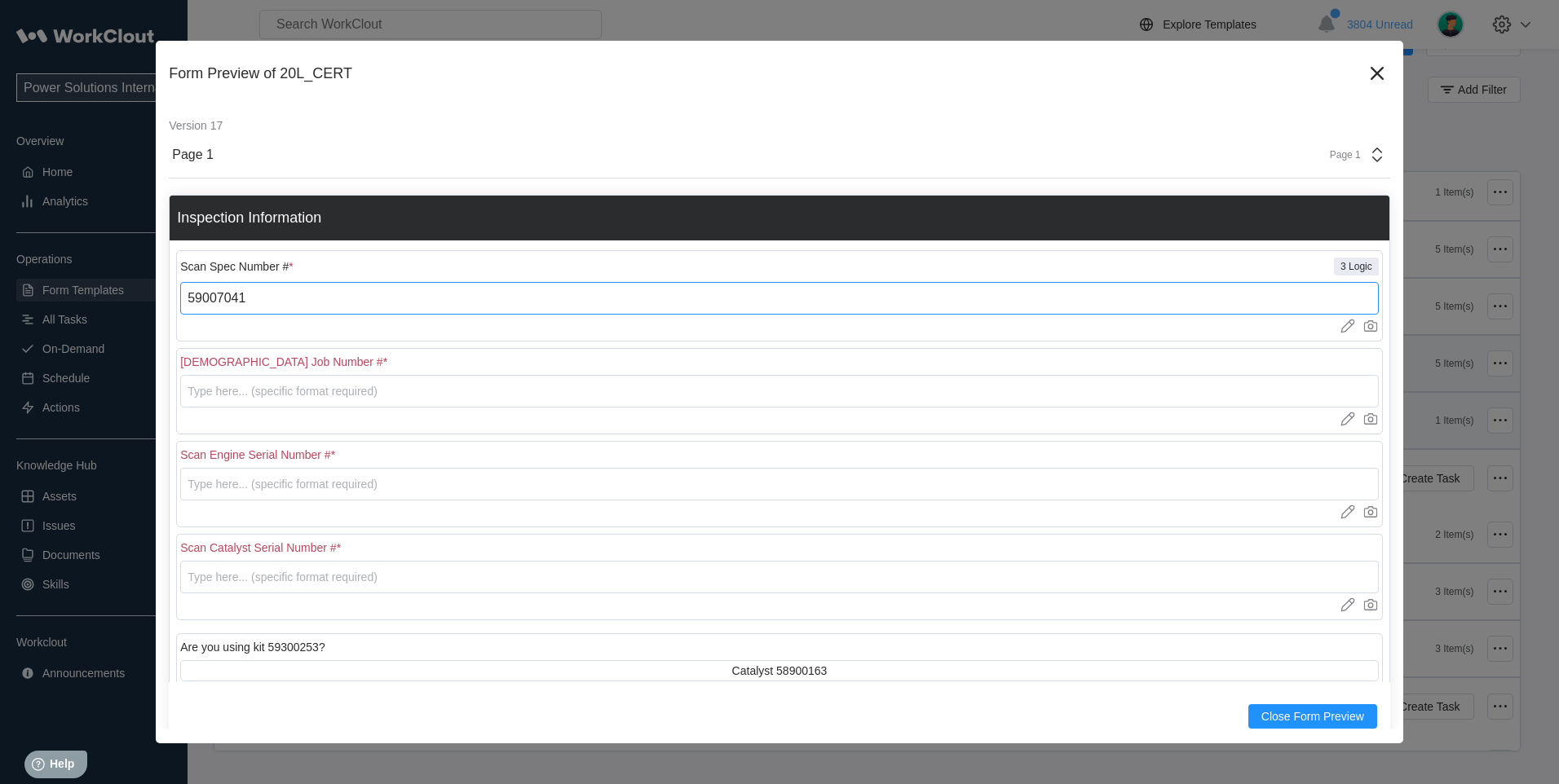
type input "59007041"
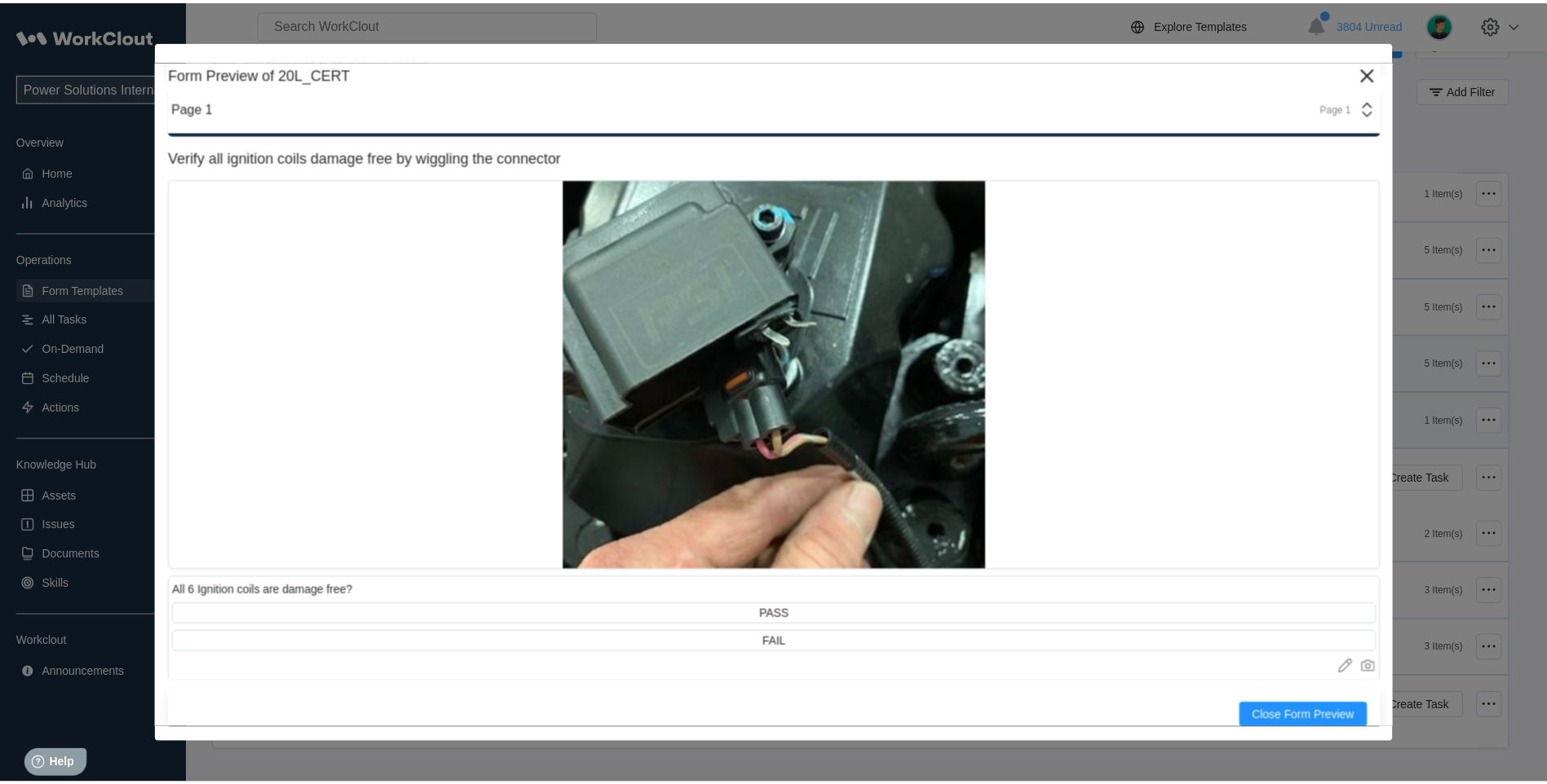
scroll to position [679, 0]
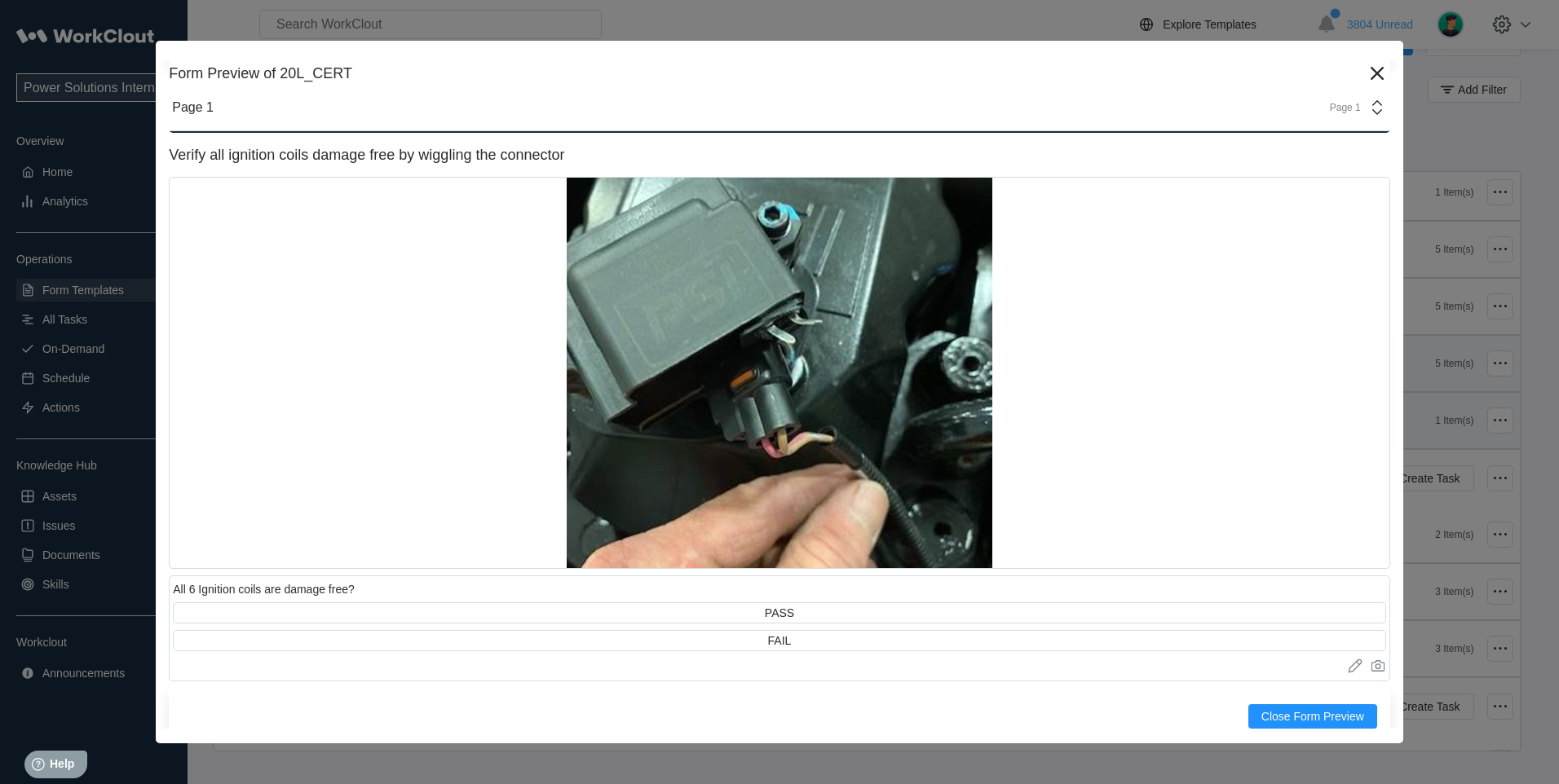
drag, startPoint x: 1362, startPoint y: 76, endPoint x: 1346, endPoint y: 85, distance: 18.4
click at [1371, 76] on icon at bounding box center [1377, 73] width 13 height 13
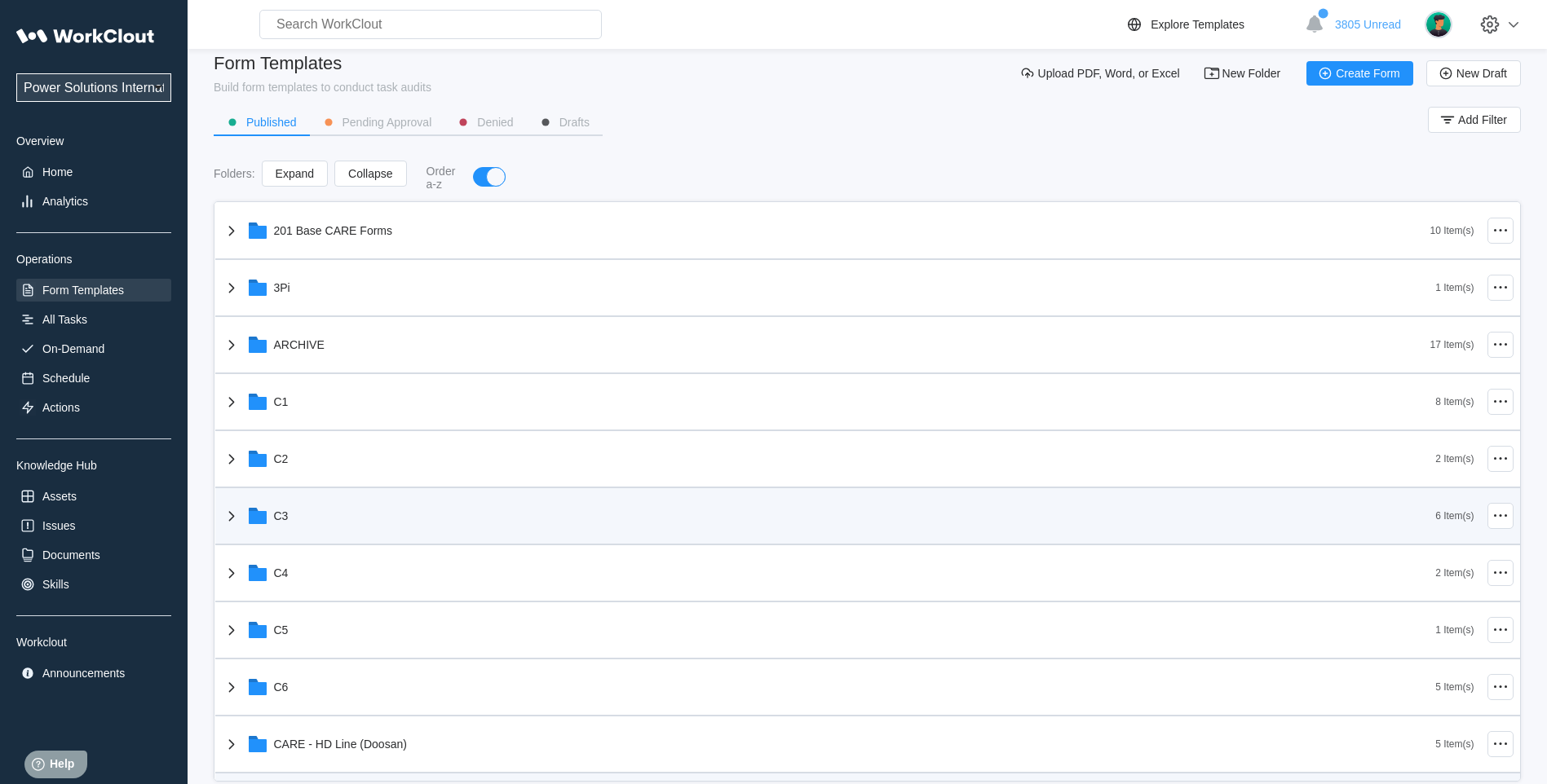
scroll to position [0, 0]
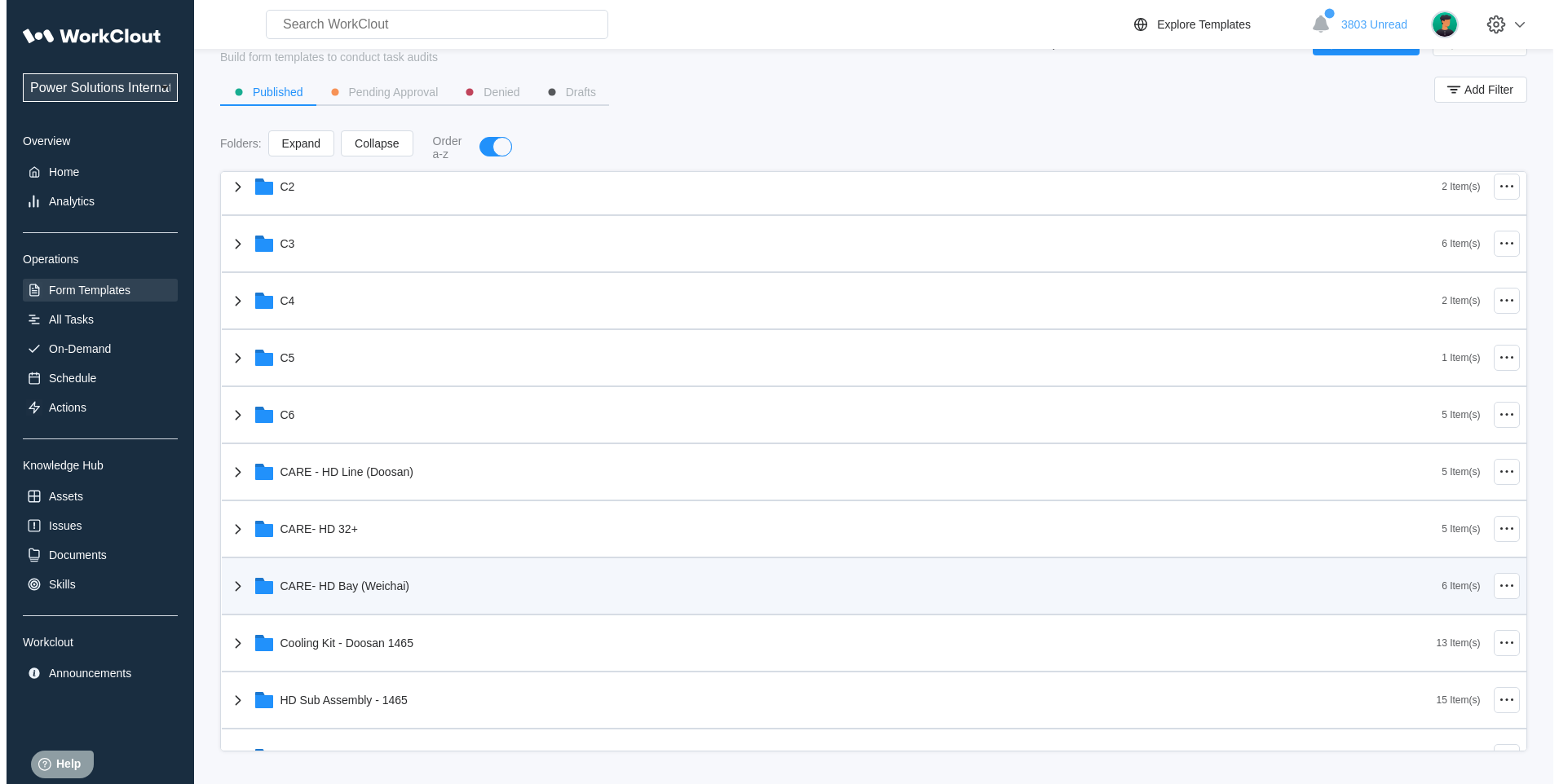
scroll to position [407, 0]
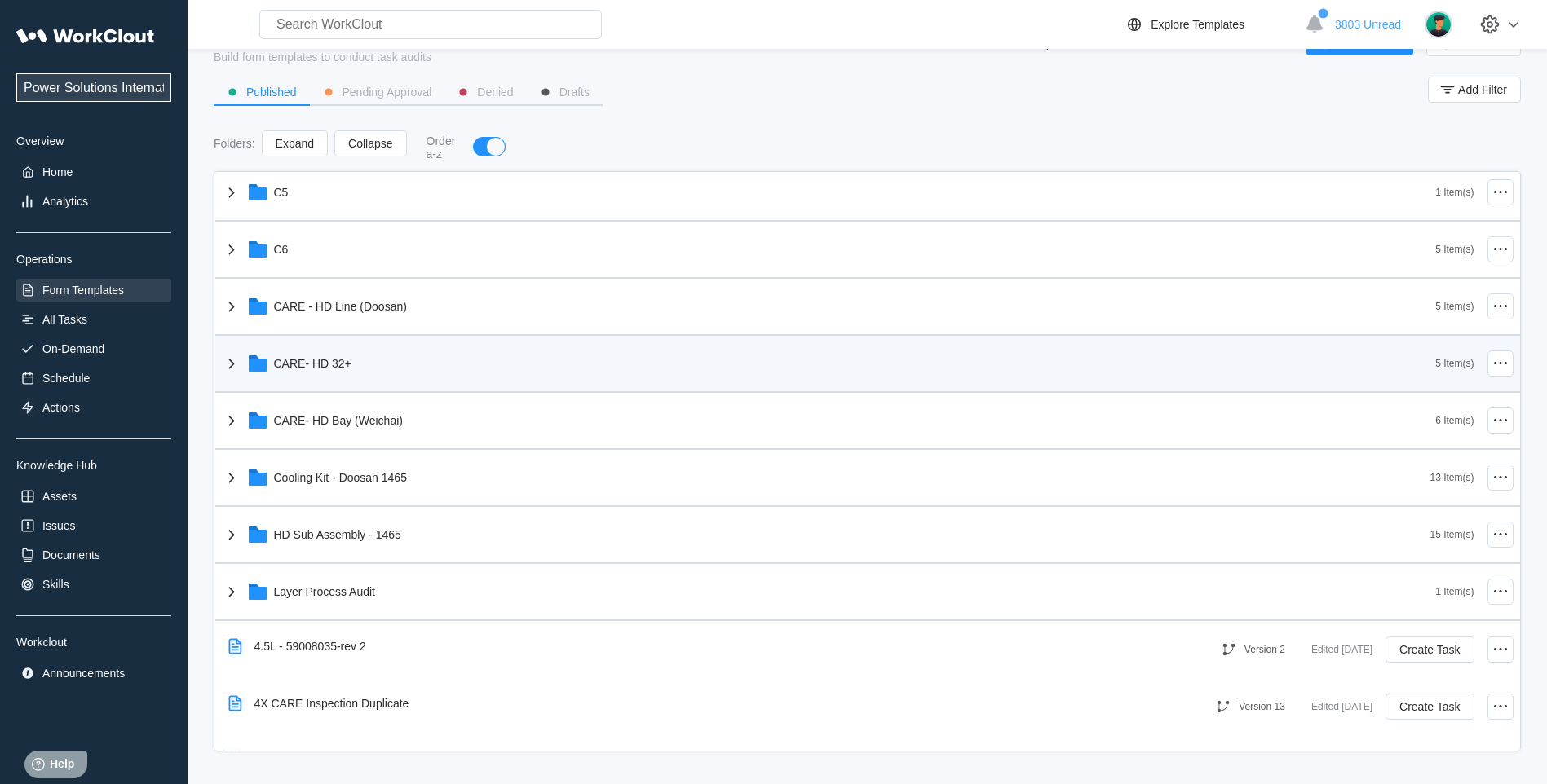
click at [231, 364] on icon at bounding box center [231, 363] width 20 height 20
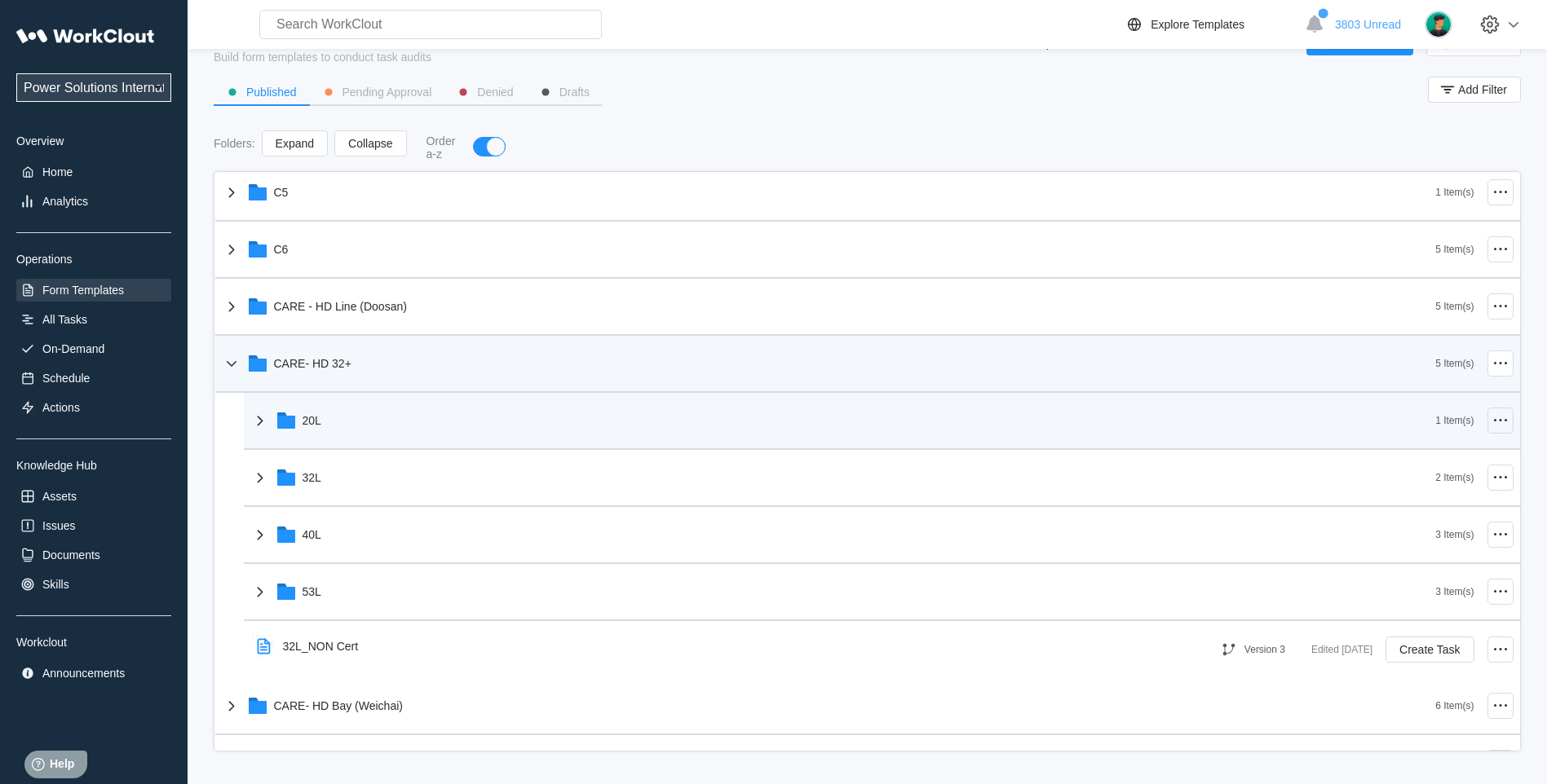
click at [1493, 417] on icon at bounding box center [1500, 420] width 20 height 20
click at [348, 411] on div "20L" at bounding box center [843, 420] width 1186 height 42
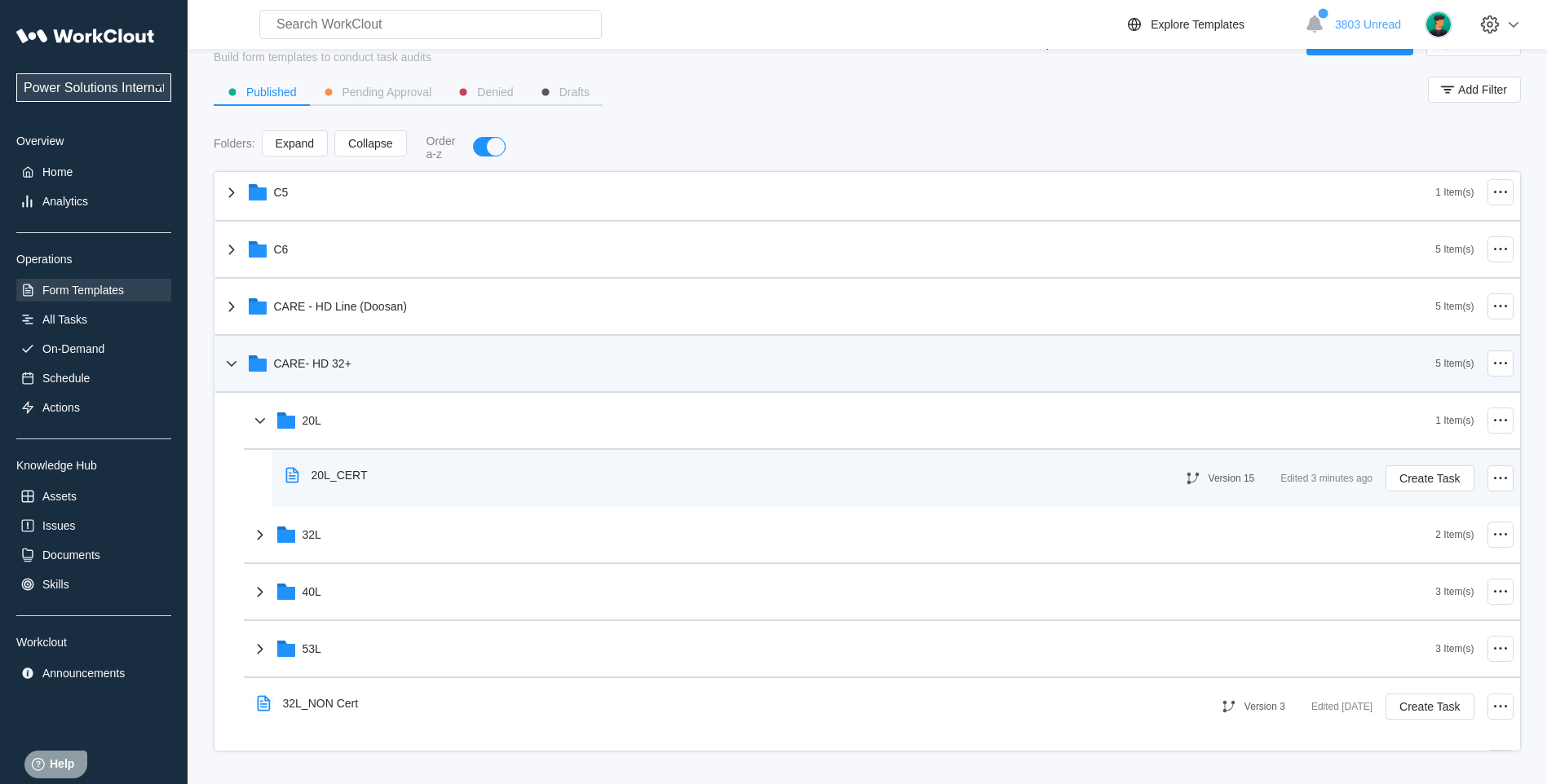
click at [330, 469] on div "20L_CERT" at bounding box center [339, 475] width 56 height 13
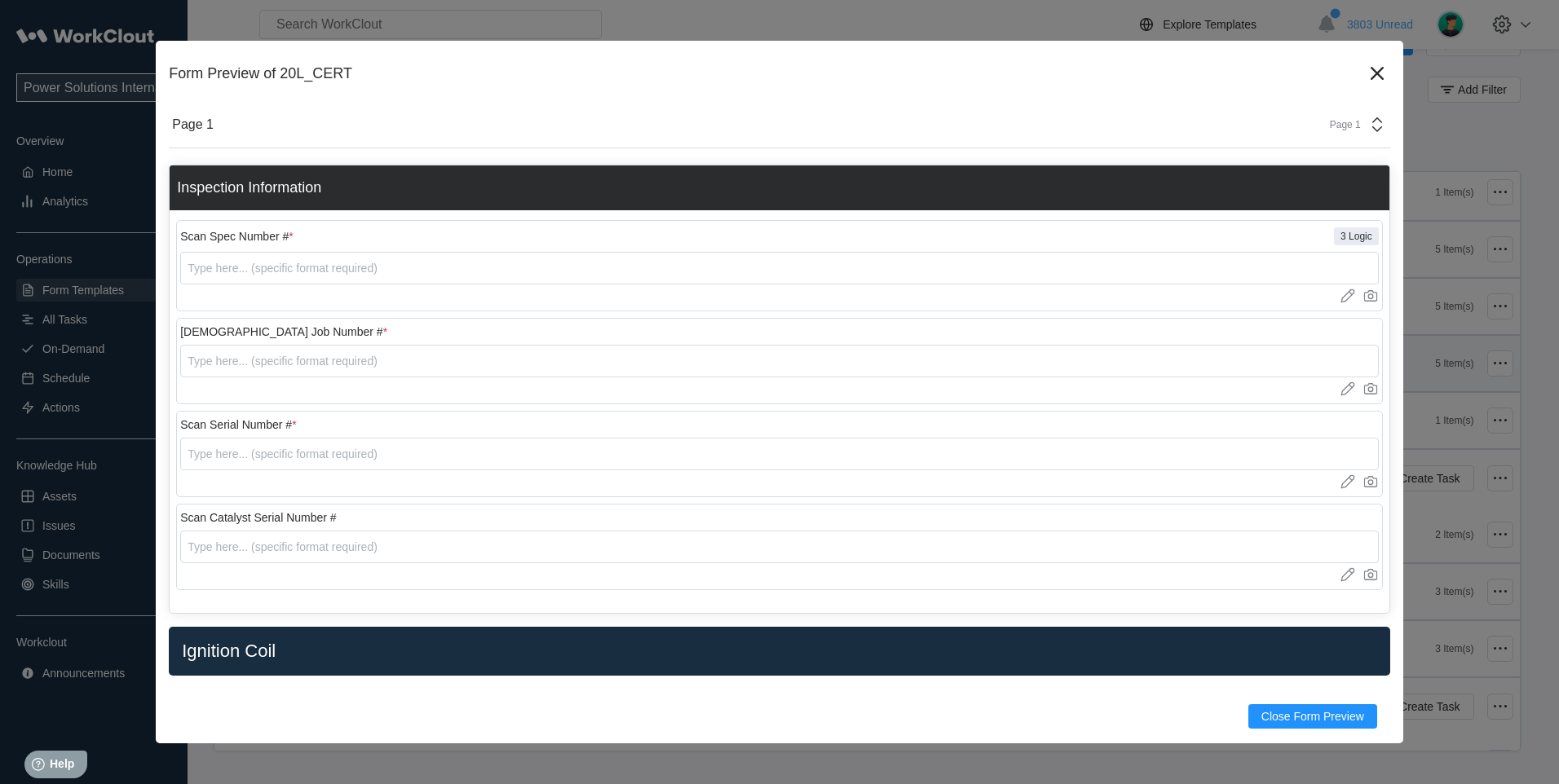
scroll to position [0, 0]
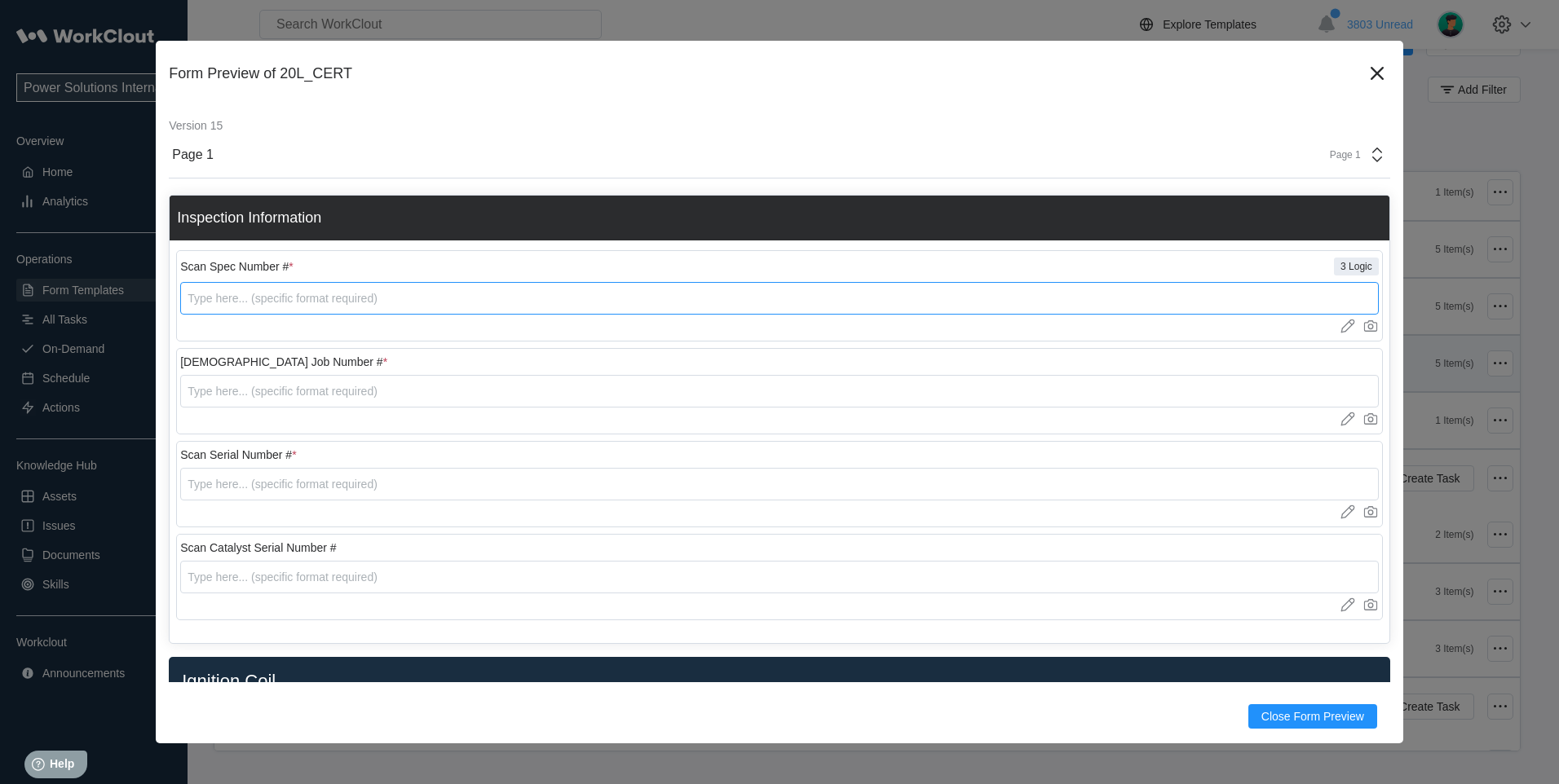
click at [213, 303] on input "text" at bounding box center [779, 299] width 1198 height 33
type input "59007041"
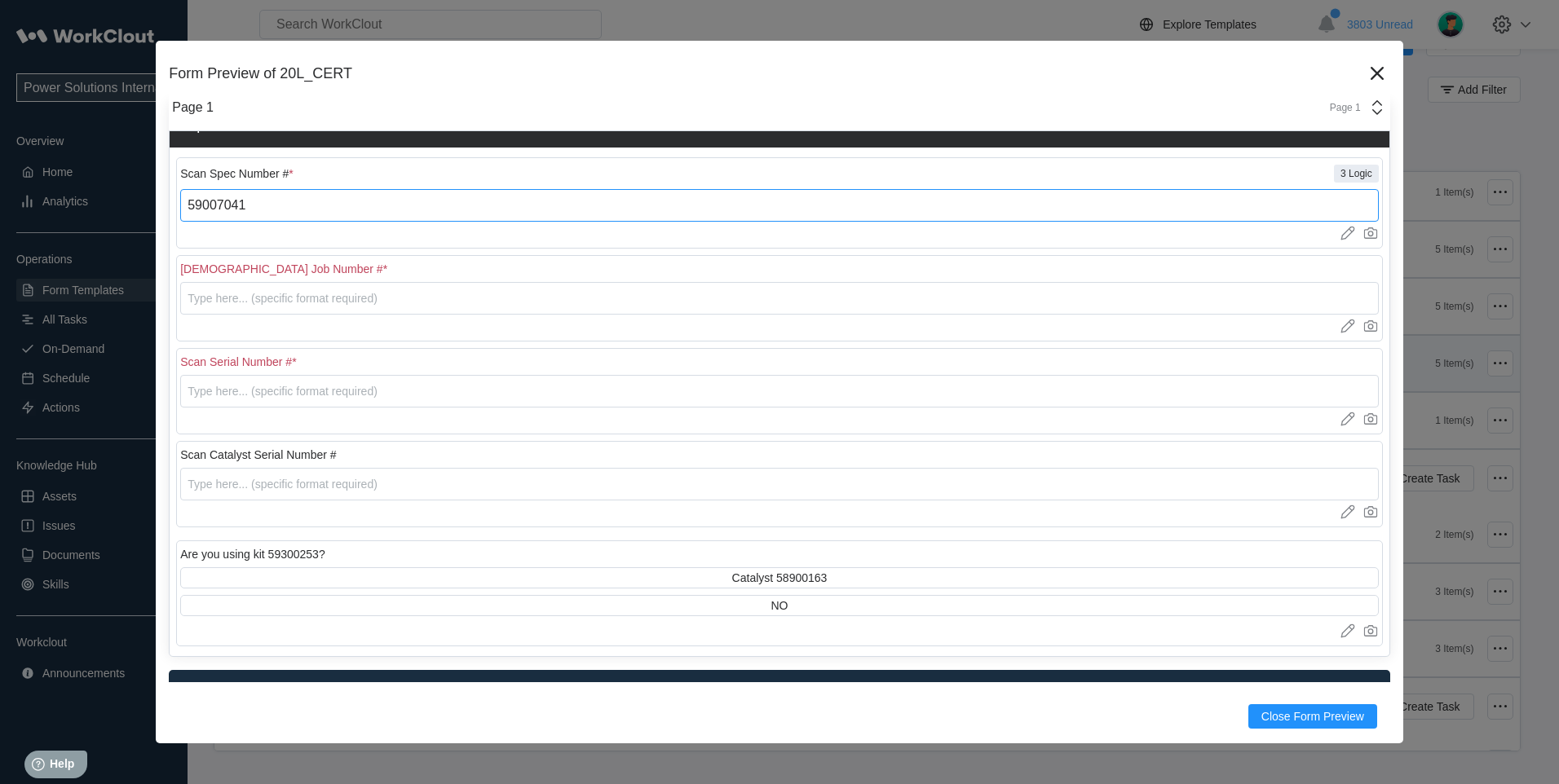
scroll to position [271, 0]
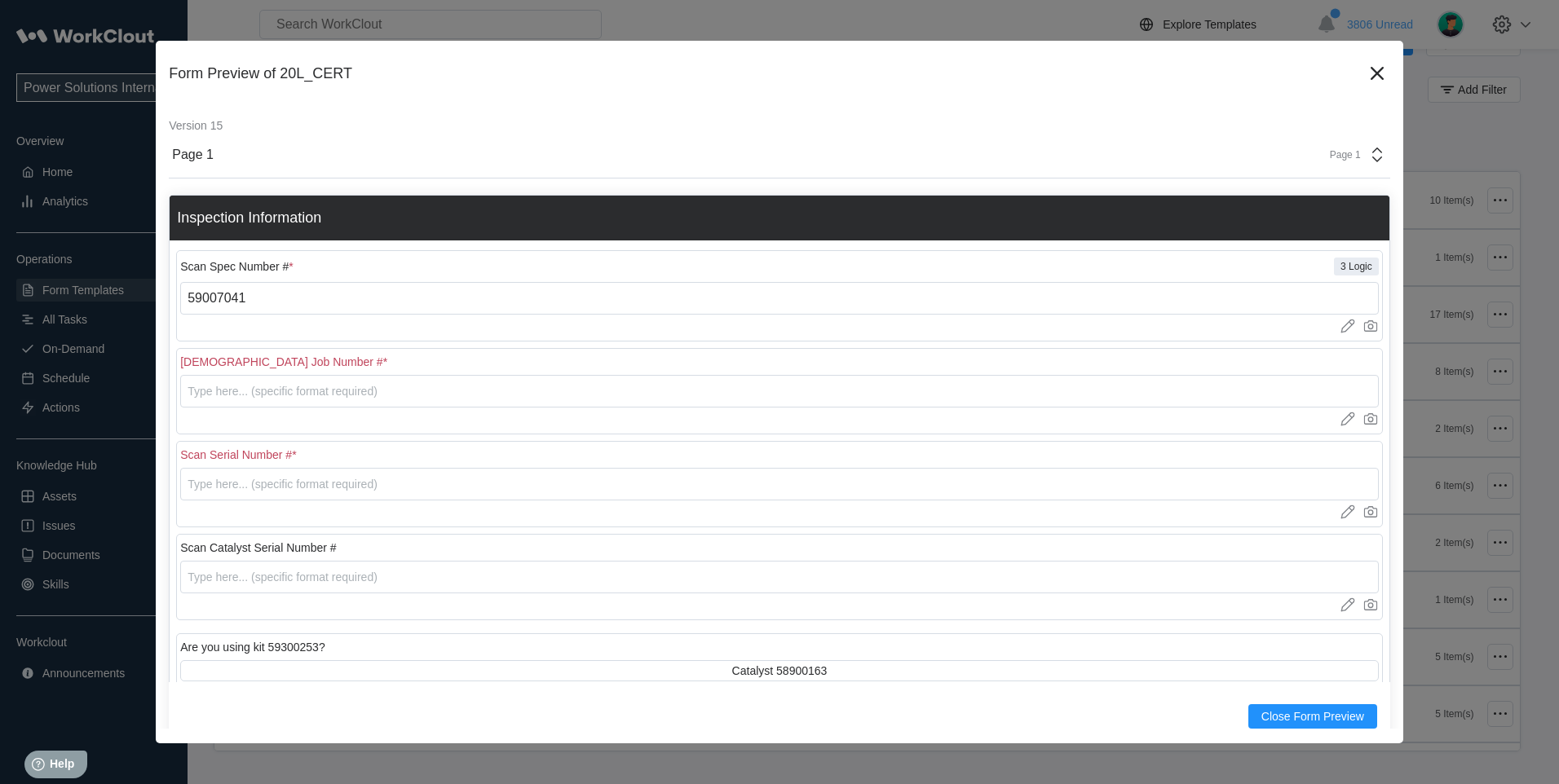
scroll to position [271, 0]
